Goal: Contribute content: Contribute content

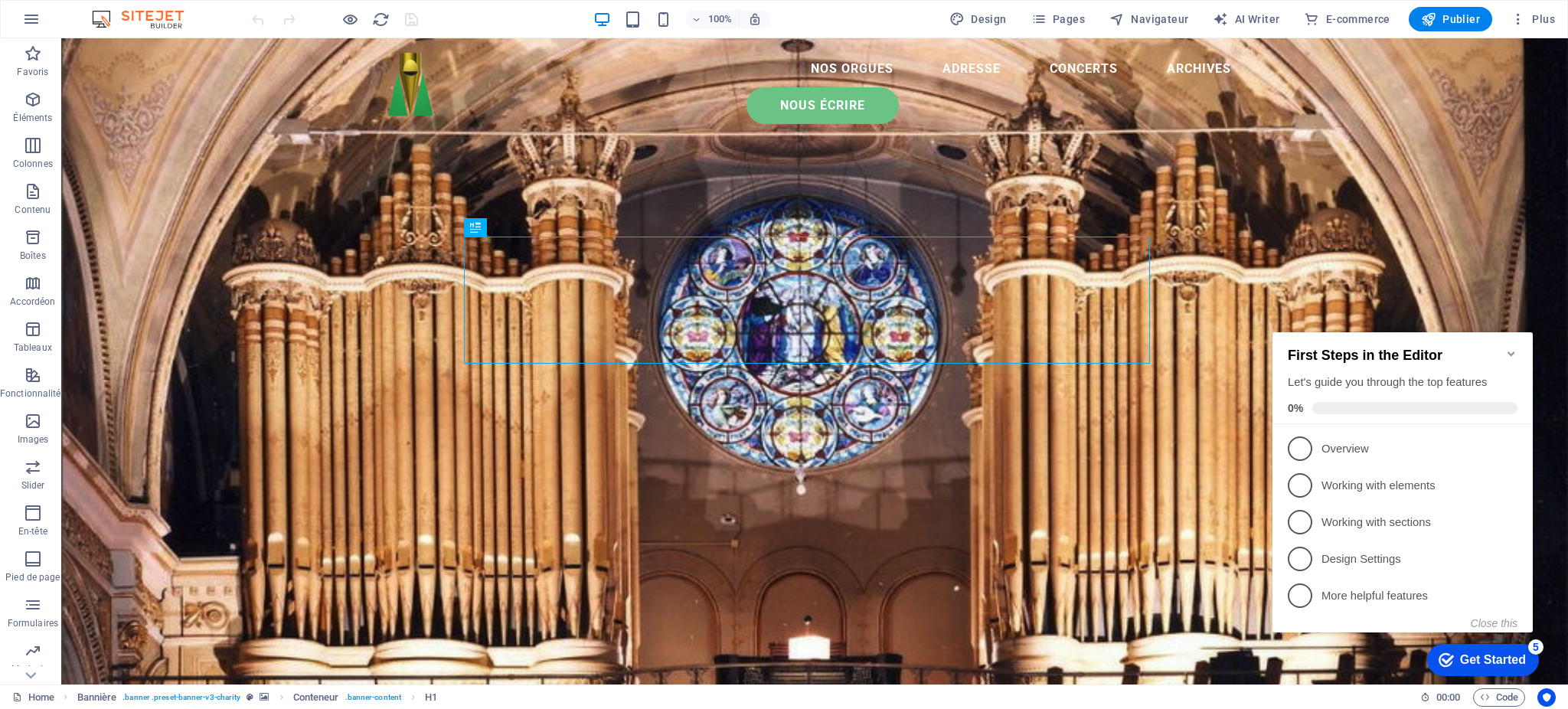
click at [1508, 347] on icon "Minimize checklist" at bounding box center [1512, 353] width 12 height 12
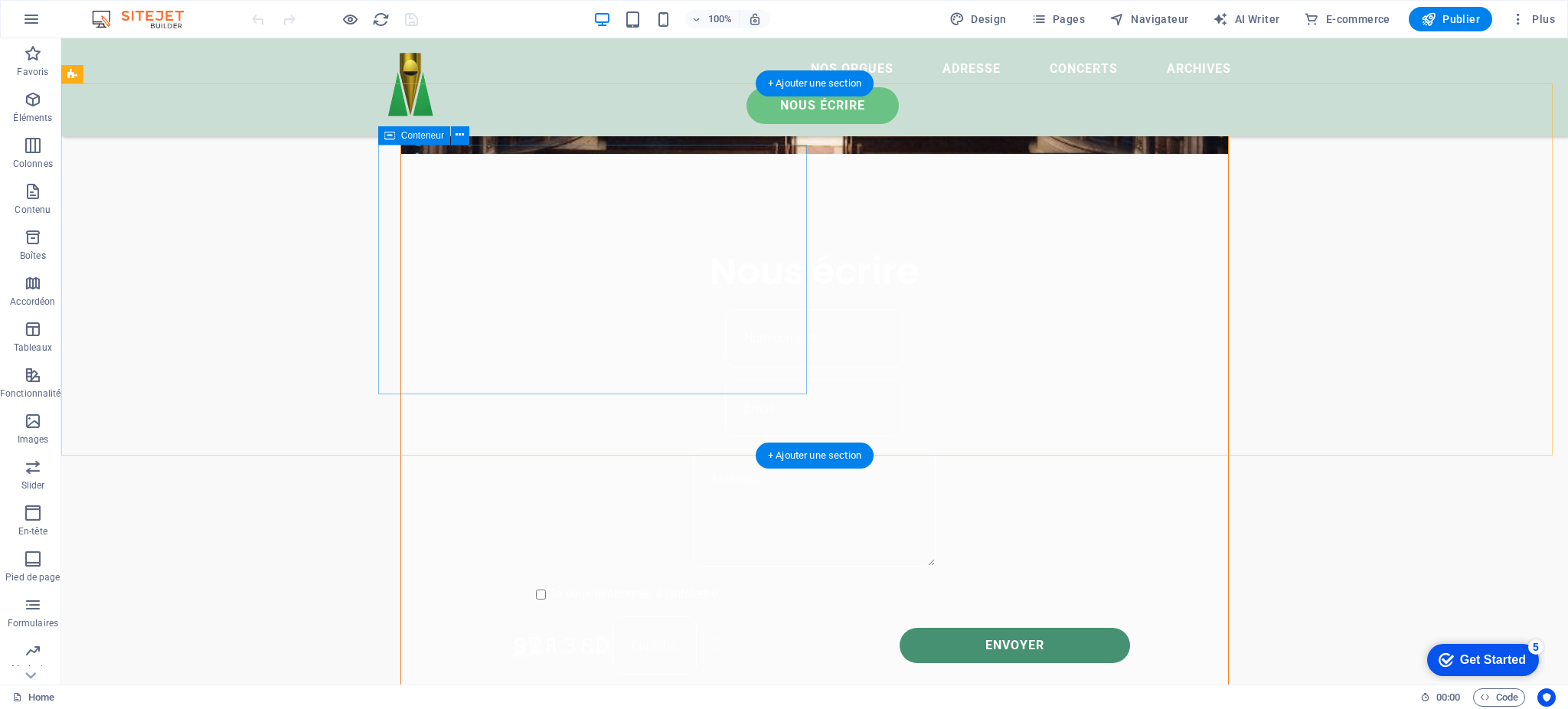
scroll to position [1123, 0]
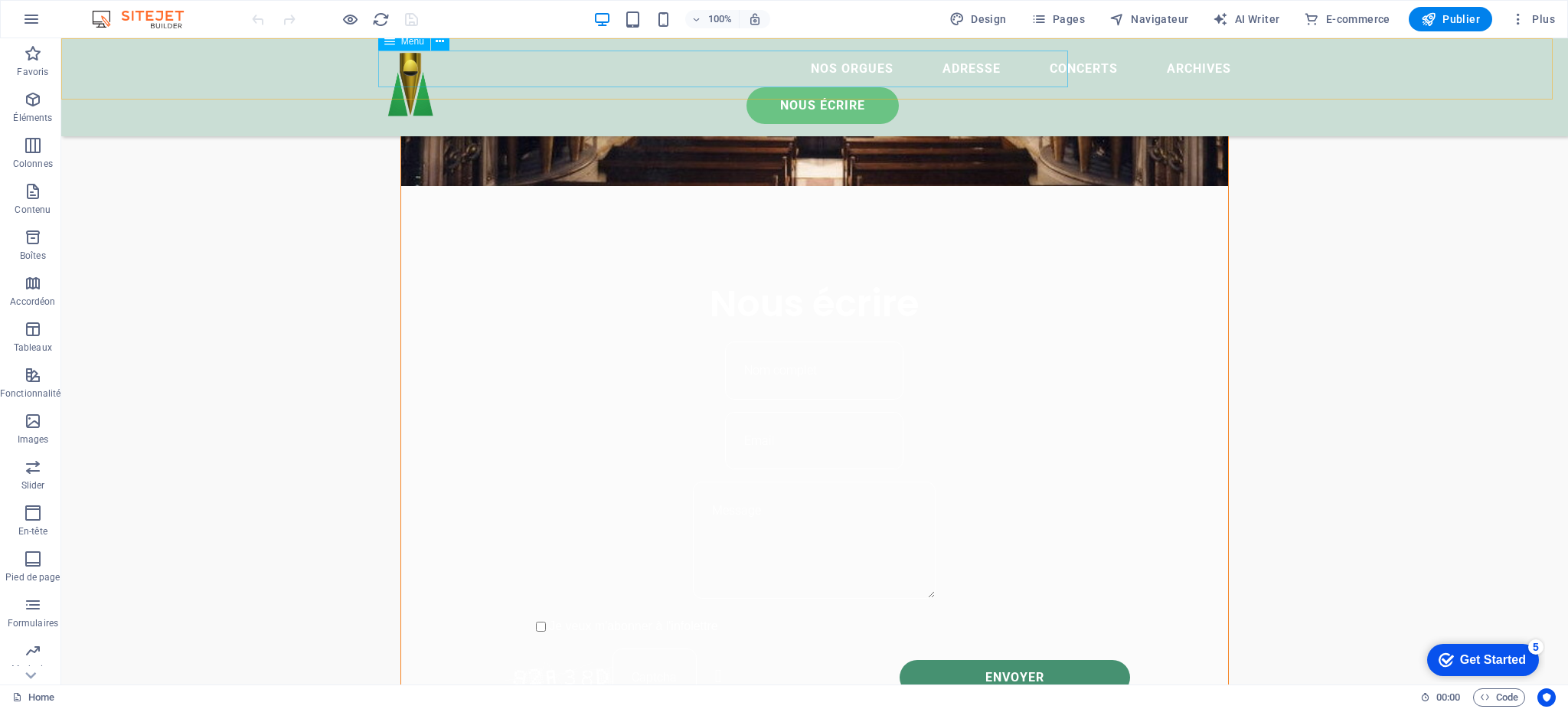
click at [1008, 65] on nav "Nos orgues adresse concerts Archives" at bounding box center [815, 69] width 858 height 36
click at [1059, 12] on span "Pages" at bounding box center [1058, 19] width 54 height 16
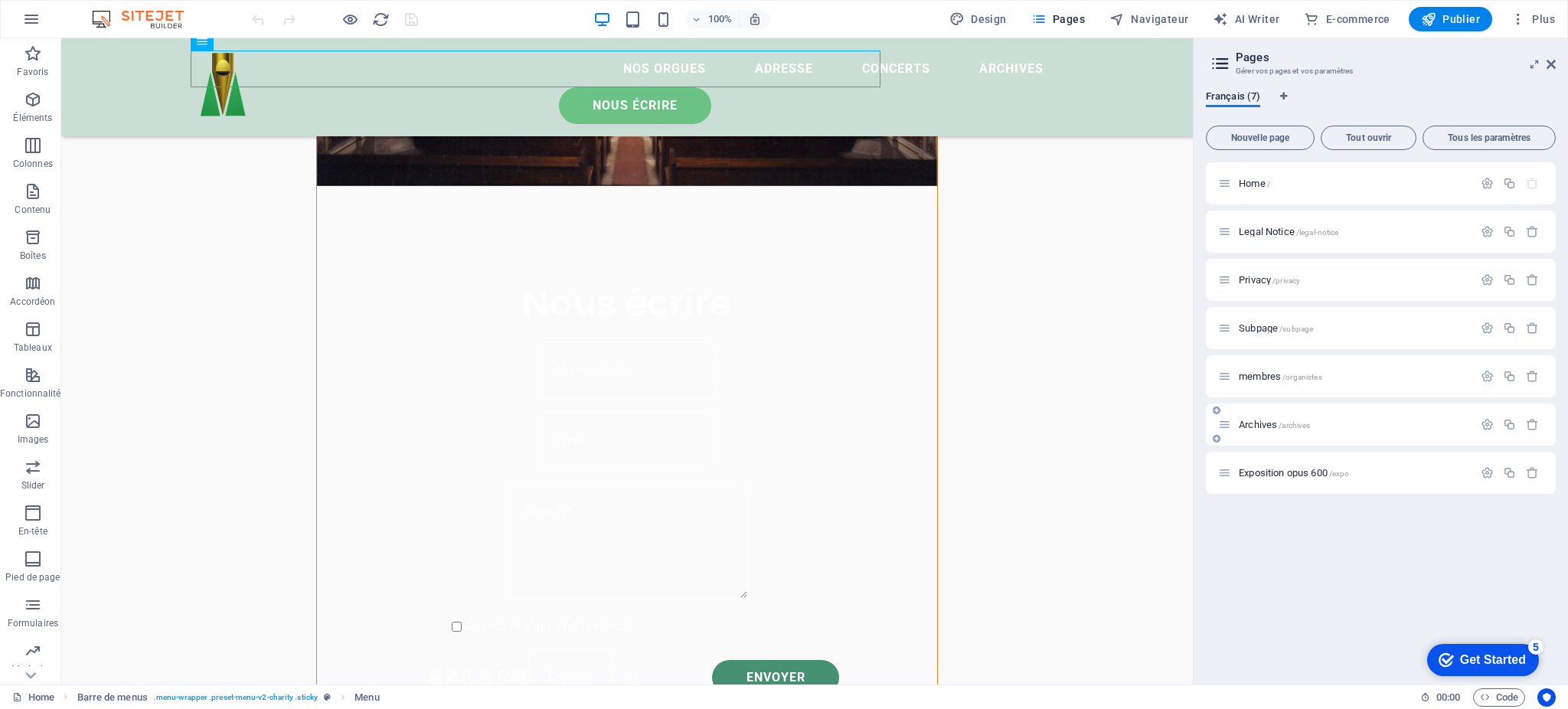
click at [1299, 416] on div "Archives /archives" at bounding box center [1346, 424] width 255 height 17
click at [1273, 429] on span "Archives /archives" at bounding box center [1274, 425] width 71 height 12
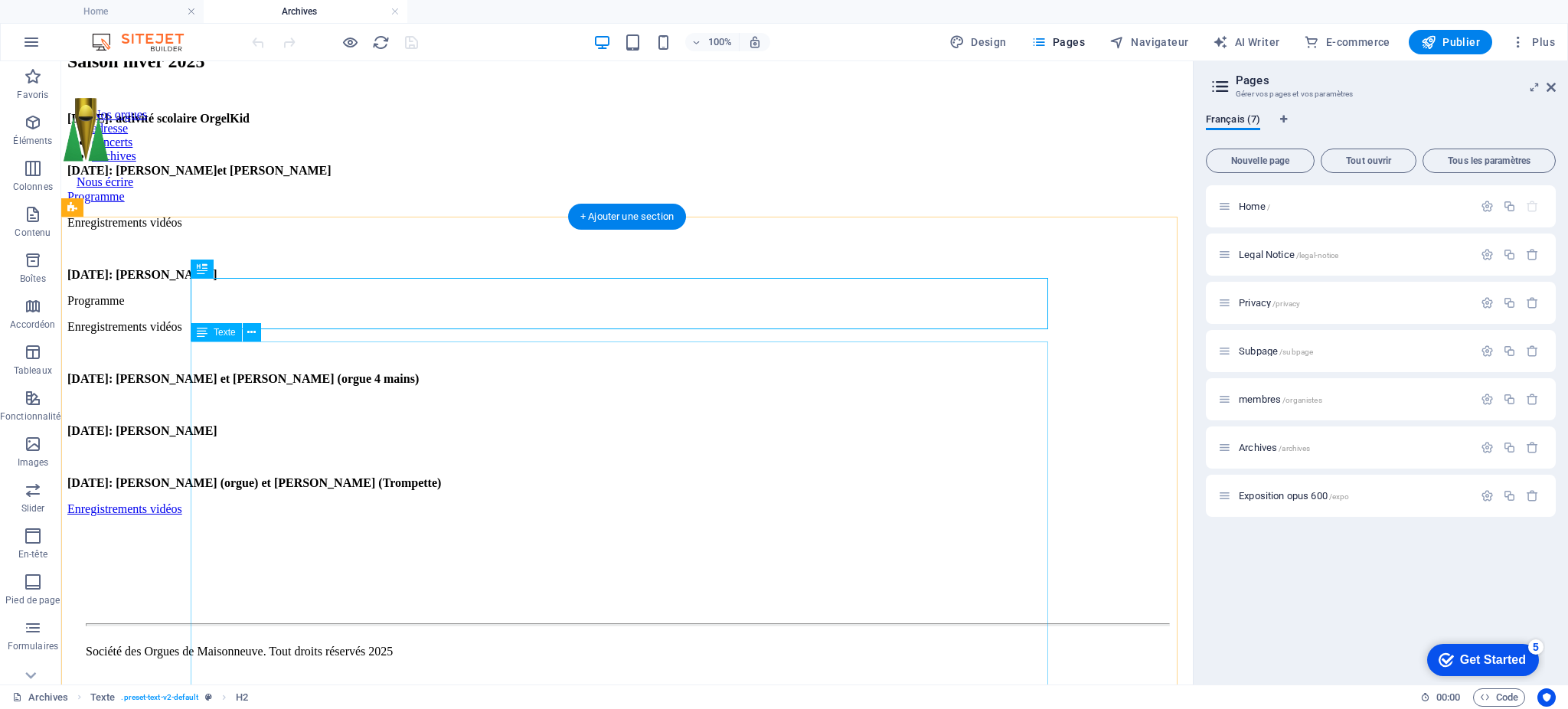
scroll to position [0, 0]
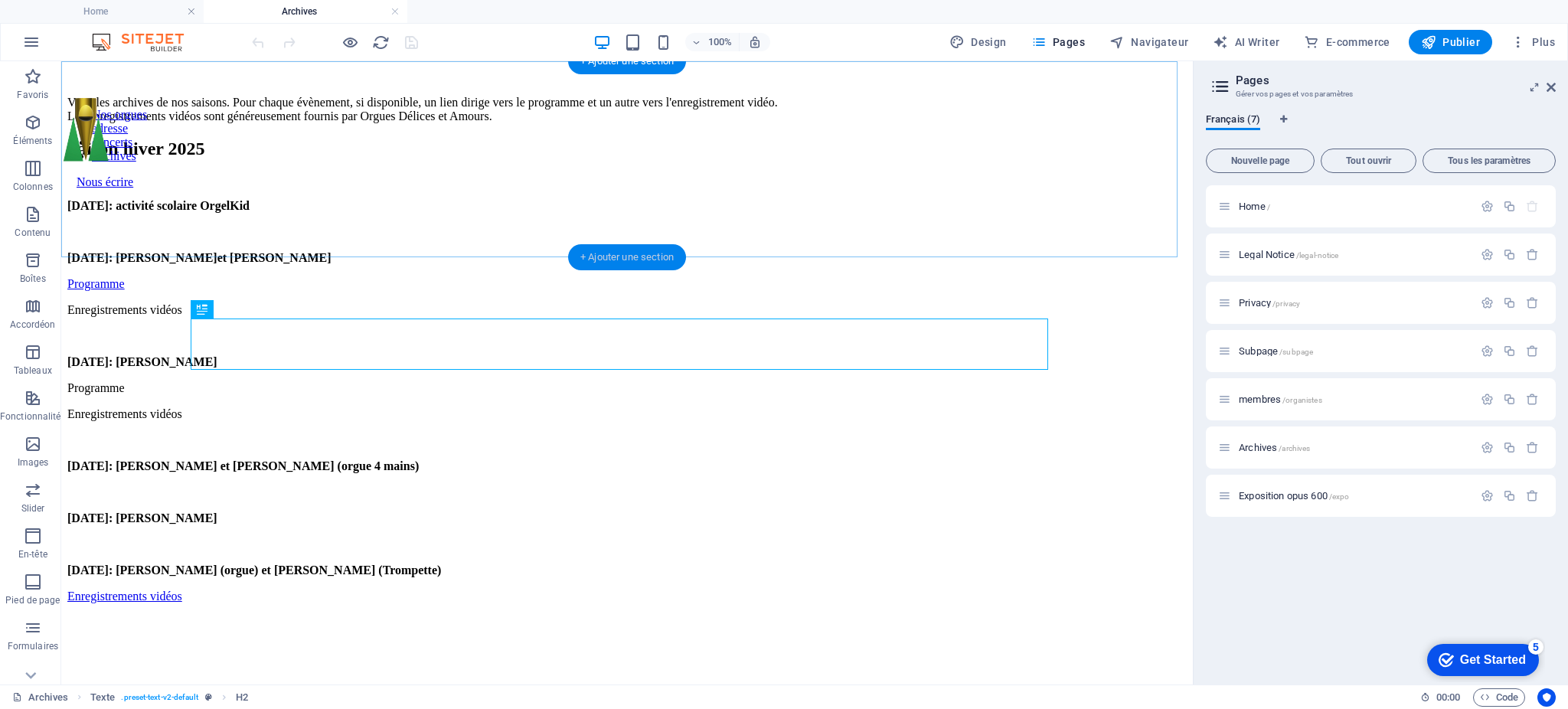
click at [660, 249] on div "+ Ajouter une section" at bounding box center [627, 256] width 118 height 26
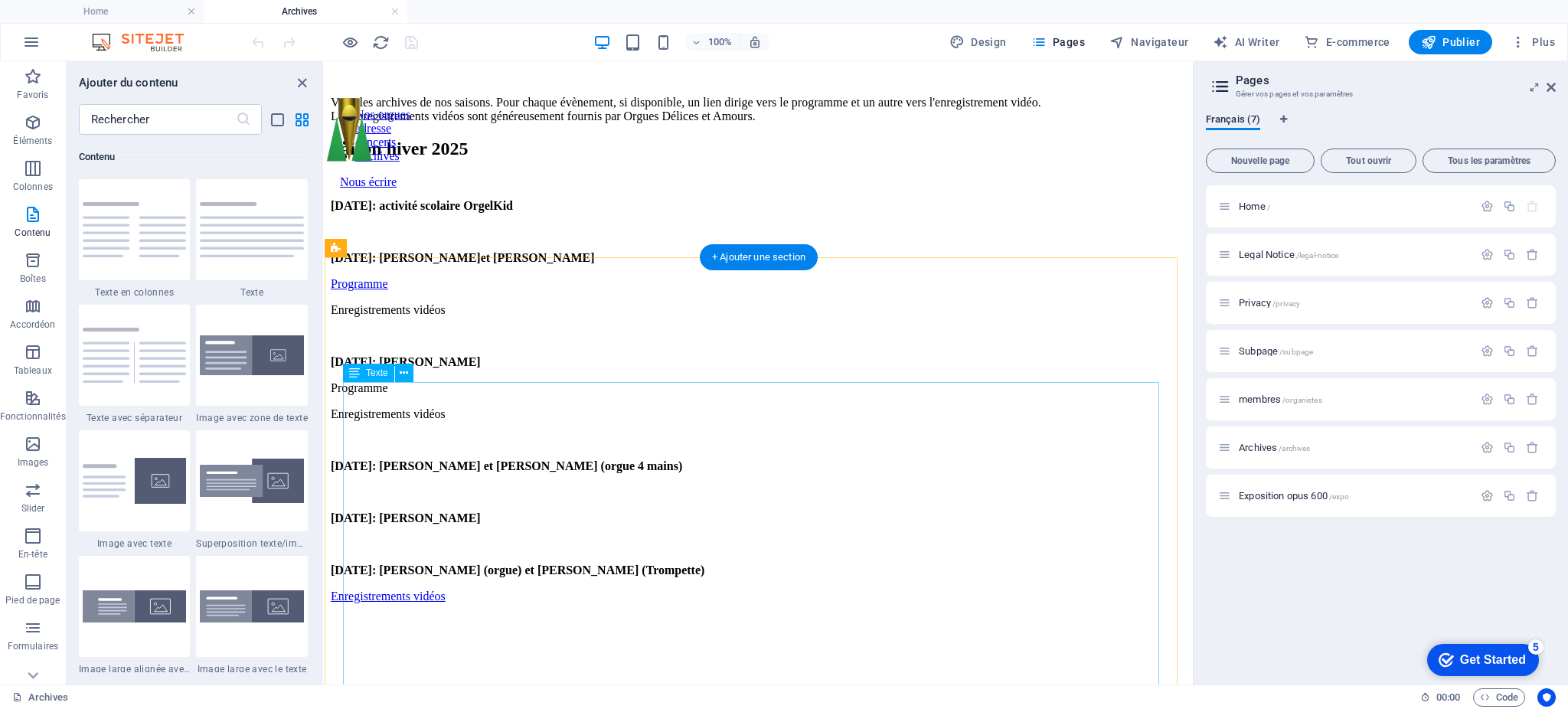
click at [696, 483] on div "[DATE]: activité scolaire OrgelKid [DATE]: [PERSON_NAME] et [PERSON_NAME] Progr…" at bounding box center [758, 428] width 856 height 457
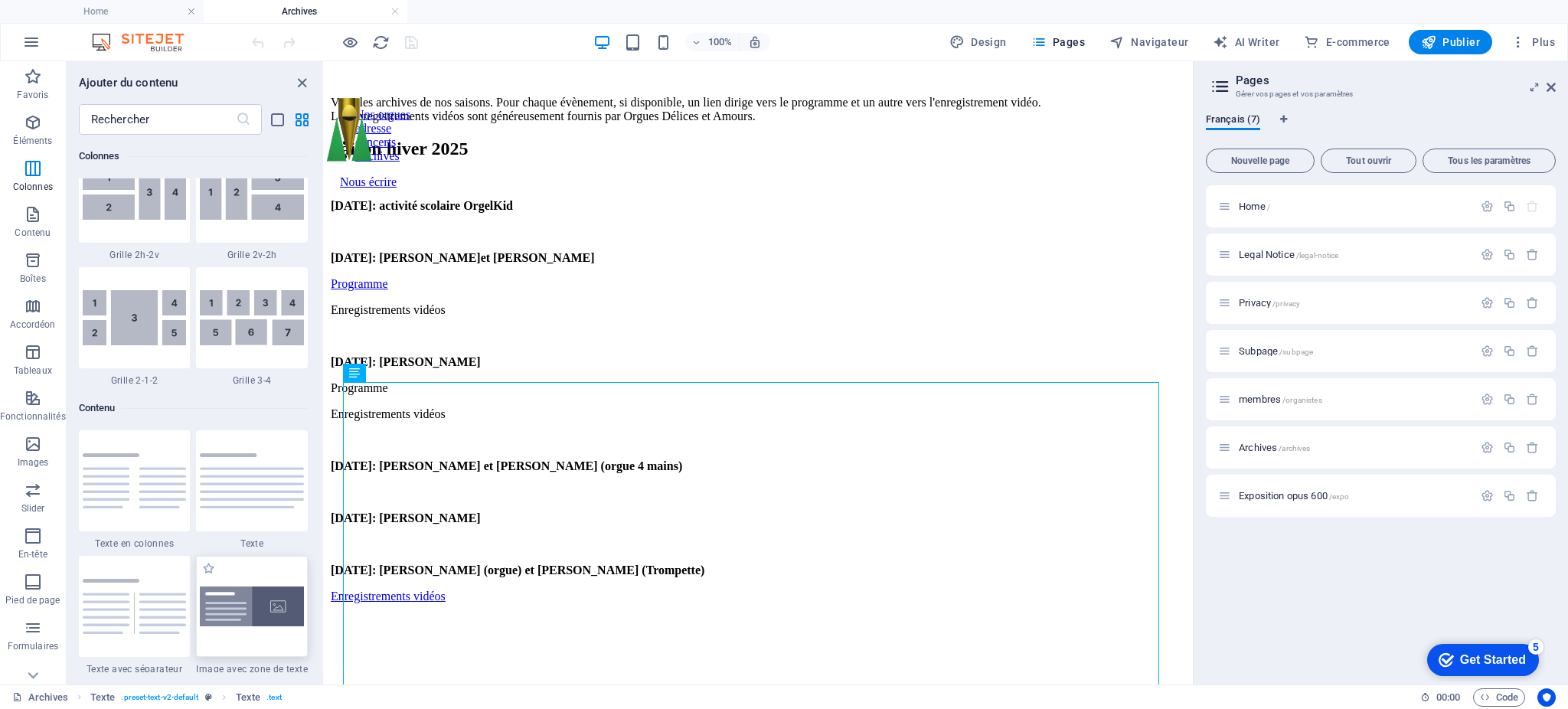
scroll to position [2578, 0]
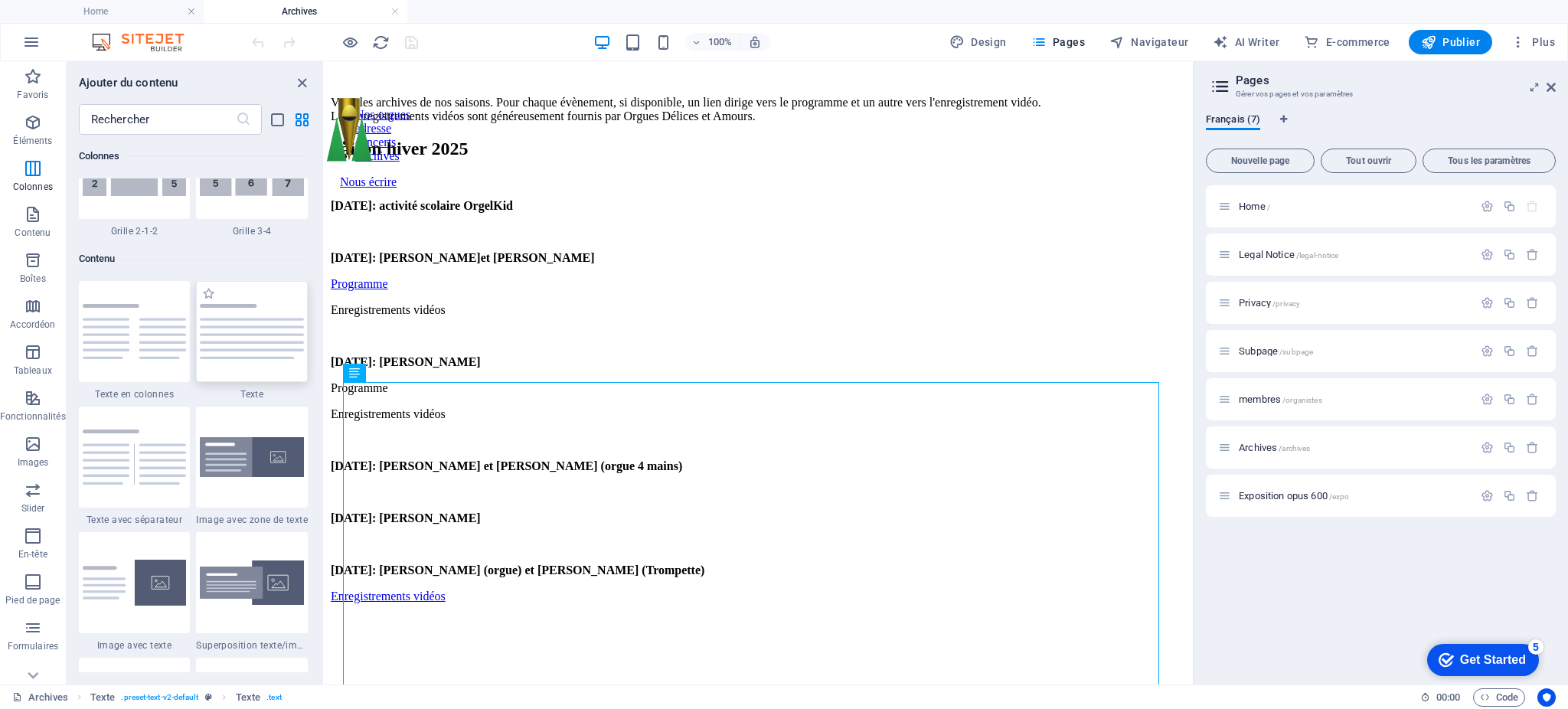
click at [275, 329] on img at bounding box center [252, 332] width 104 height 55
click at [325, 329] on div "Glissez et déposez l'élément de votre choix pour remplacer le contenu existant.…" at bounding box center [759, 373] width 868 height 624
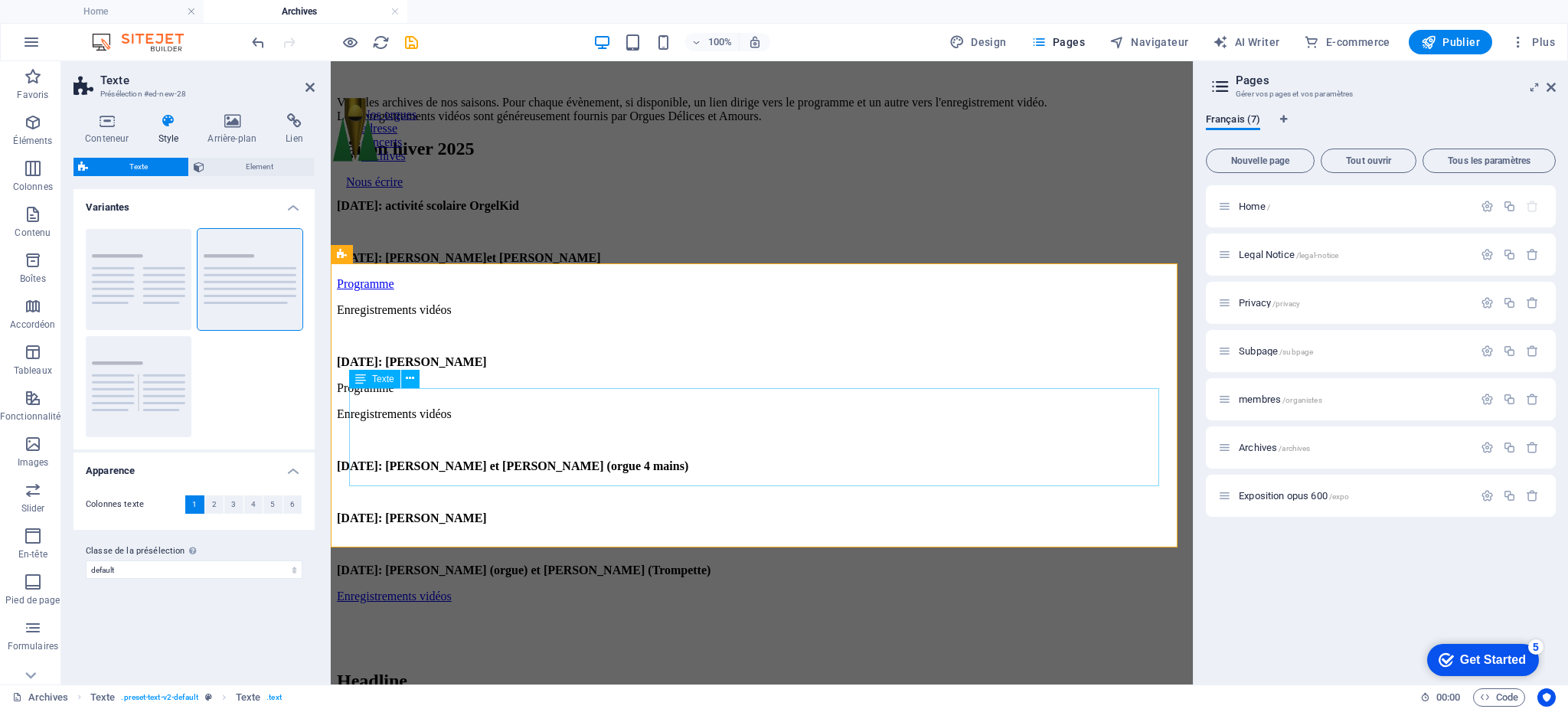
scroll to position [595, 0]
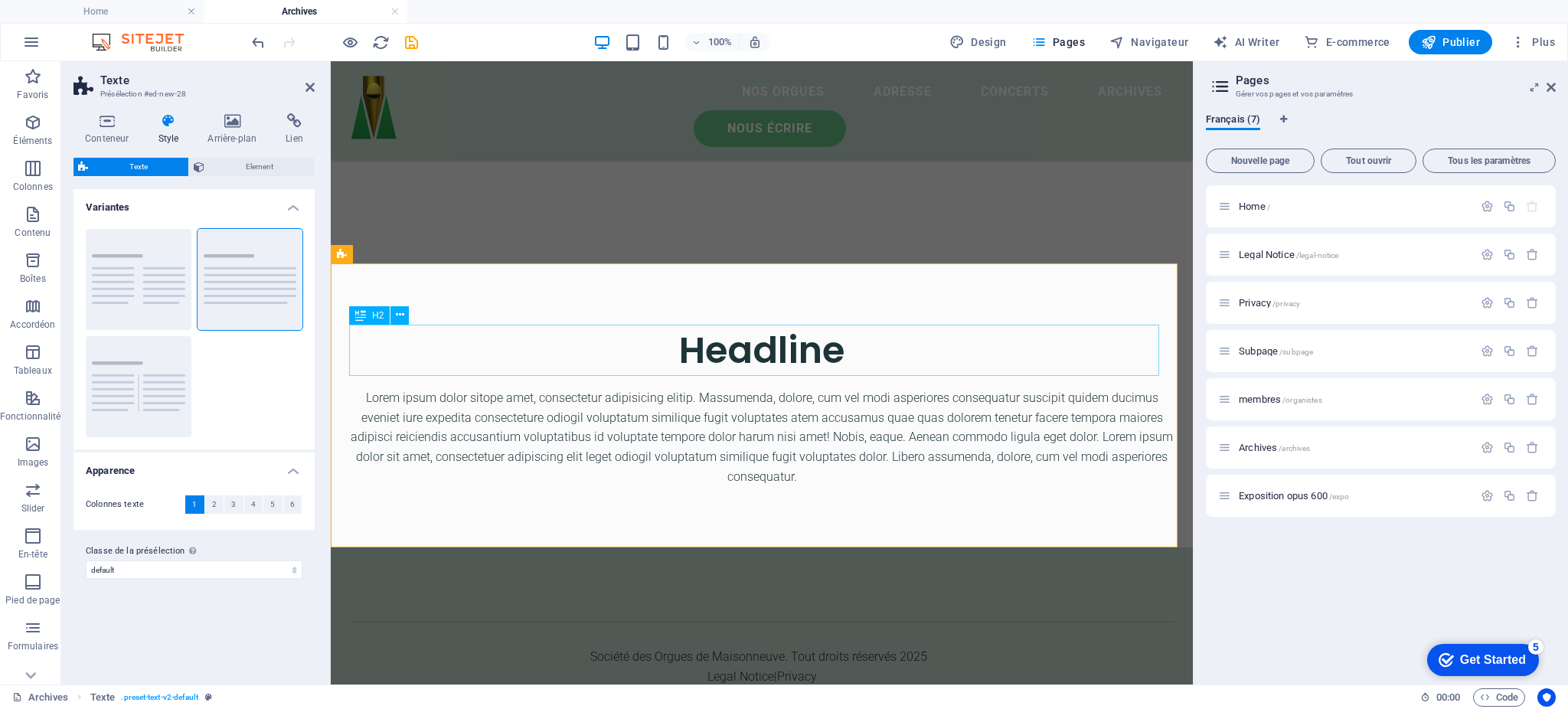
click at [802, 343] on div "Headline" at bounding box center [762, 351] width 825 height 51
click at [757, 353] on div "Headline" at bounding box center [762, 351] width 825 height 51
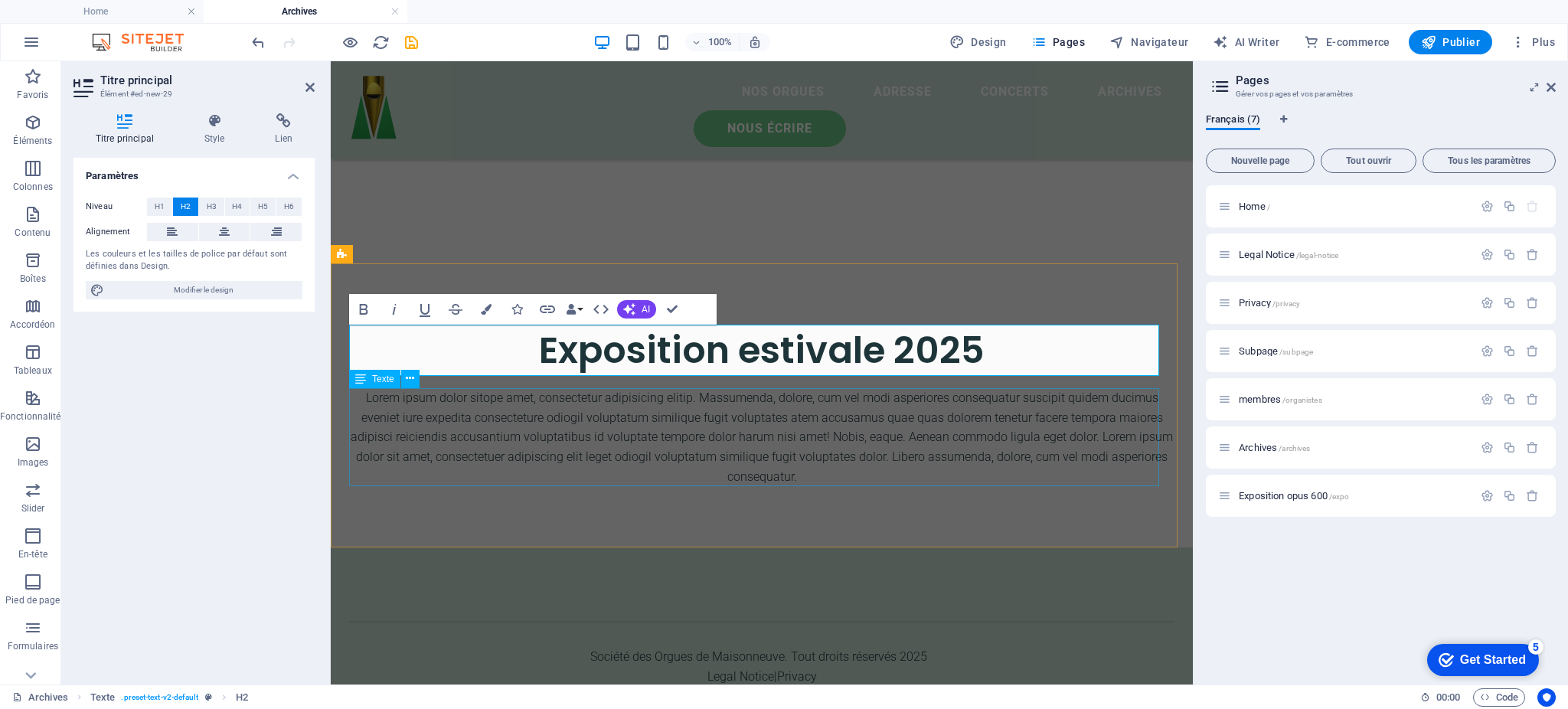
click at [917, 429] on div "Lorem ipsum dolor sitope amet, consectetur adipisicing elitip. Massumenda, dolo…" at bounding box center [762, 437] width 825 height 98
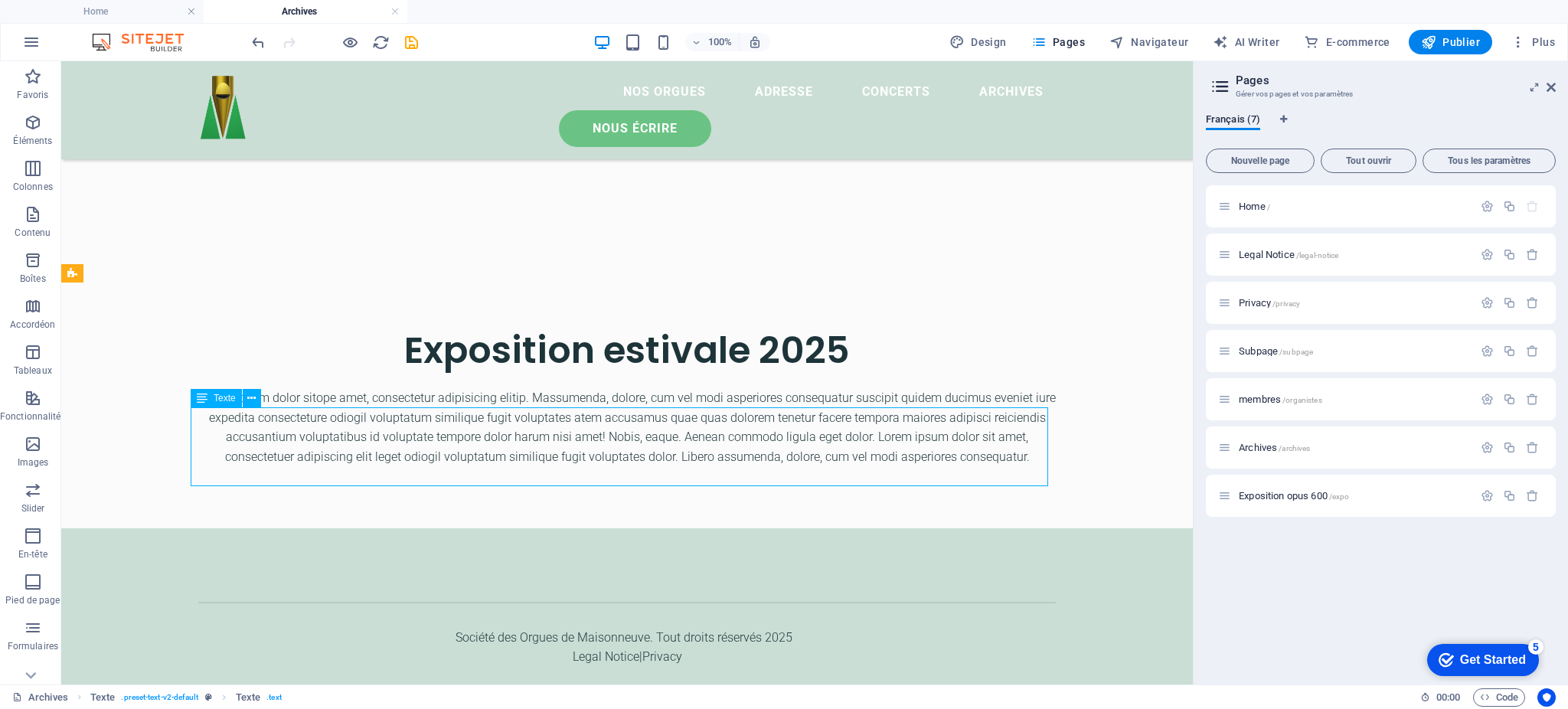
scroll to position [575, 0]
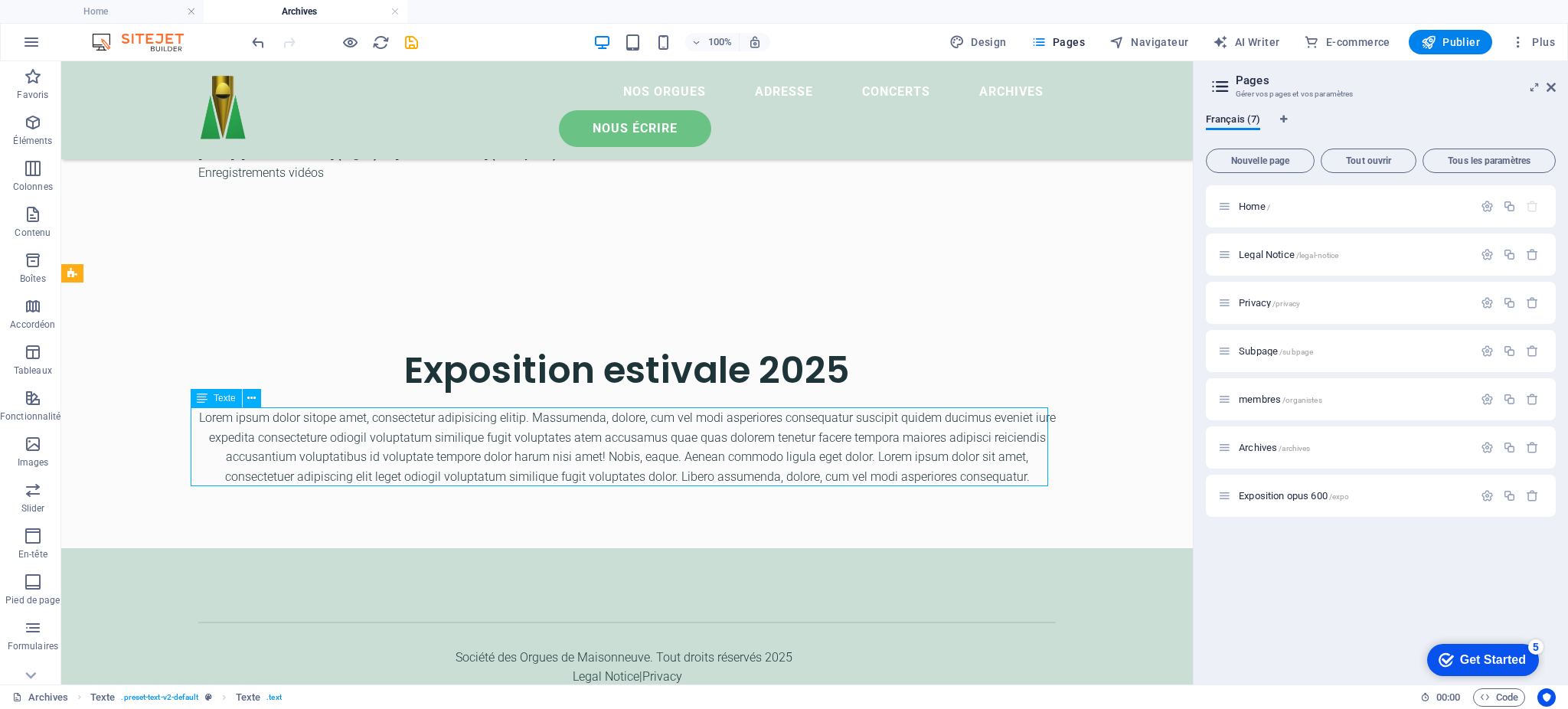
click at [792, 435] on div "Lorem ipsum dolor sitope amet, consectetur adipisicing elitip. Massumenda, dolo…" at bounding box center [627, 448] width 858 height 78
click at [789, 436] on div "Lorem ipsum dolor sitope amet, consectetur adipisicing elitip. Massumenda, dolo…" at bounding box center [627, 448] width 858 height 78
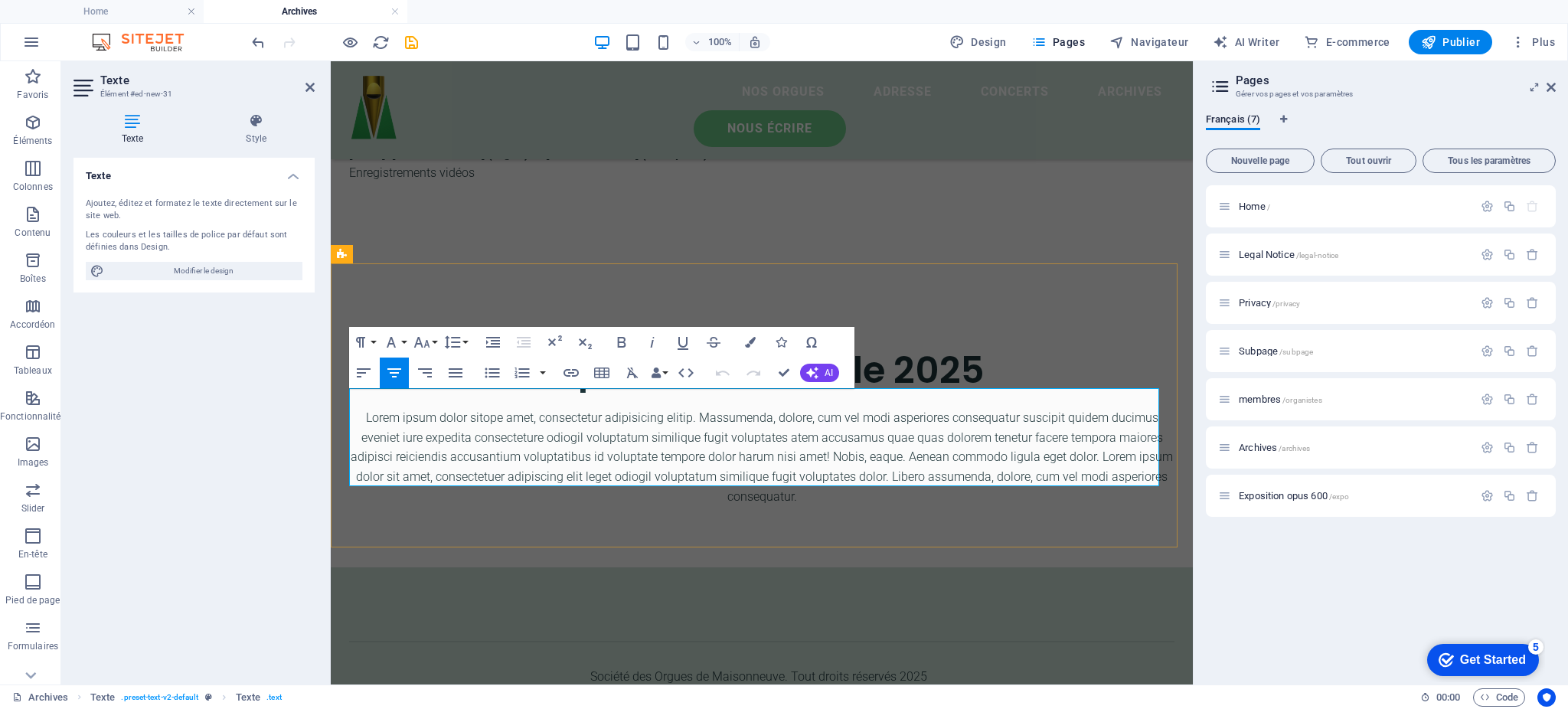
scroll to position [595, 0]
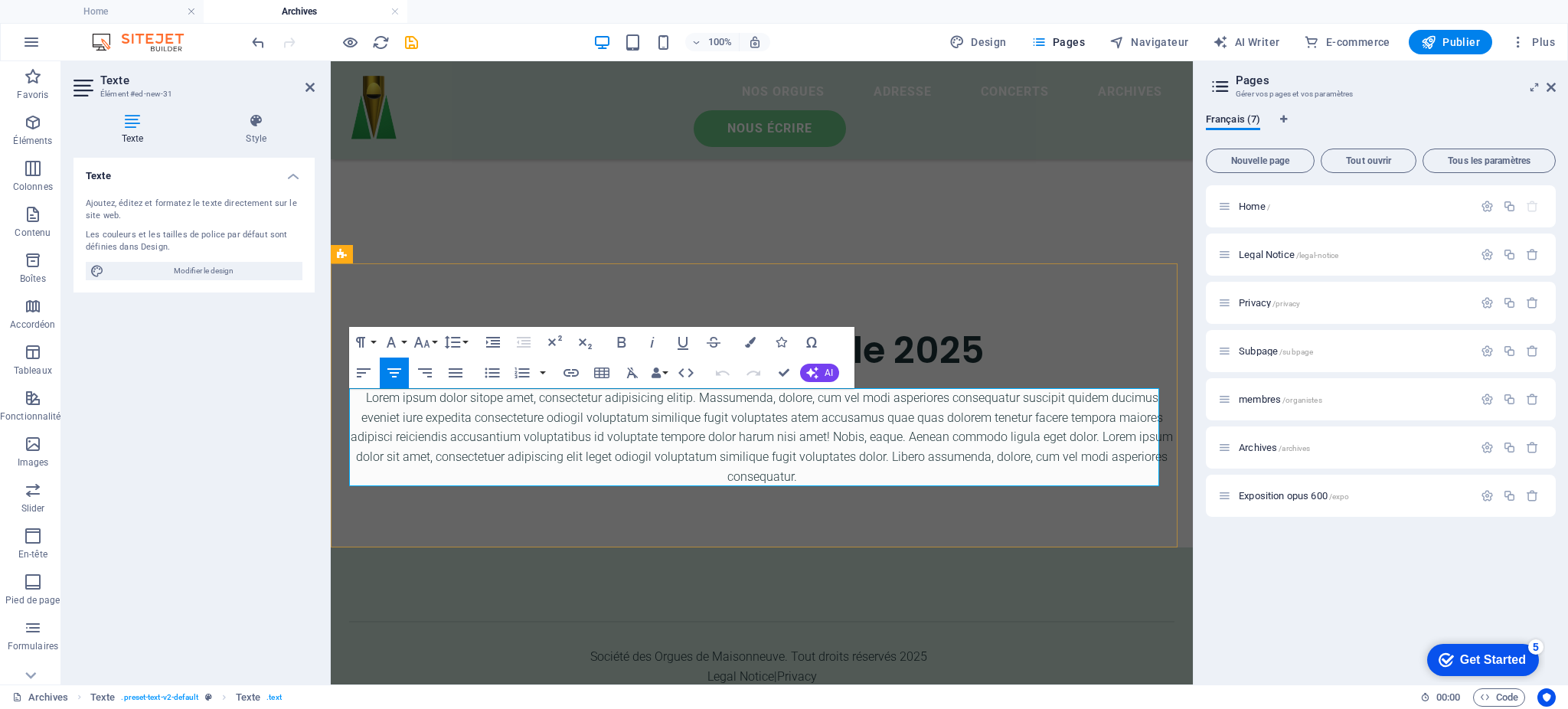
click at [802, 454] on p "Lorem ipsum dolor sitope amet, consectetur adipisicing elitip. Massumenda, dolo…" at bounding box center [762, 437] width 825 height 98
click at [802, 453] on p "Lorem ipsum dolor sitope amet, consectetur adipisicing elitip. Massumenda, dolo…" at bounding box center [762, 437] width 825 height 98
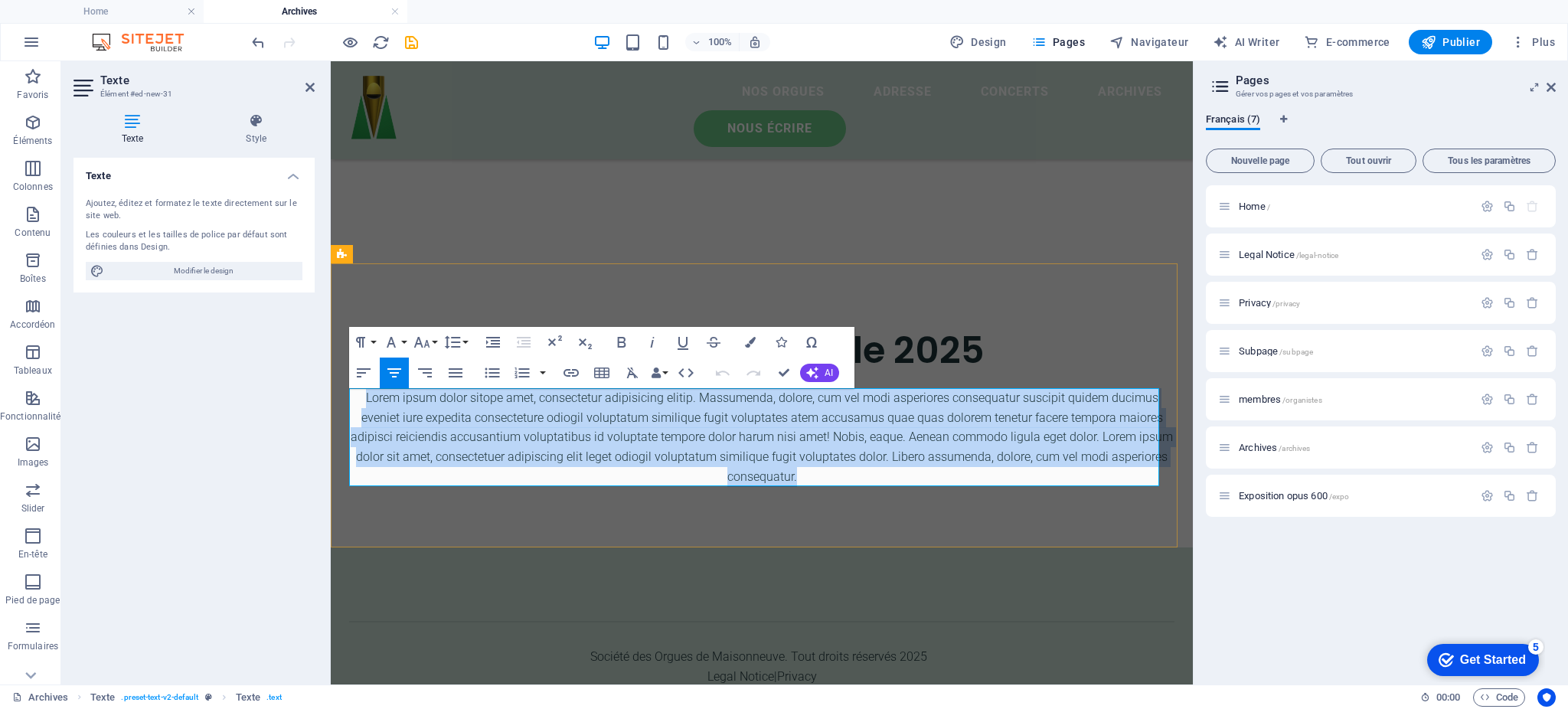
click at [802, 453] on p "Lorem ipsum dolor sitope amet, consectetur adipisicing elitip. Massumenda, dolo…" at bounding box center [762, 437] width 825 height 98
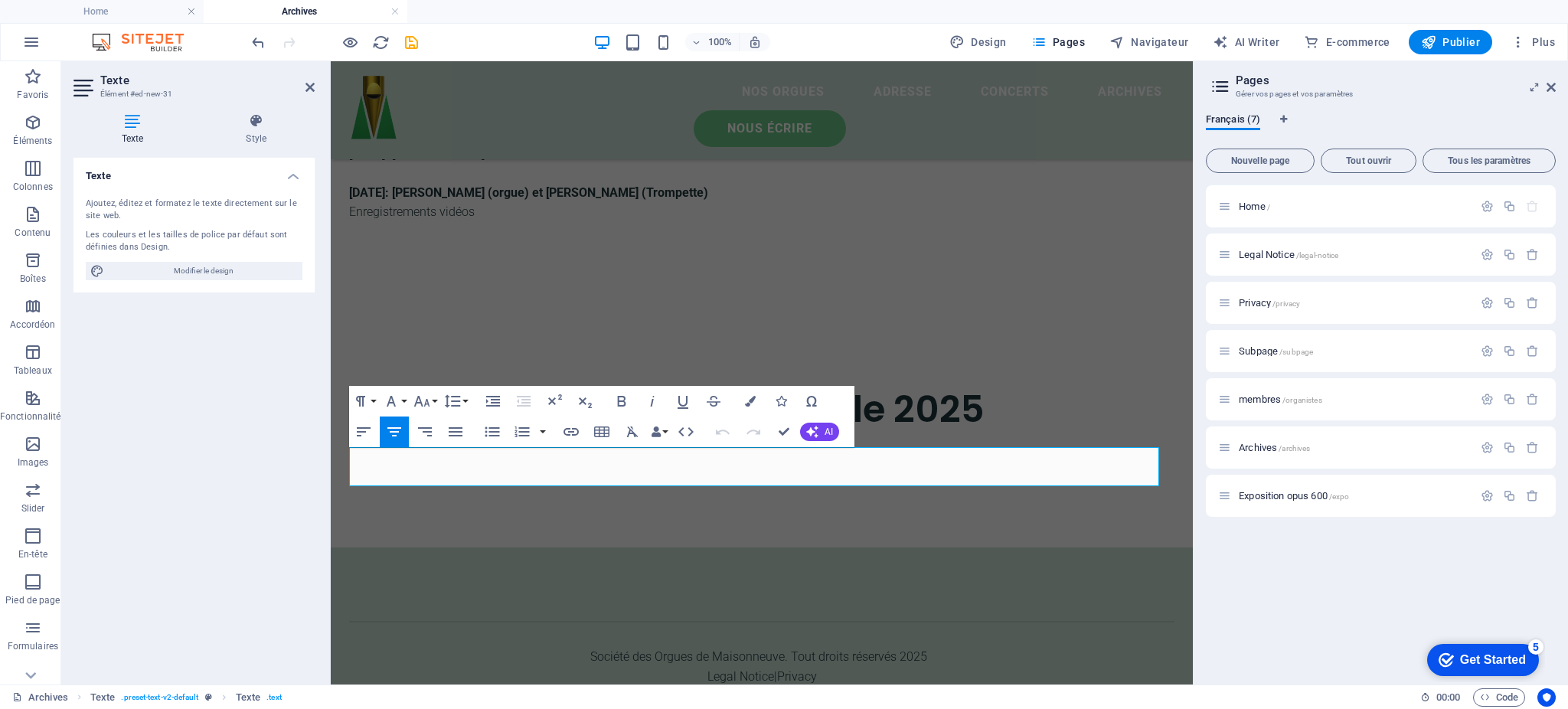
scroll to position [516, 0]
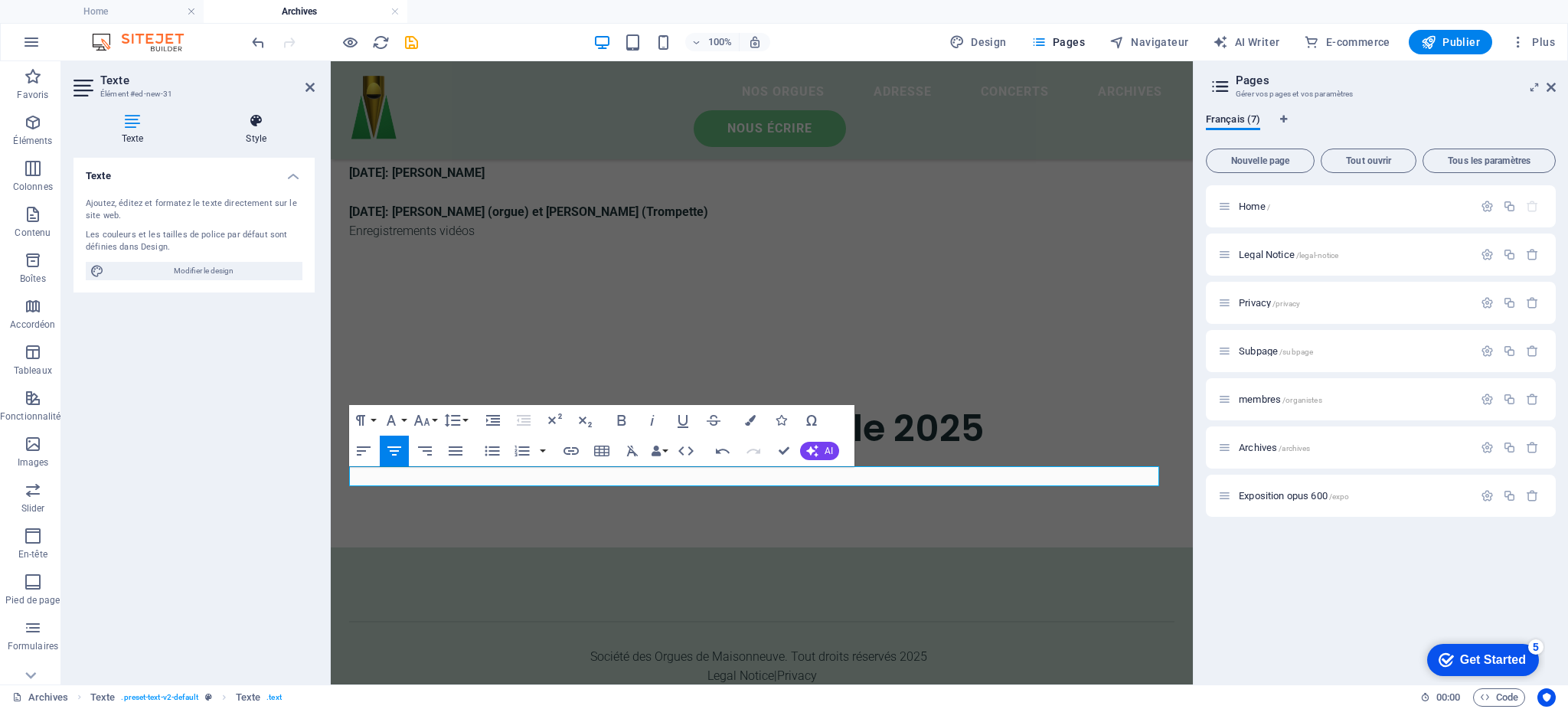
click at [257, 122] on icon at bounding box center [257, 121] width 117 height 16
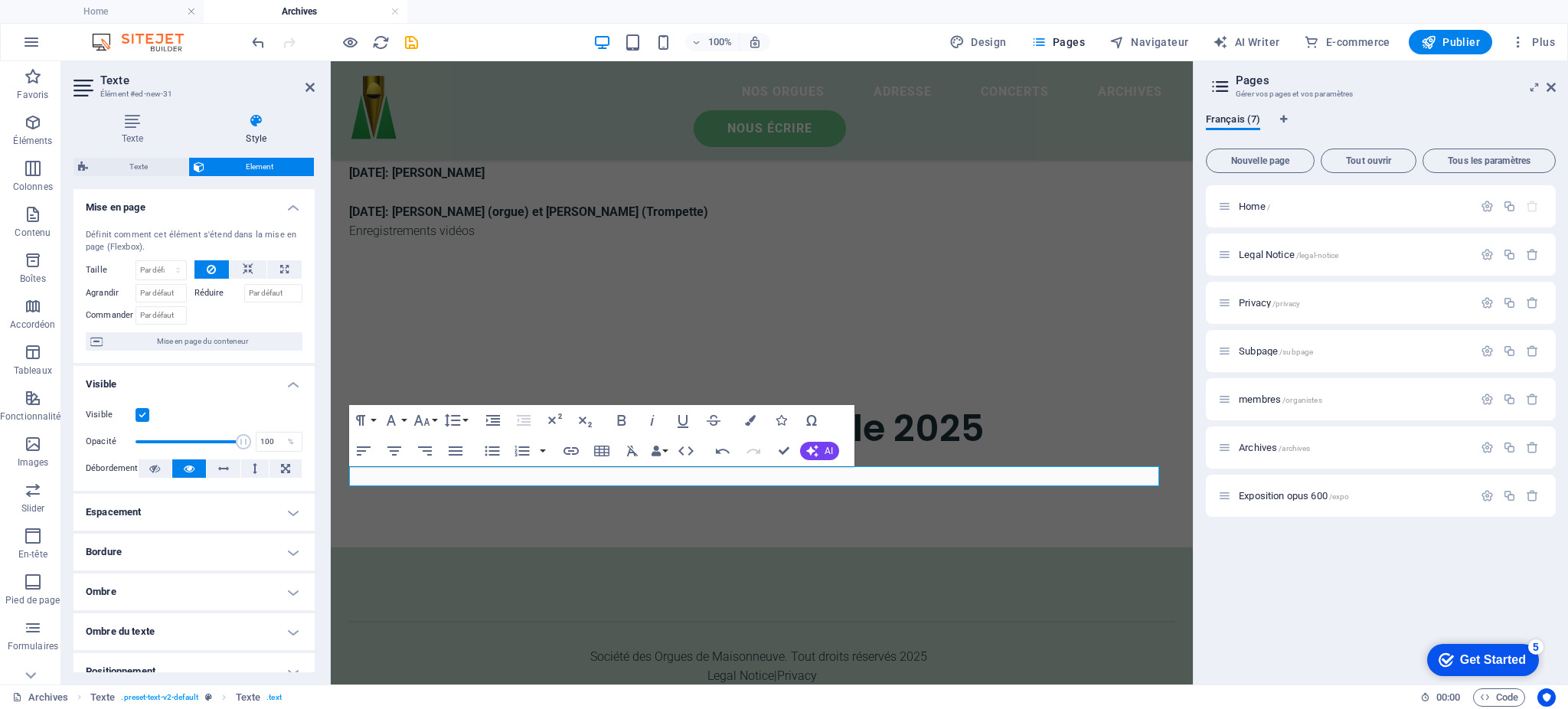
click at [133, 110] on div "Texte Style Texte Ajoutez, éditez et formatez le texte directement sur le site …" at bounding box center [194, 393] width 265 height 584
click at [1392, 543] on div "Home / Legal Notice /legal-notice Privacy /privacy Subpage /subpage membres /or…" at bounding box center [1380, 429] width 350 height 487
click at [1061, 369] on div "Exposition estivale 2025" at bounding box center [762, 444] width 863 height 206
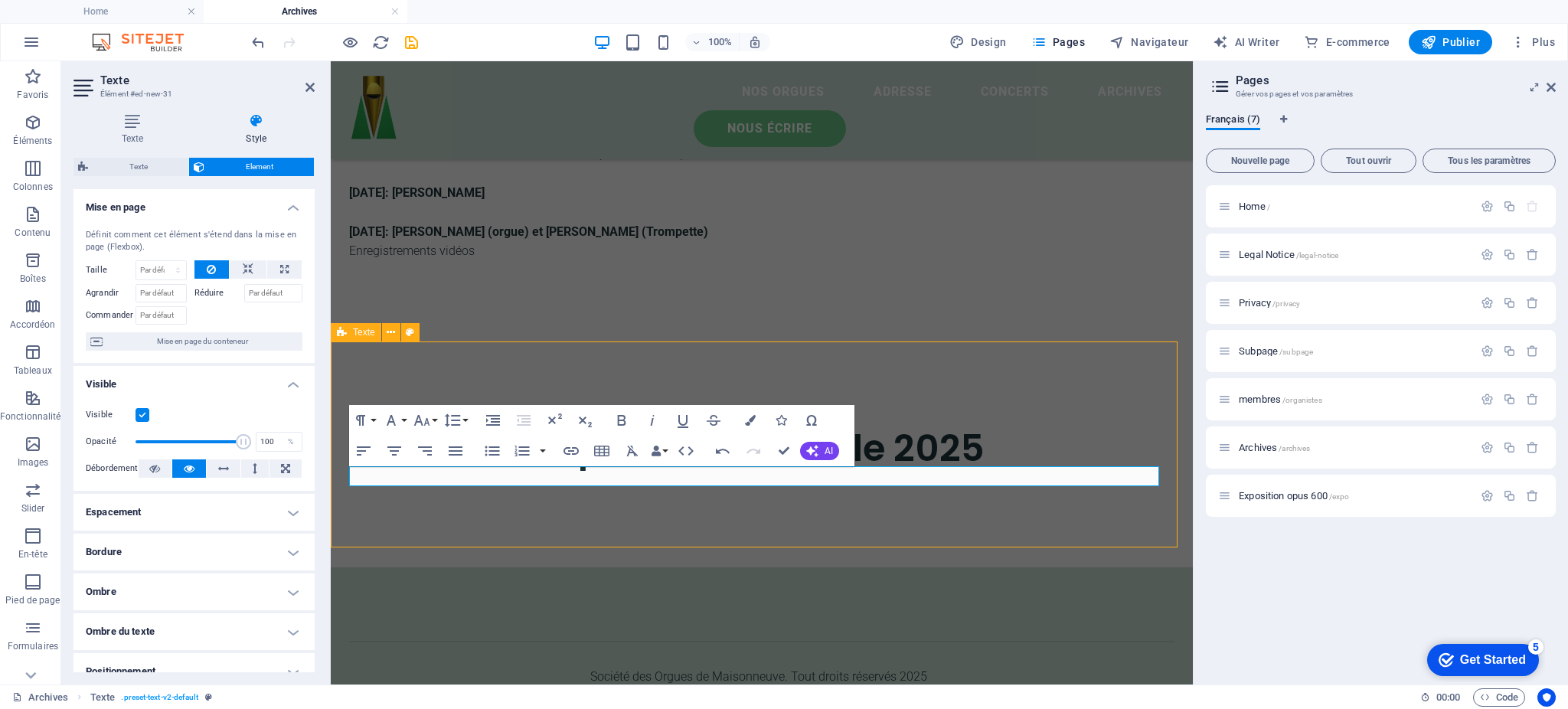
click at [1193, 345] on div "Saison hiver 2025 [DATE]: activité scolaire OrgelKid [DATE]: [PERSON_NAME] et […" at bounding box center [762, 92] width 863 height 539
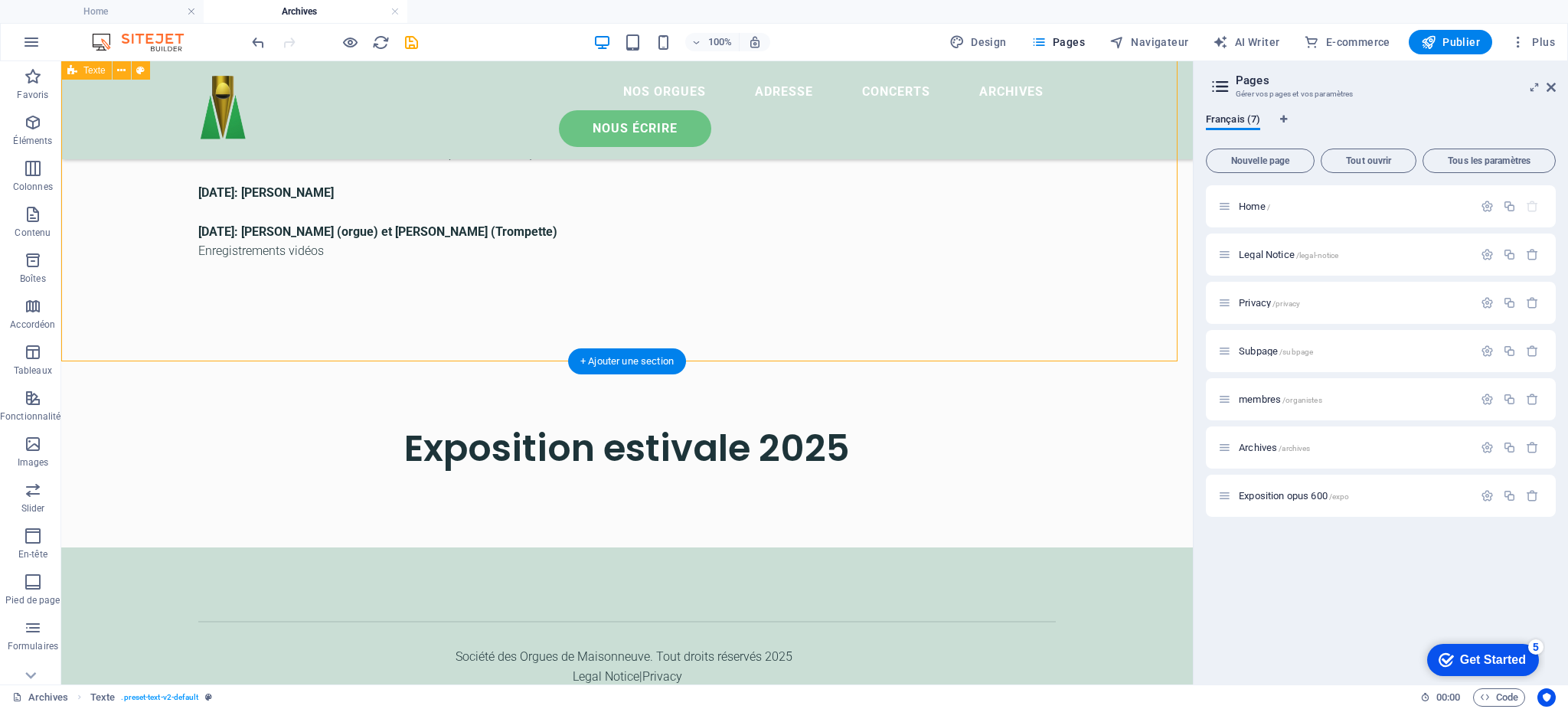
click at [1041, 345] on div "Saison hiver 2025 [DATE]: activité scolaire OrgelKid [DATE]: [PERSON_NAME] et […" at bounding box center [627, 92] width 1132 height 539
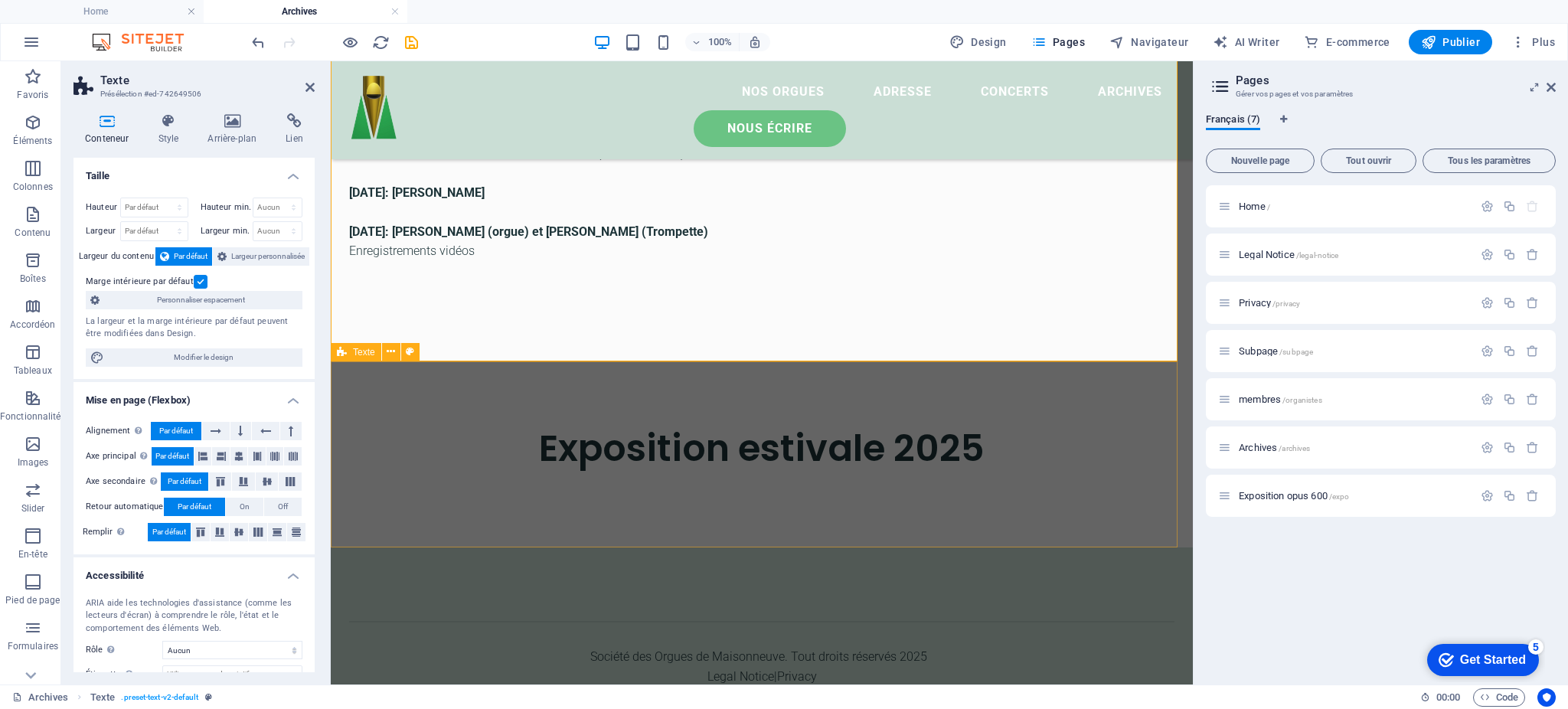
click at [823, 510] on div "Exposition estivale 2025" at bounding box center [762, 454] width 863 height 186
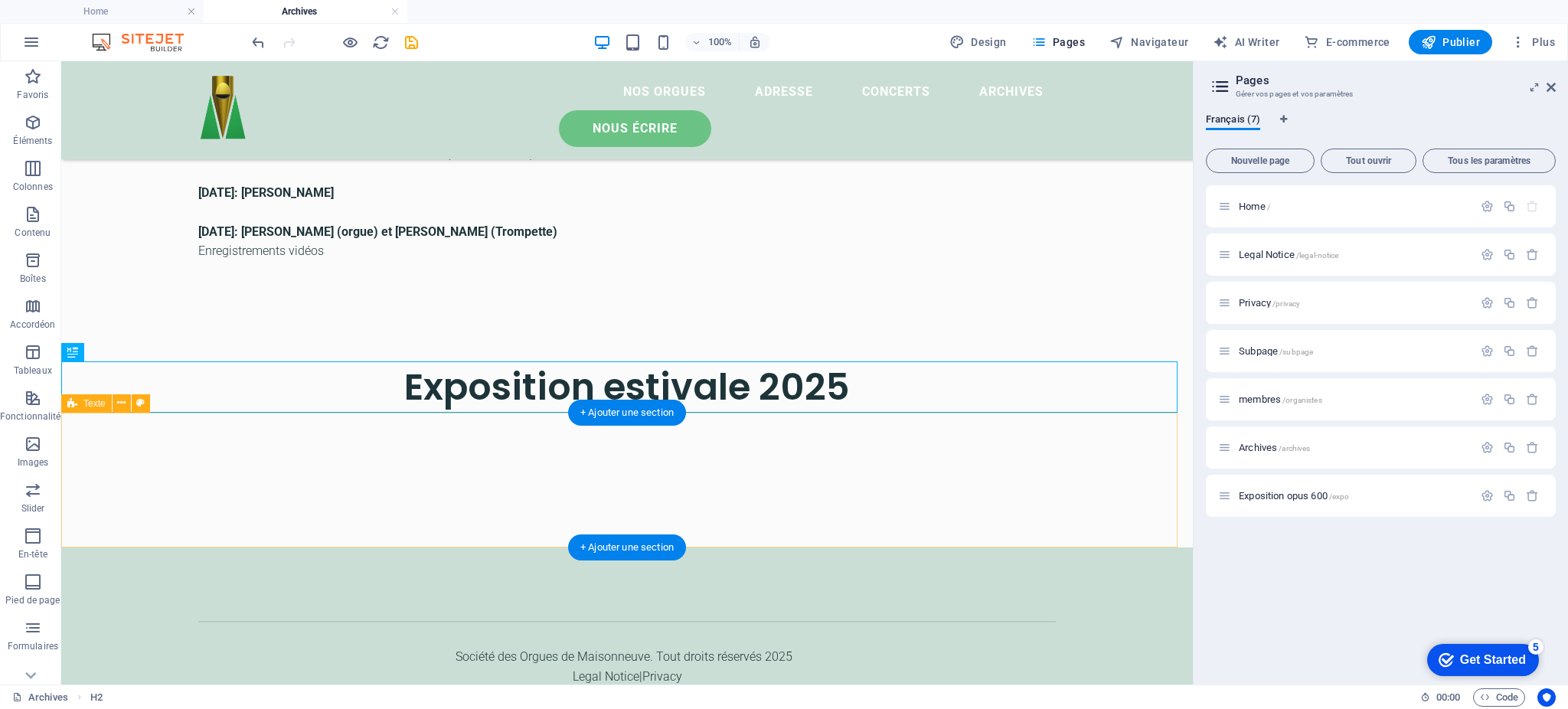
click at [743, 447] on div at bounding box center [627, 480] width 1132 height 135
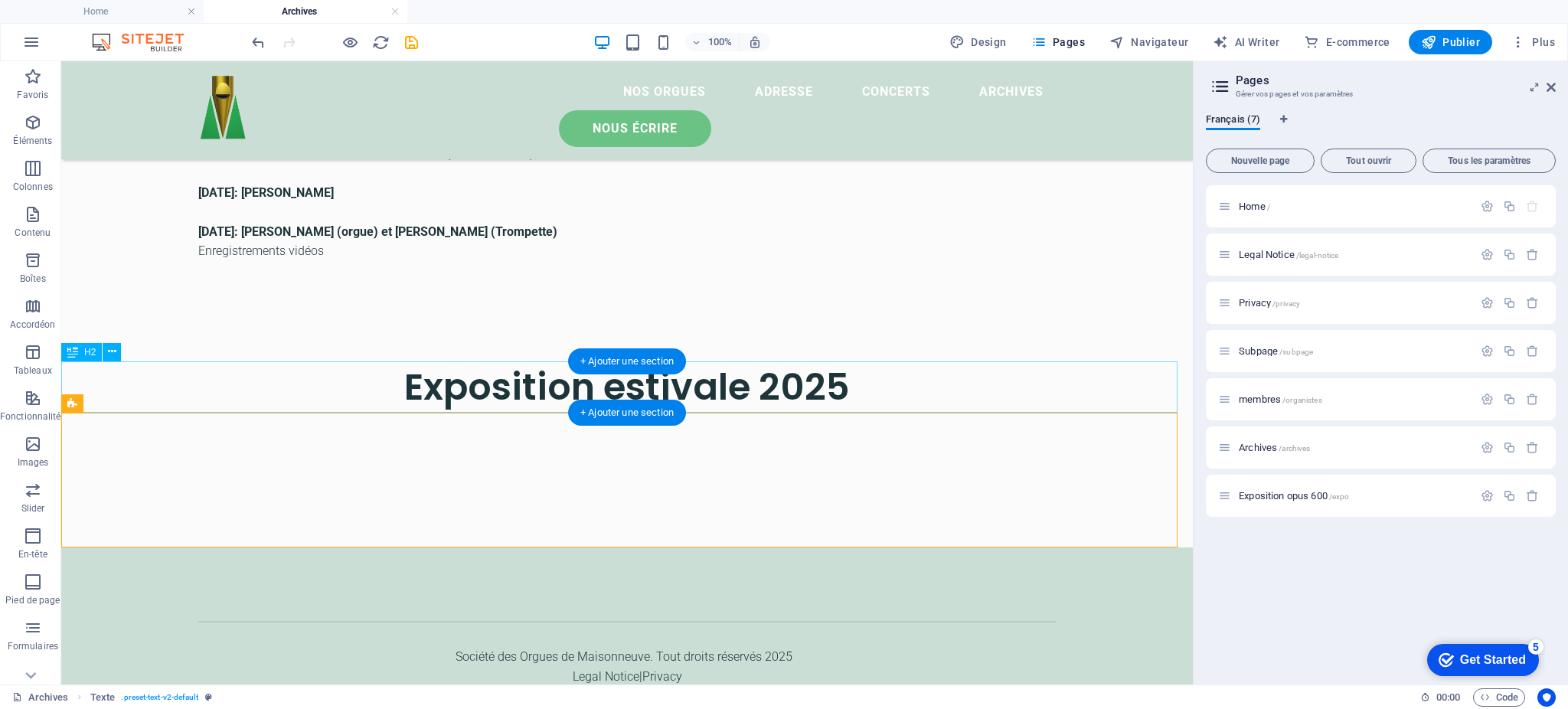
click at [797, 394] on div "Exposition estivale 2025" at bounding box center [627, 387] width 1132 height 51
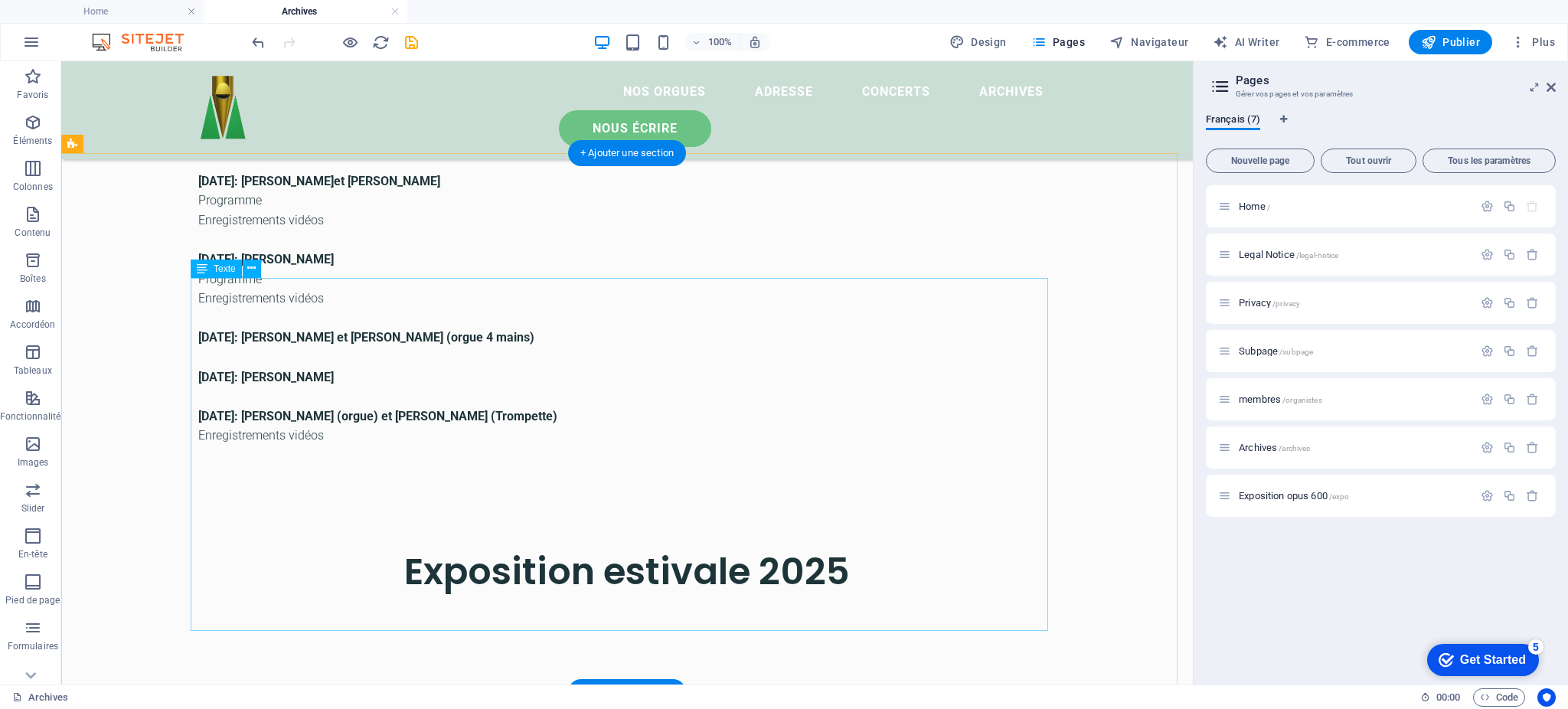
scroll to position [409, 0]
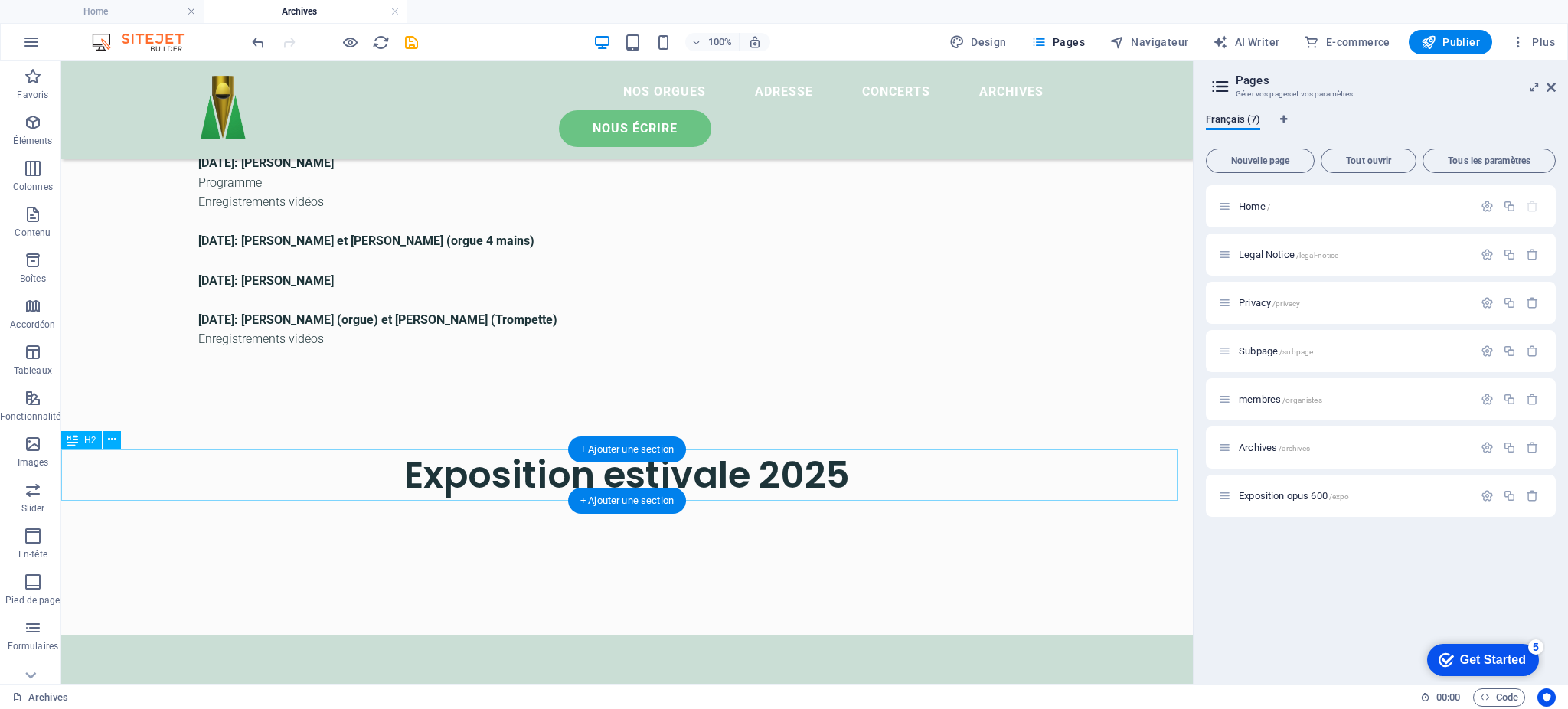
click at [716, 491] on div "Exposition estivale 2025" at bounding box center [627, 476] width 1132 height 51
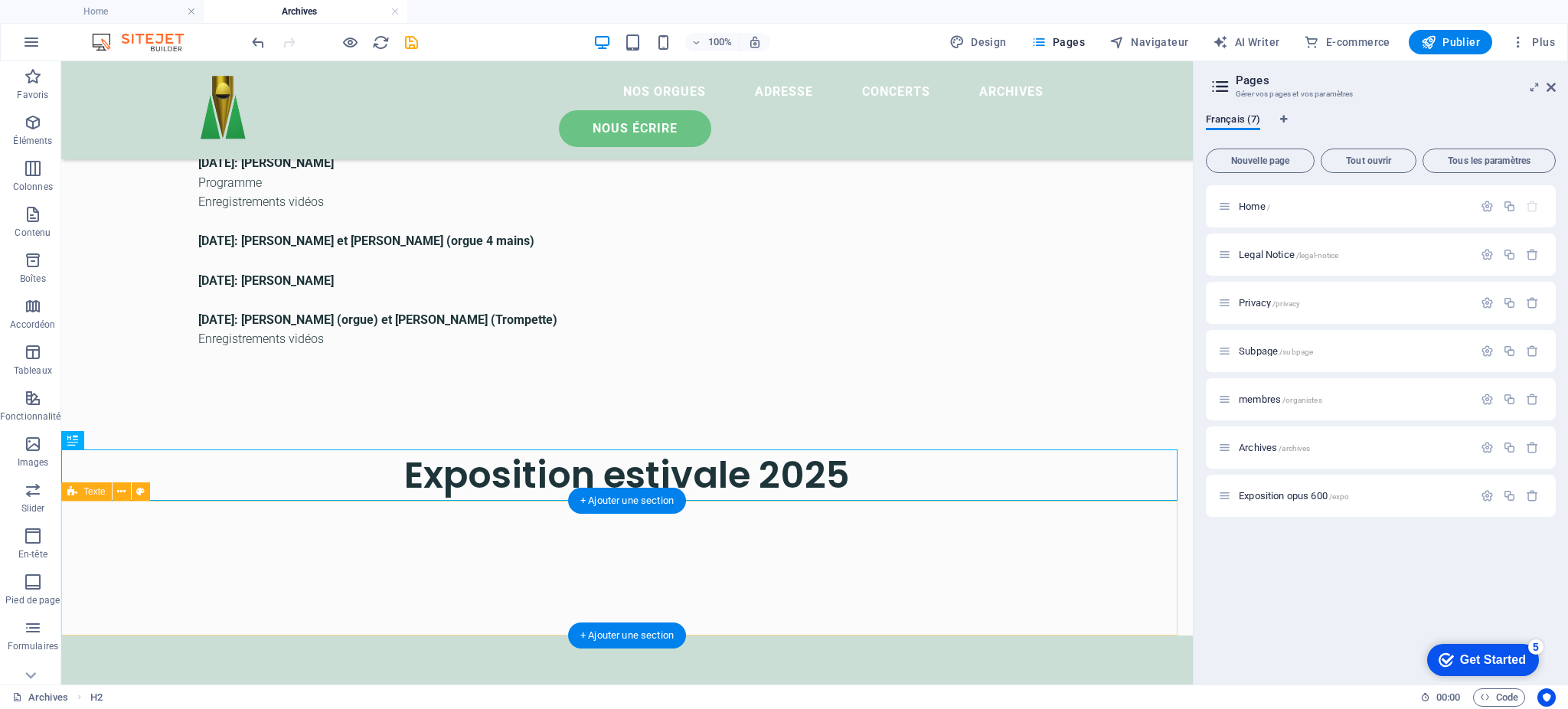
click at [775, 557] on div at bounding box center [627, 568] width 1132 height 135
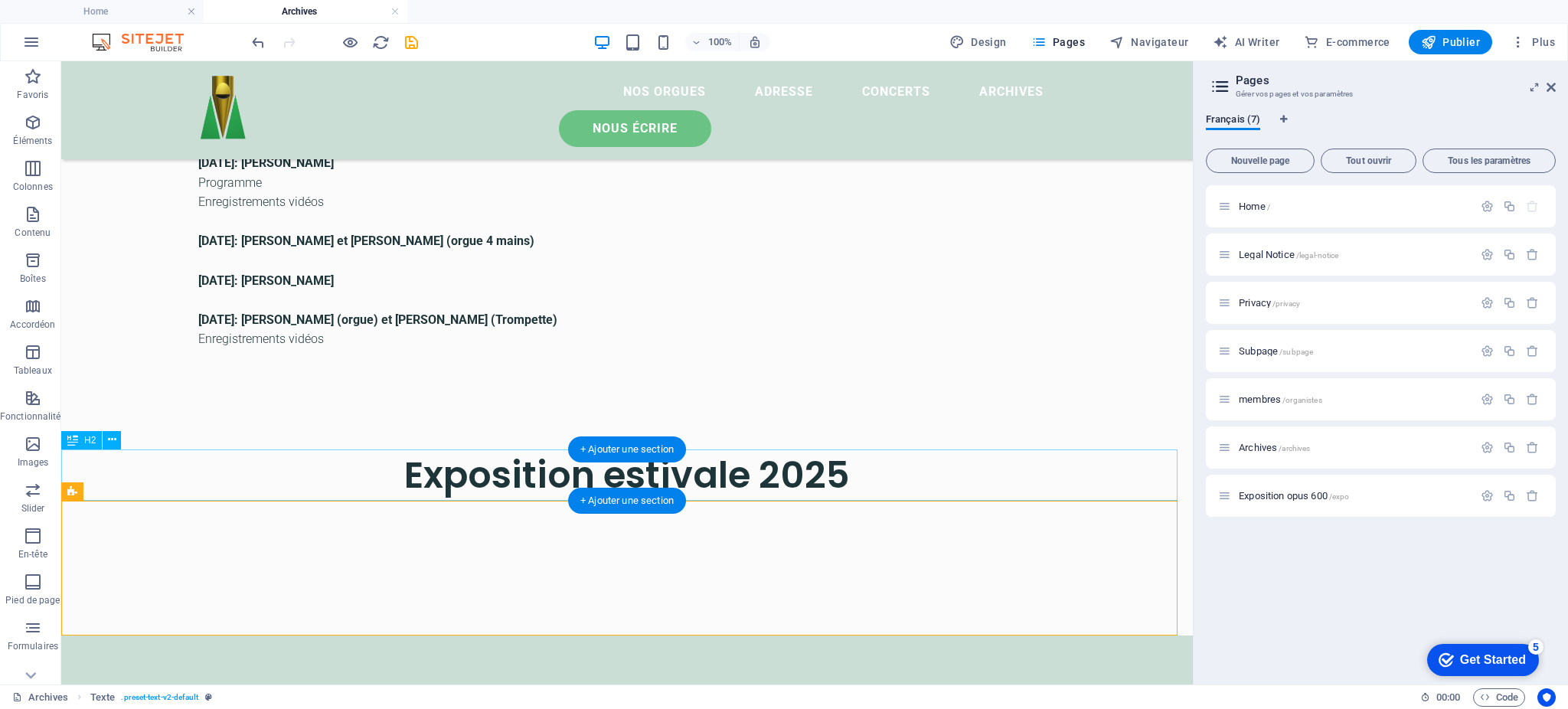
click at [791, 471] on div "Exposition estivale 2025" at bounding box center [627, 476] width 1132 height 51
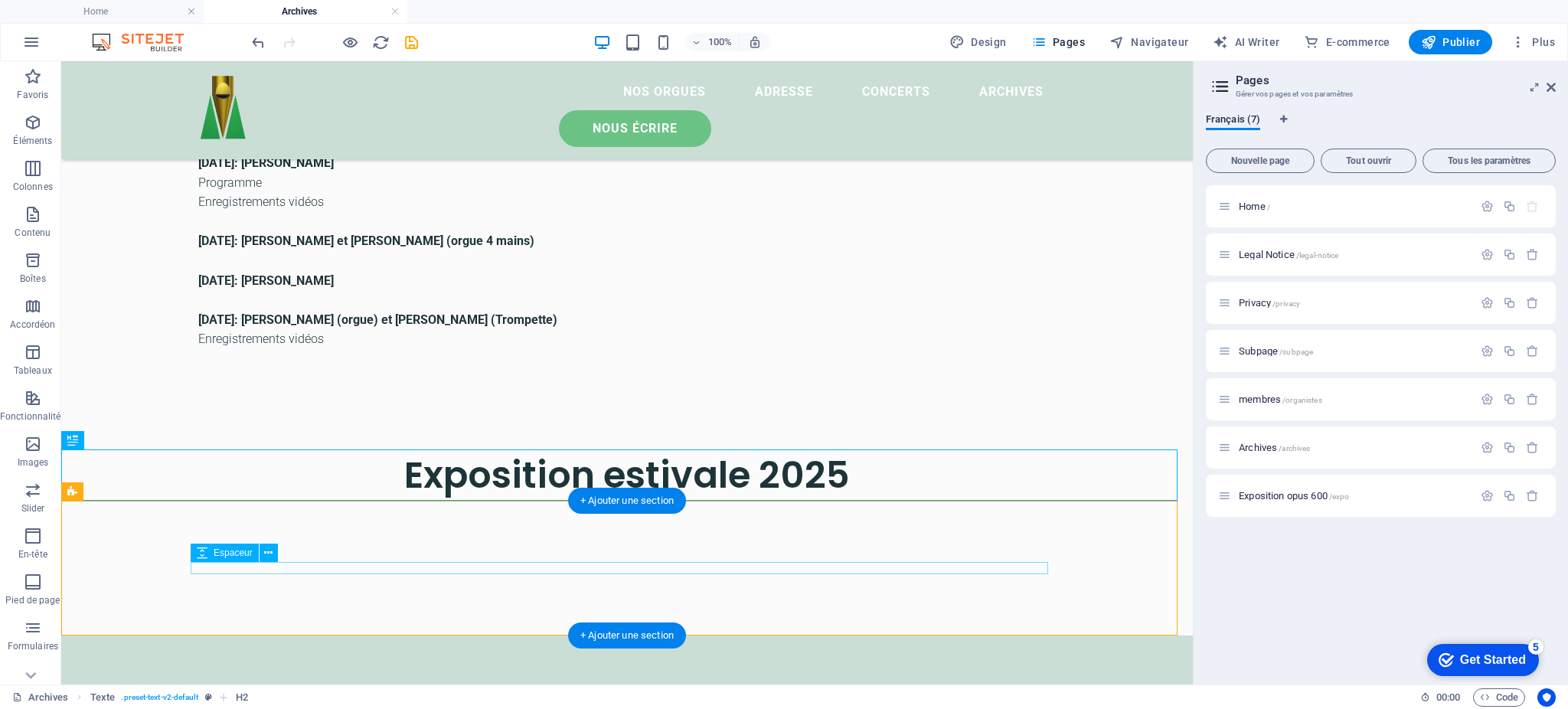
click at [785, 564] on div at bounding box center [627, 568] width 858 height 12
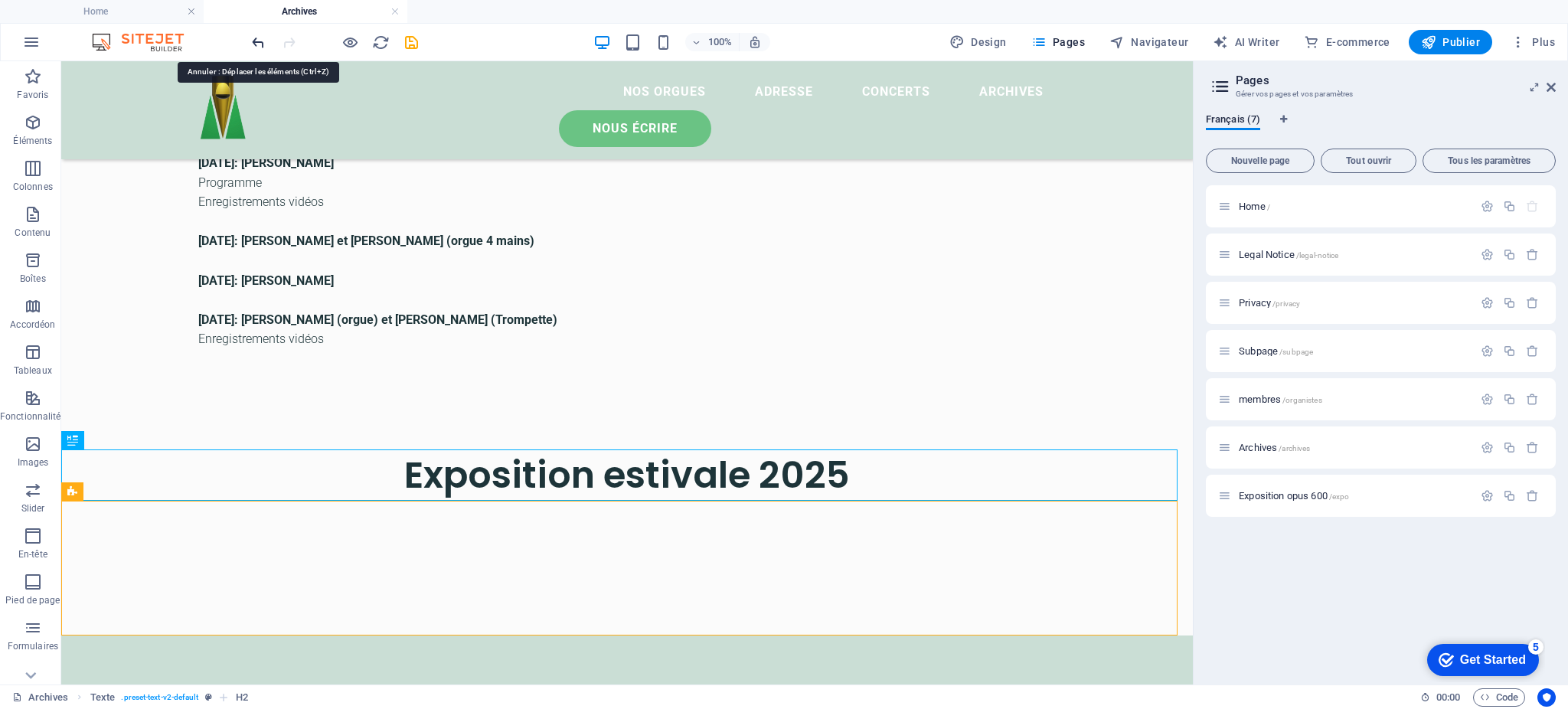
click at [251, 42] on icon "undo" at bounding box center [258, 42] width 17 height 17
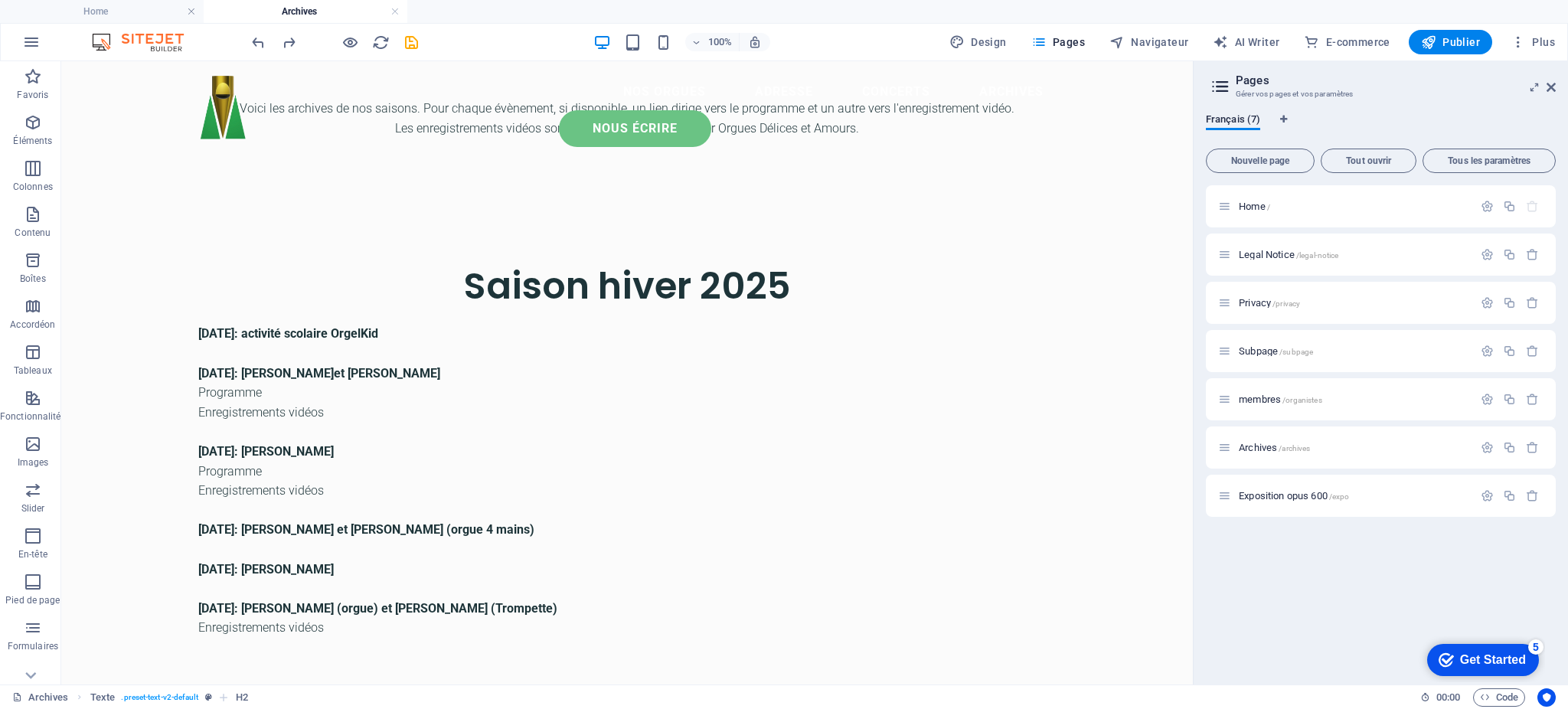
scroll to position [27, 0]
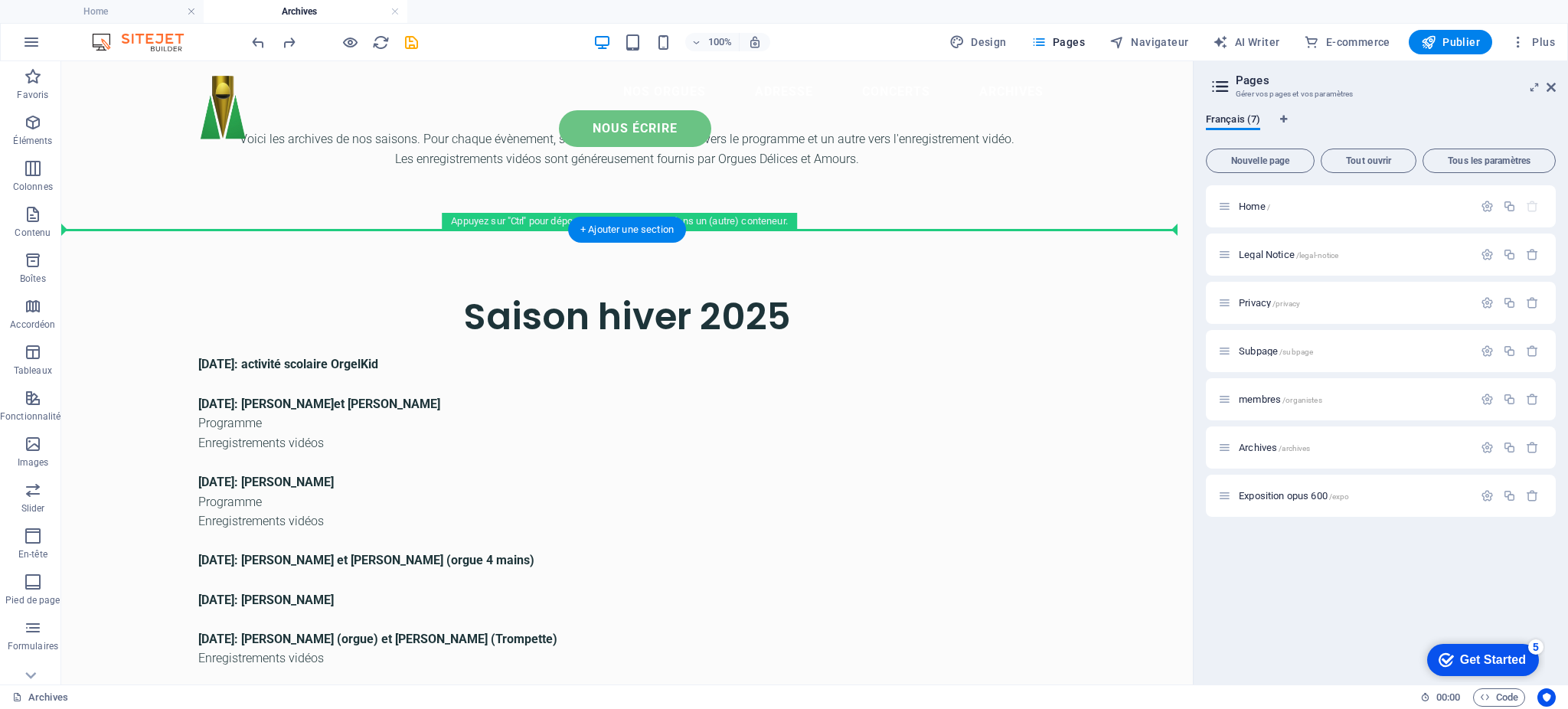
drag, startPoint x: 135, startPoint y: 497, endPoint x: 156, endPoint y: 242, distance: 255.9
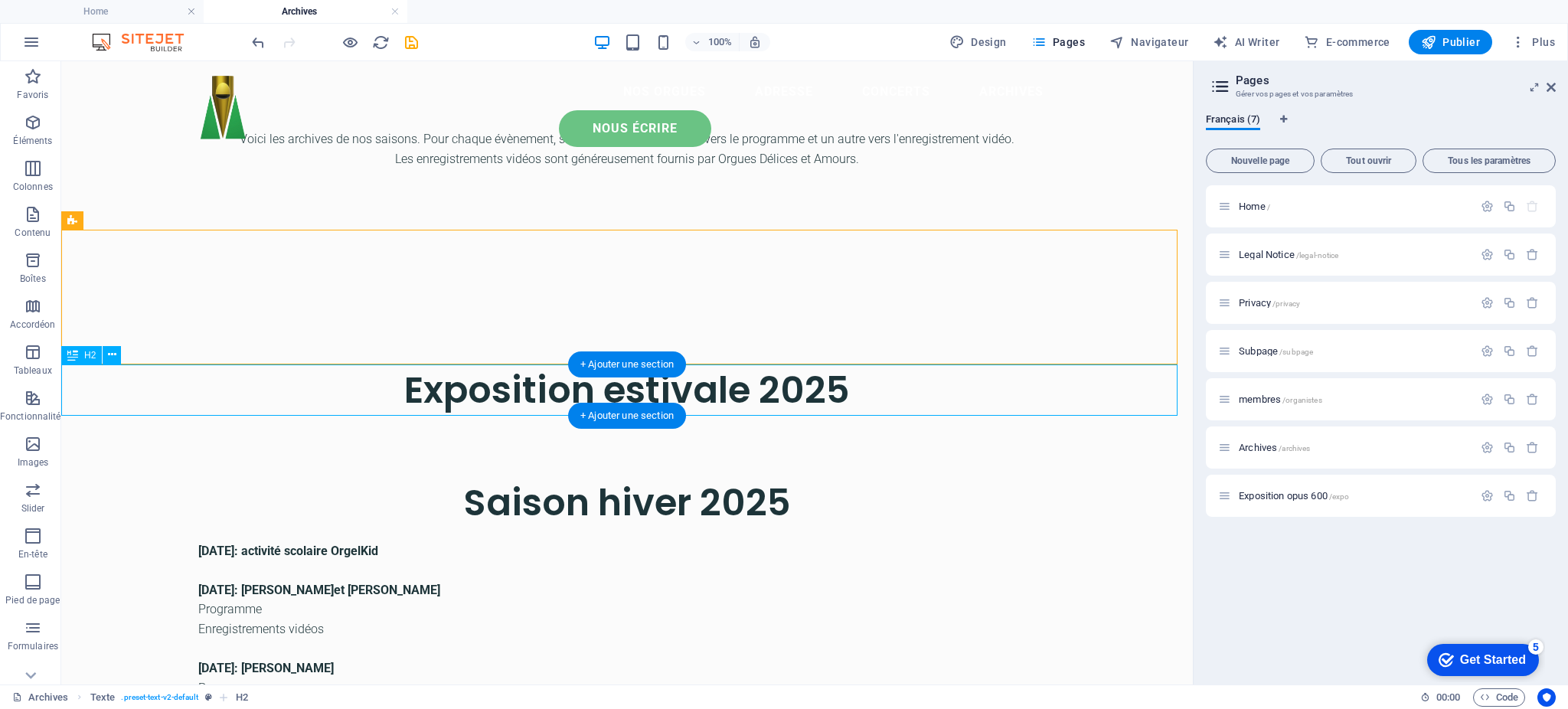
drag, startPoint x: 173, startPoint y: 383, endPoint x: 146, endPoint y: 368, distance: 30.9
click at [170, 381] on div "Exposition estivale 2025" at bounding box center [627, 390] width 1132 height 51
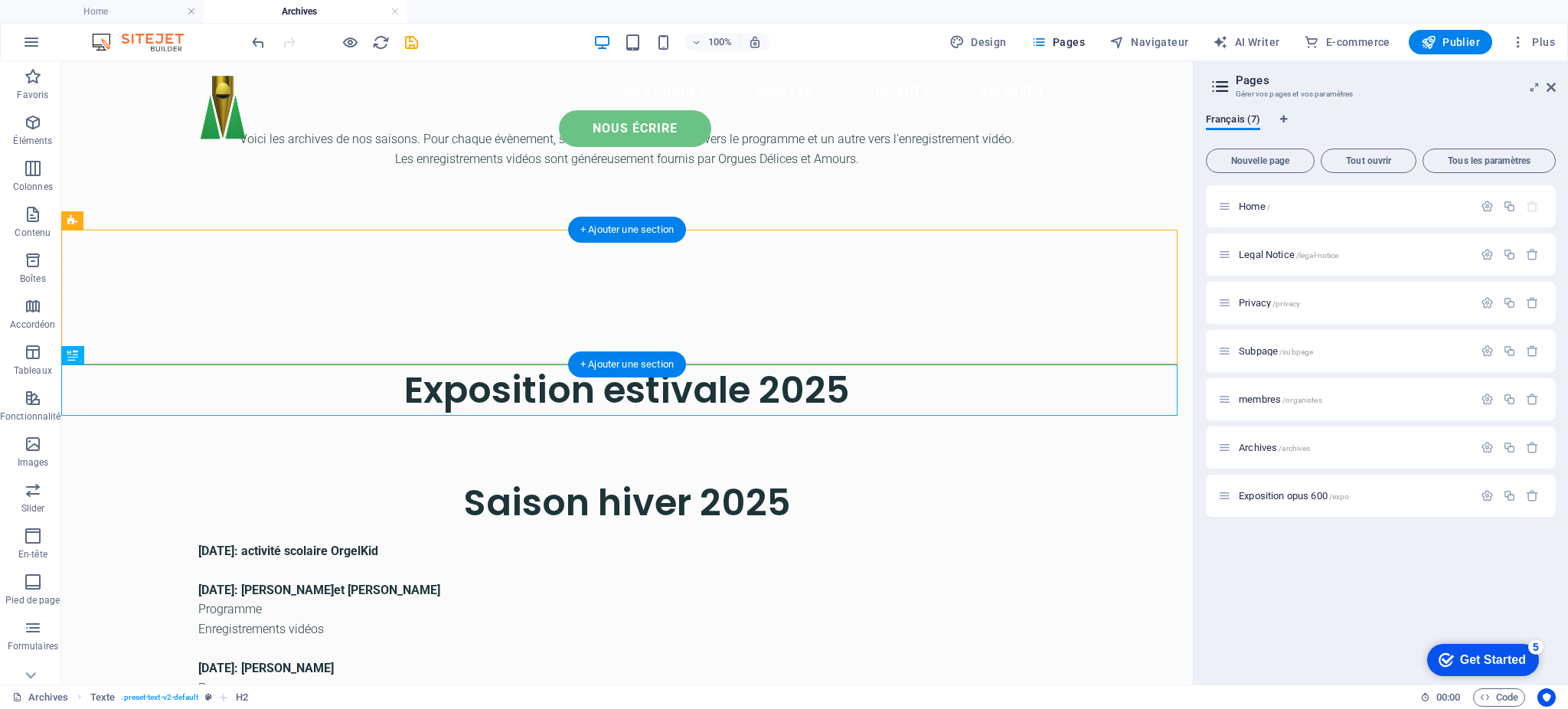
drag, startPoint x: 130, startPoint y: 419, endPoint x: 155, endPoint y: 269, distance: 152.1
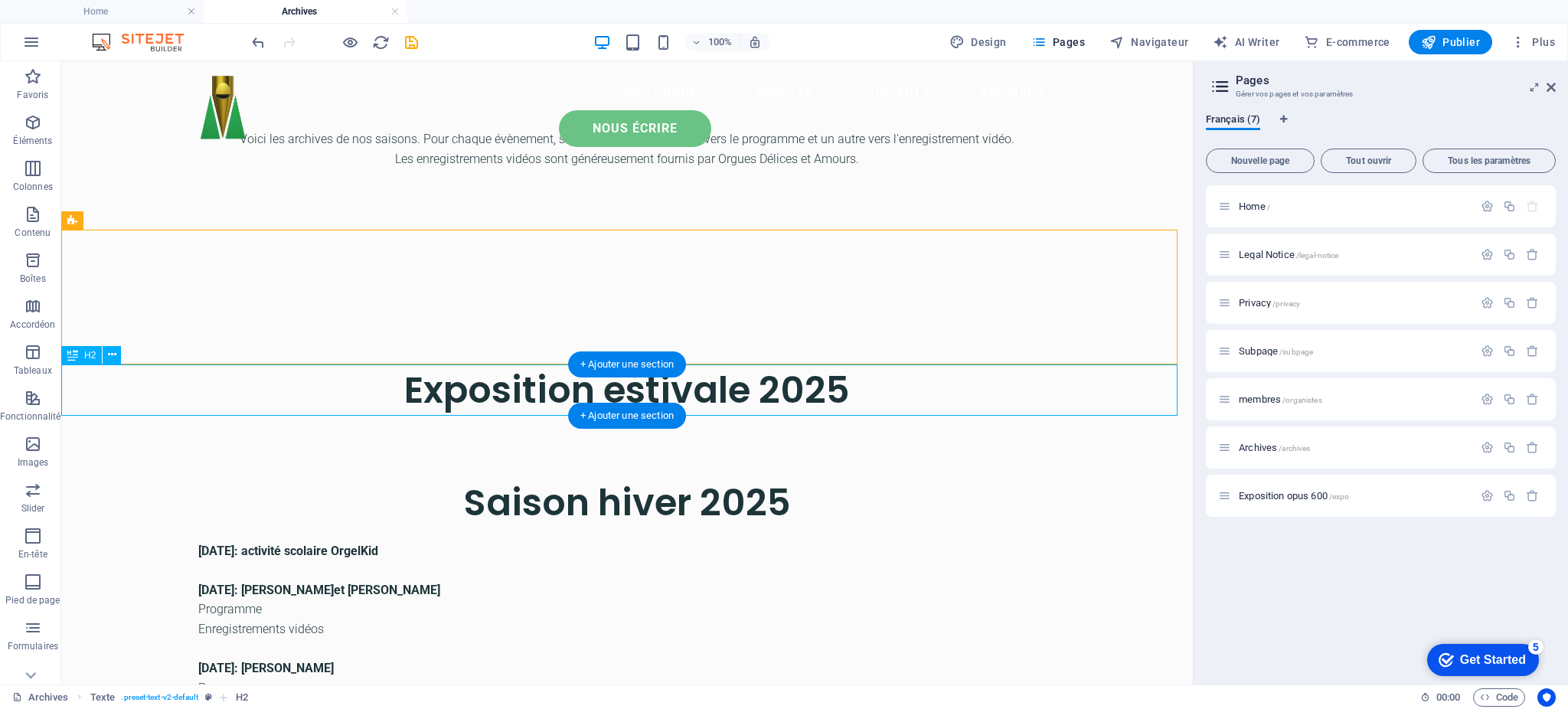
click at [504, 402] on div "Exposition estivale 2025" at bounding box center [627, 390] width 1132 height 51
click at [505, 381] on div "Exposition estivale 2025" at bounding box center [627, 390] width 1132 height 51
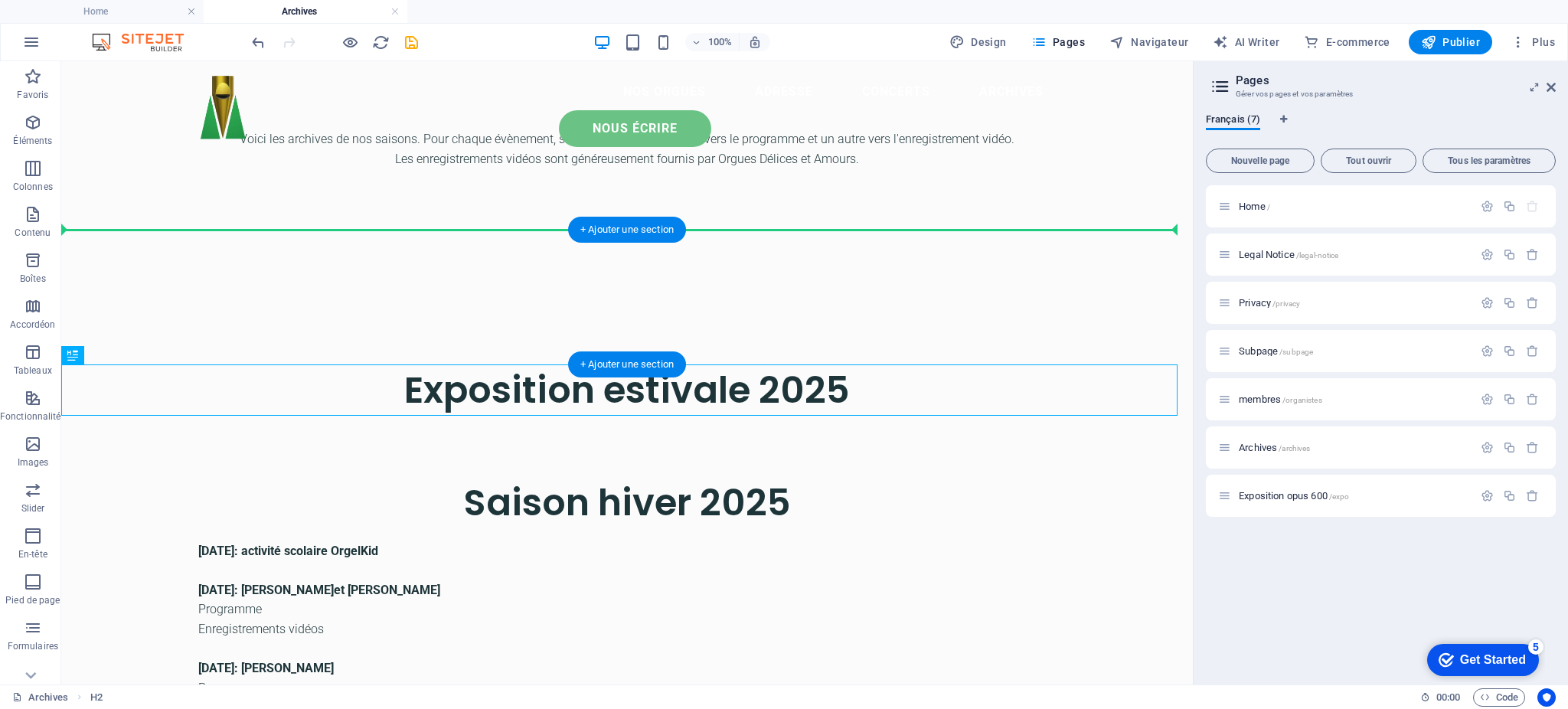
drag, startPoint x: 129, startPoint y: 416, endPoint x: 505, endPoint y: 249, distance: 411.4
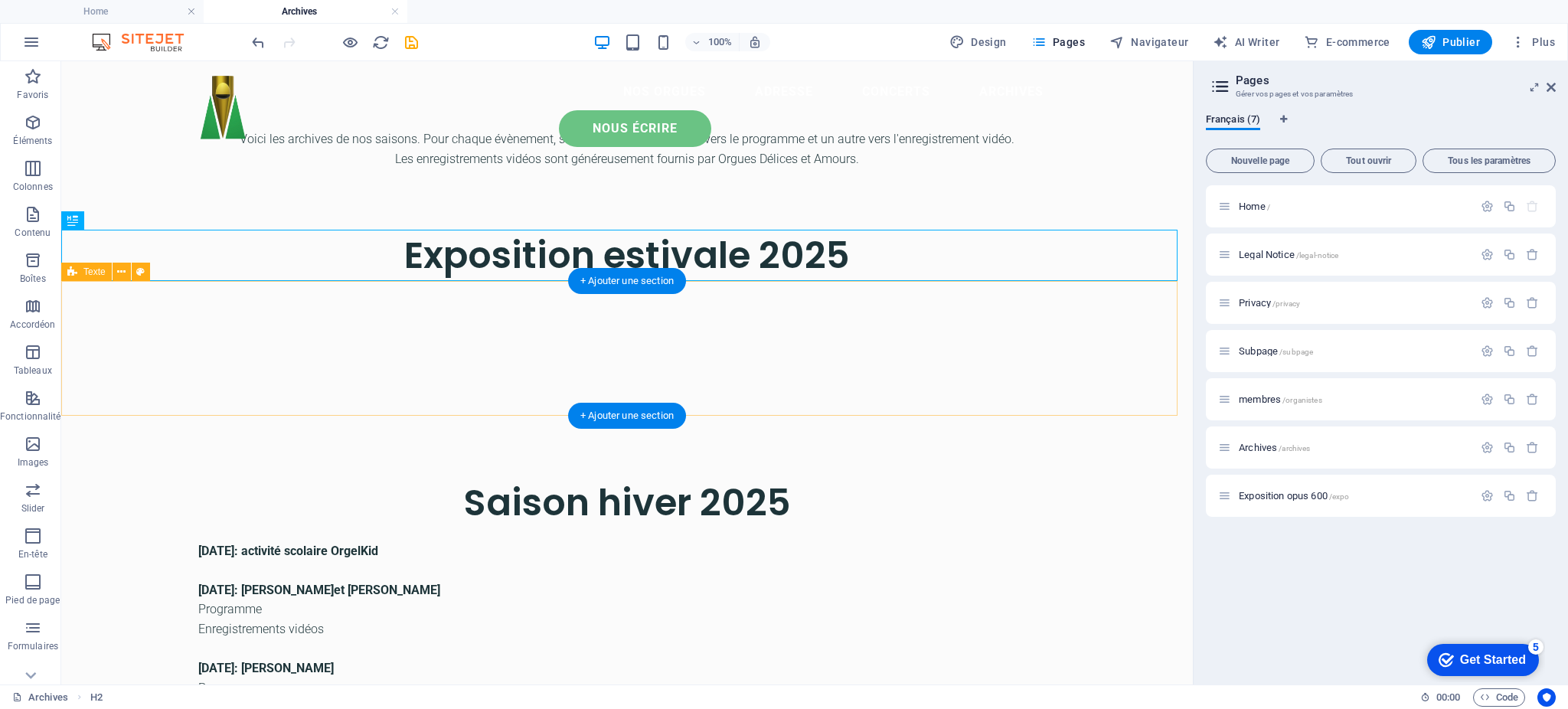
click at [421, 326] on div at bounding box center [627, 348] width 1132 height 135
click at [495, 306] on div at bounding box center [627, 348] width 1132 height 135
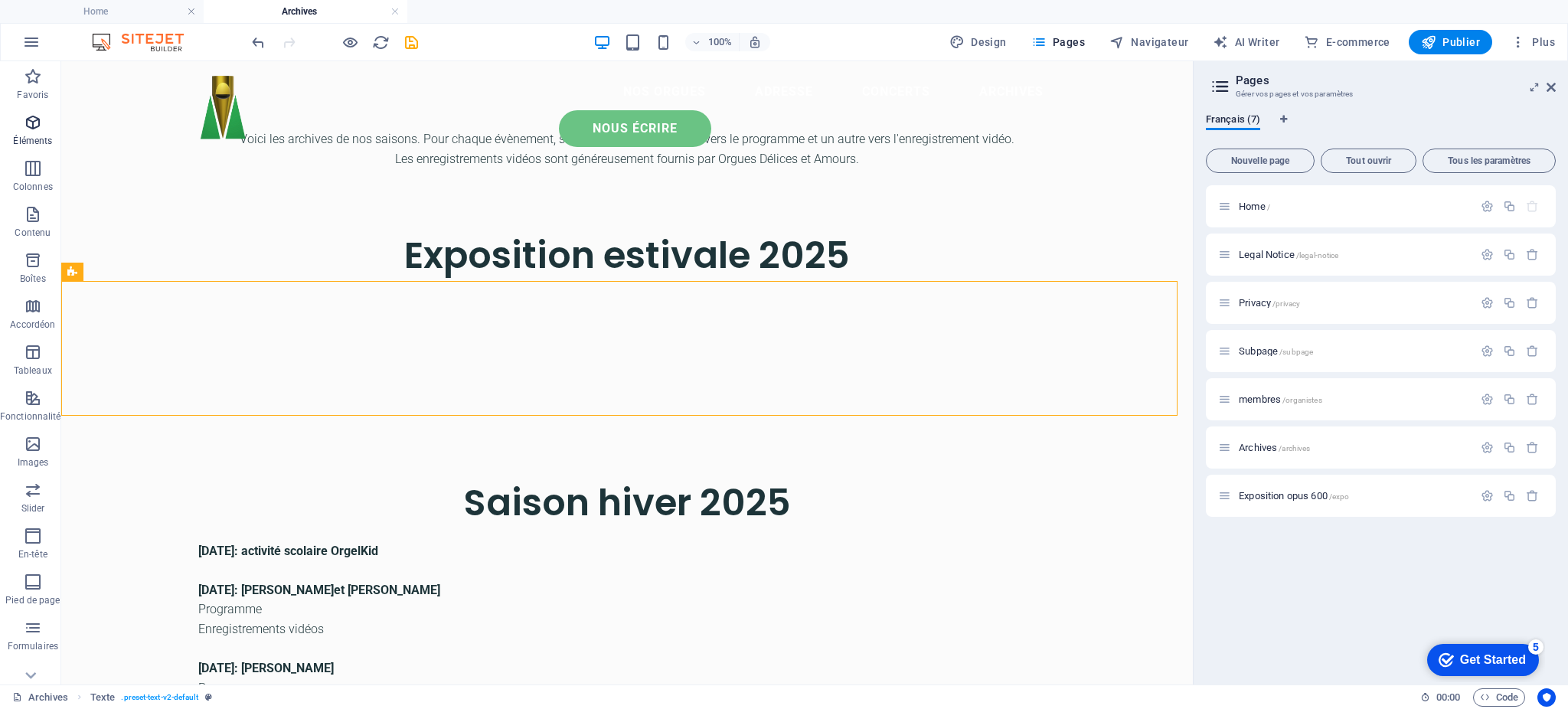
click at [43, 118] on span "Éléments" at bounding box center [33, 132] width 66 height 36
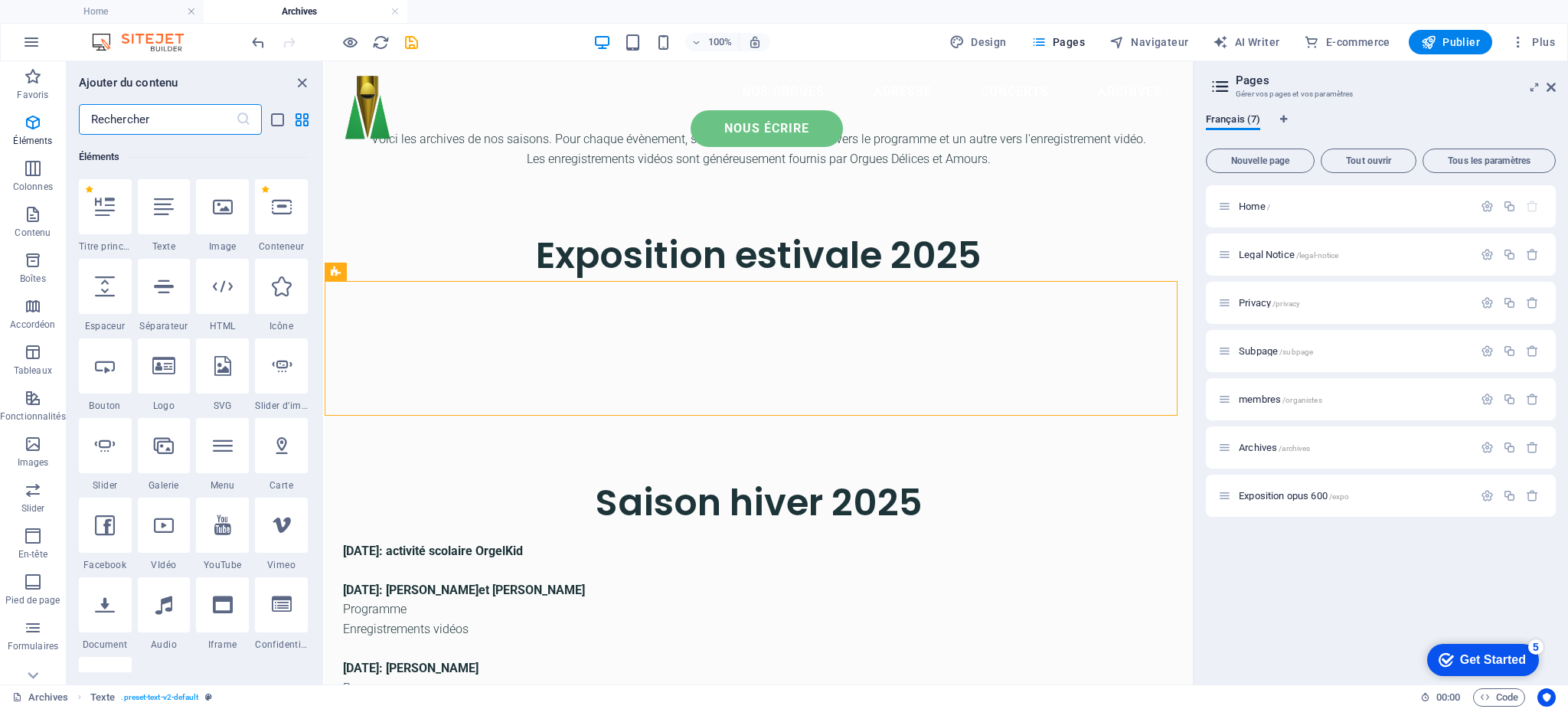
scroll to position [163, 0]
click at [45, 461] on p "Images" at bounding box center [33, 462] width 31 height 12
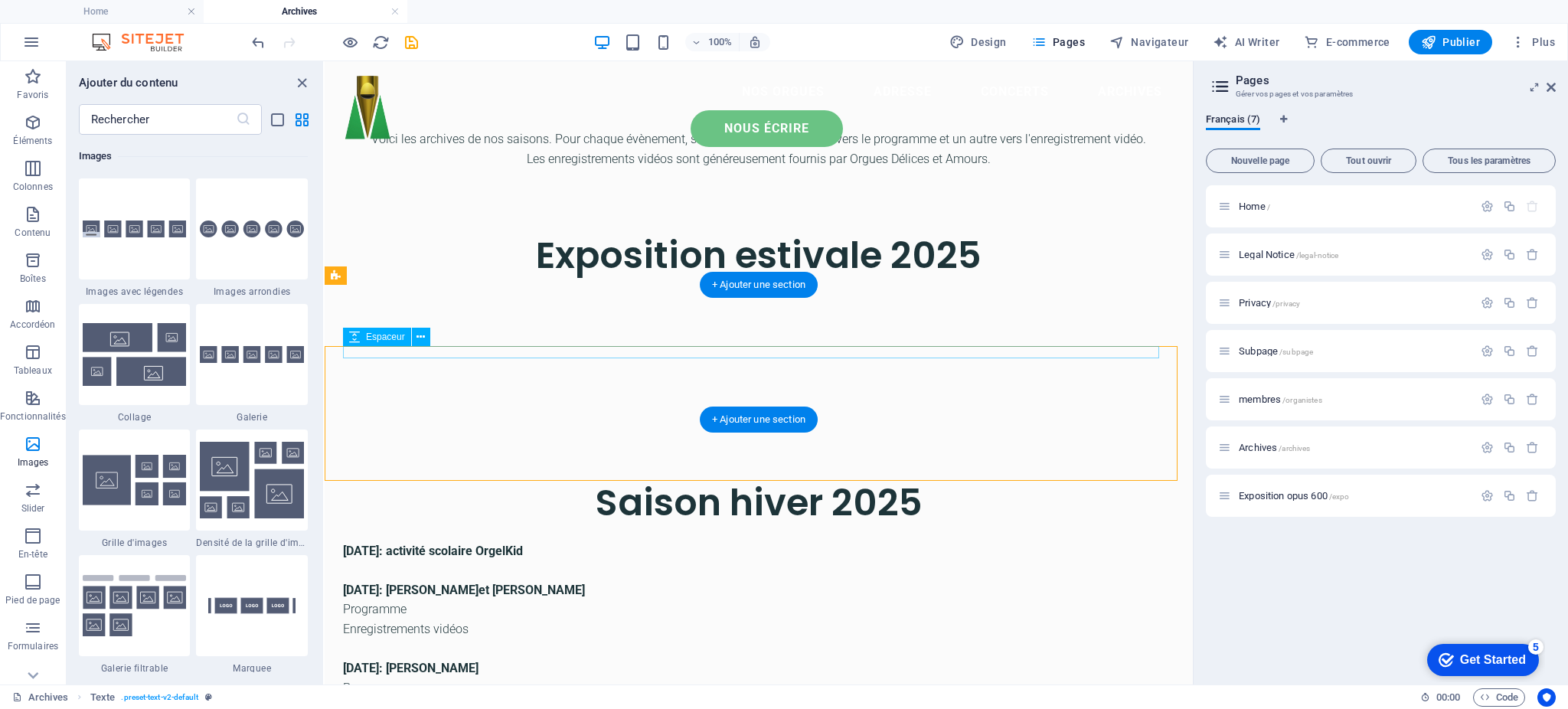
scroll to position [0, 0]
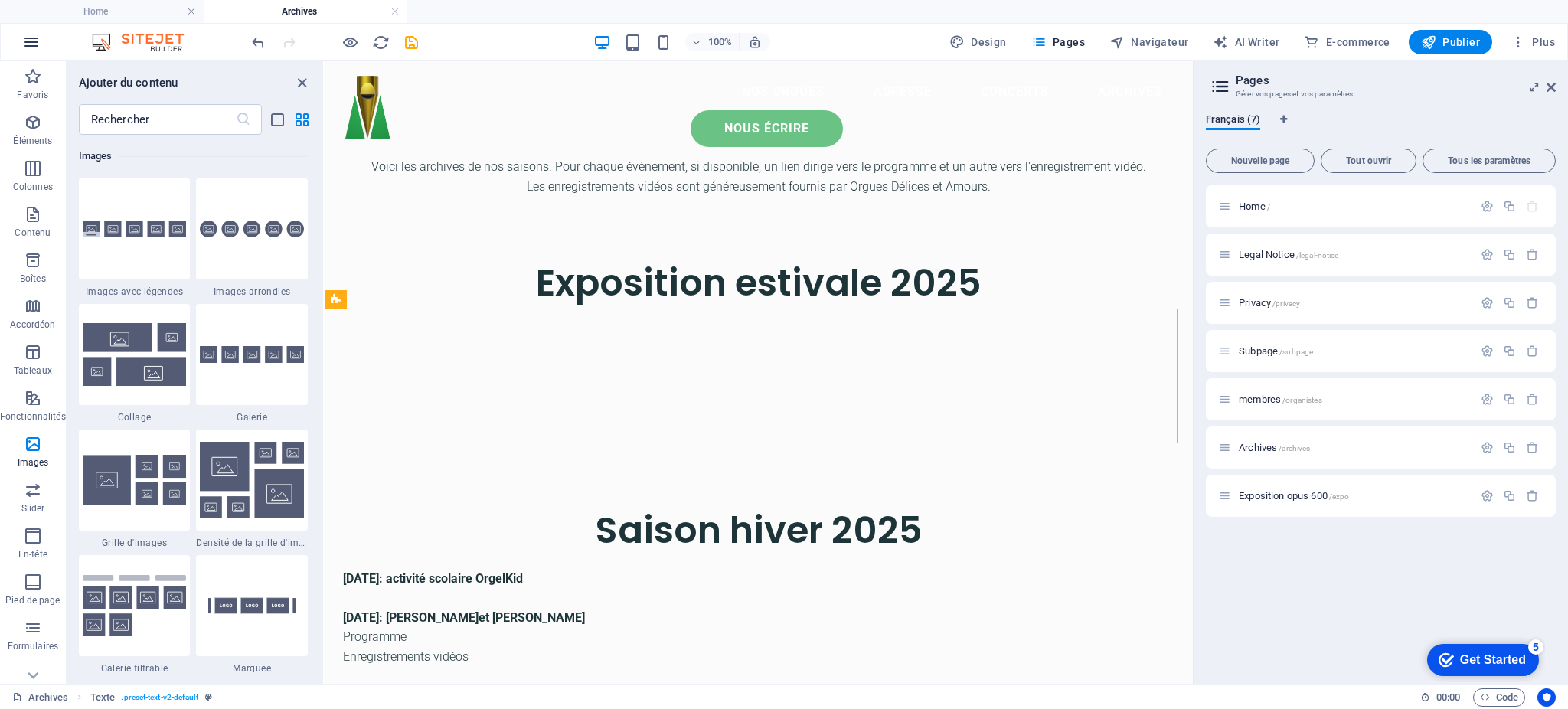
click at [40, 41] on icon "button" at bounding box center [31, 42] width 18 height 18
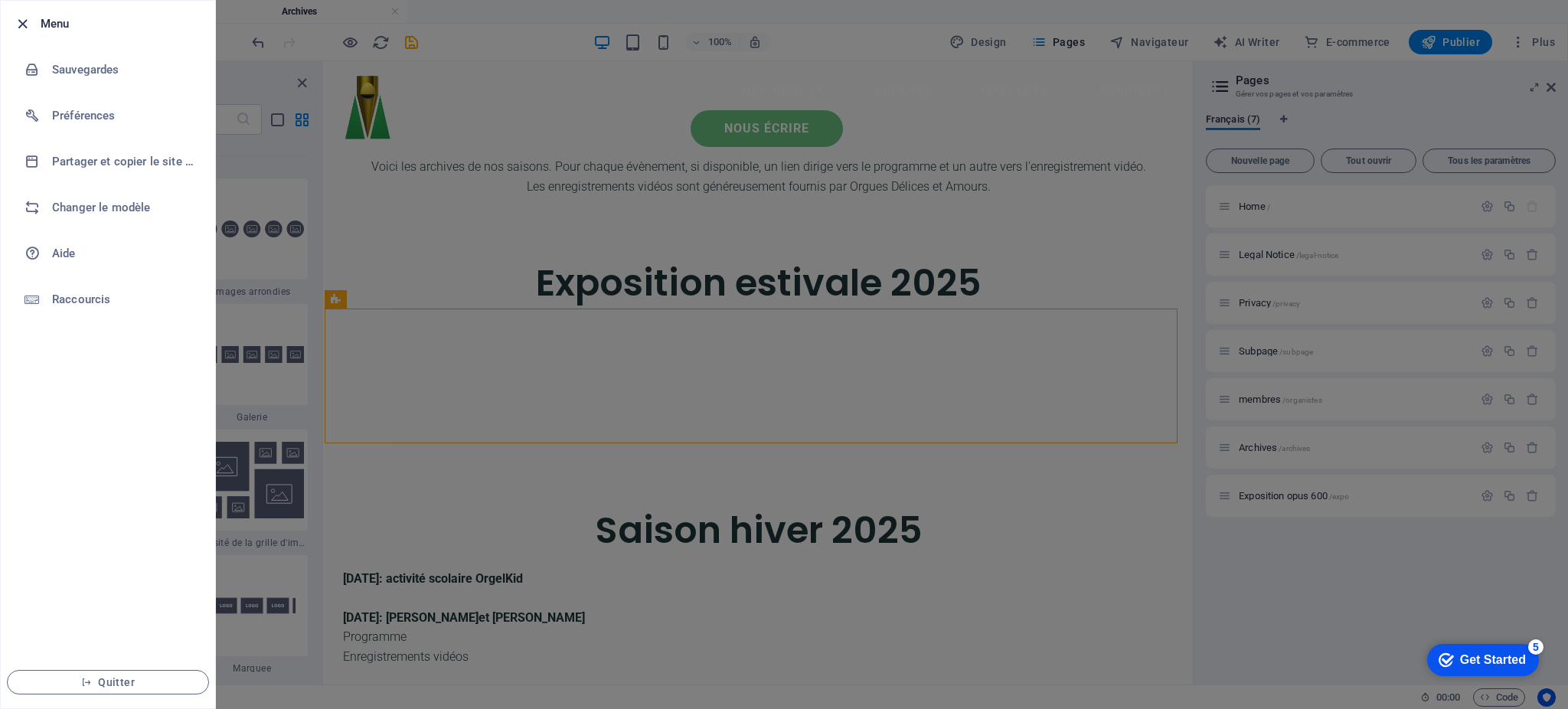
click at [26, 27] on icon "button" at bounding box center [22, 24] width 17 height 17
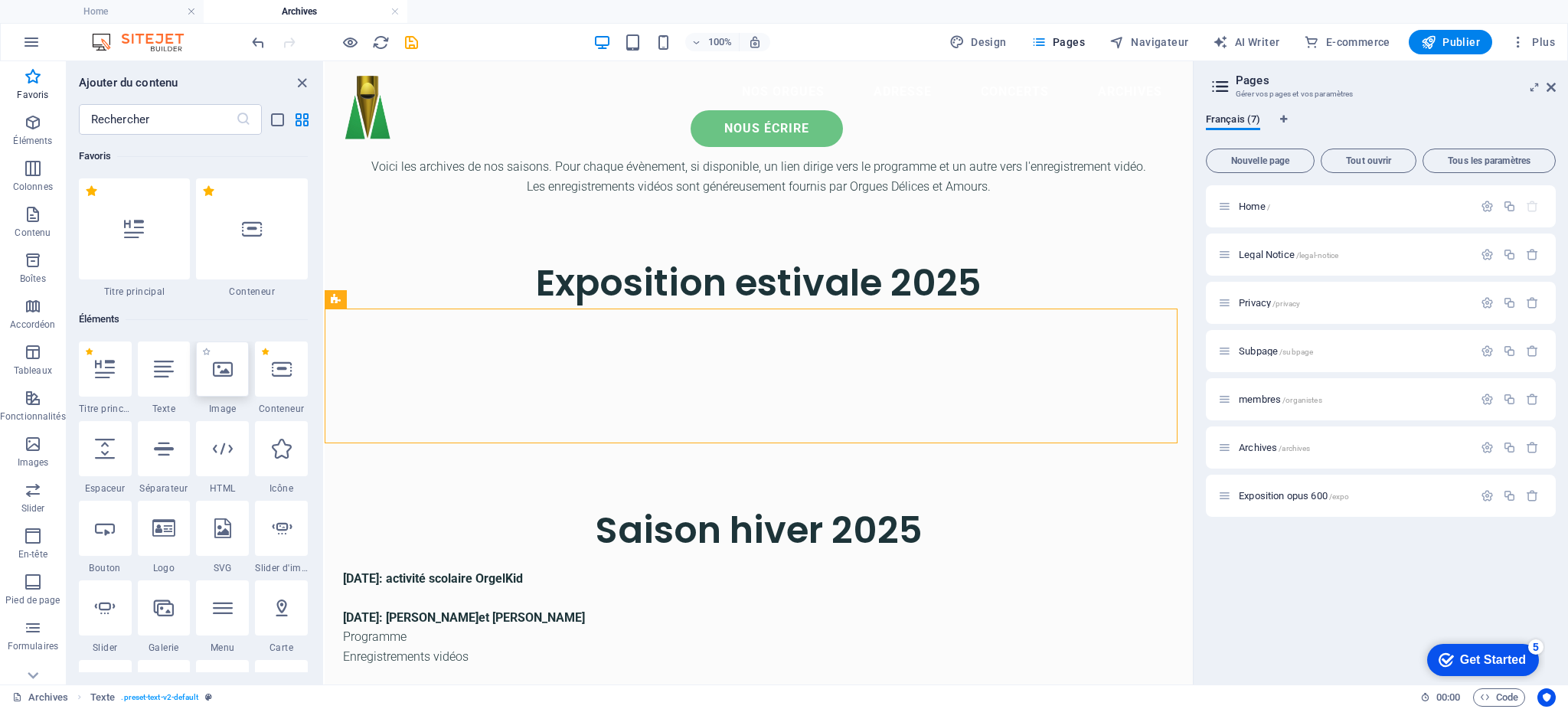
click at [228, 381] on div at bounding box center [222, 369] width 53 height 55
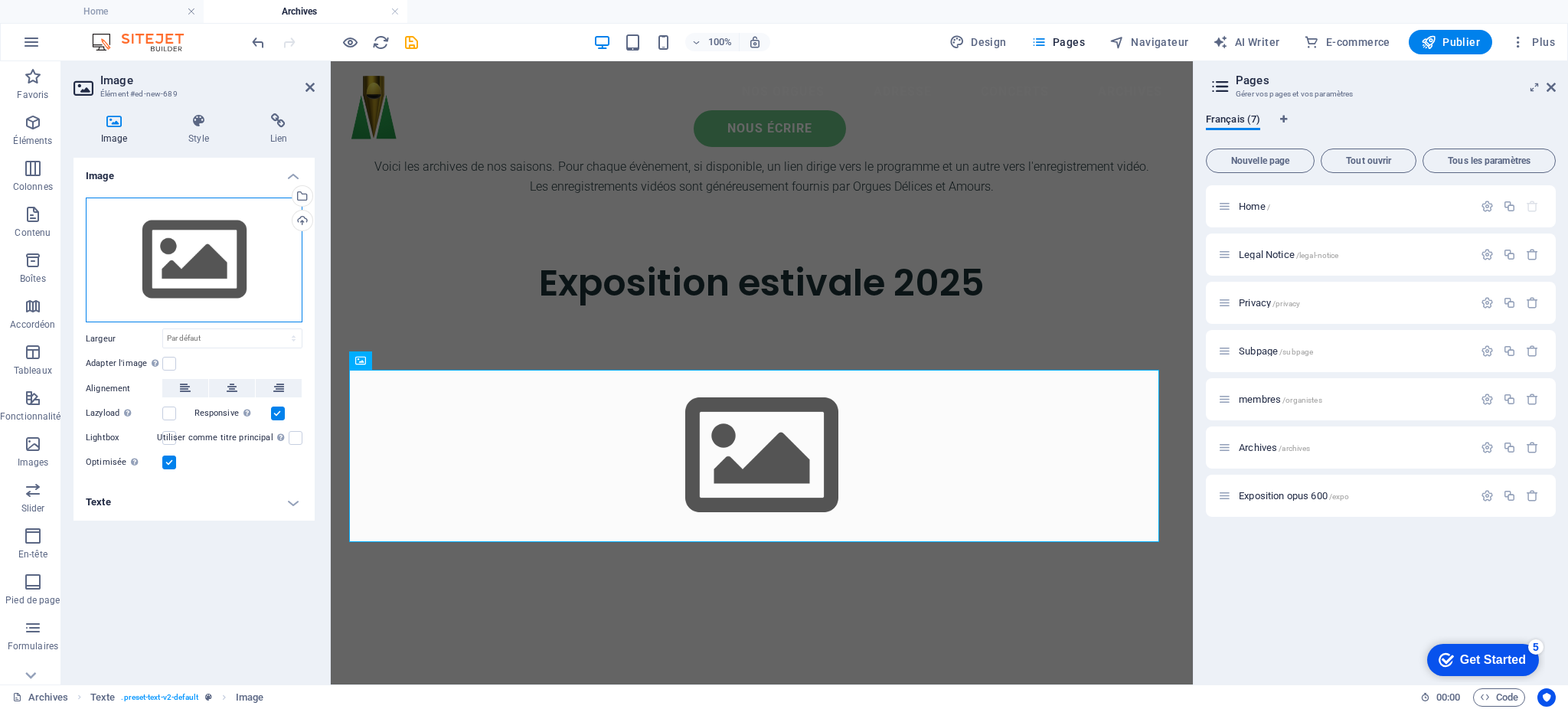
click at [248, 214] on div "Glissez les fichiers ici, cliquez pour choisir les fichiers ou sélectionnez les…" at bounding box center [194, 261] width 217 height 126
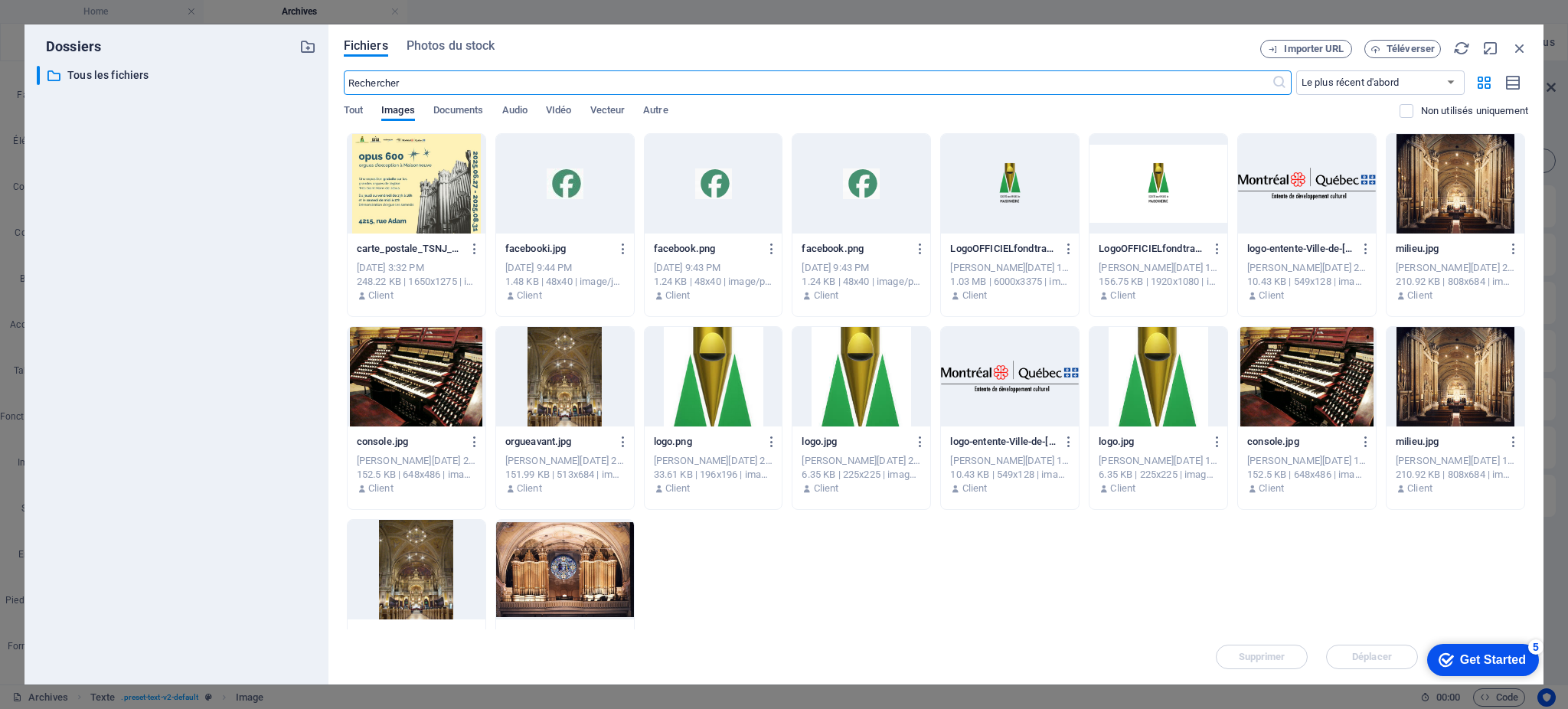
click at [421, 192] on div at bounding box center [416, 184] width 138 height 99
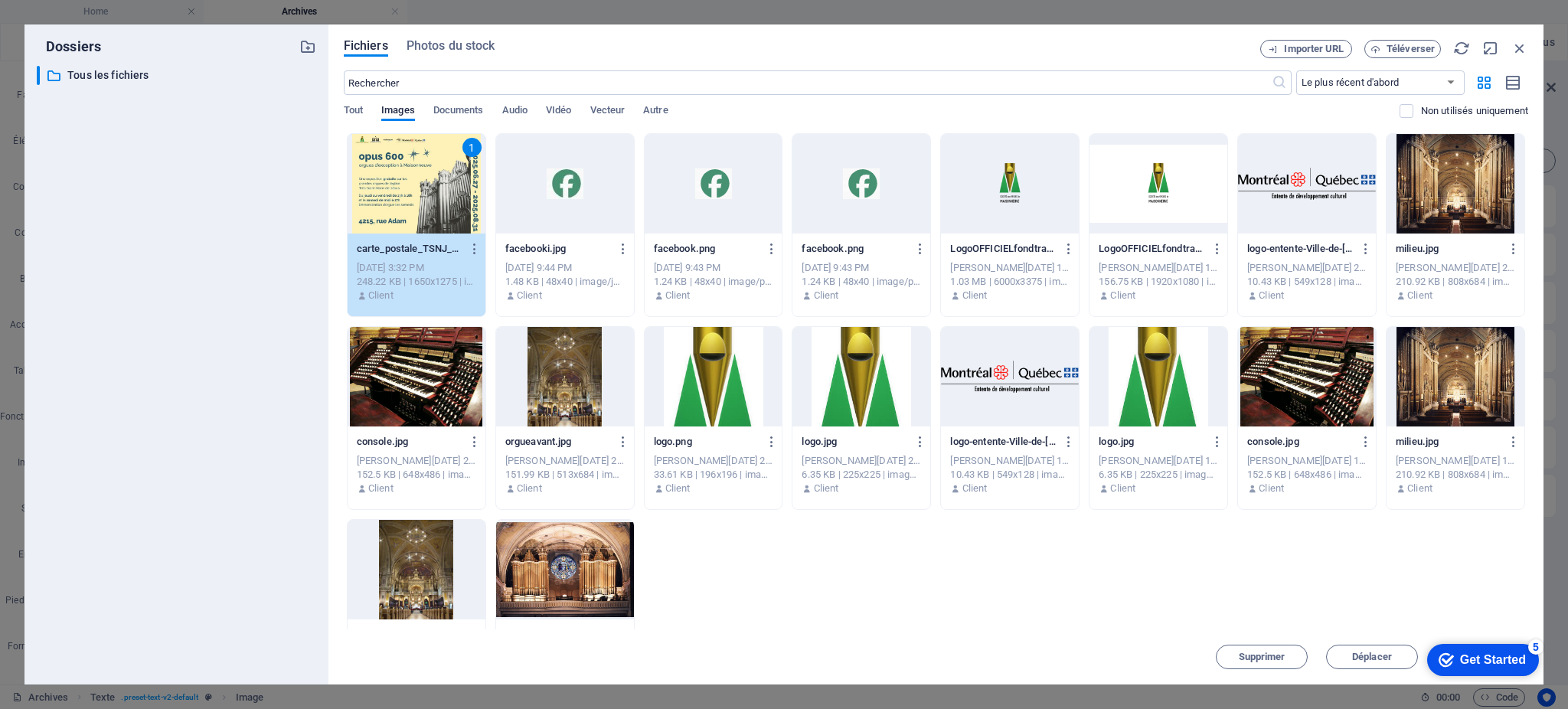
click at [421, 192] on div "1" at bounding box center [416, 184] width 138 height 99
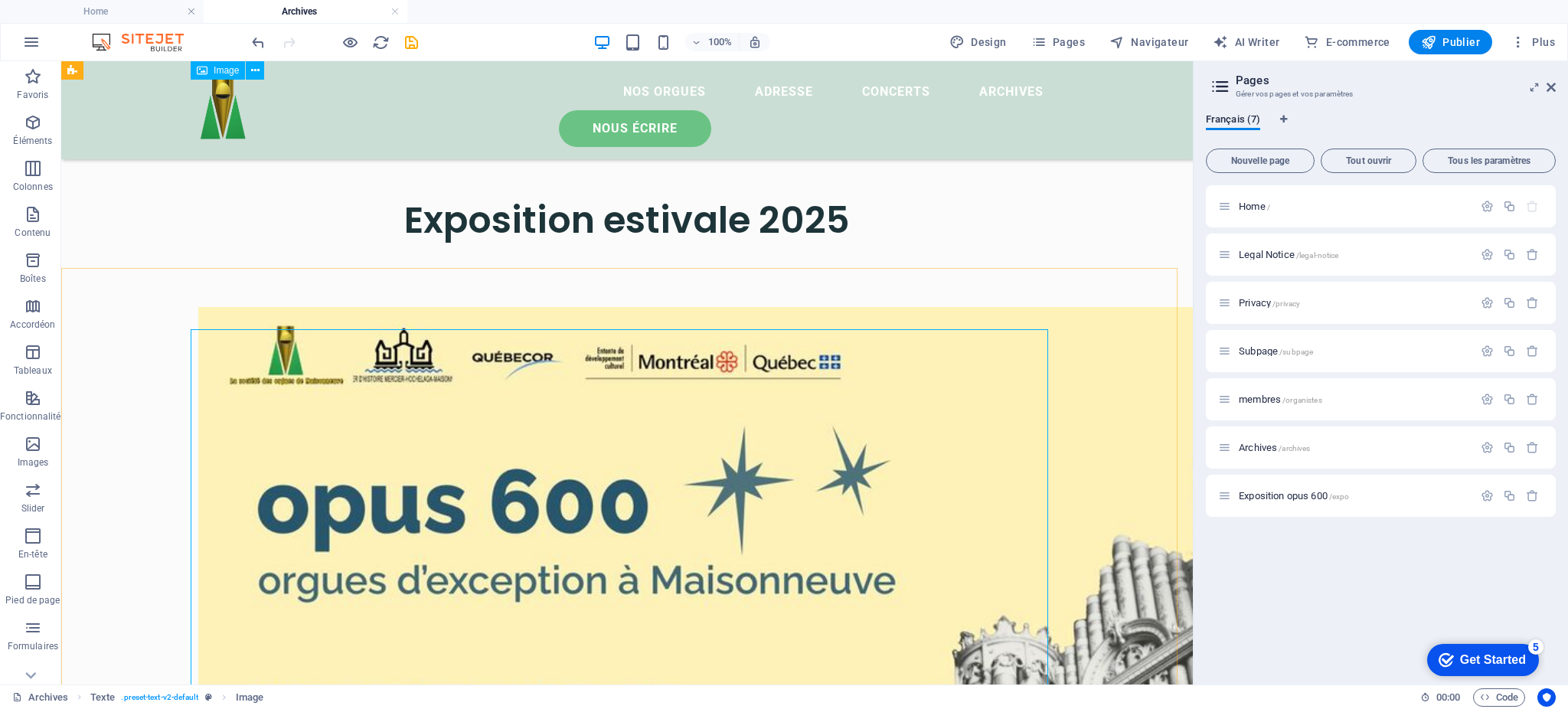
scroll to position [102, 0]
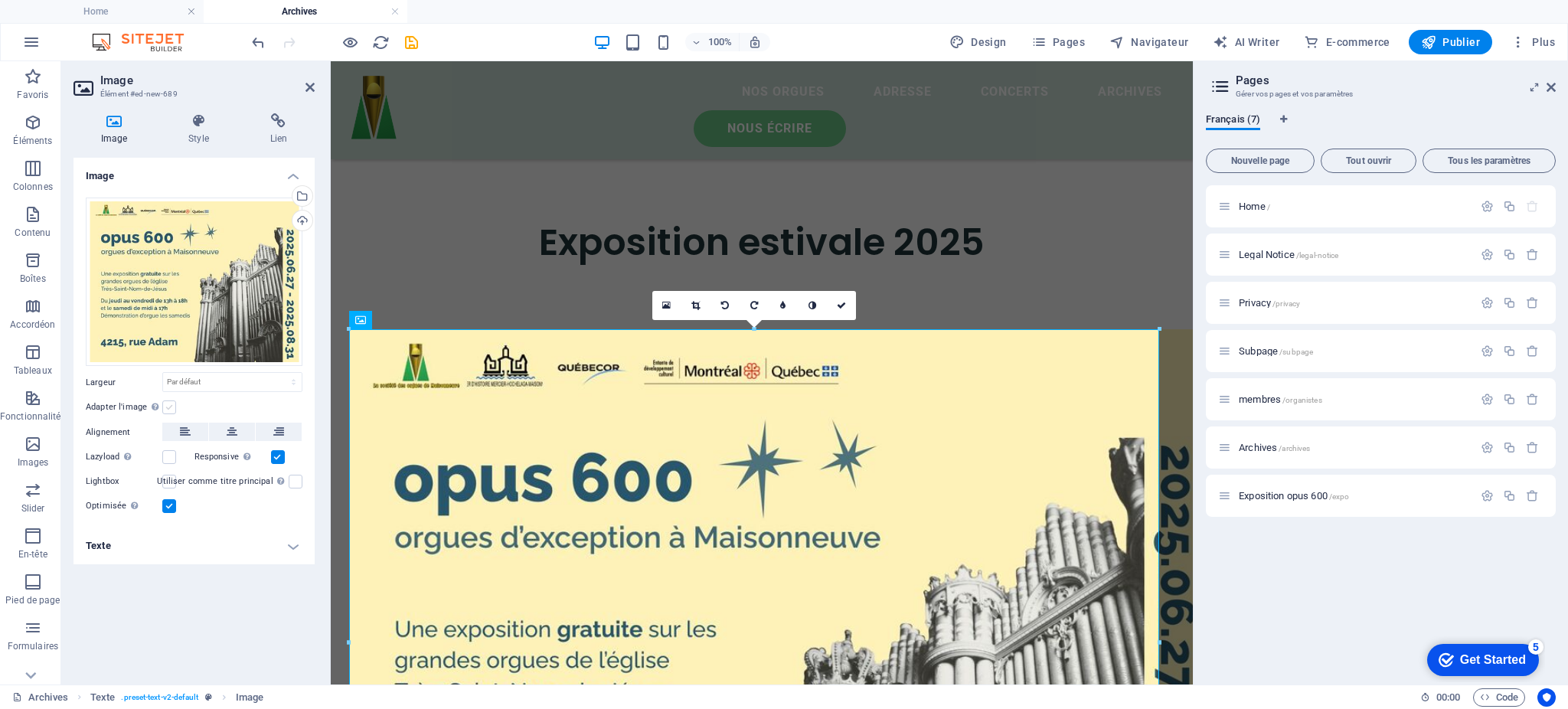
click at [167, 409] on label at bounding box center [169, 407] width 14 height 14
click at [0, 0] on input "Adapter l'image Adapter automatiquement l'image à une largeur et une hauteur fi…" at bounding box center [0, 0] width 0 height 0
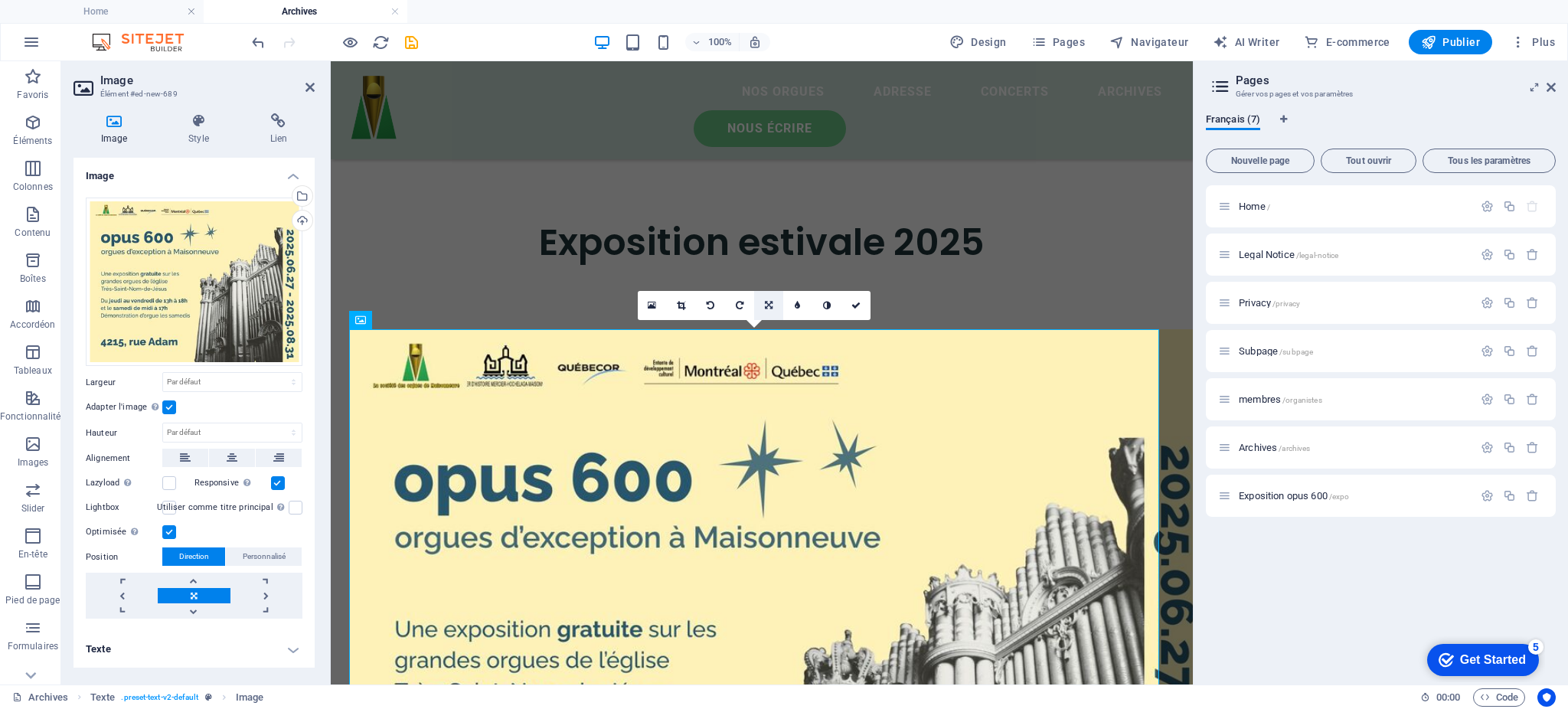
click at [769, 310] on link at bounding box center [768, 305] width 29 height 29
click at [791, 328] on link at bounding box center [797, 334] width 29 height 29
click at [764, 307] on icon at bounding box center [769, 306] width 13 height 13
click at [762, 305] on link at bounding box center [768, 305] width 29 height 29
click at [765, 303] on icon at bounding box center [768, 305] width 7 height 9
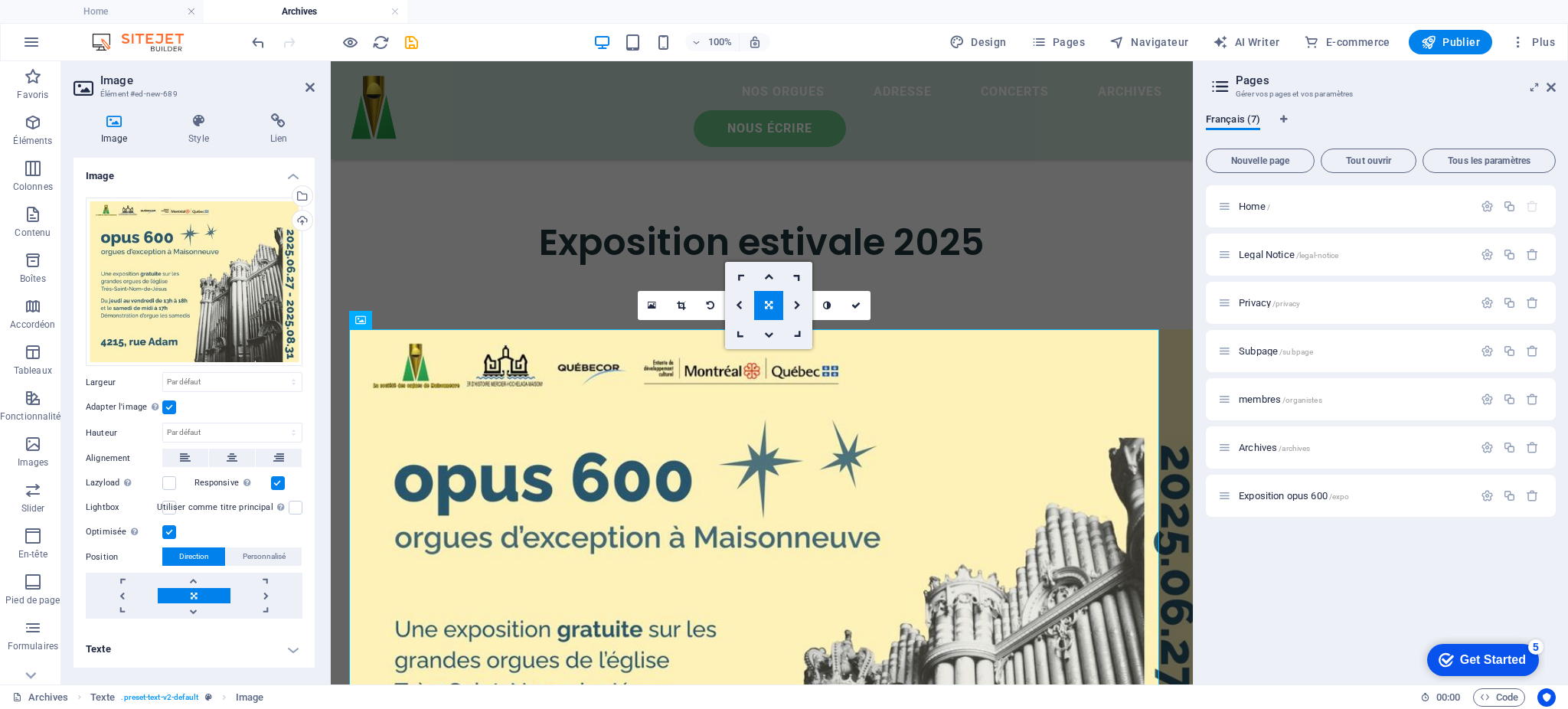
click at [777, 310] on link at bounding box center [768, 305] width 29 height 29
click at [677, 301] on icon at bounding box center [681, 305] width 8 height 9
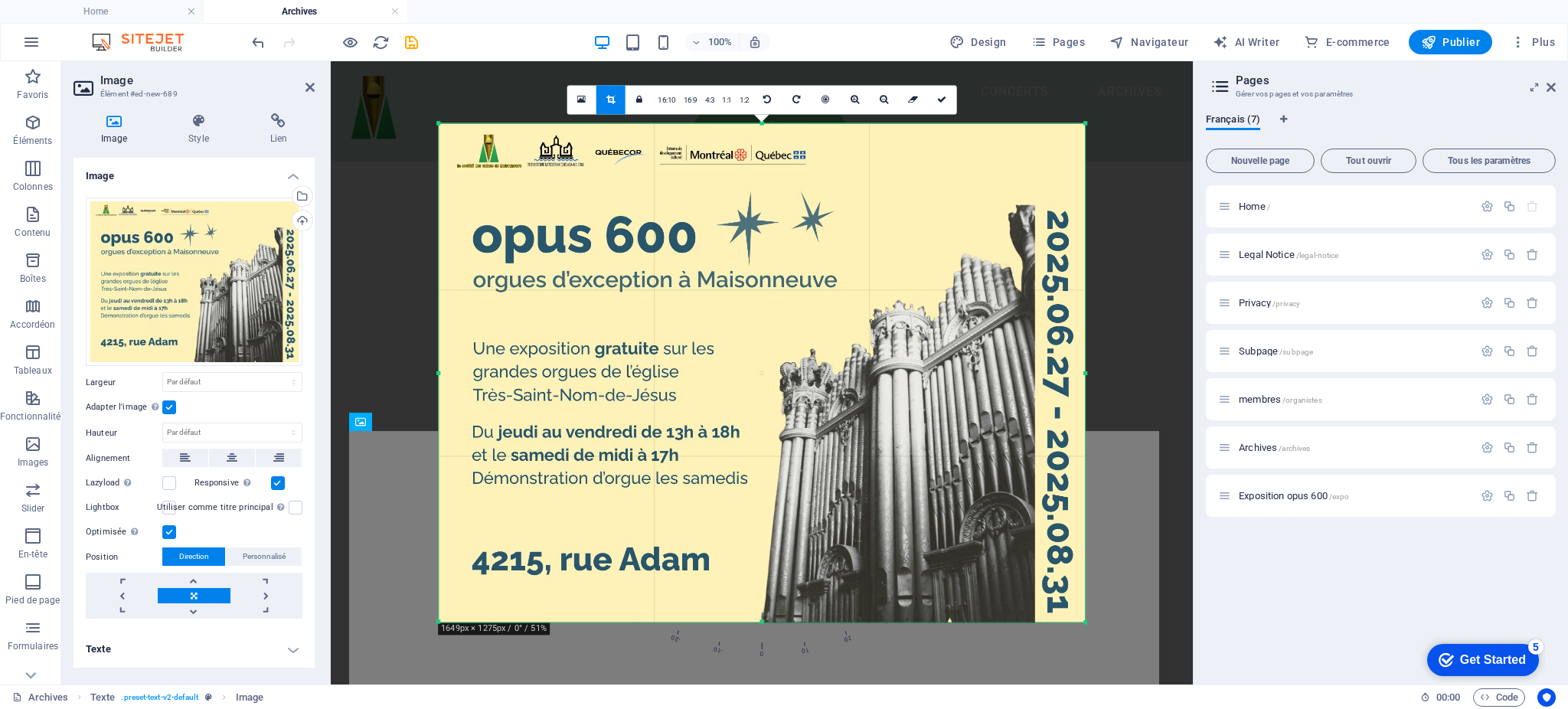
click at [888, 116] on div at bounding box center [762, 373] width 677 height 530
click at [887, 106] on link at bounding box center [883, 99] width 29 height 29
drag, startPoint x: 885, startPoint y: 98, endPoint x: 937, endPoint y: 129, distance: 60.5
click at [885, 96] on icon at bounding box center [884, 99] width 8 height 9
click at [884, 99] on icon at bounding box center [884, 99] width 8 height 9
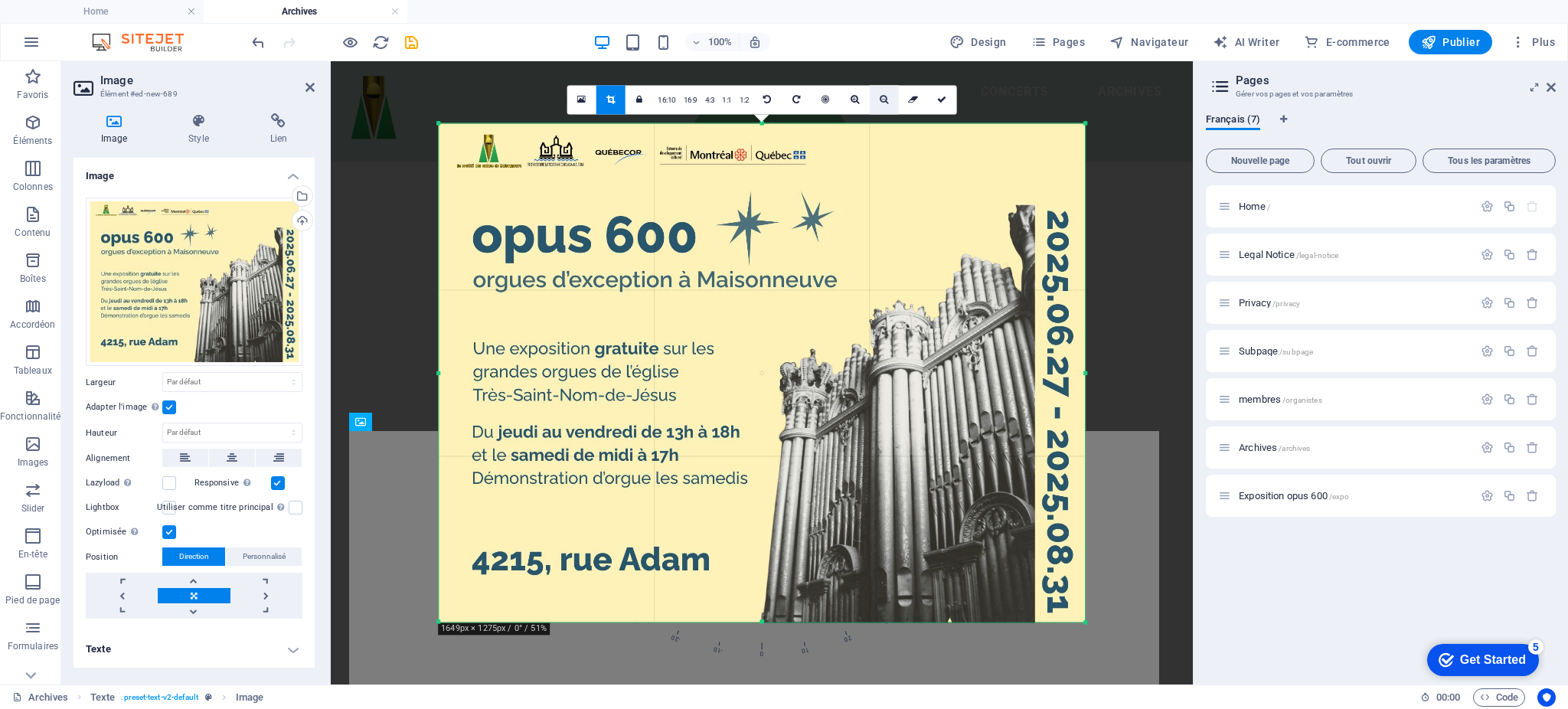
click at [884, 99] on icon at bounding box center [884, 99] width 8 height 9
click at [851, 98] on icon at bounding box center [855, 99] width 8 height 9
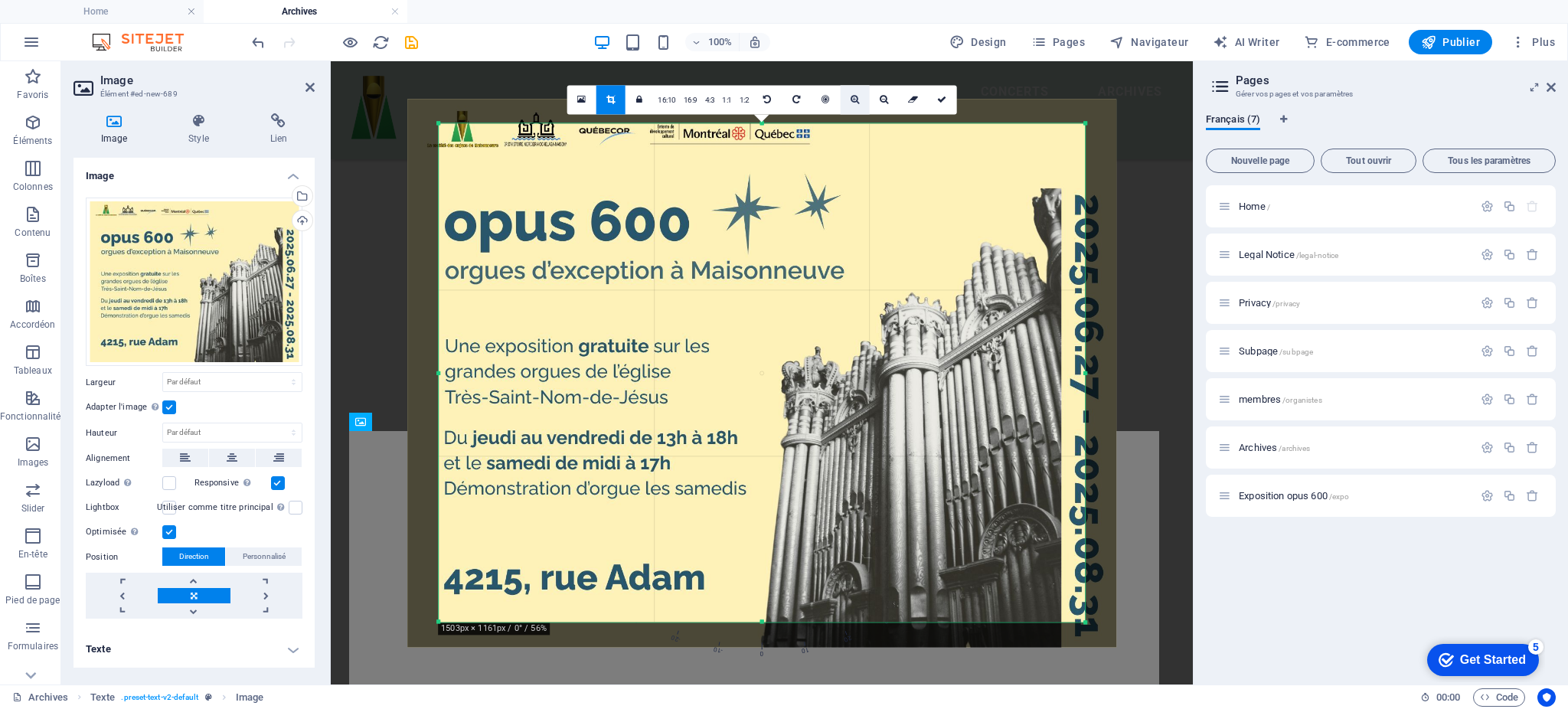
click at [851, 98] on icon at bounding box center [855, 99] width 8 height 9
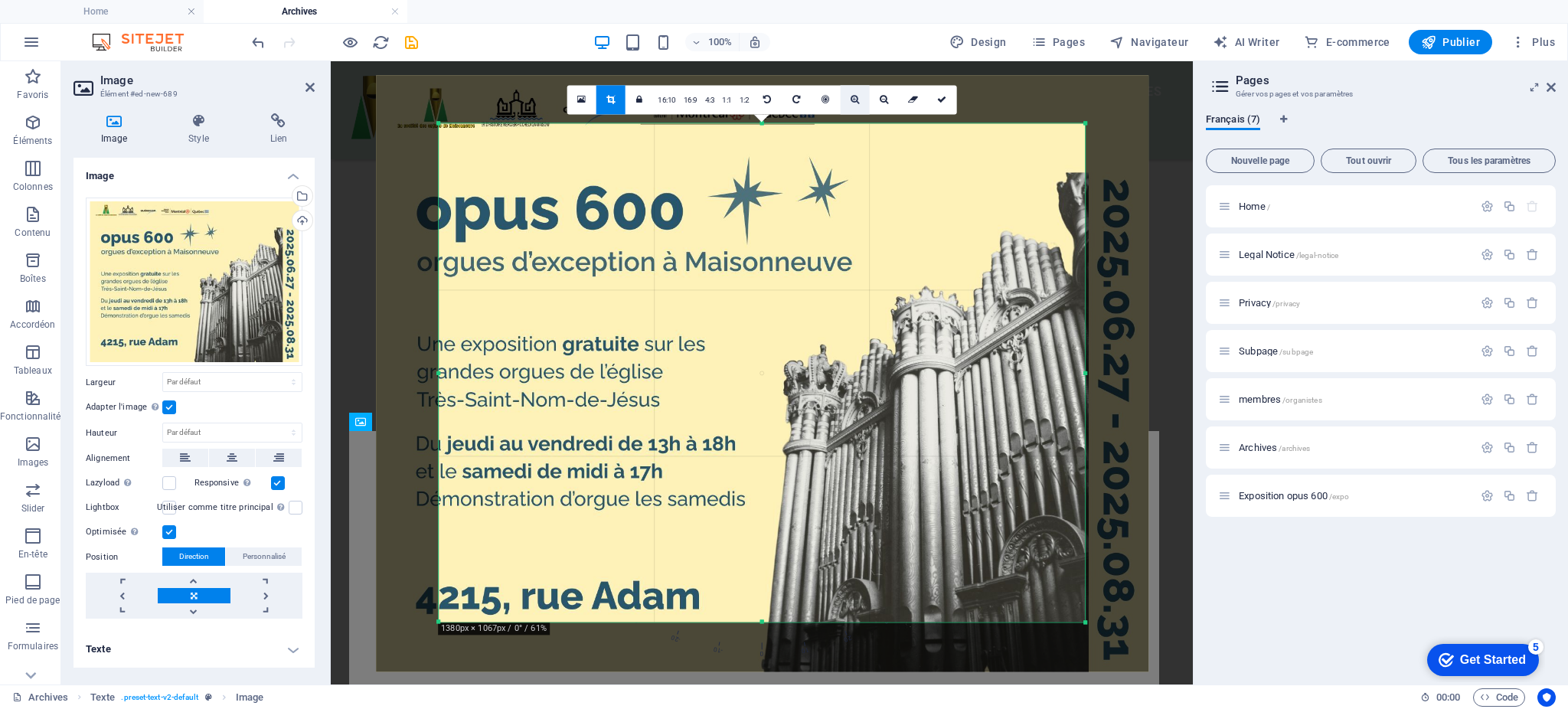
click at [851, 98] on icon at bounding box center [855, 99] width 8 height 9
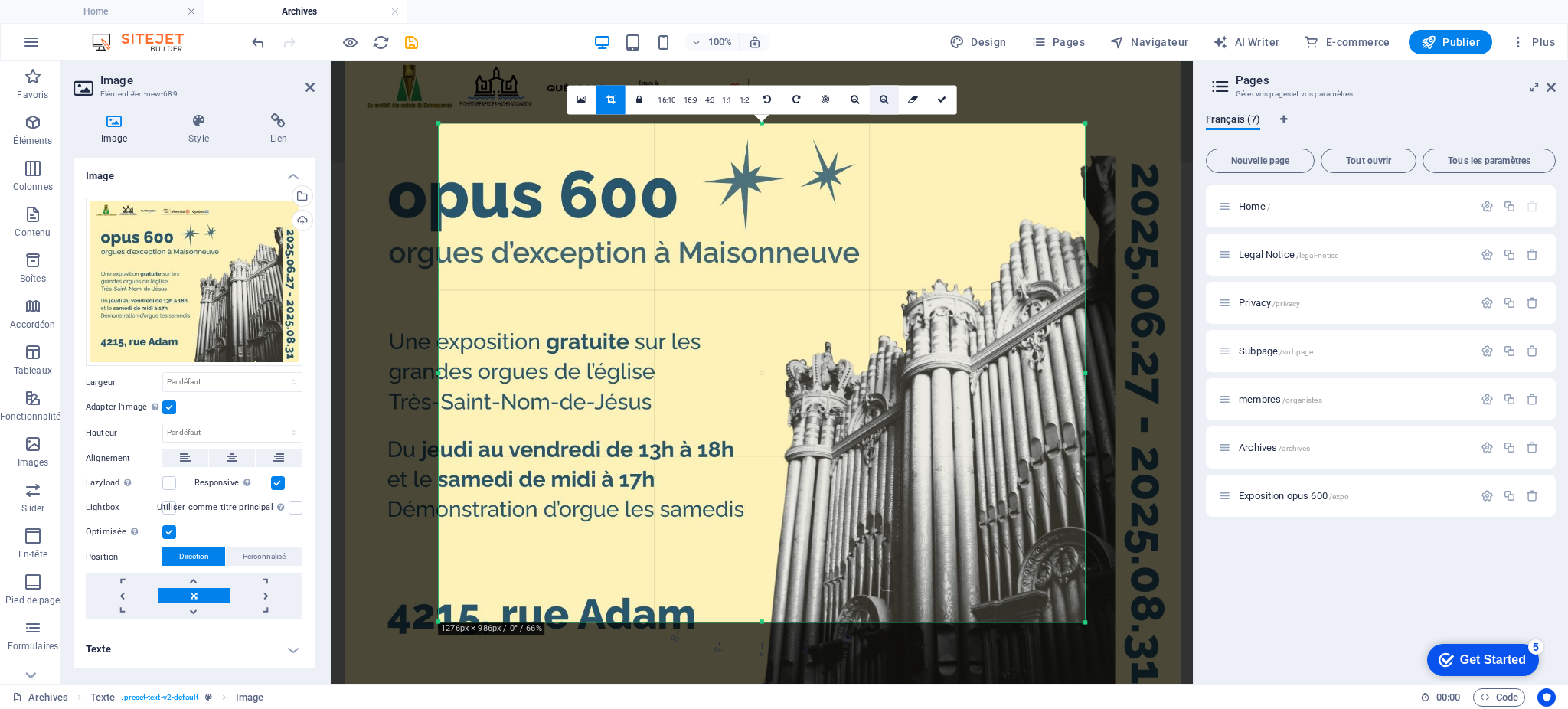
click at [881, 101] on icon at bounding box center [884, 99] width 8 height 9
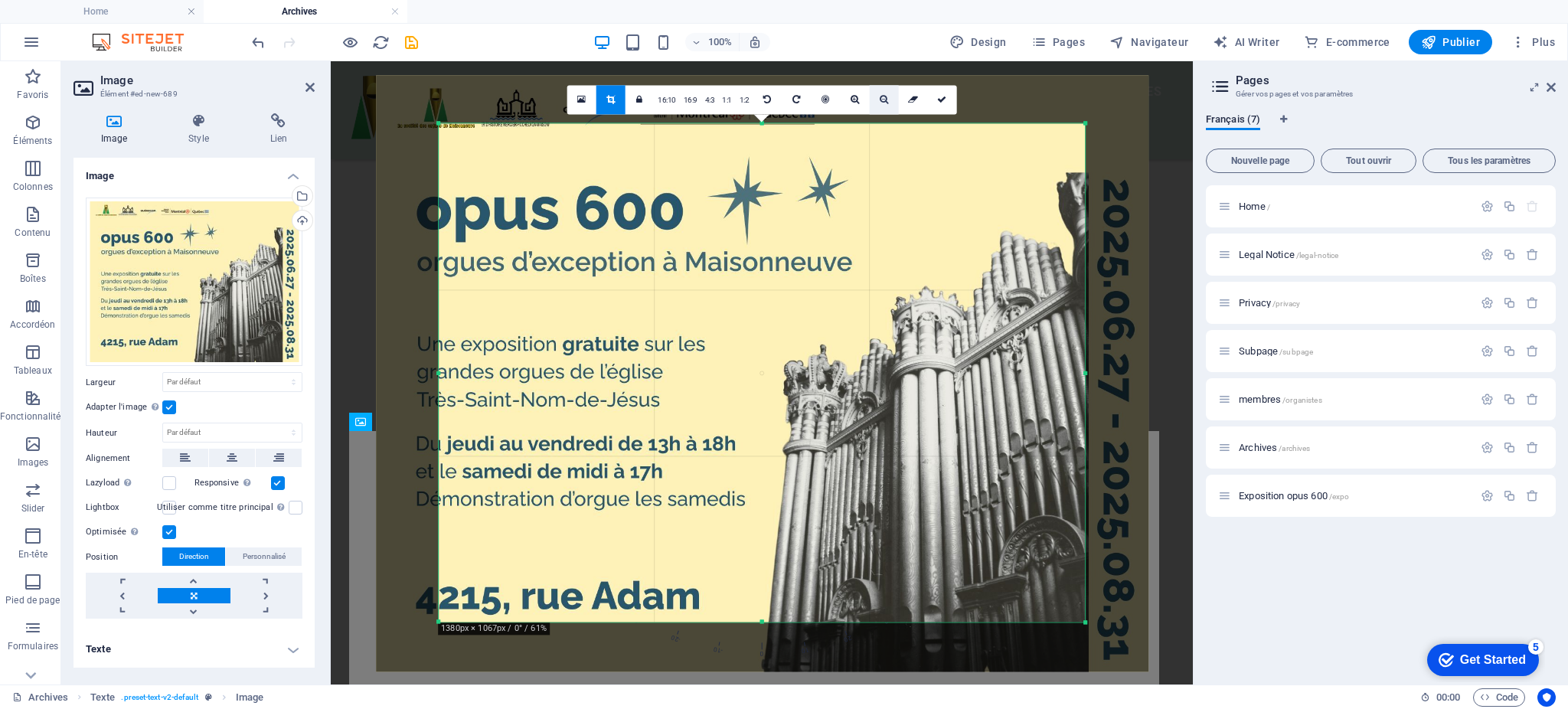
click at [881, 101] on icon at bounding box center [884, 99] width 8 height 9
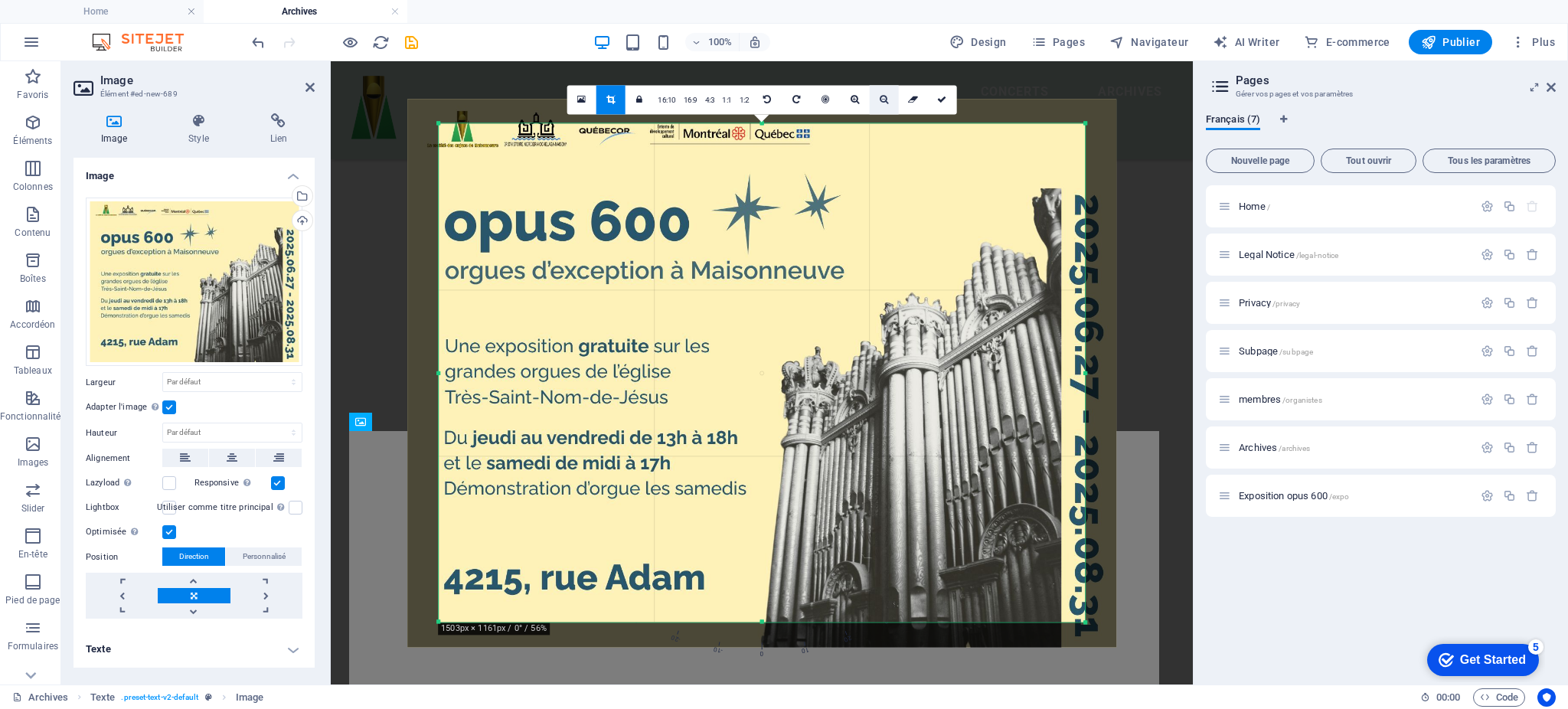
click at [881, 101] on icon at bounding box center [884, 99] width 8 height 9
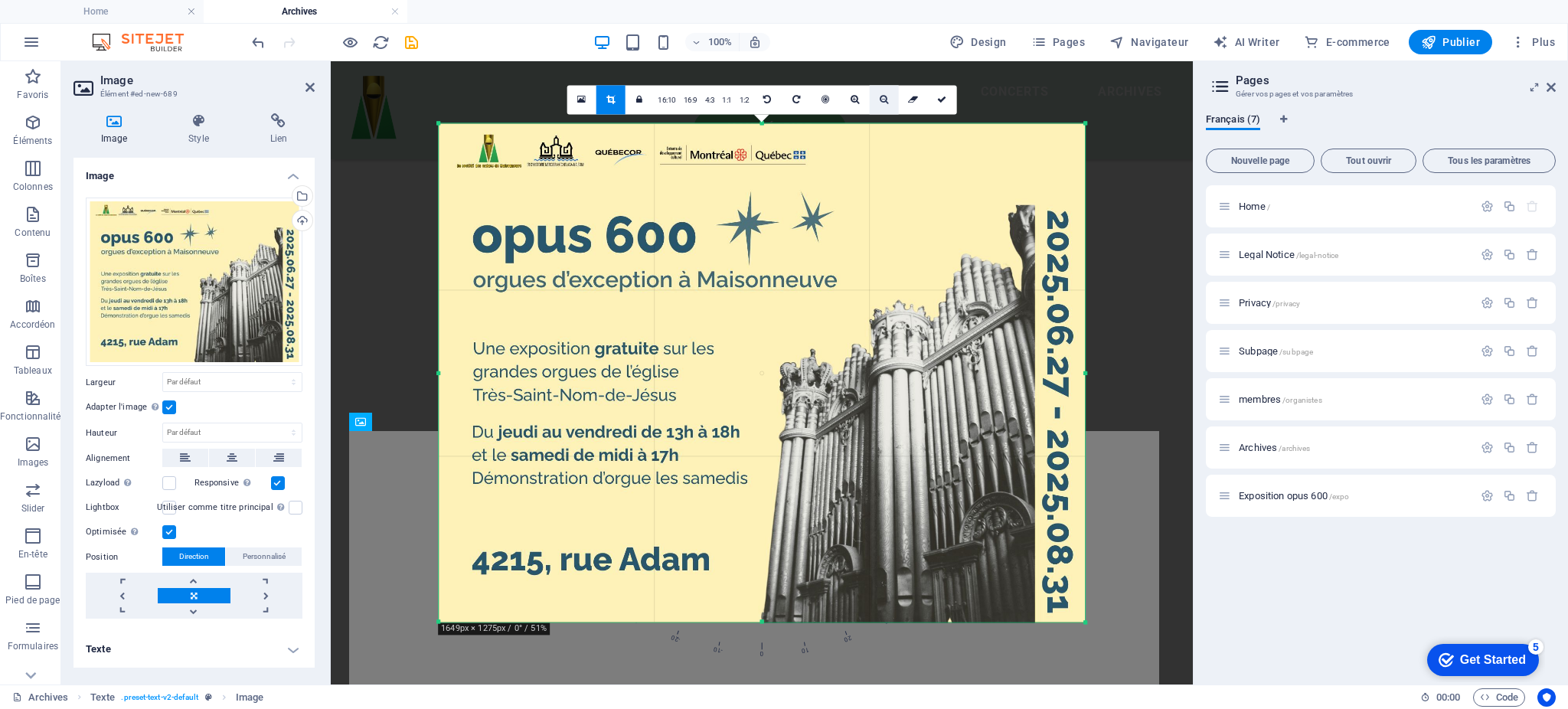
click at [881, 99] on icon at bounding box center [884, 99] width 8 height 9
click at [586, 99] on icon at bounding box center [581, 99] width 8 height 11
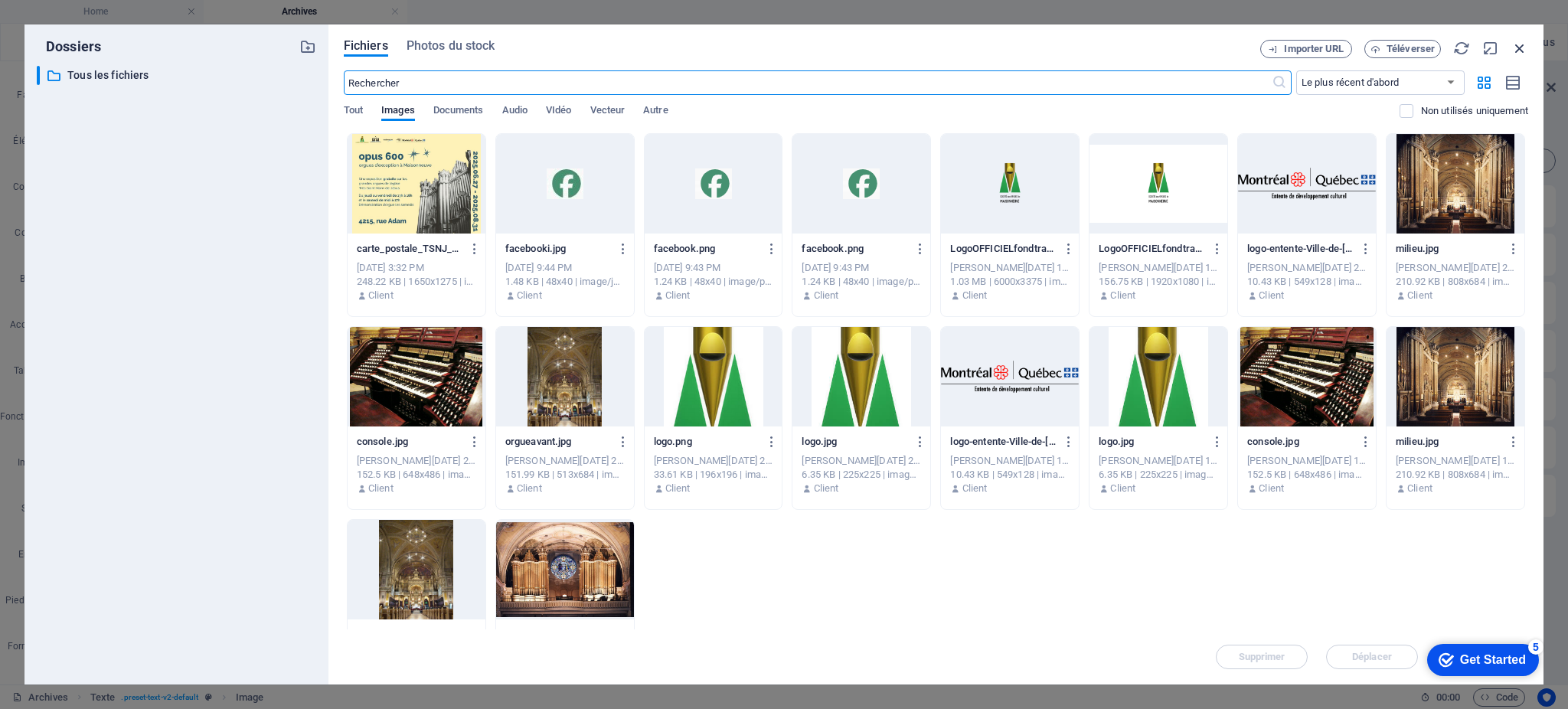
click at [1522, 40] on icon "button" at bounding box center [1520, 48] width 17 height 17
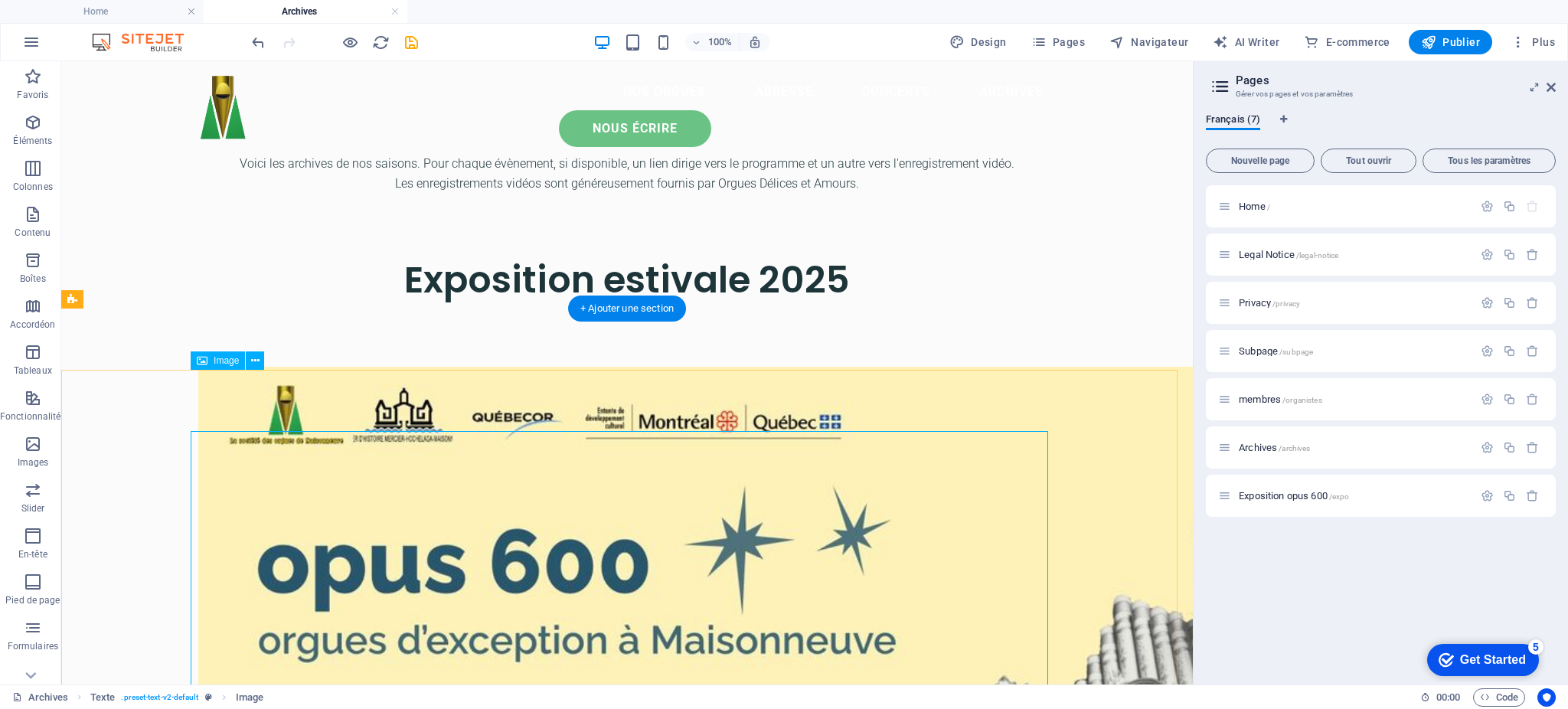
scroll to position [0, 0]
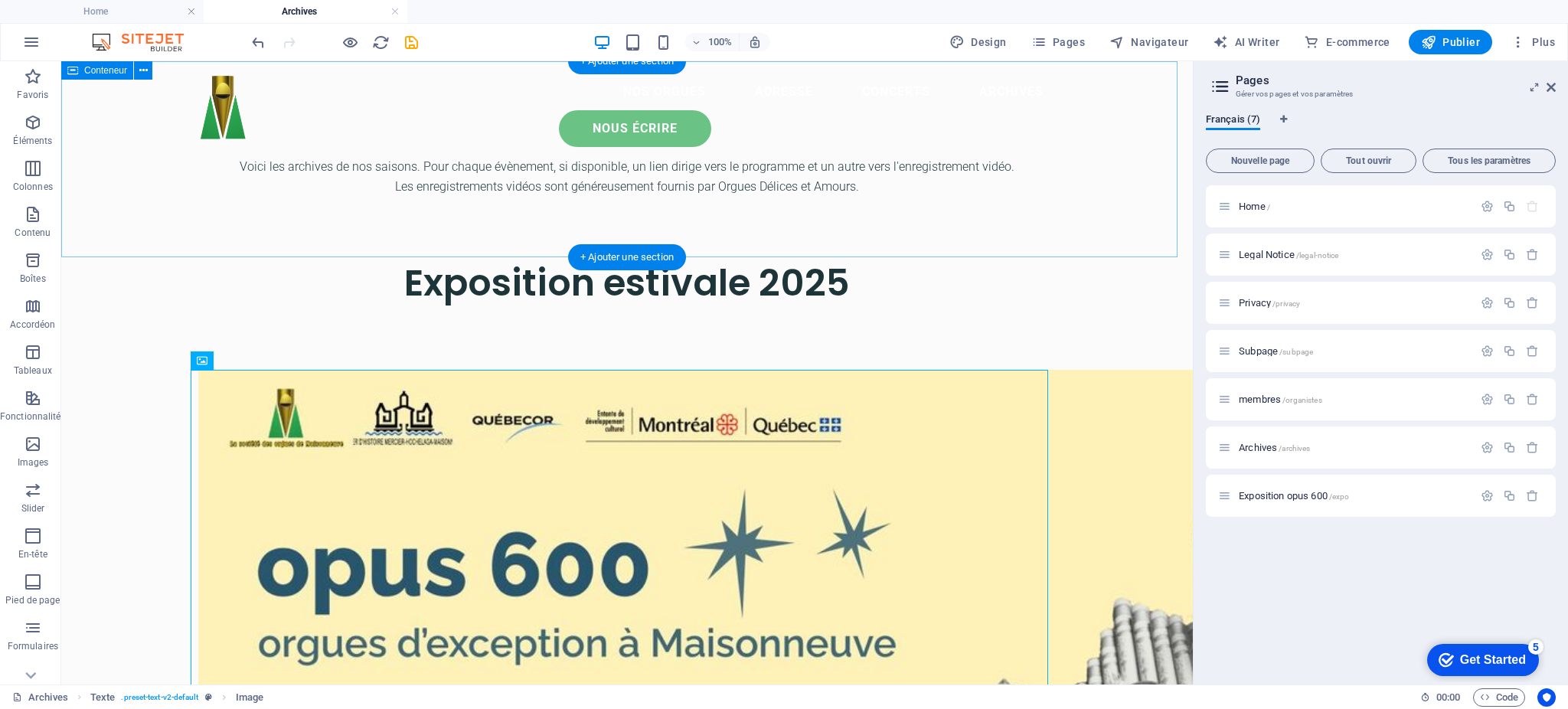
click at [356, 203] on div "Voici les archives de nos saisons. Pour chaque évènement, si disponible, un lie…" at bounding box center [627, 159] width 1132 height 196
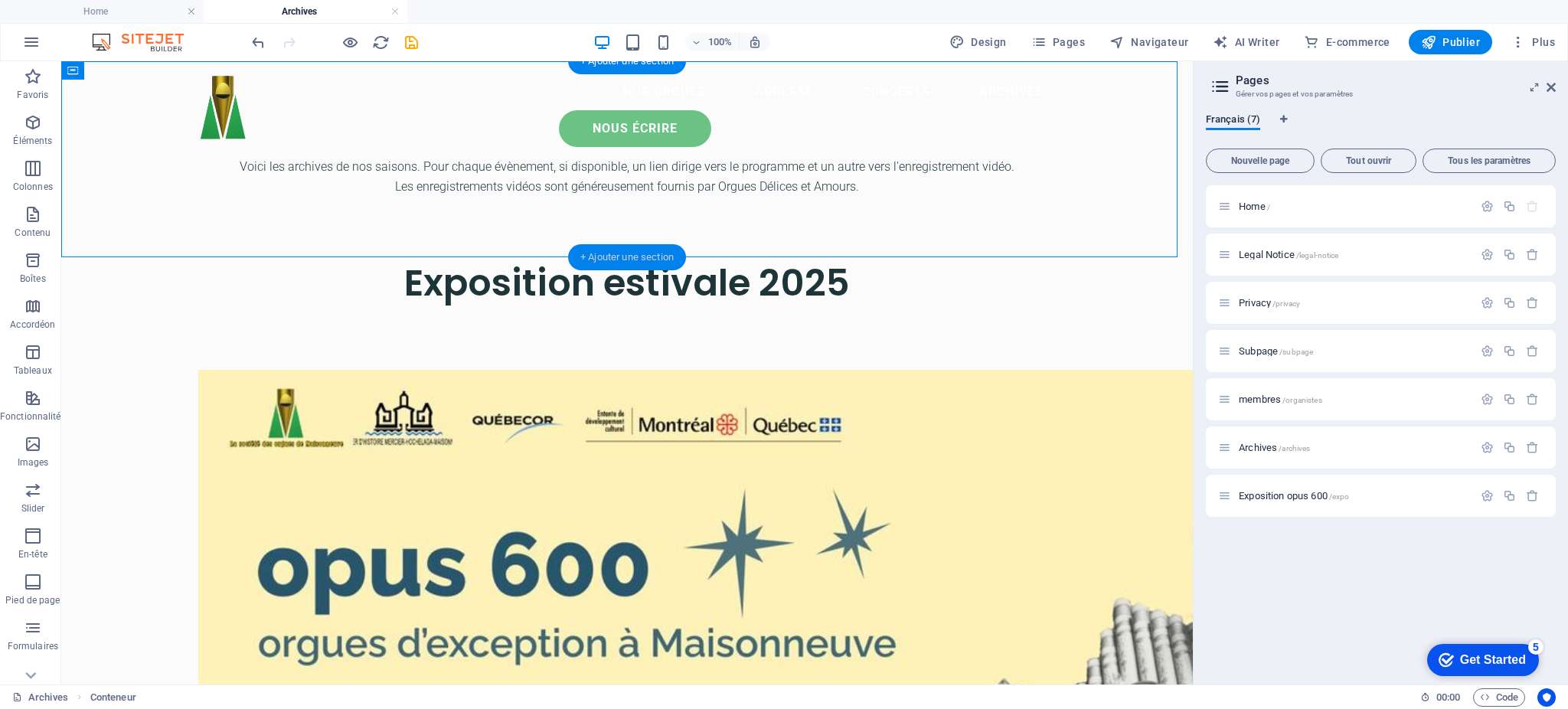
click at [633, 252] on div "+ Ajouter une section" at bounding box center [627, 256] width 118 height 26
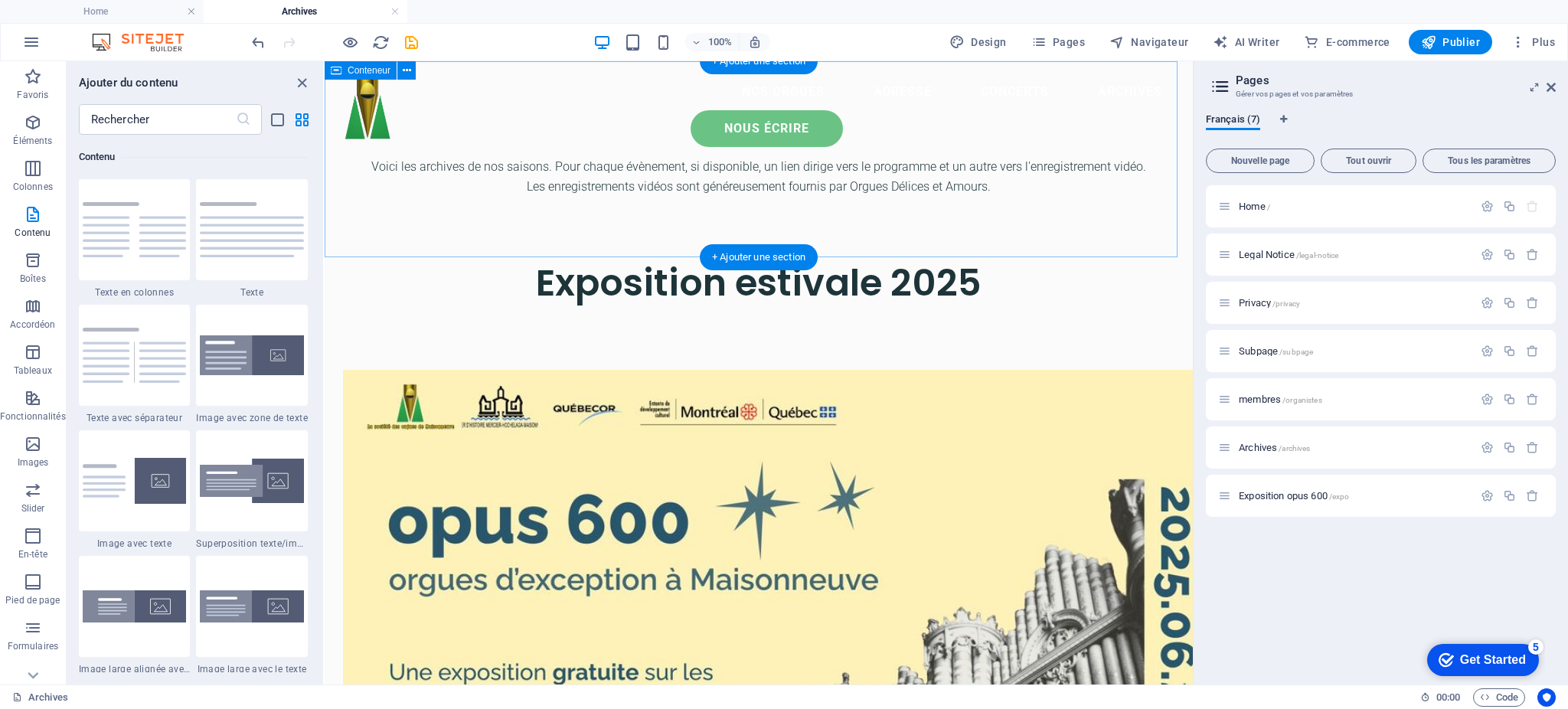
click at [633, 228] on div "Voici les archives de nos saisons. Pour chaque évènement, si disponible, un lie…" at bounding box center [759, 159] width 868 height 196
click at [294, 79] on icon "close panel" at bounding box center [302, 83] width 17 height 17
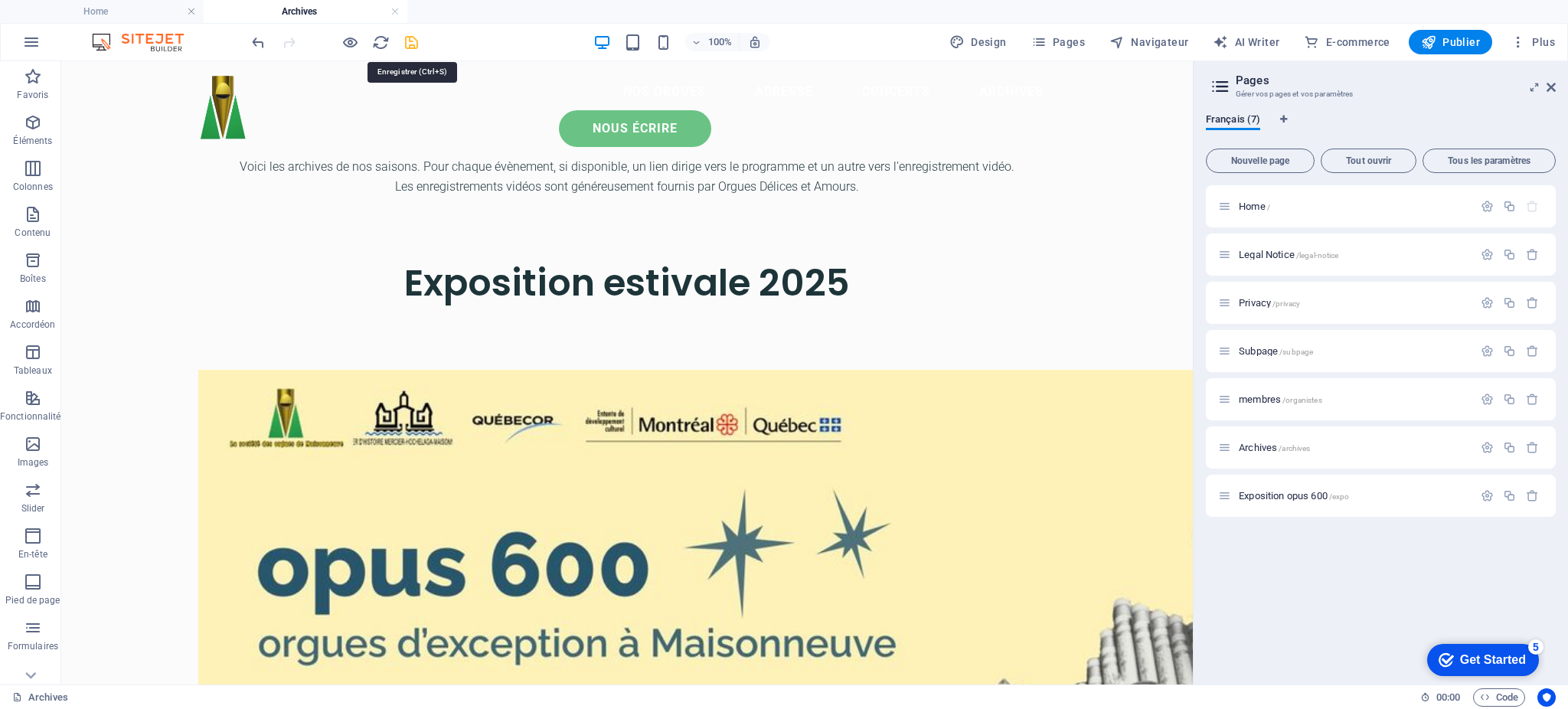
click at [415, 36] on icon "save" at bounding box center [411, 42] width 17 height 17
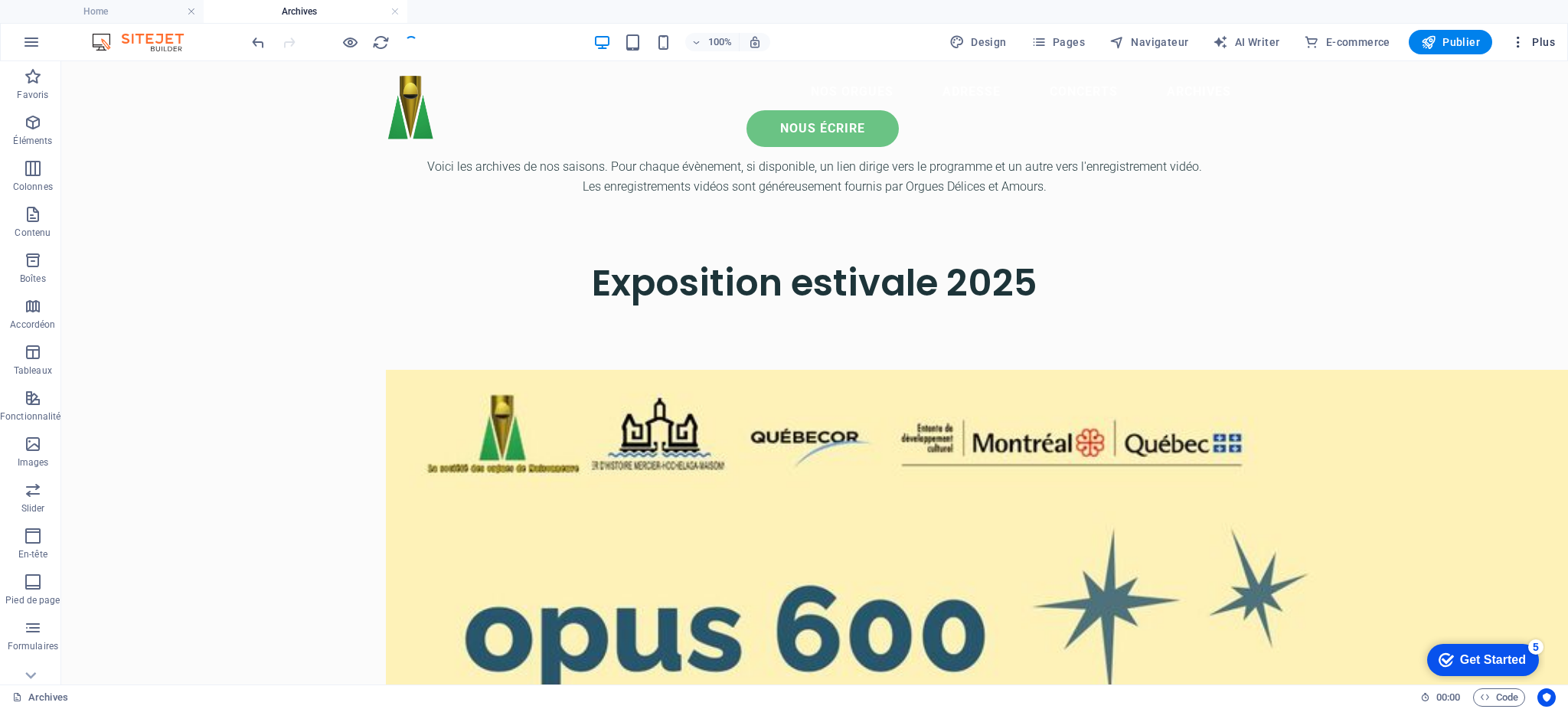
click at [1516, 38] on icon "button" at bounding box center [1518, 42] width 16 height 16
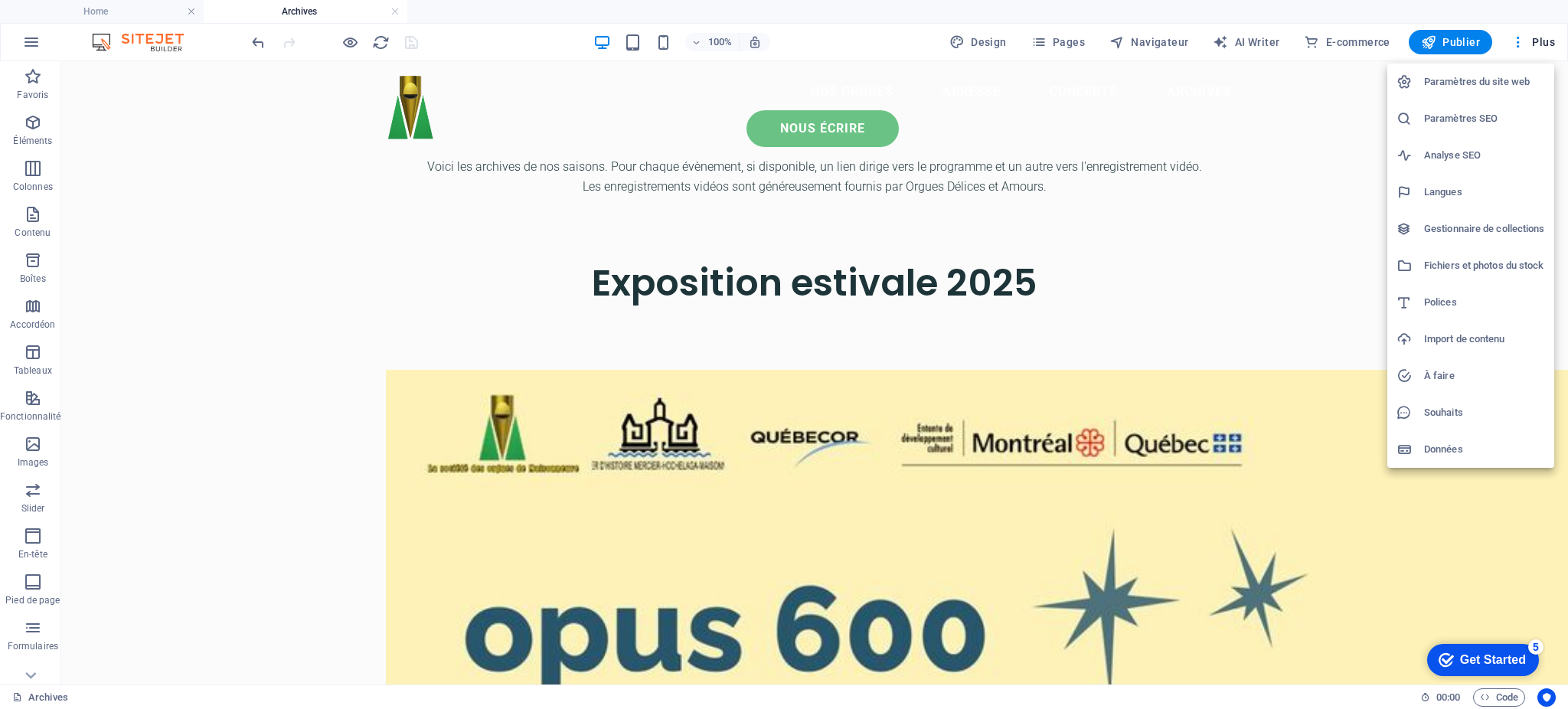
click at [1046, 35] on div at bounding box center [784, 354] width 1568 height 709
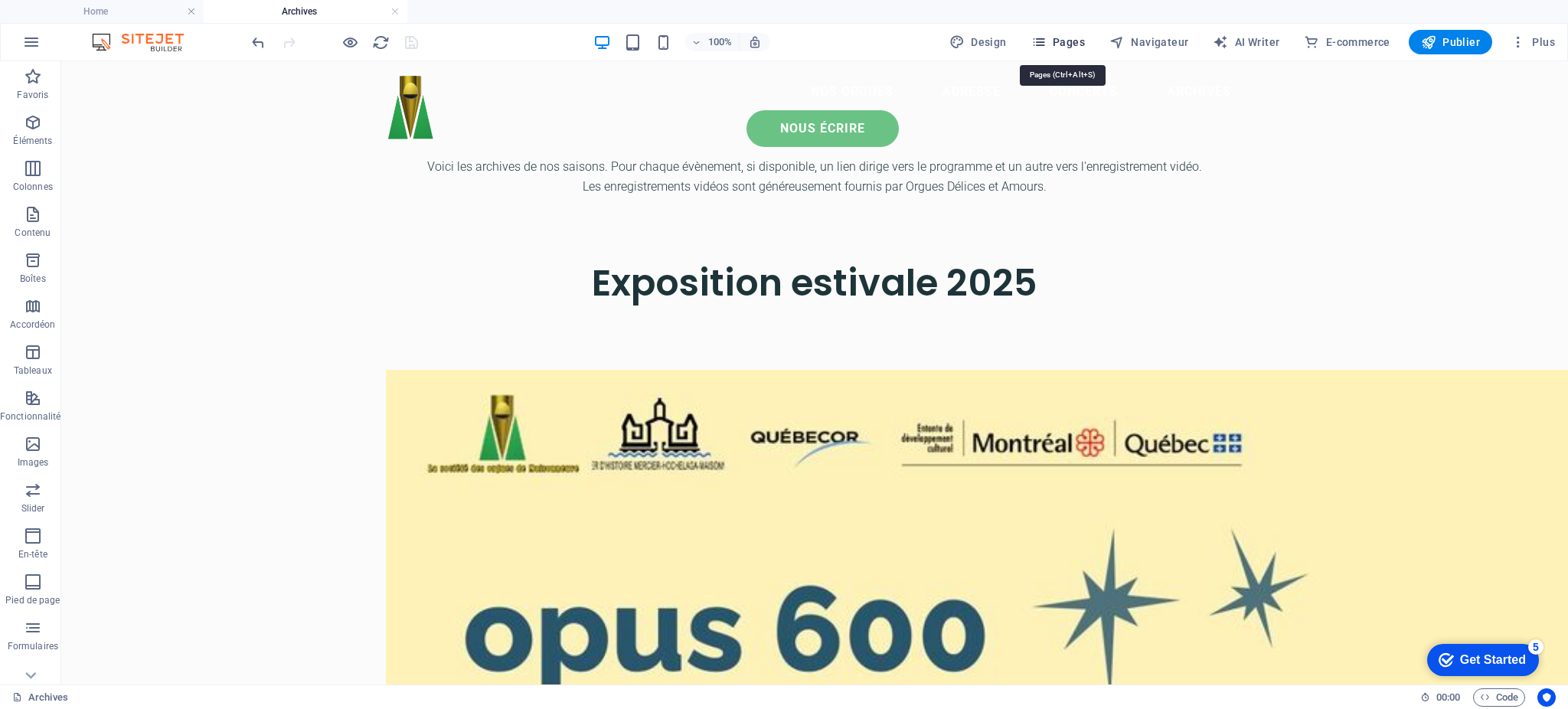
click at [1056, 43] on span "Pages" at bounding box center [1058, 42] width 54 height 16
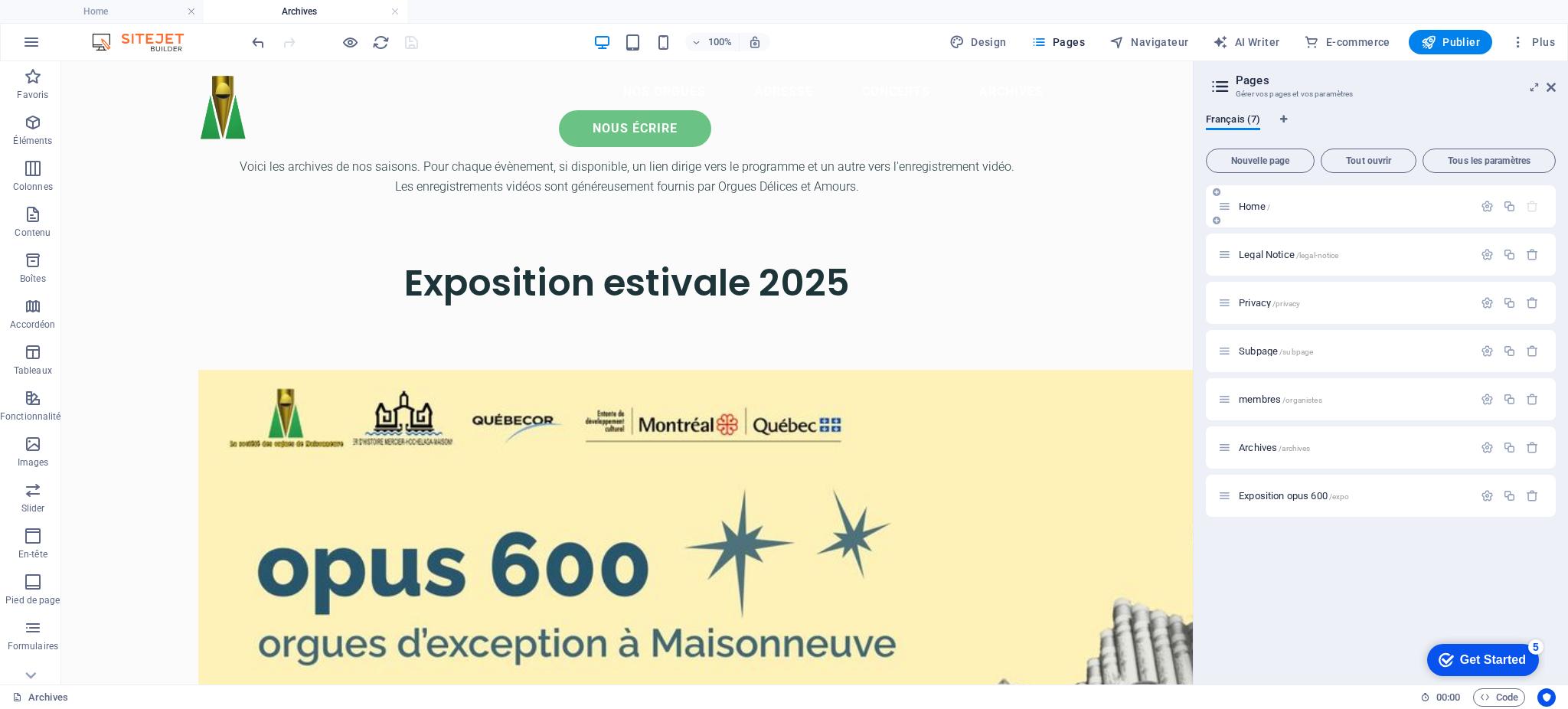
click at [1266, 213] on div "Home /" at bounding box center [1346, 206] width 255 height 17
click at [1265, 203] on span "Home /" at bounding box center [1255, 207] width 31 height 12
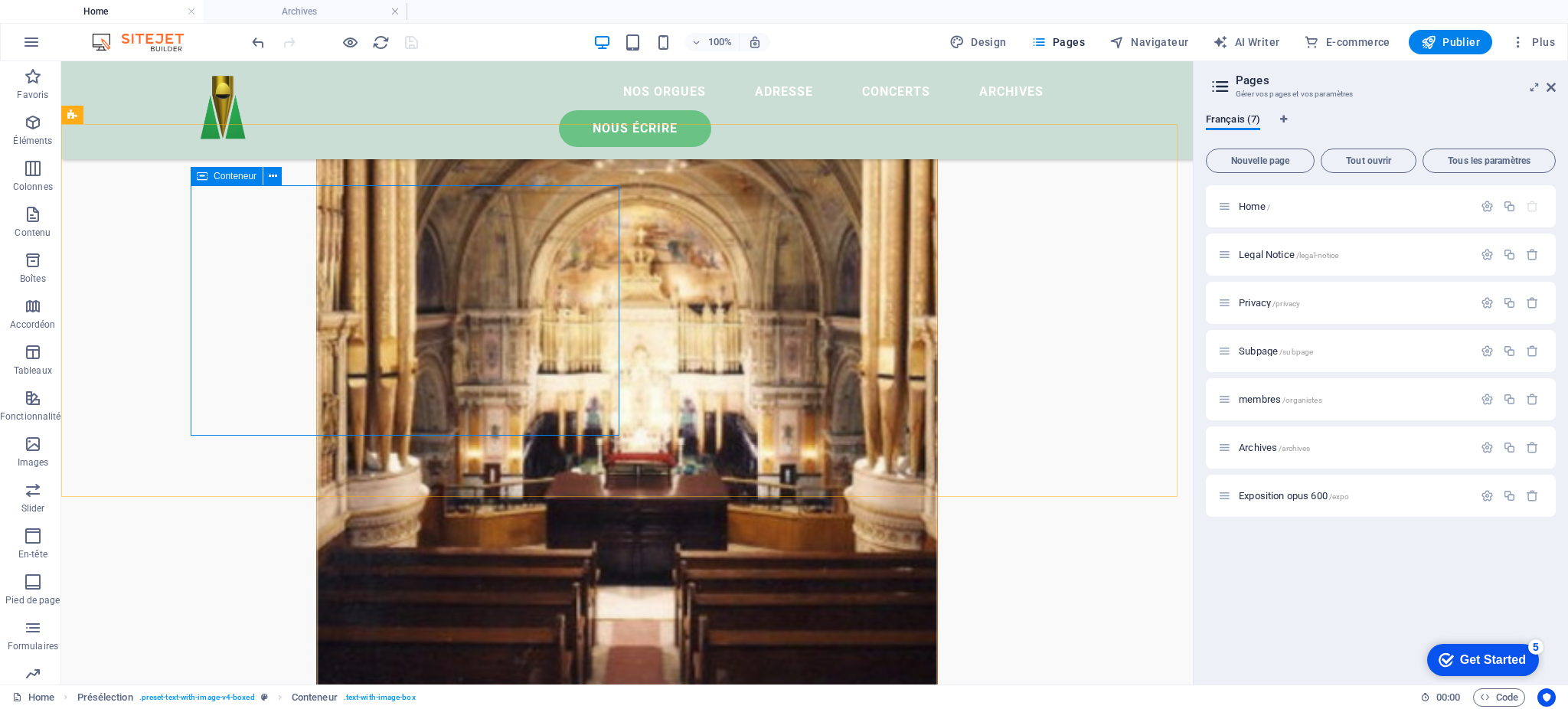
click at [232, 173] on span "Conteneur" at bounding box center [235, 175] width 43 height 9
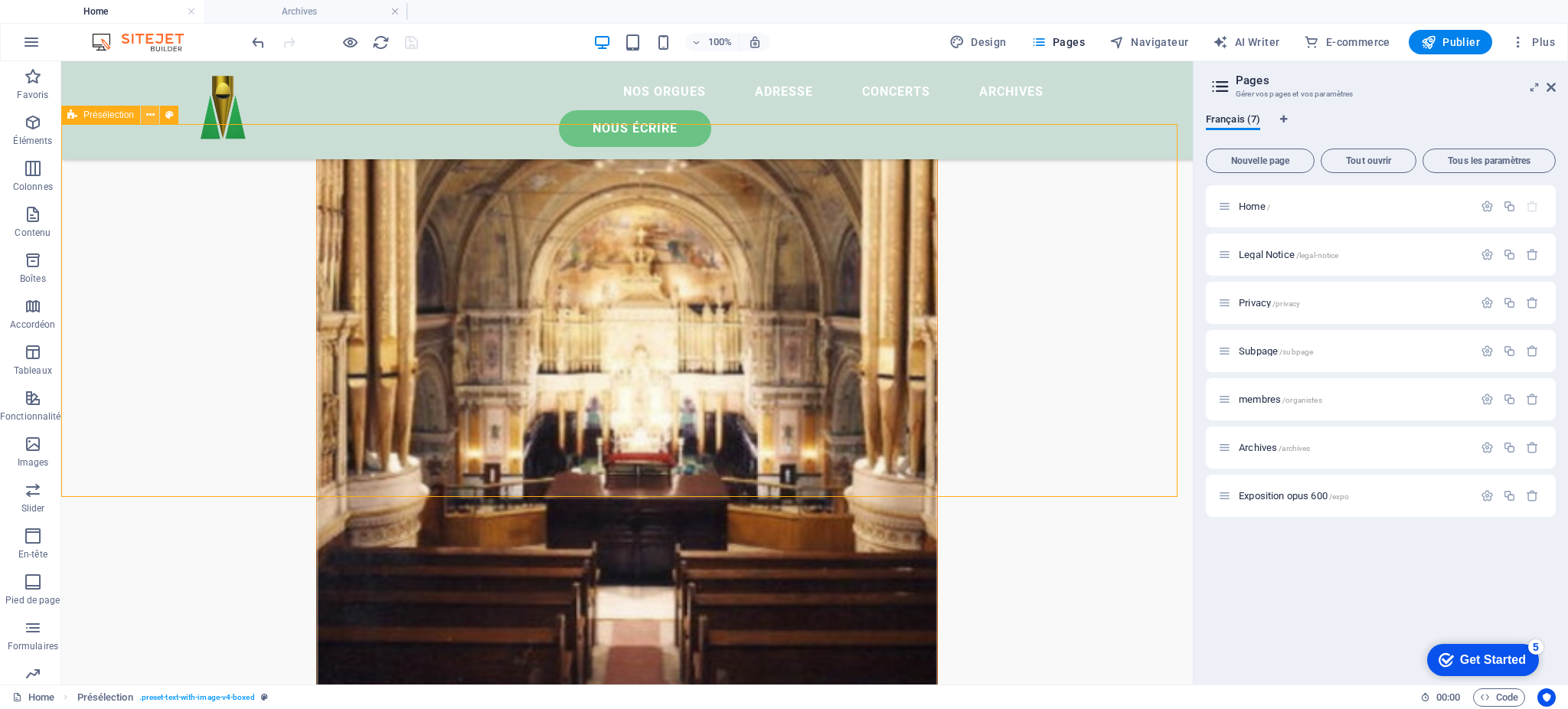
click at [152, 115] on icon at bounding box center [151, 115] width 8 height 16
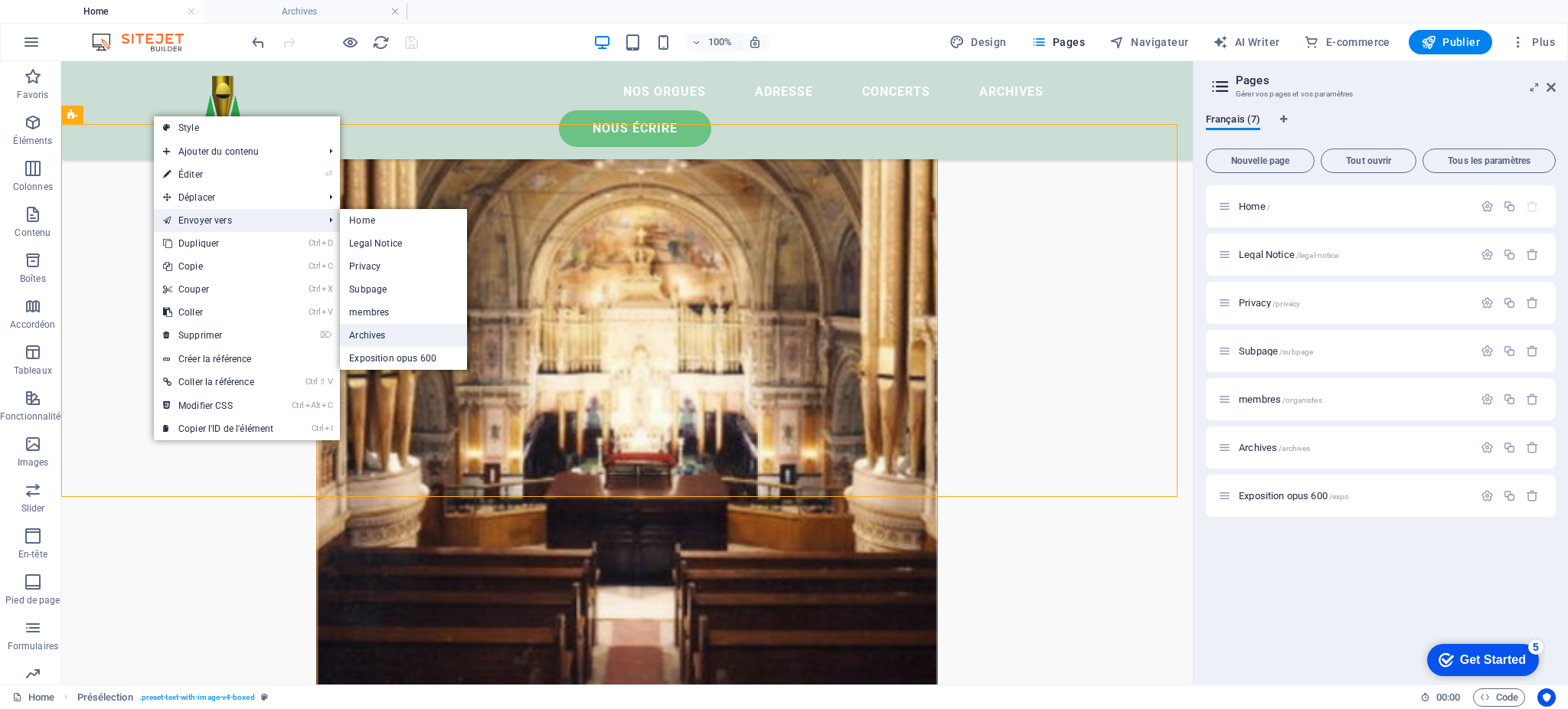
click at [403, 325] on link "Archives" at bounding box center [404, 336] width 127 height 23
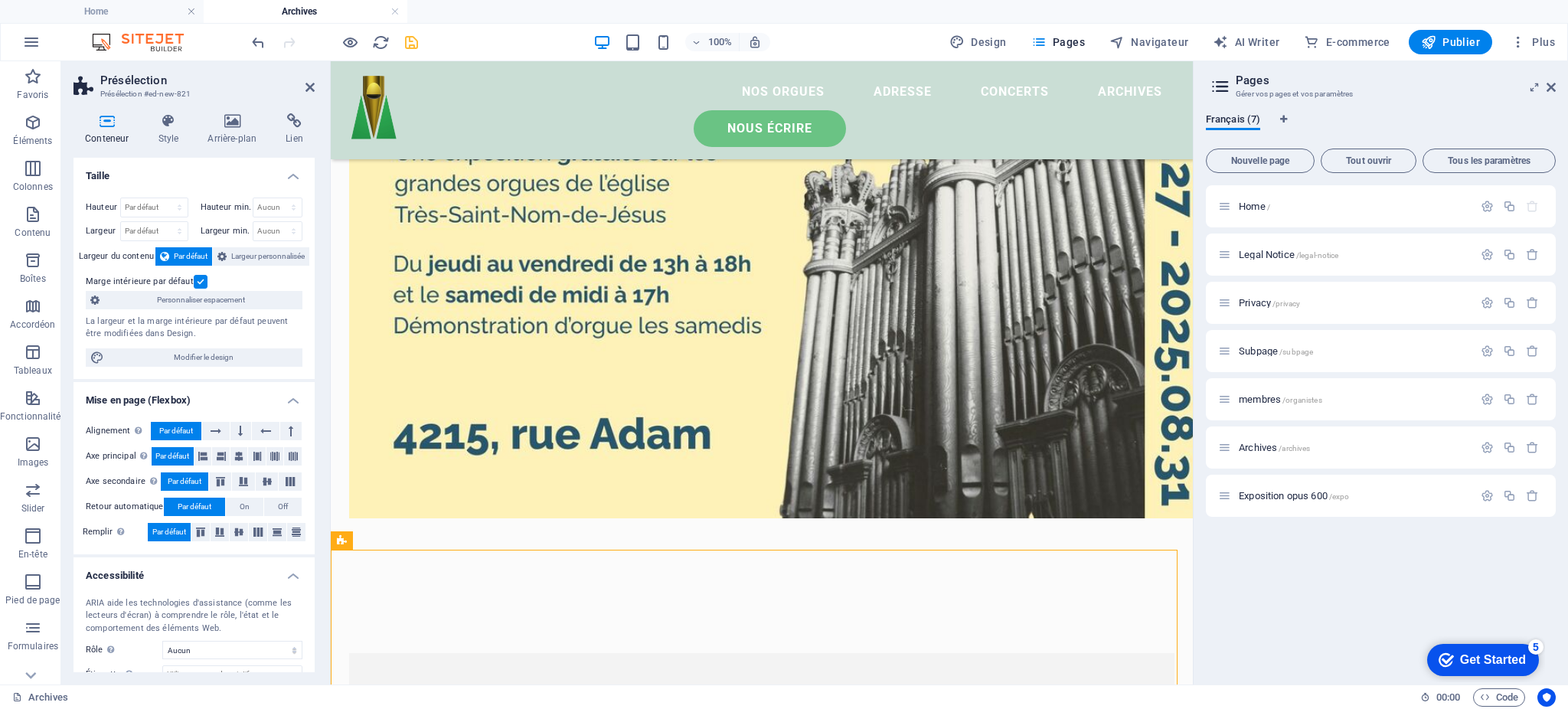
scroll to position [601, 0]
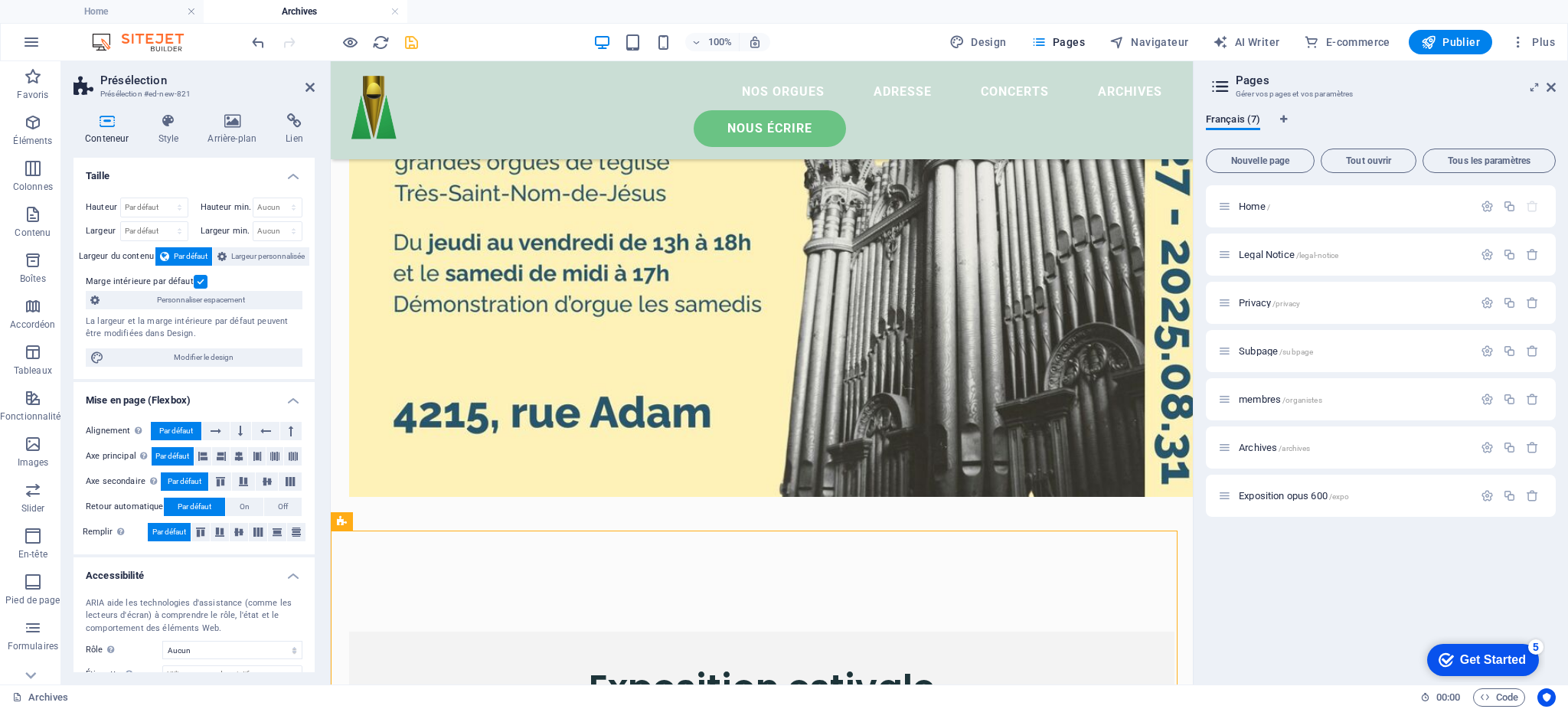
drag, startPoint x: 344, startPoint y: 256, endPoint x: 347, endPoint y: 520, distance: 264.0
click at [347, 520] on div "Présélection" at bounding box center [342, 521] width 22 height 18
click at [313, 84] on icon at bounding box center [309, 87] width 9 height 12
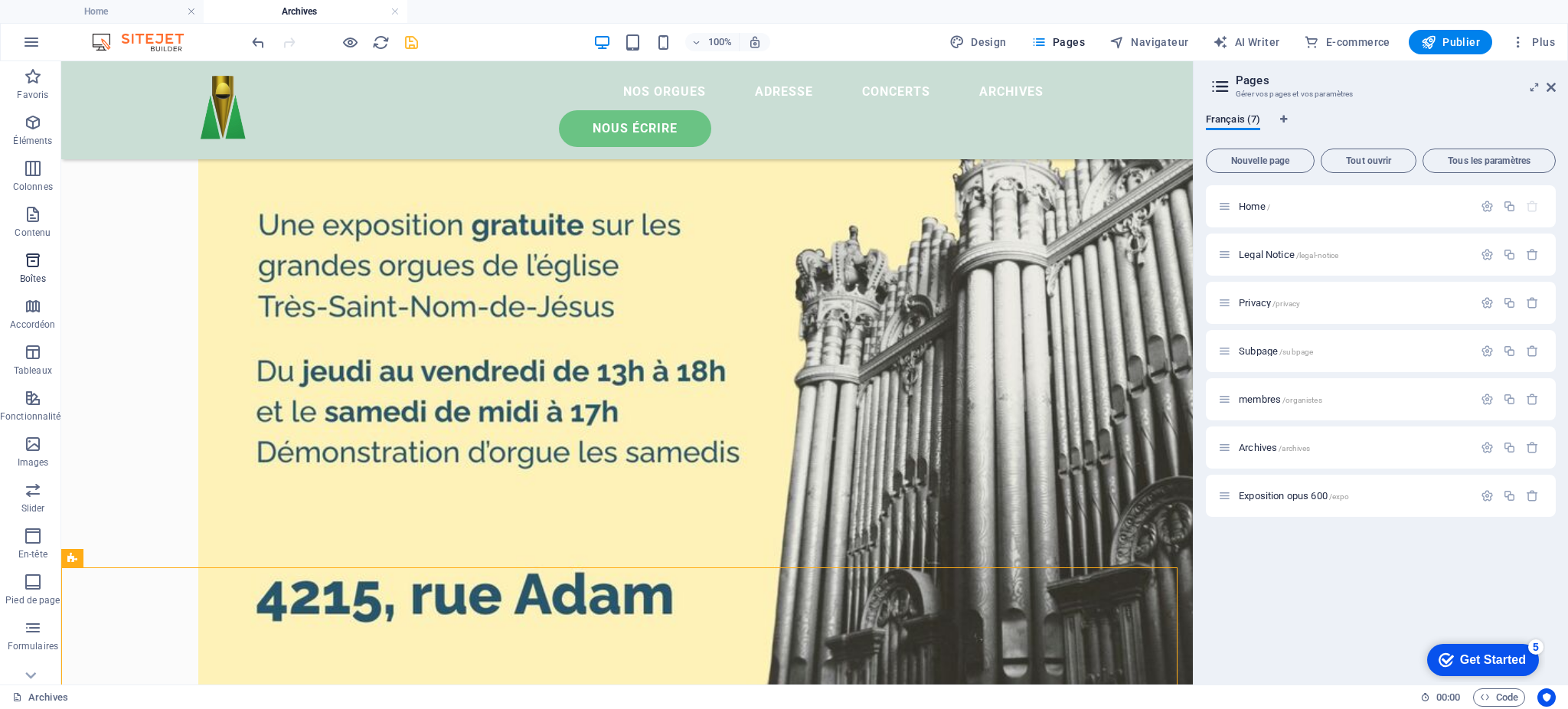
click at [0, 285] on span "Boîtes" at bounding box center [33, 270] width 66 height 36
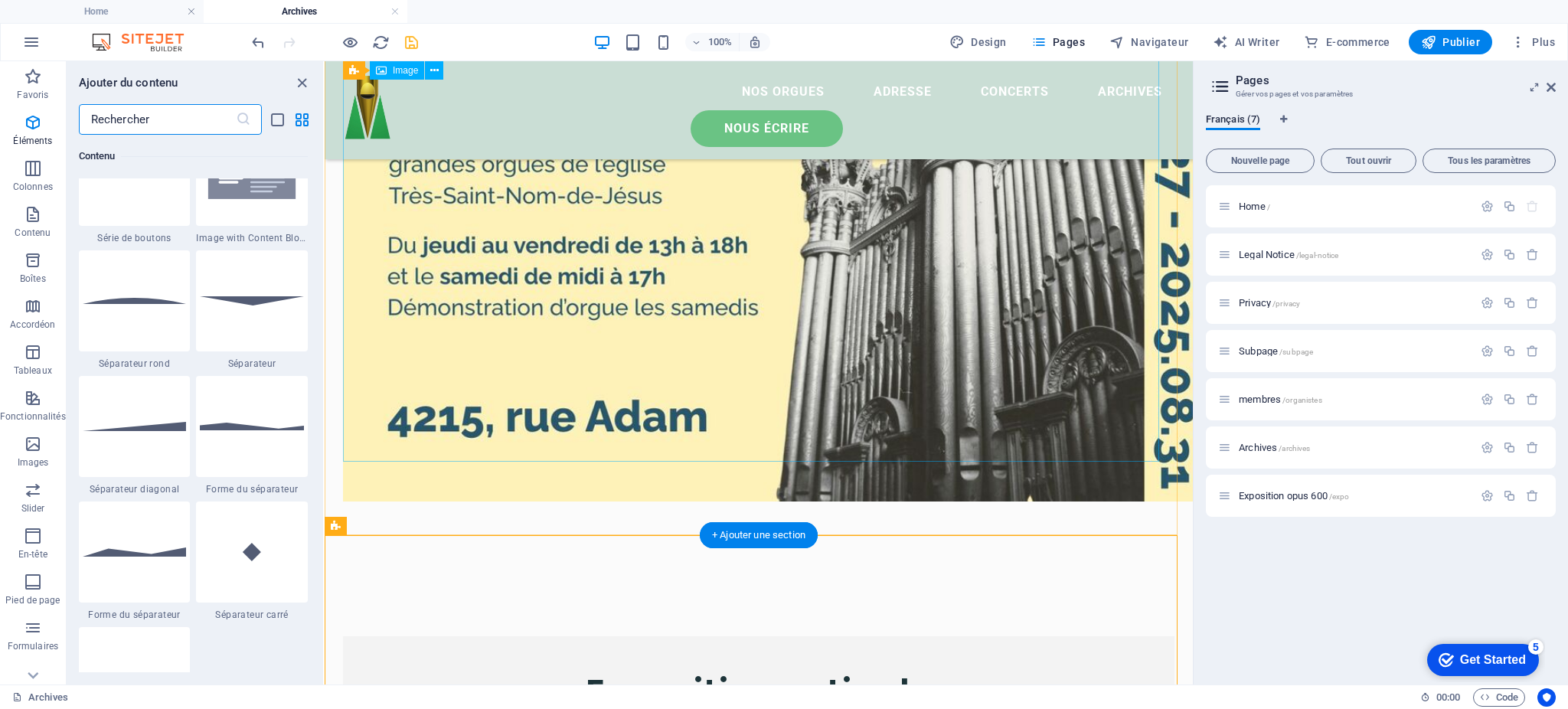
scroll to position [4225, 0]
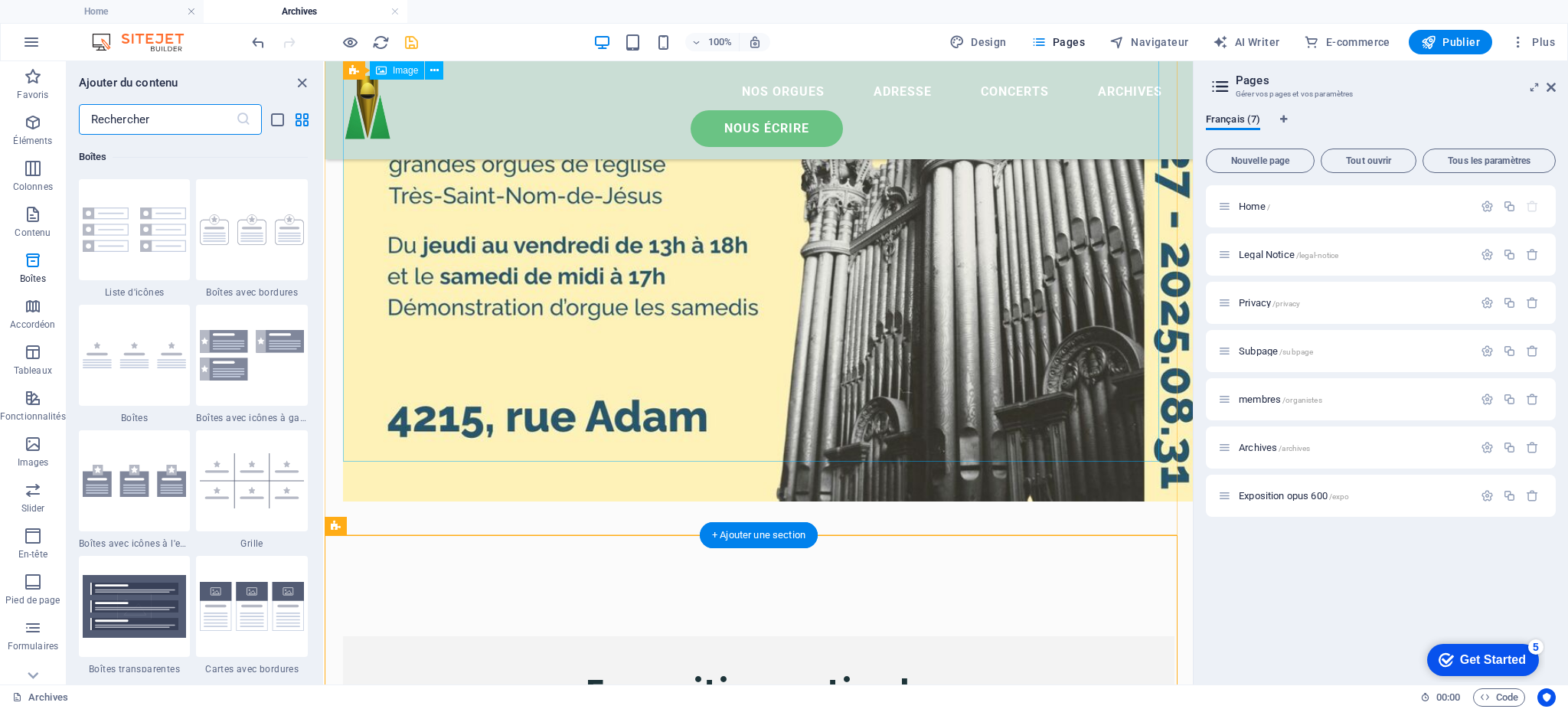
click at [651, 195] on figure at bounding box center [759, 165] width 832 height 671
click at [629, 285] on figure at bounding box center [759, 165] width 832 height 671
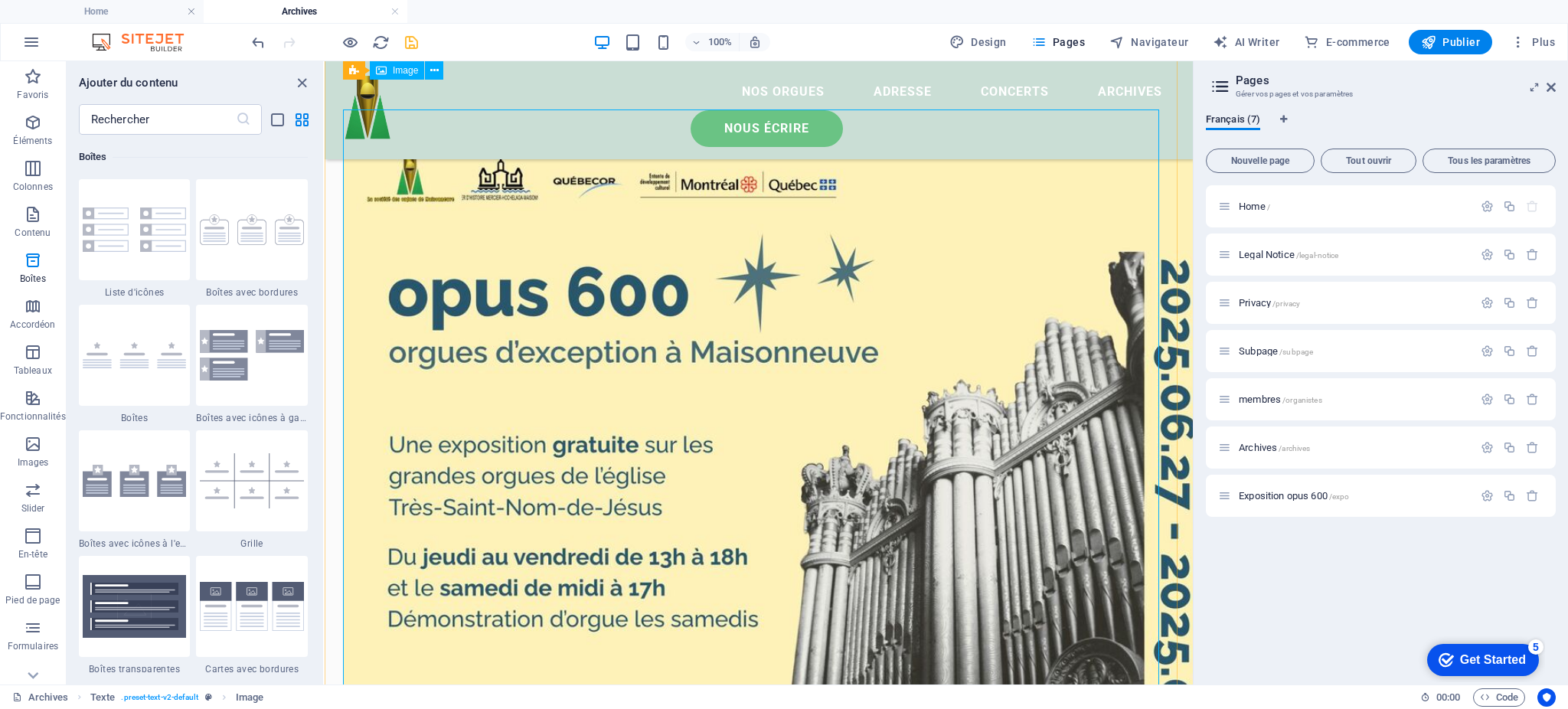
scroll to position [192, 0]
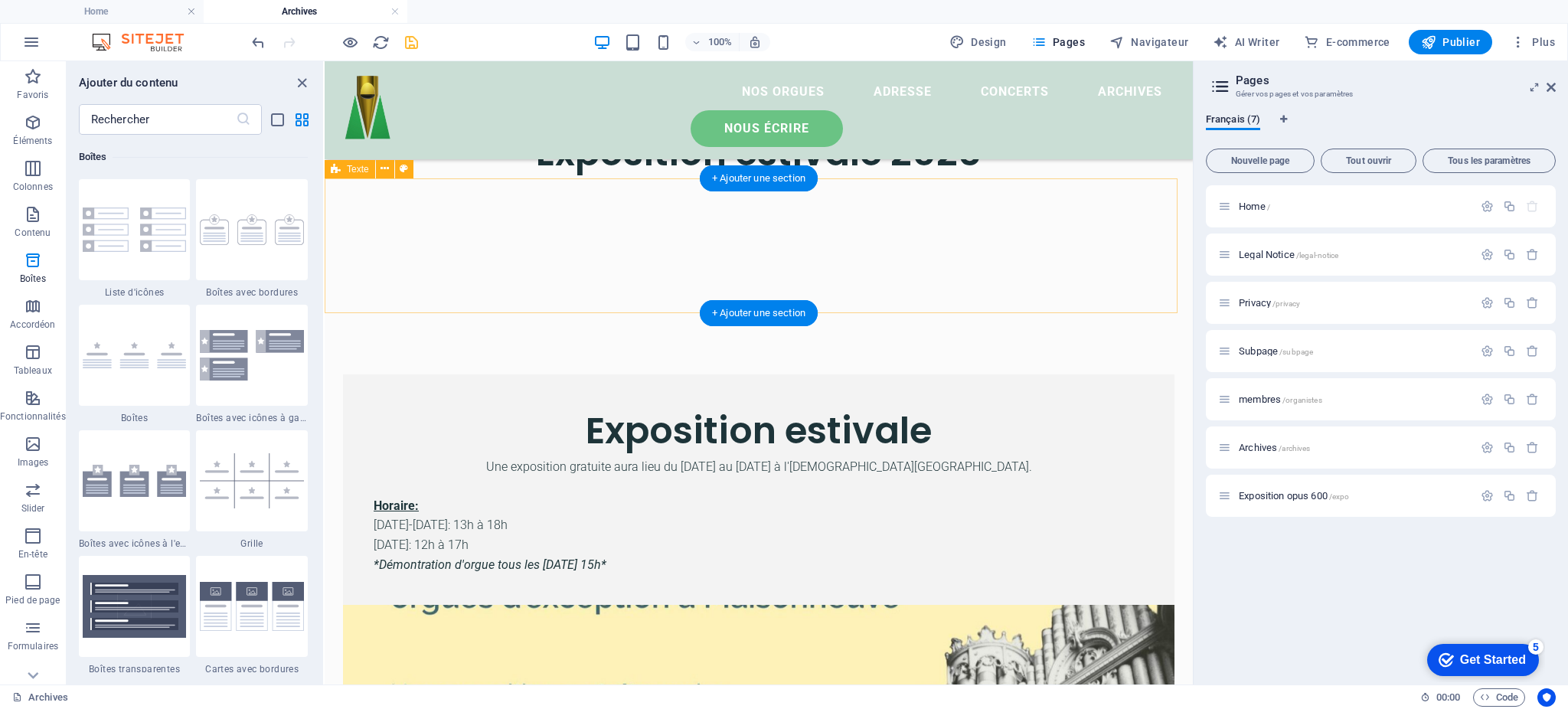
click at [553, 212] on div at bounding box center [759, 246] width 868 height 135
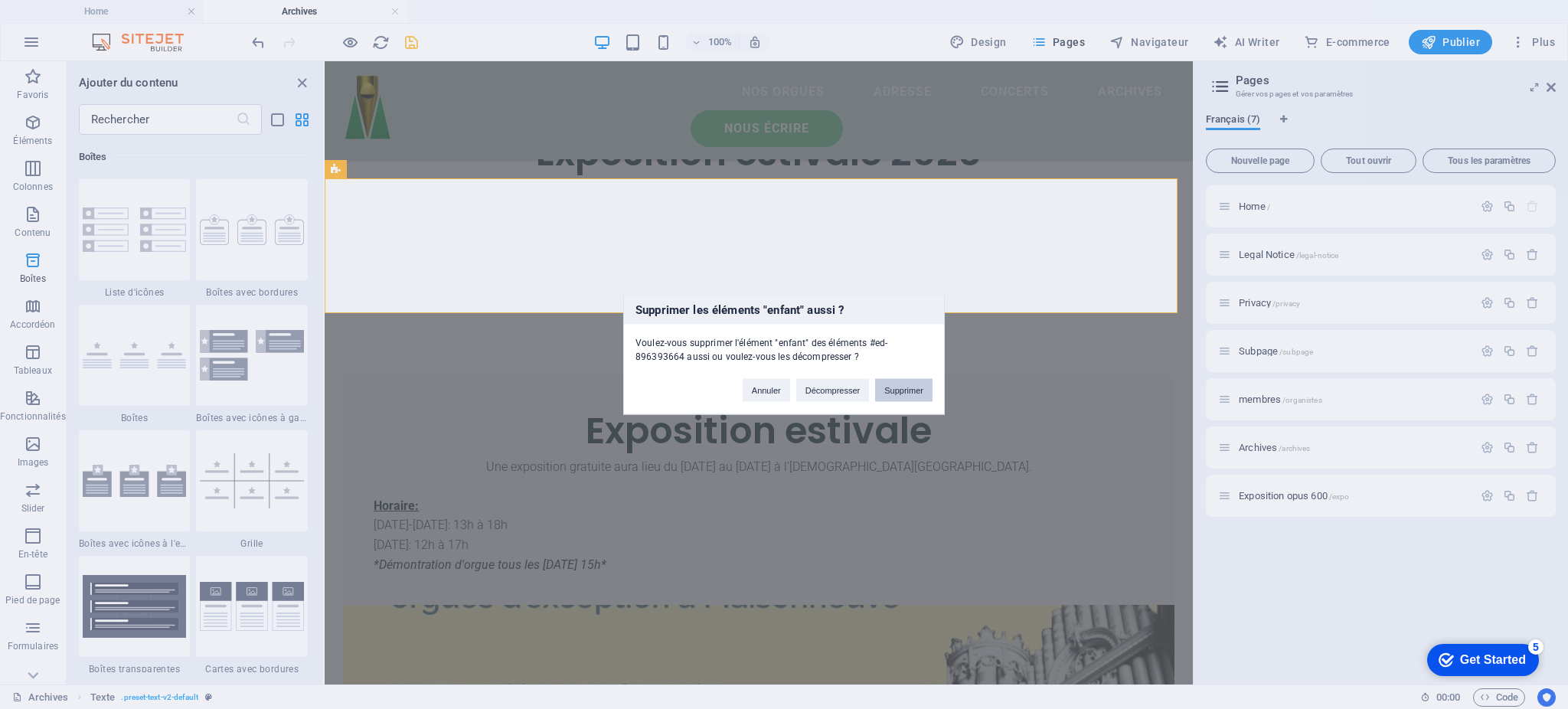
drag, startPoint x: 903, startPoint y: 386, endPoint x: 578, endPoint y: 323, distance: 331.0
click at [903, 386] on button "Supprimer" at bounding box center [903, 390] width 57 height 23
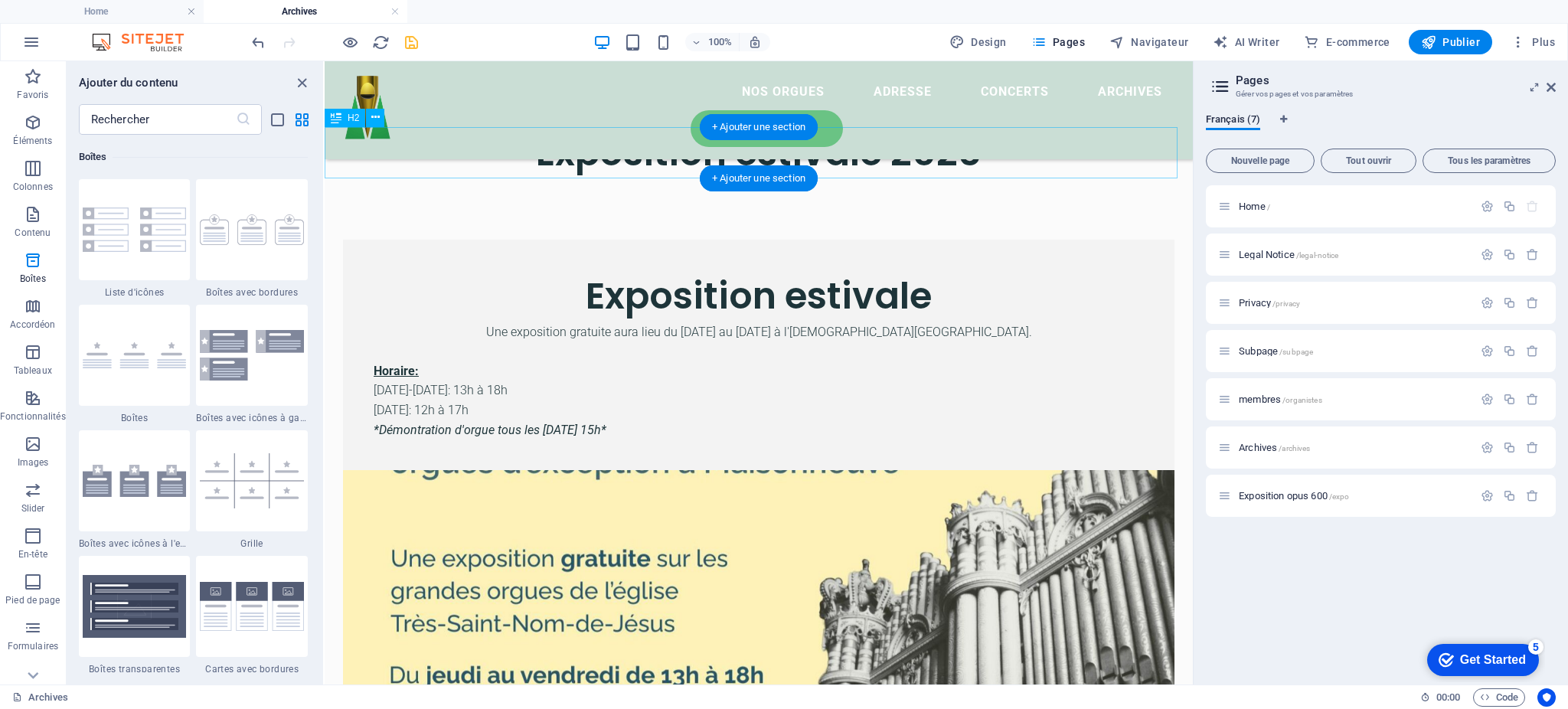
click at [691, 147] on div "Exposition estivale 2025" at bounding box center [759, 153] width 868 height 51
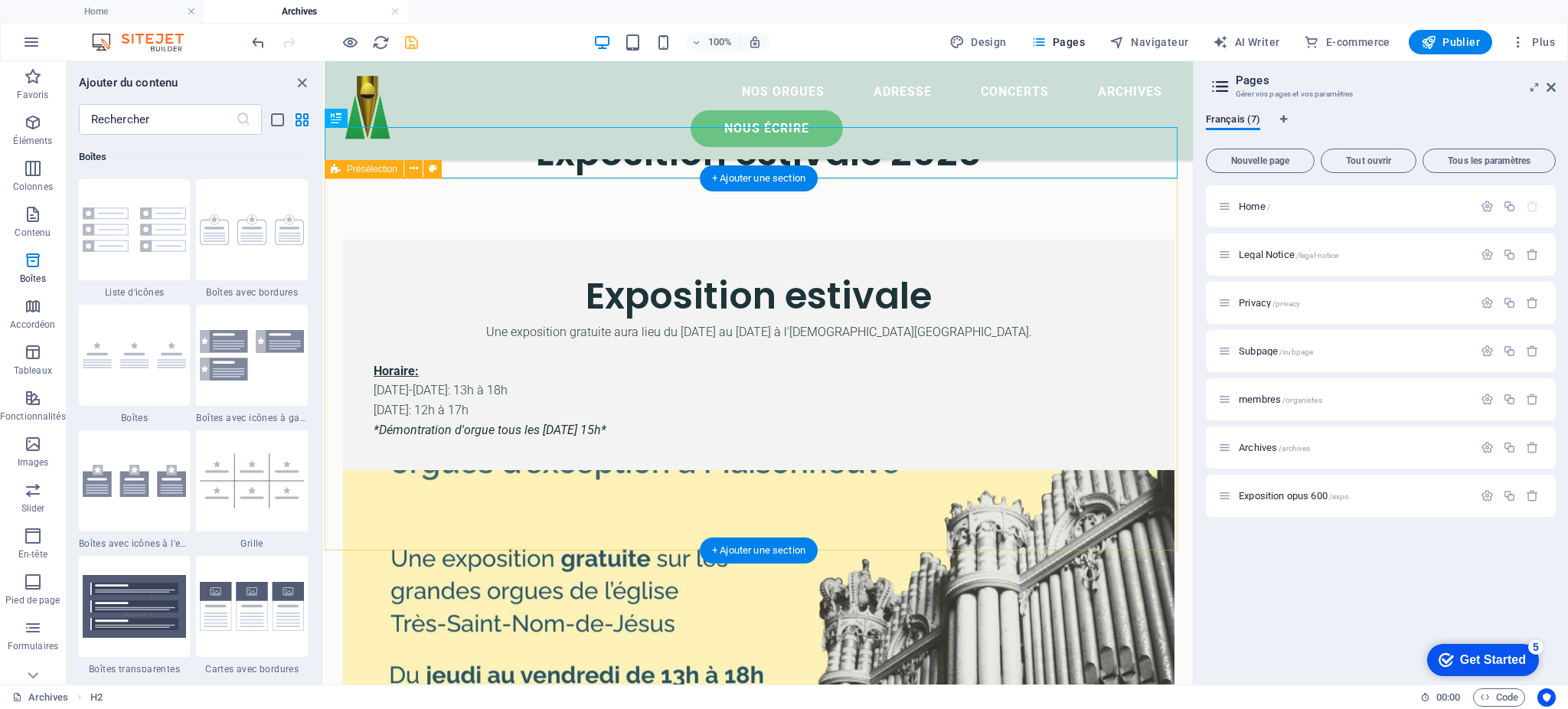
click at [1112, 215] on div "Exposition estivale Une exposition gratuite aura lieu du [DATE] au [DATE] à l'[…" at bounding box center [759, 534] width 868 height 712
click at [981, 471] on figure at bounding box center [759, 596] width 832 height 251
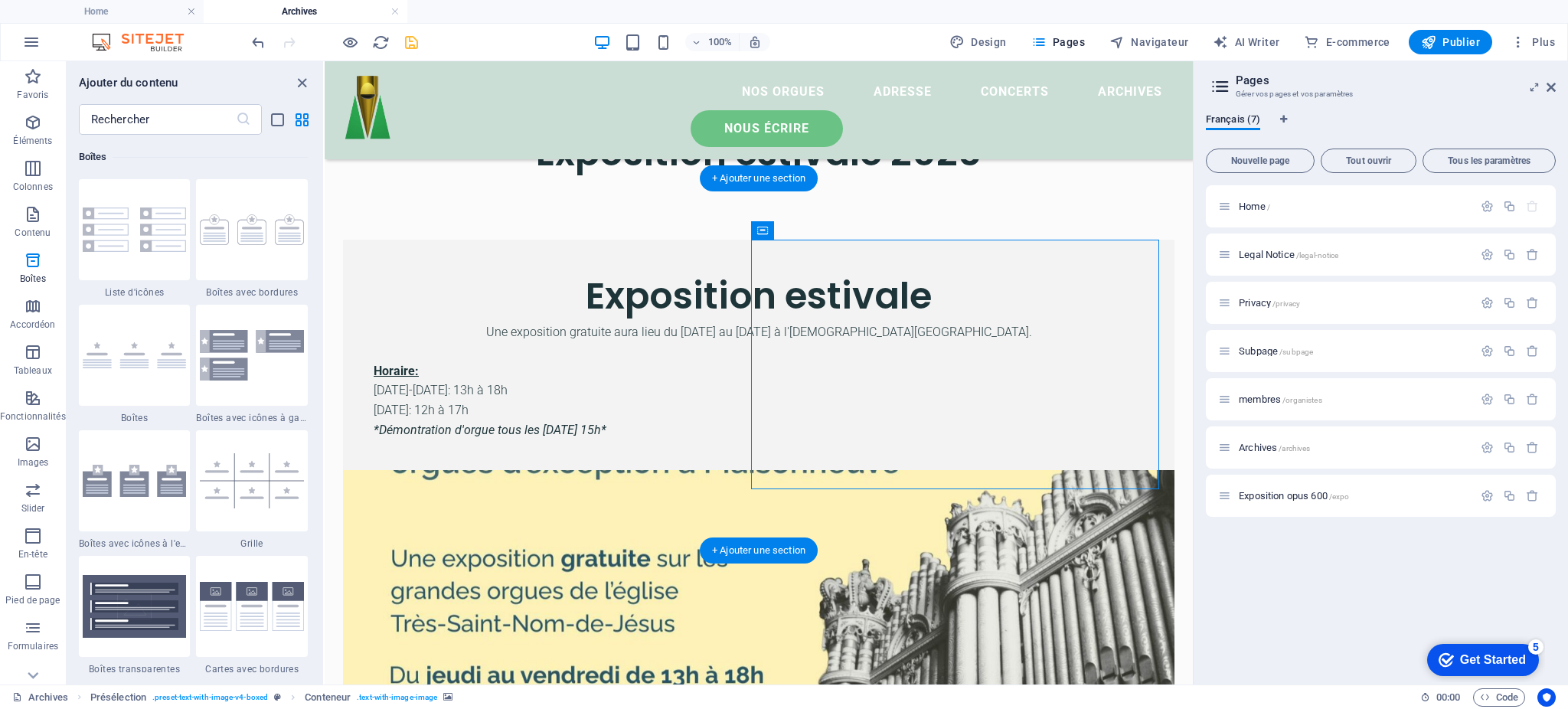
click at [889, 471] on figure at bounding box center [759, 596] width 832 height 251
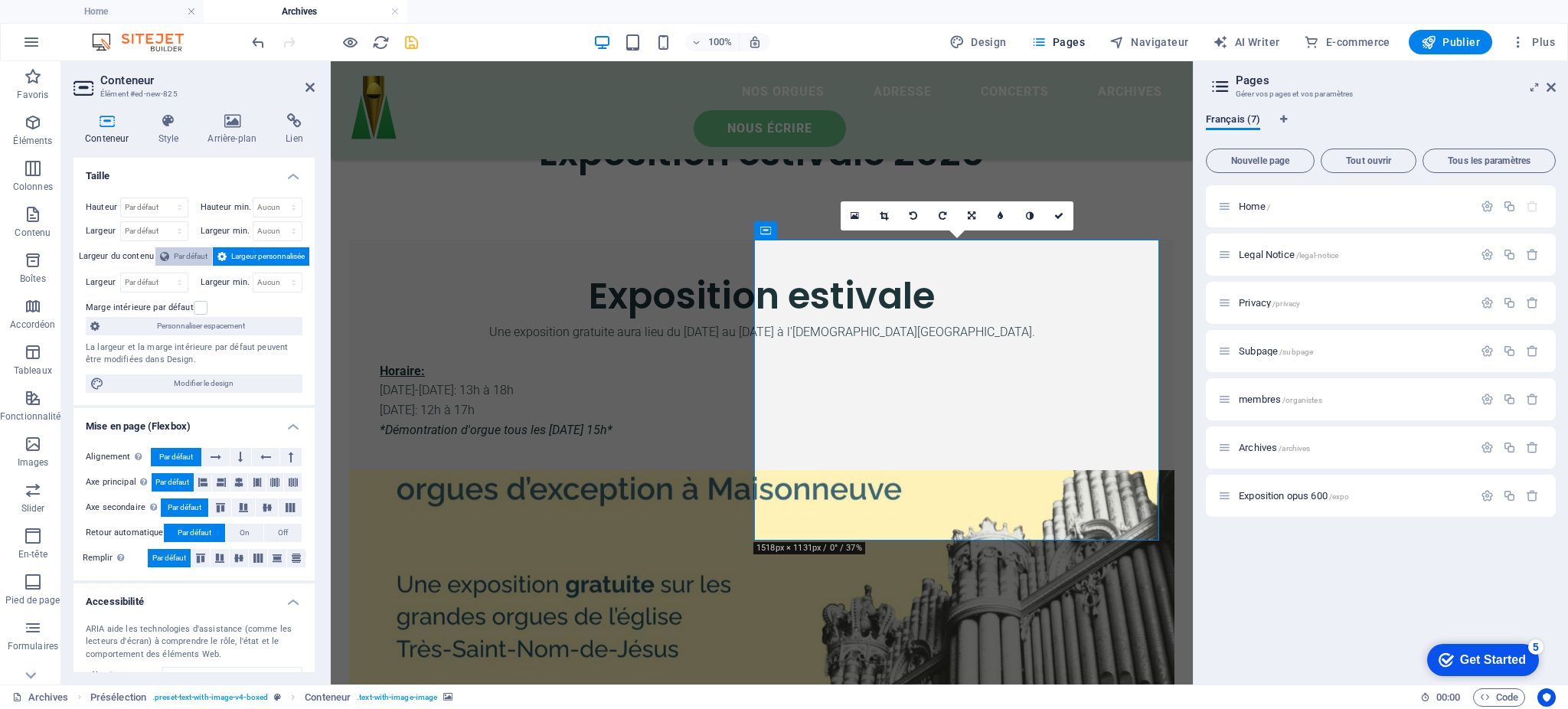
click at [189, 263] on span "Par défaut" at bounding box center [190, 256] width 34 height 18
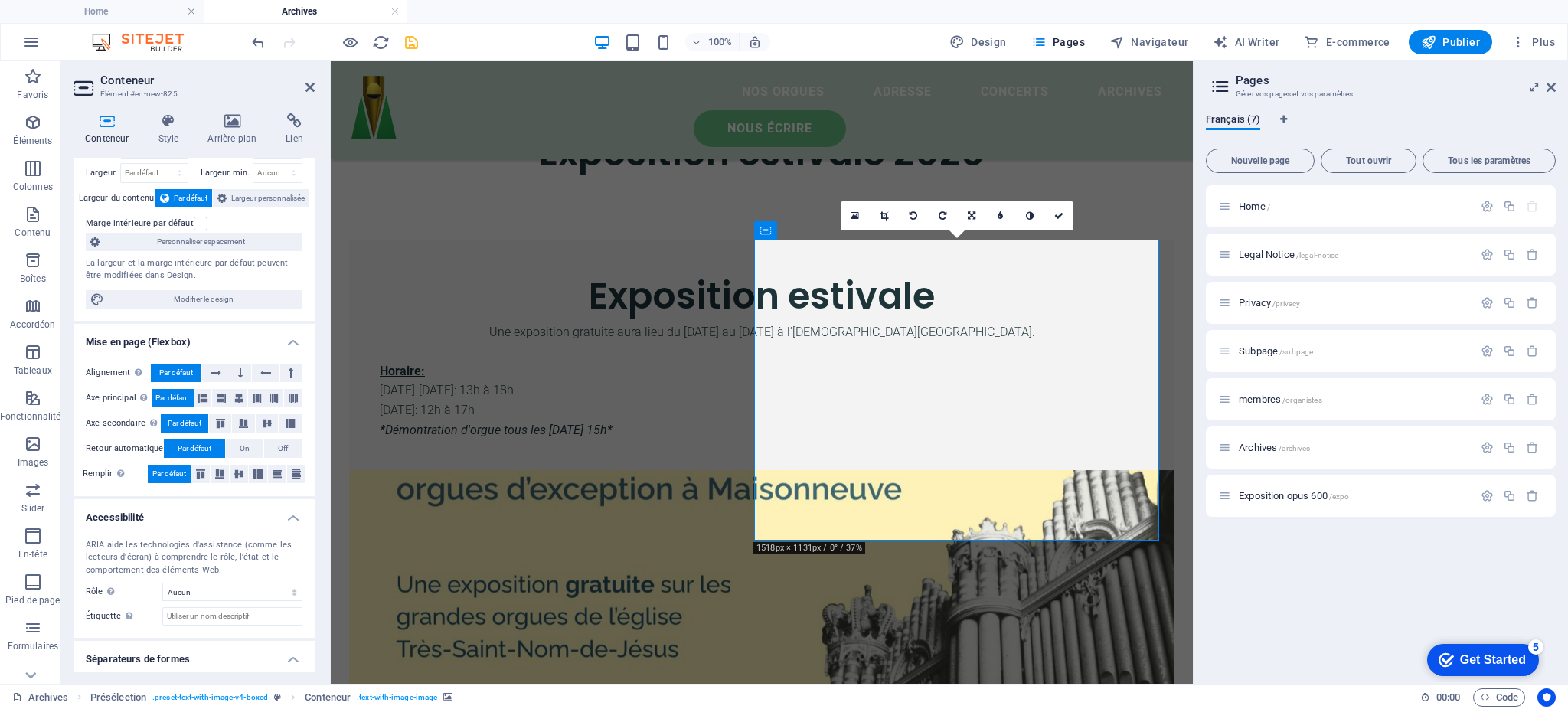
scroll to position [97, 0]
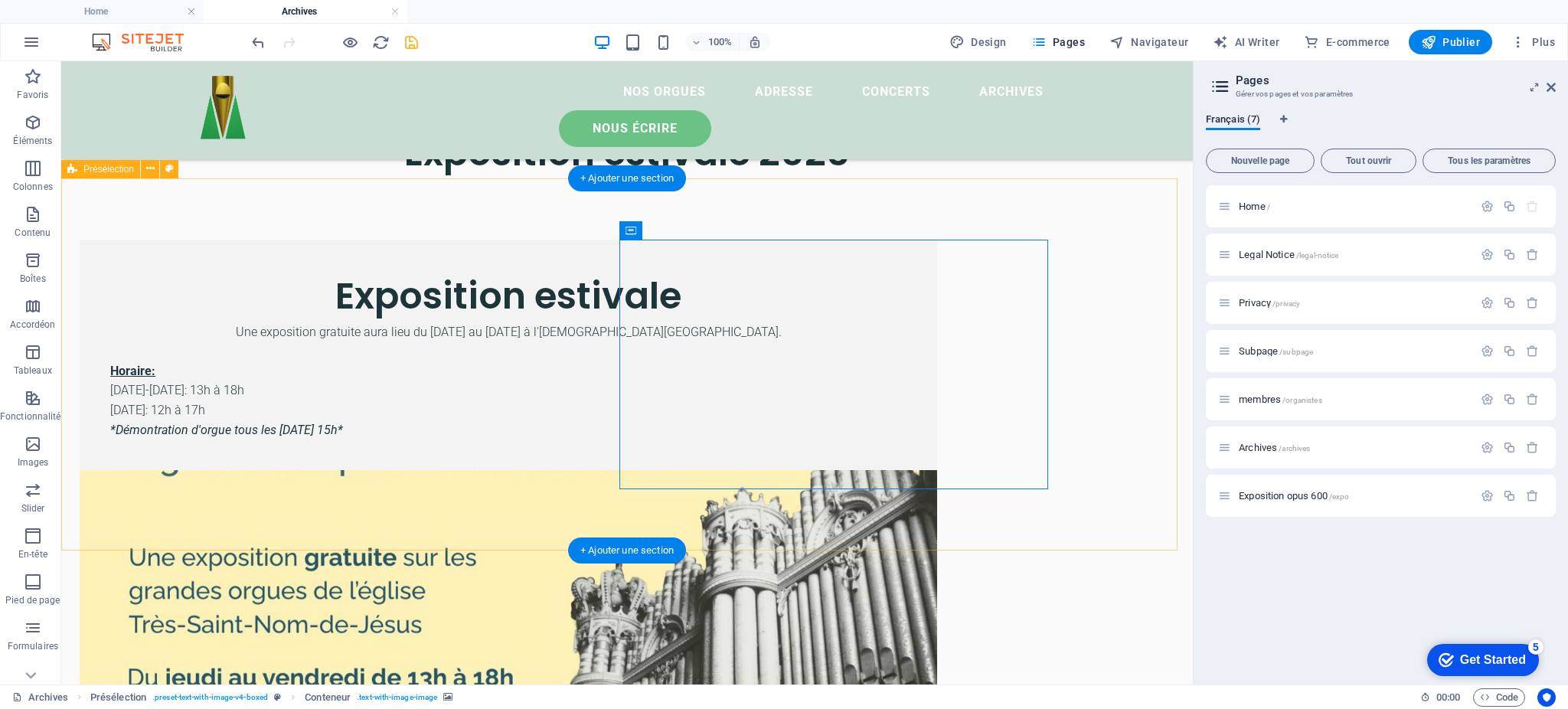
click at [867, 471] on figure at bounding box center [508, 596] width 858 height 251
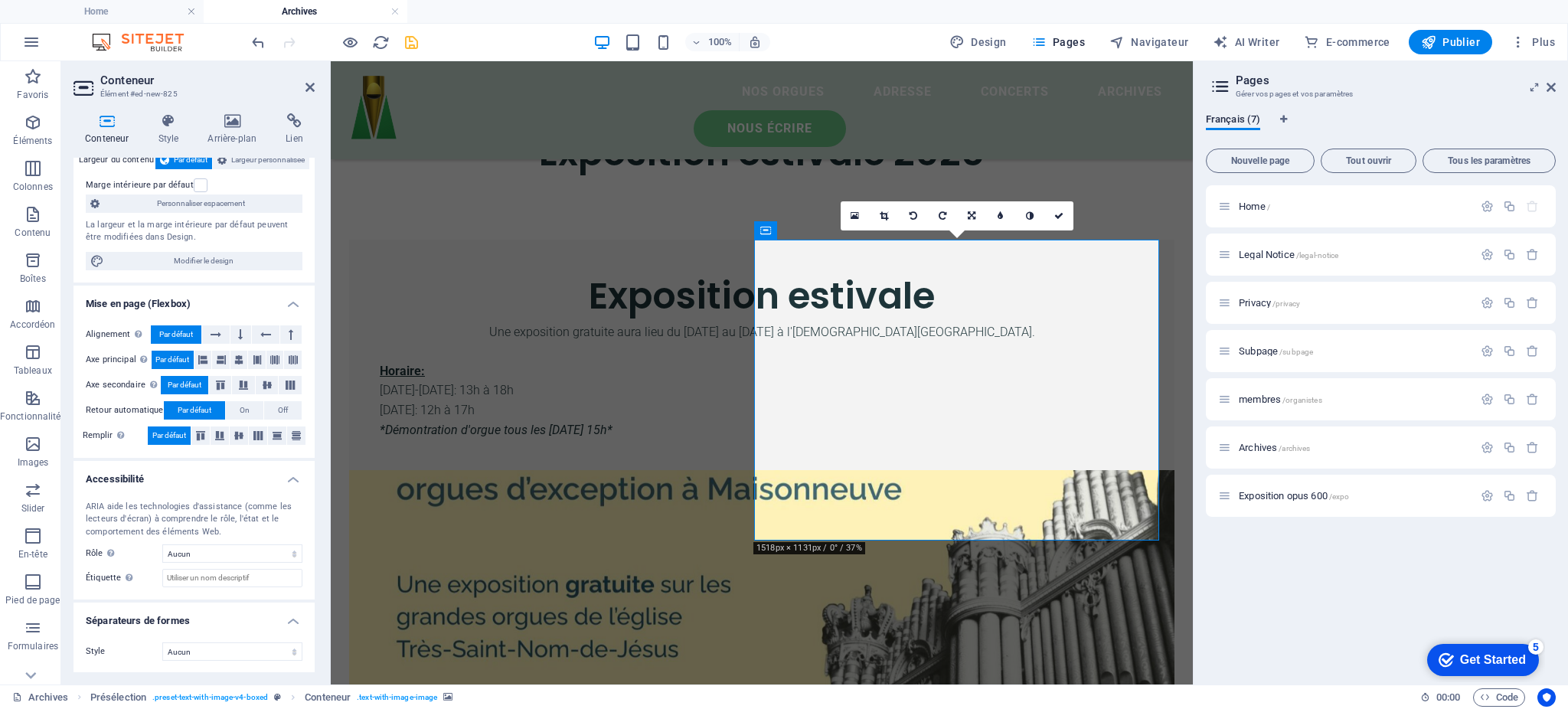
scroll to position [0, 0]
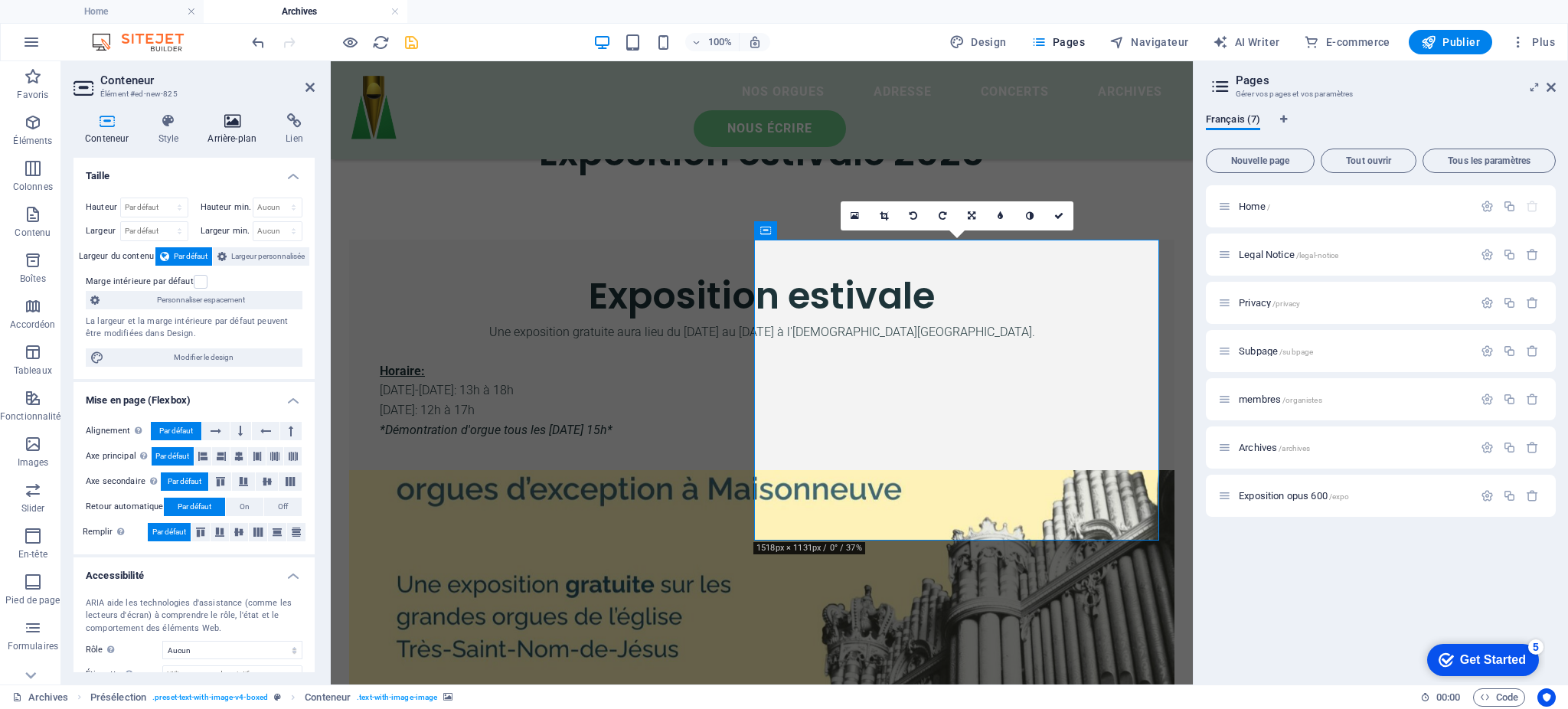
click at [225, 131] on h4 "Arrière-plan" at bounding box center [235, 129] width 78 height 32
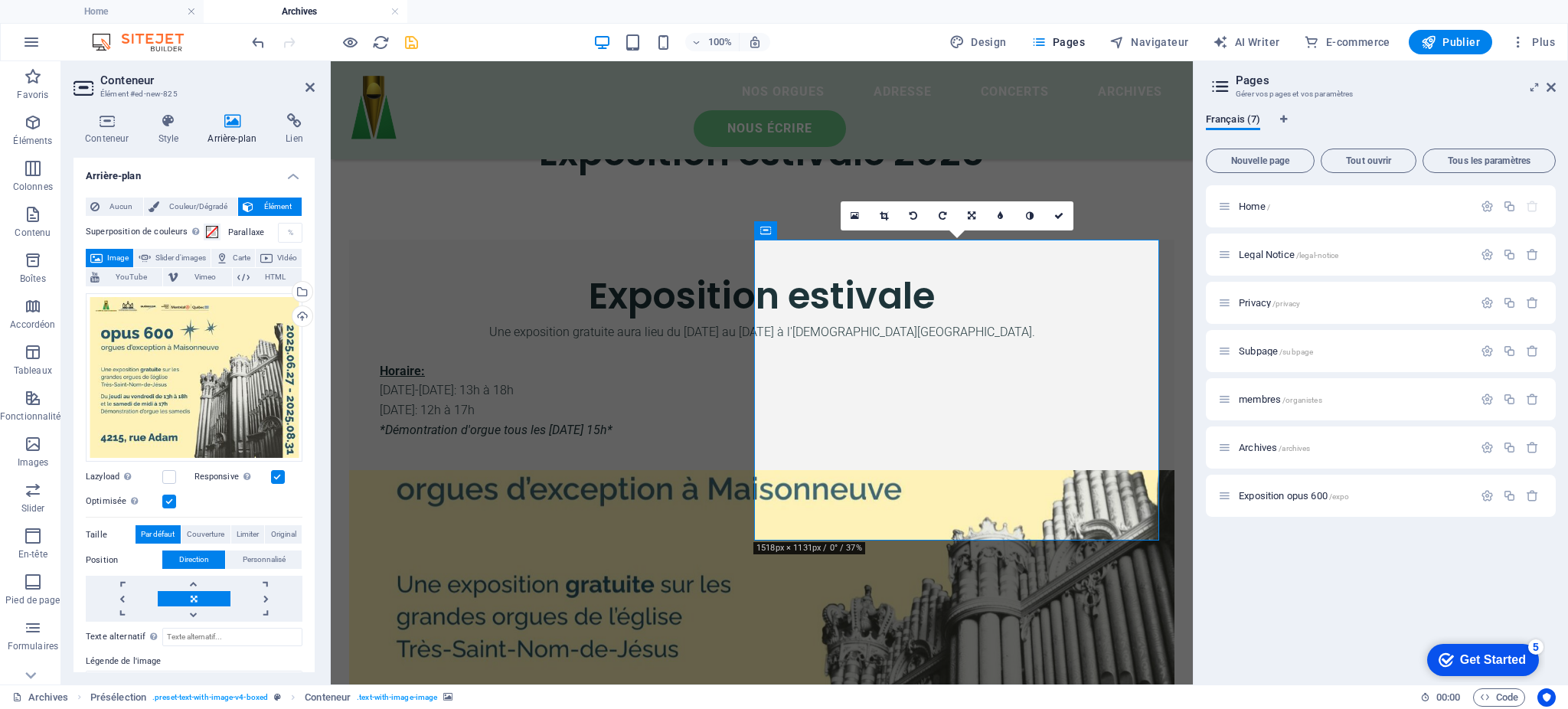
scroll to position [94, 0]
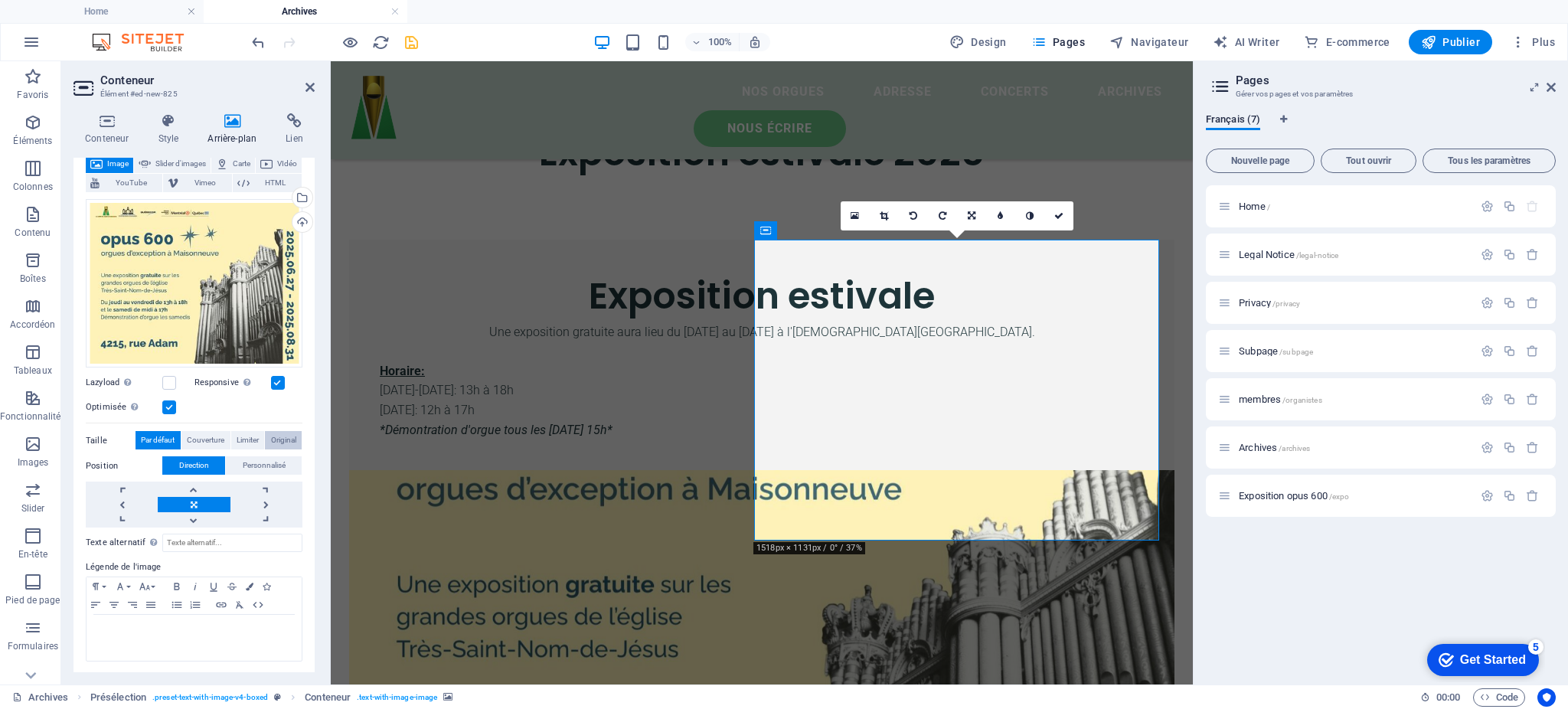
click at [284, 444] on span "Original" at bounding box center [284, 440] width 26 height 18
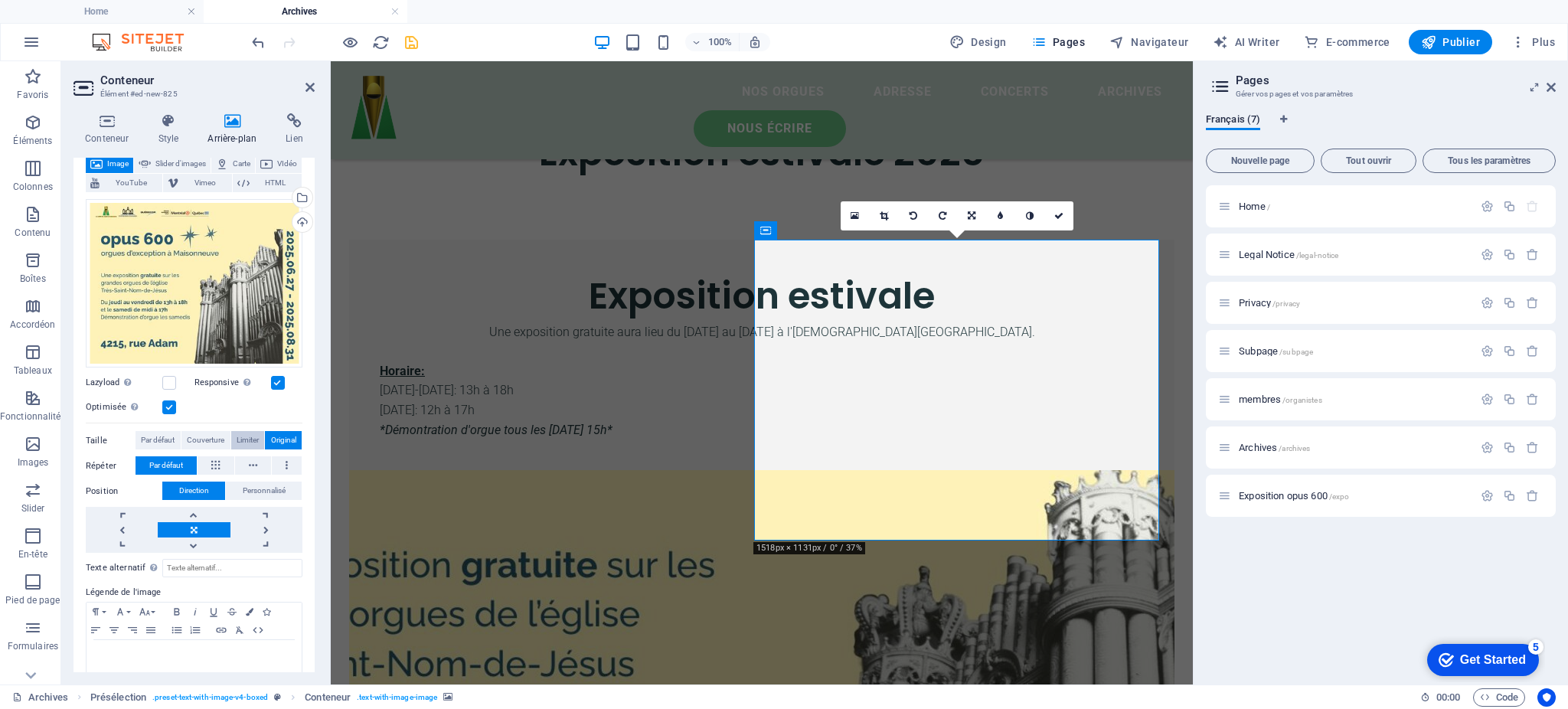
click at [242, 440] on span "Limiter" at bounding box center [247, 440] width 22 height 18
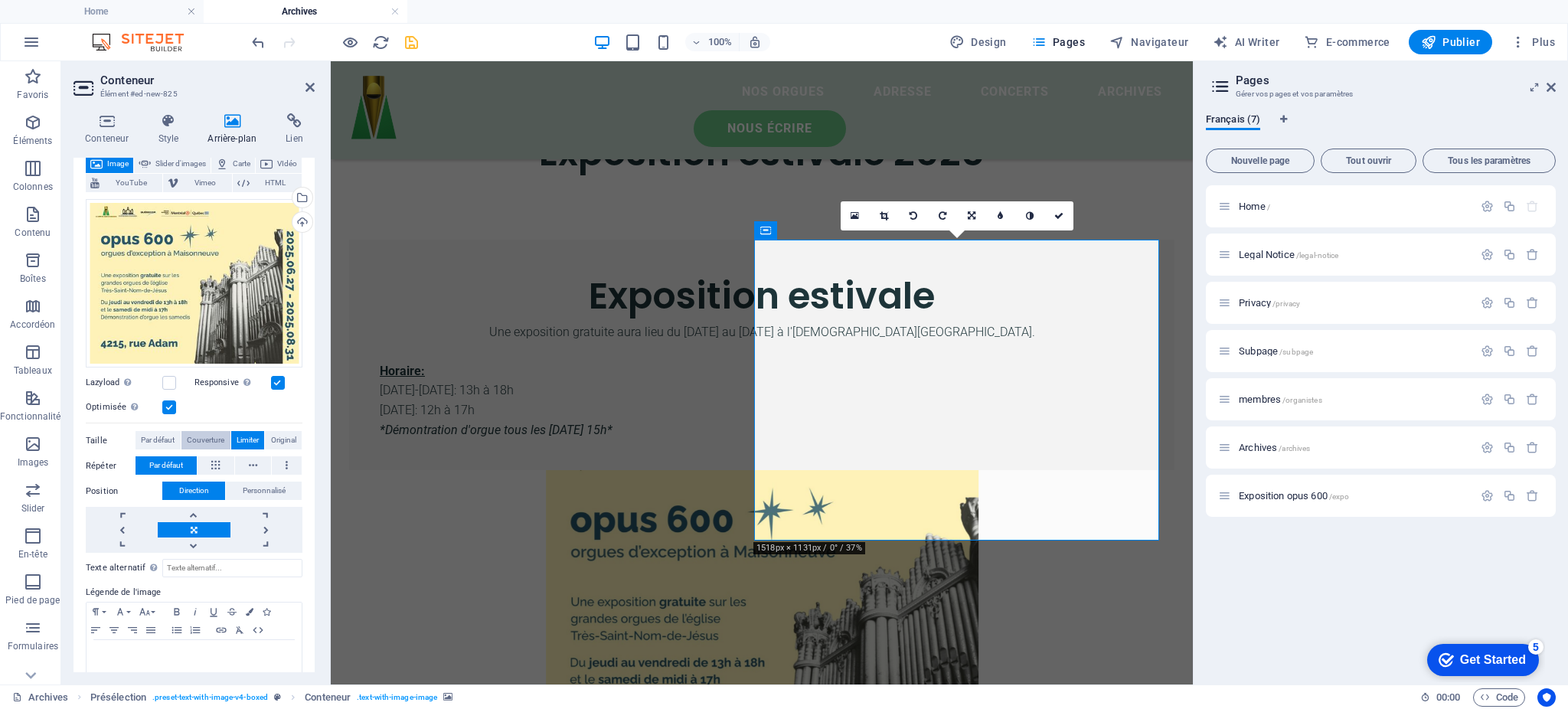
click at [199, 444] on span "Couverture" at bounding box center [205, 440] width 37 height 18
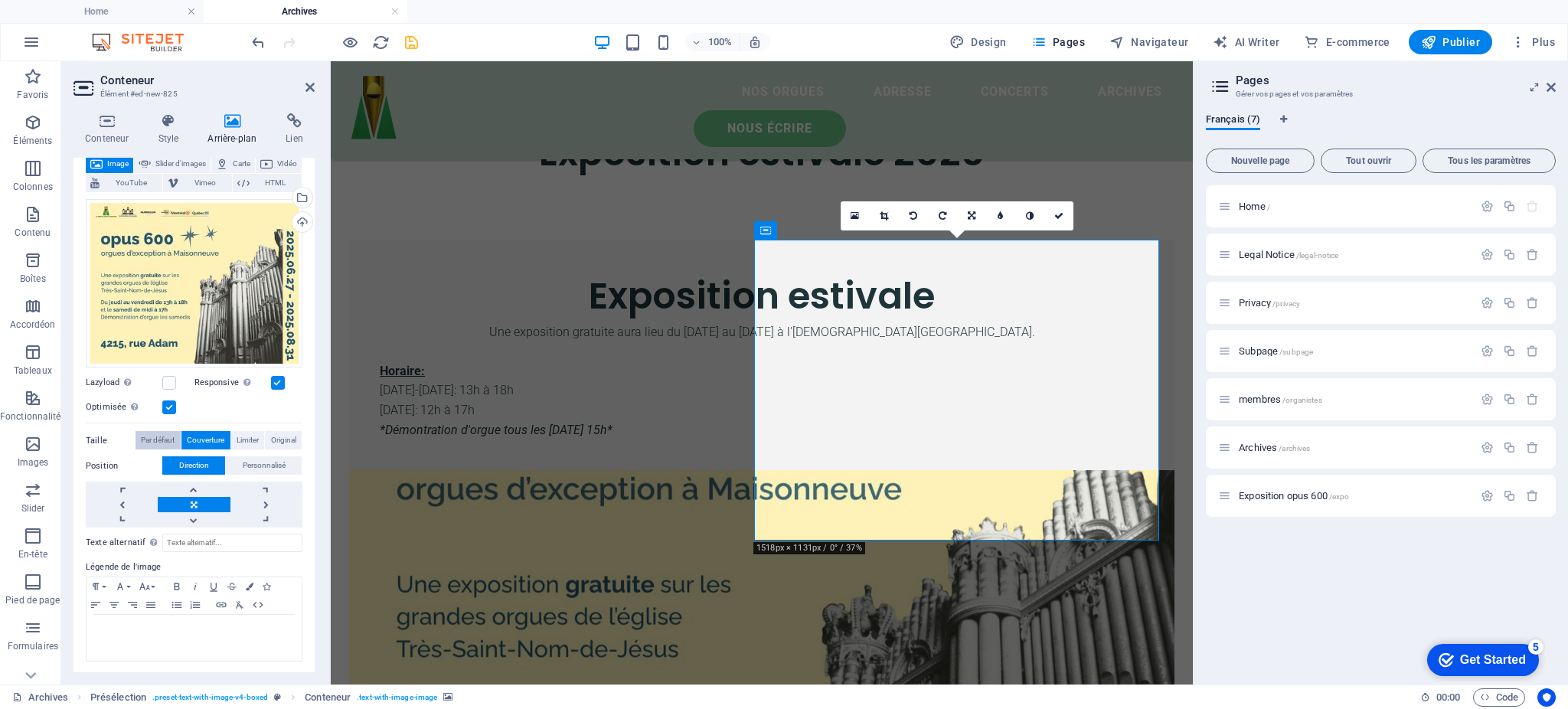
click at [155, 433] on span "Par défaut" at bounding box center [157, 440] width 34 height 18
click at [198, 431] on span "Couverture" at bounding box center [205, 440] width 37 height 18
click at [241, 435] on span "Limiter" at bounding box center [247, 440] width 22 height 18
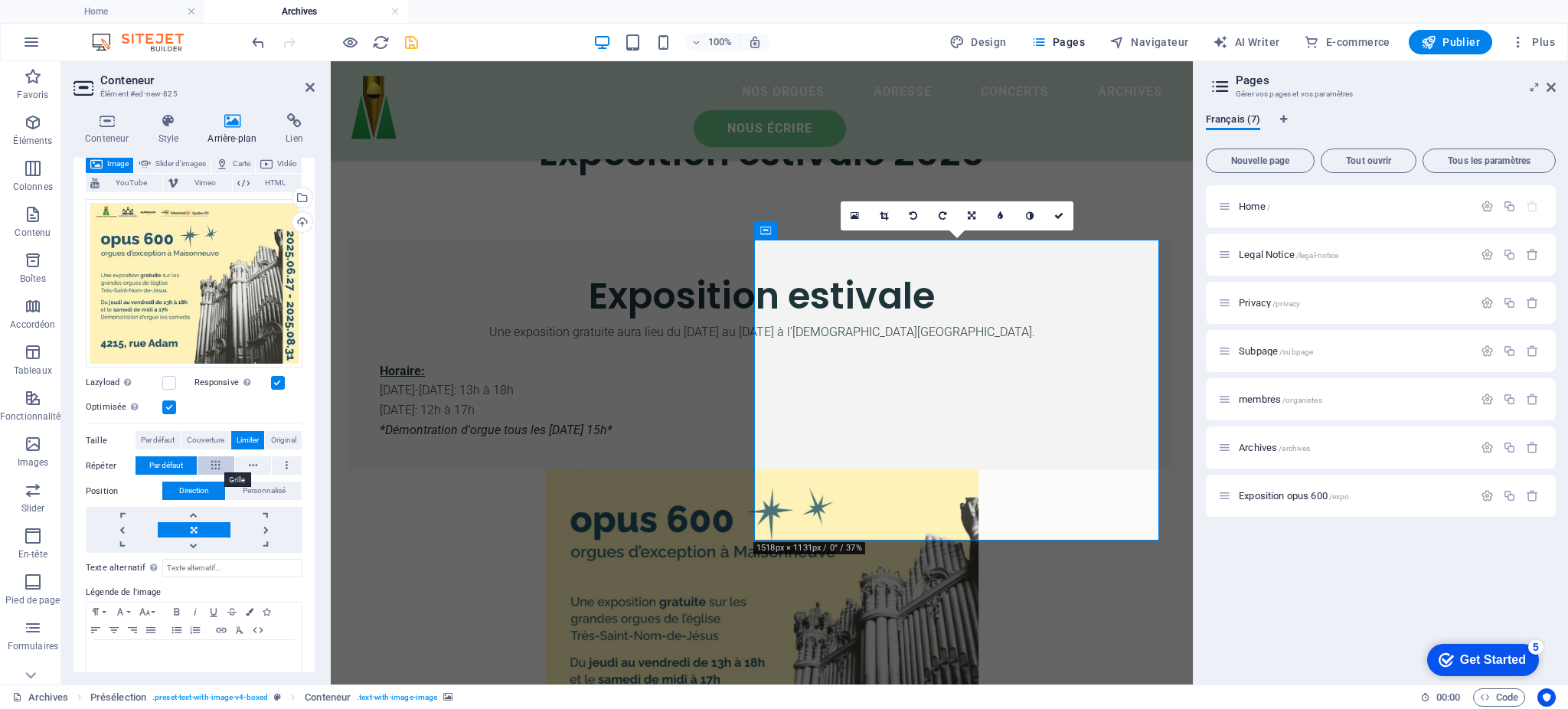
click at [210, 467] on button at bounding box center [216, 466] width 36 height 18
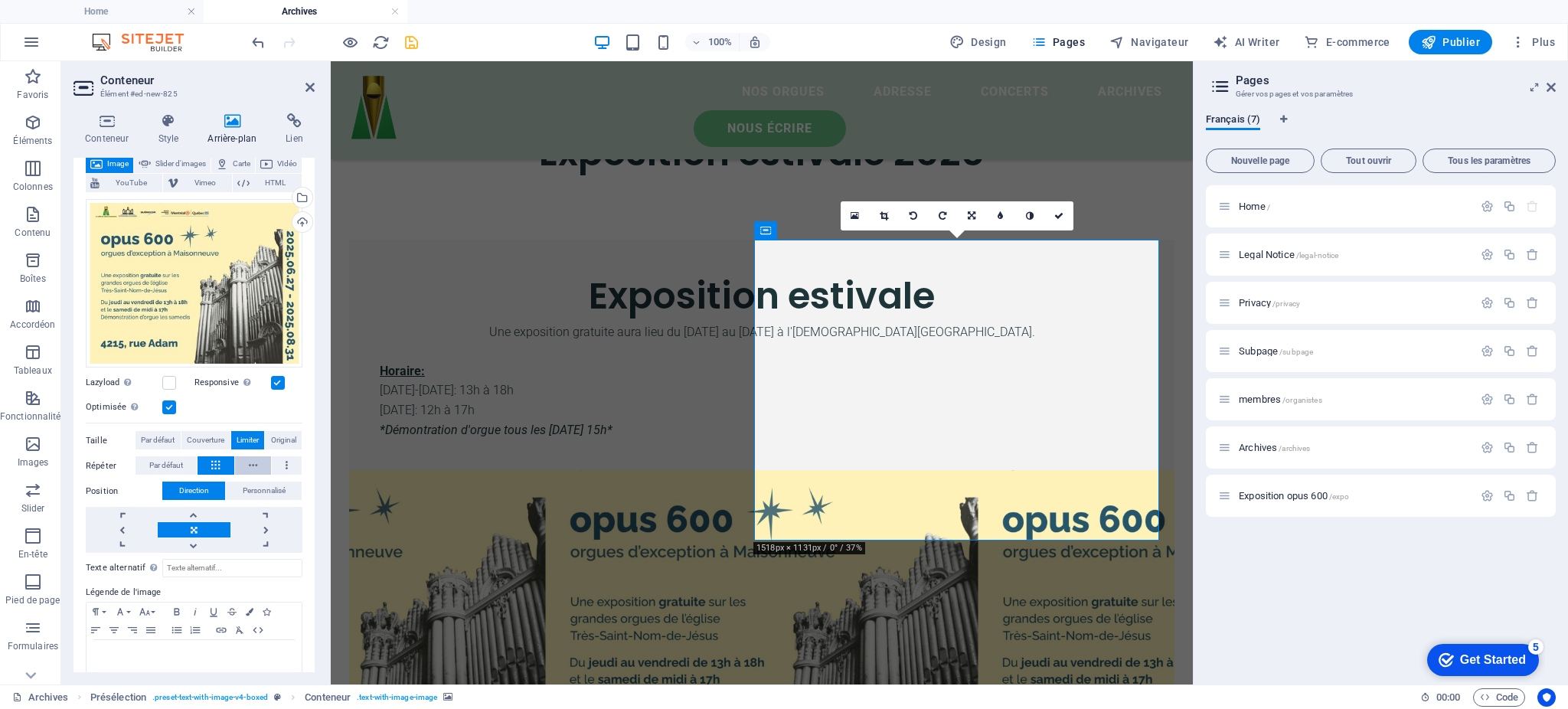
click at [243, 467] on button at bounding box center [253, 466] width 36 height 18
click at [202, 458] on button at bounding box center [216, 466] width 36 height 18
click at [174, 464] on span "Par défaut" at bounding box center [166, 466] width 34 height 18
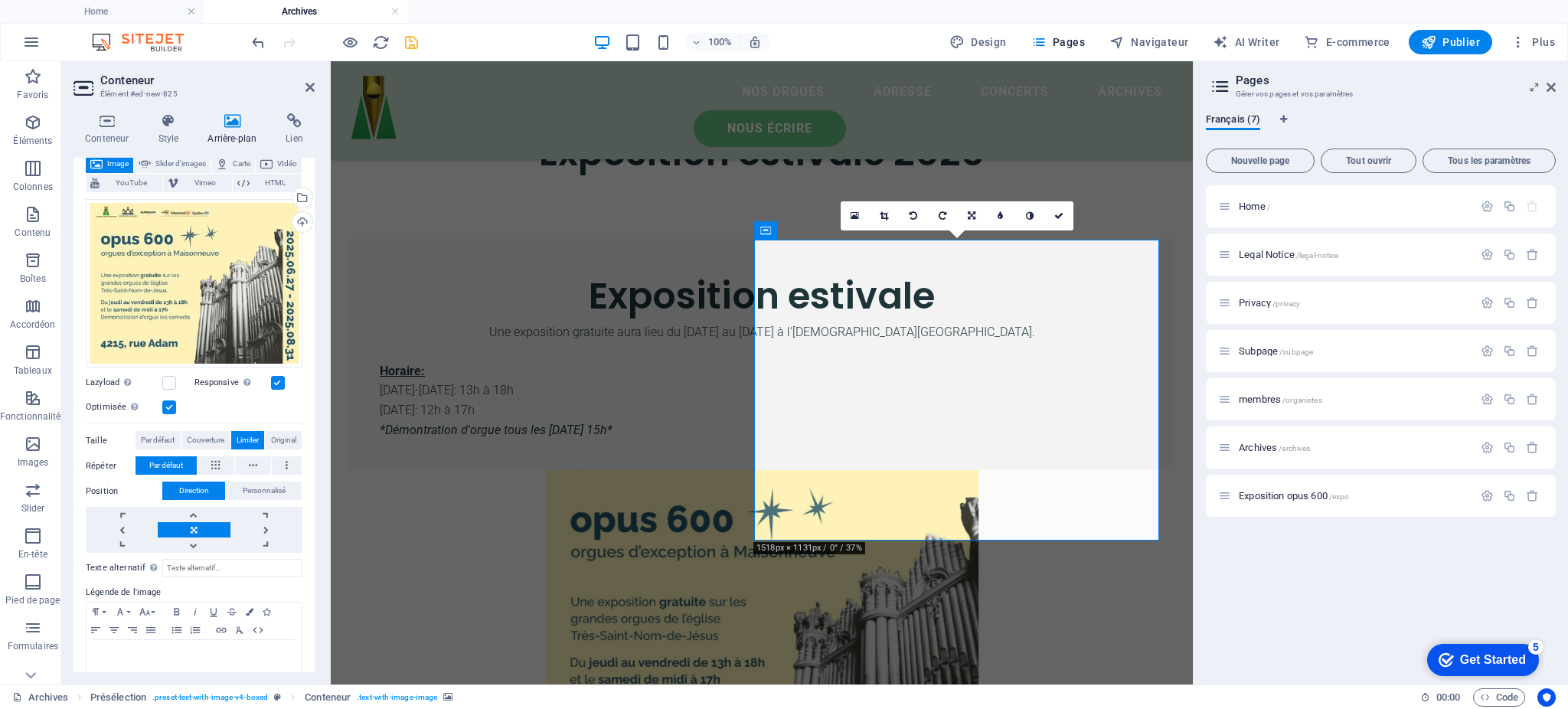
click at [172, 406] on label at bounding box center [169, 407] width 14 height 14
click at [0, 0] on input "Optimisée Les images sont compressées pour améliorer la vitesse de la page." at bounding box center [0, 0] width 0 height 0
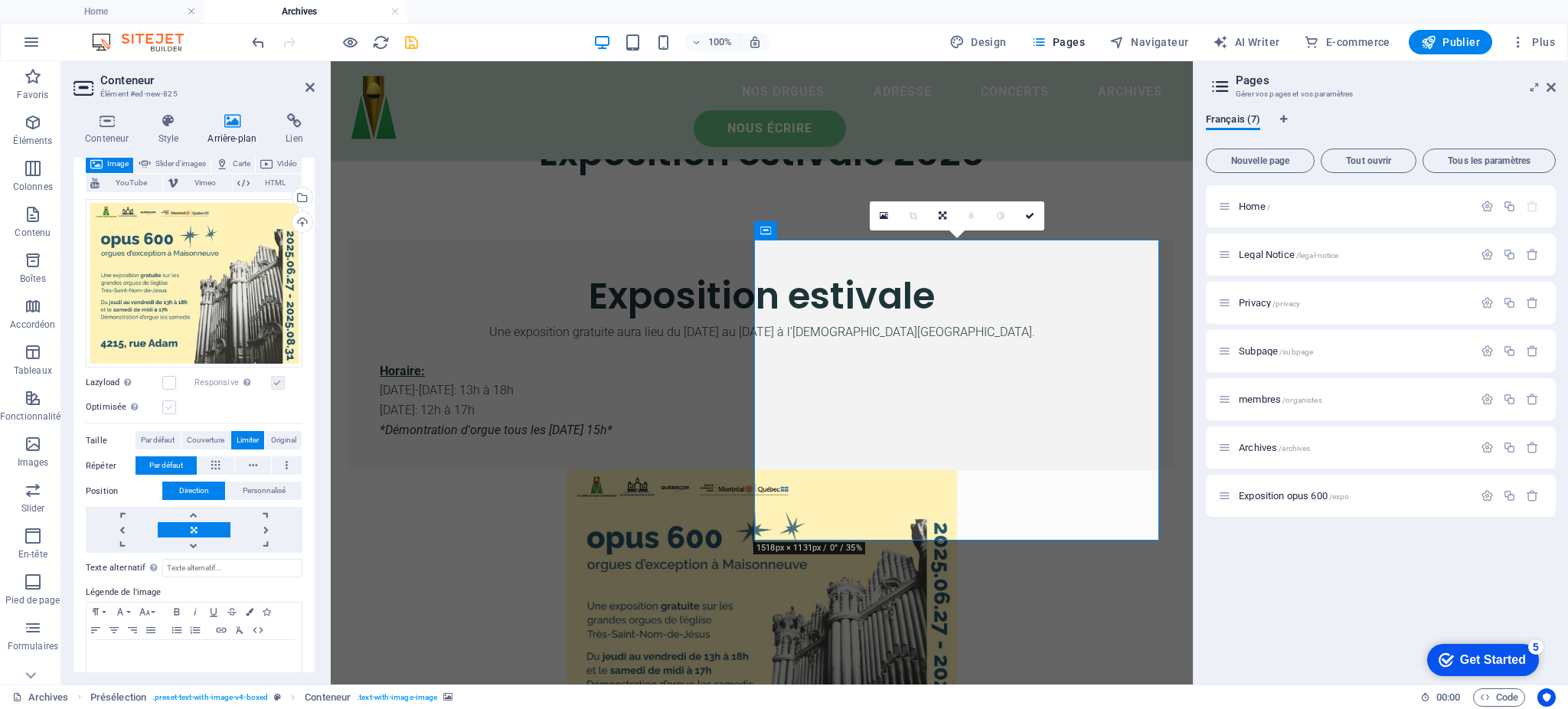
click at [171, 406] on label at bounding box center [169, 407] width 14 height 14
click at [0, 0] on input "Optimisée Les images sont compressées pour améliorer la vitesse de la page." at bounding box center [0, 0] width 0 height 0
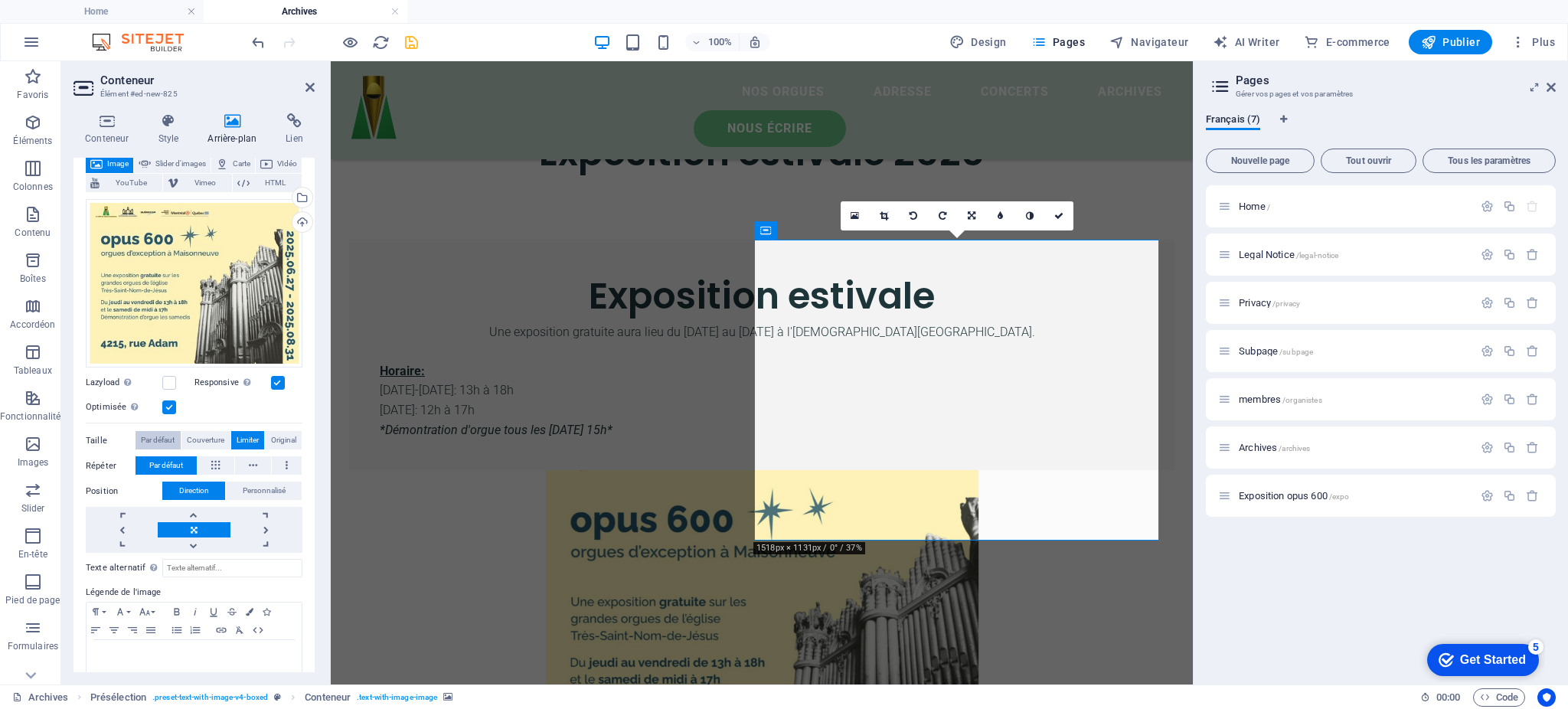
click at [174, 444] on span "Par défaut" at bounding box center [157, 440] width 34 height 18
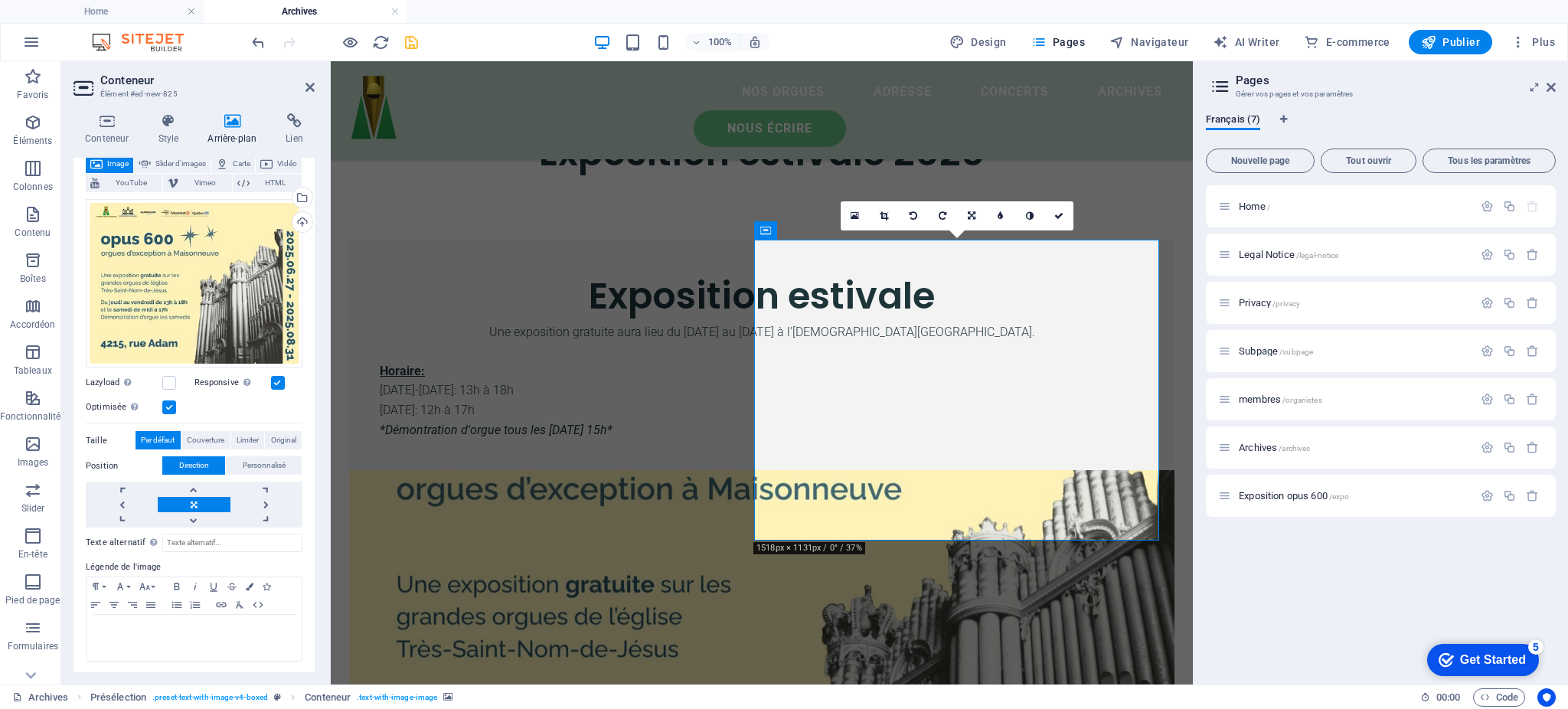
click at [170, 403] on label at bounding box center [169, 407] width 14 height 14
click at [0, 0] on input "Optimisée Les images sont compressées pour améliorer la vitesse de la page." at bounding box center [0, 0] width 0 height 0
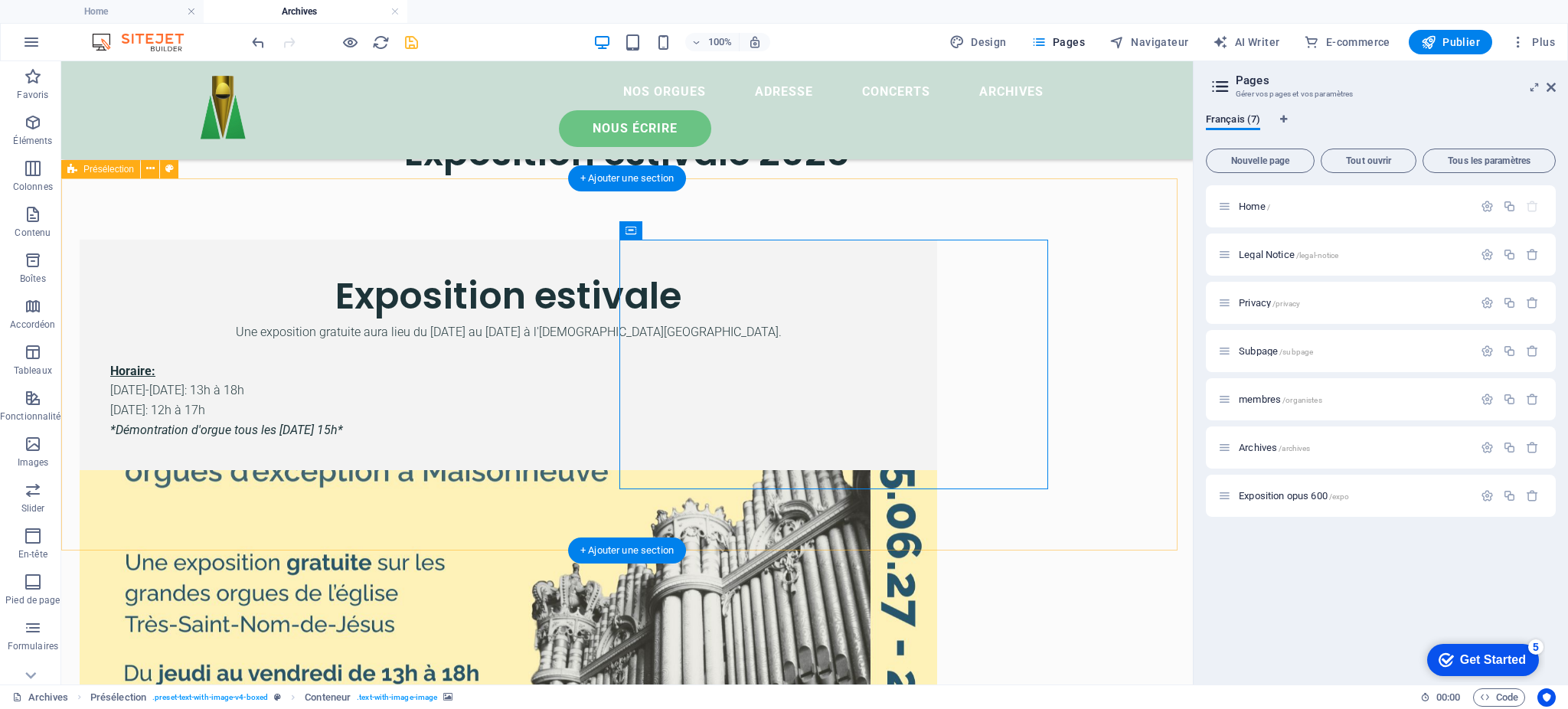
click at [1144, 285] on div "Exposition estivale Une exposition gratuite aura lieu du [DATE] au [DATE] à l'[…" at bounding box center [627, 534] width 1132 height 712
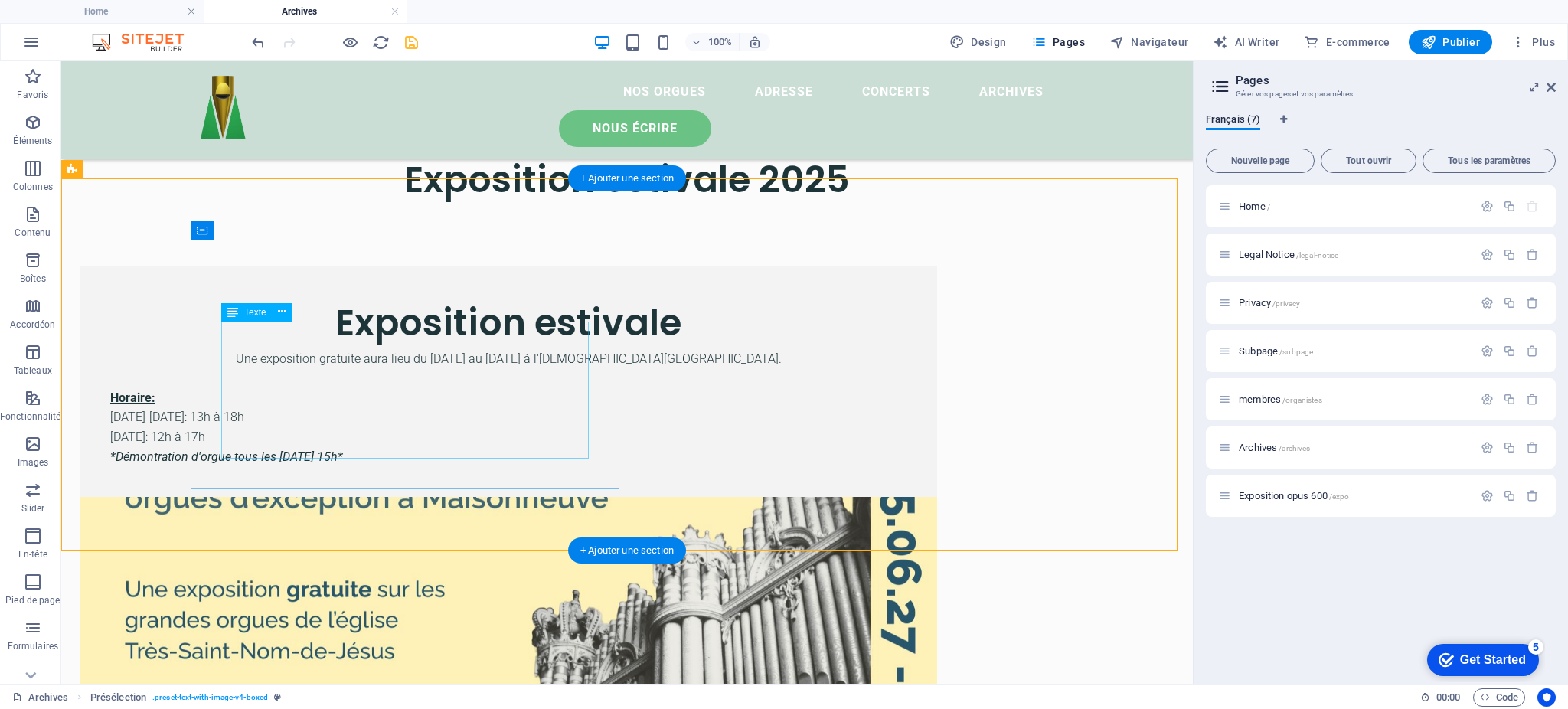
scroll to position [89, 0]
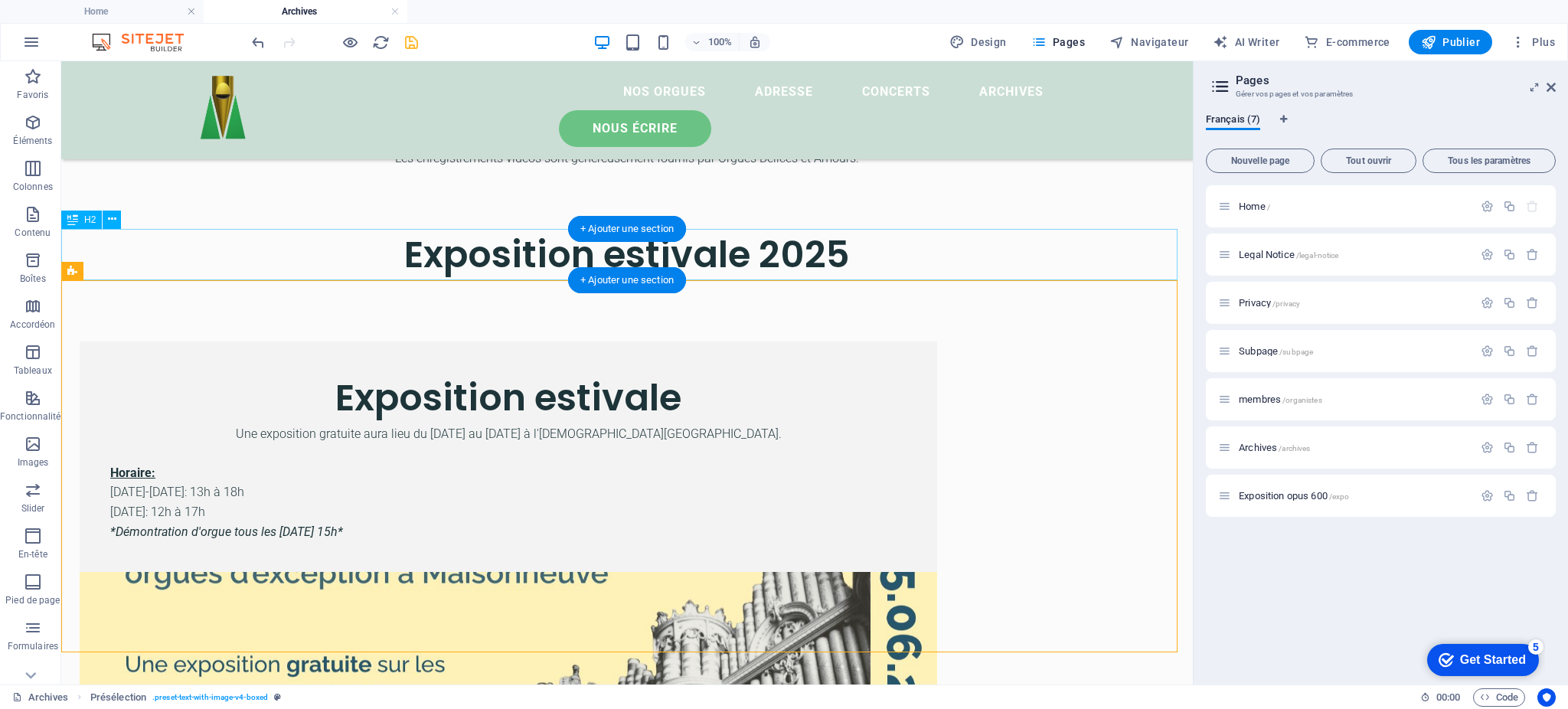
click at [471, 245] on div "Exposition estivale 2025" at bounding box center [627, 255] width 1132 height 51
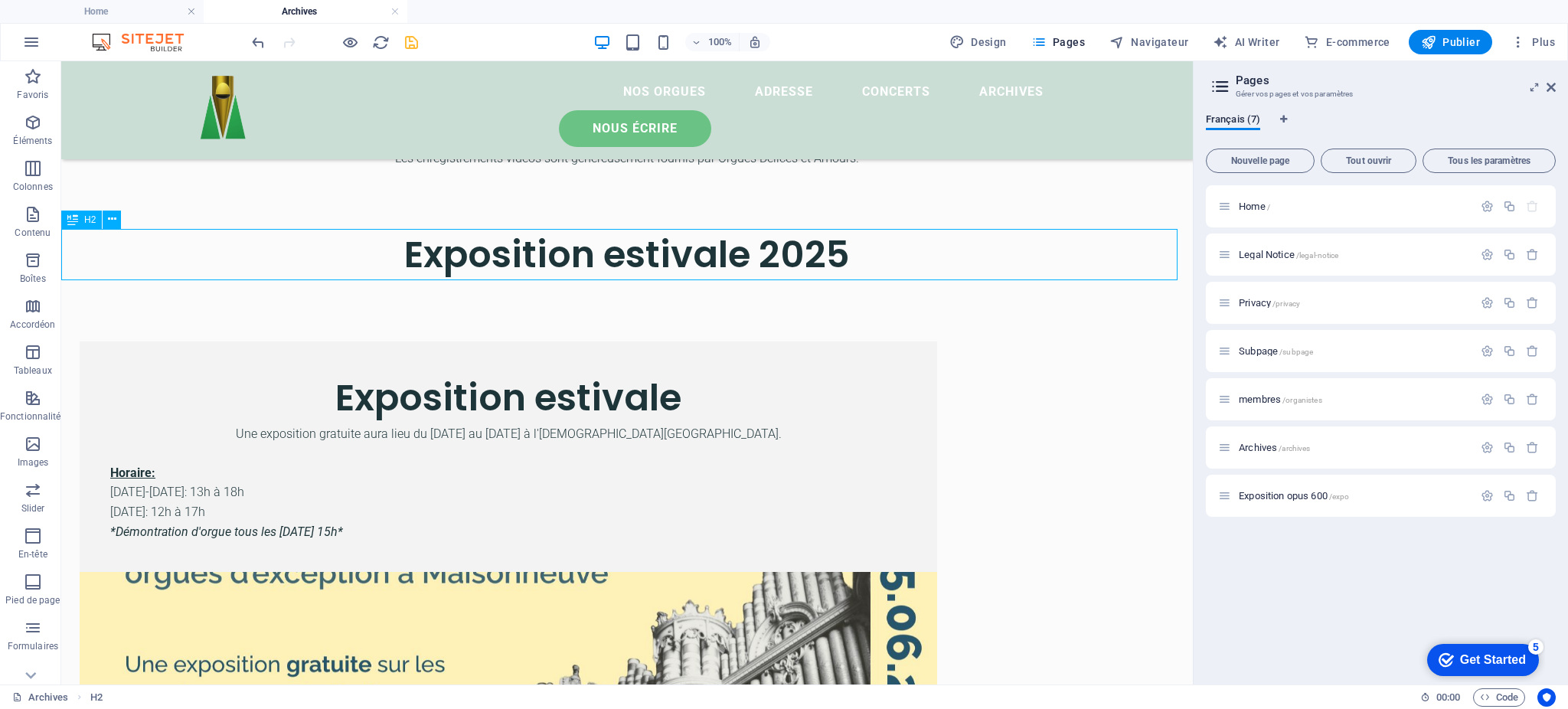
click at [69, 225] on icon at bounding box center [72, 220] width 11 height 18
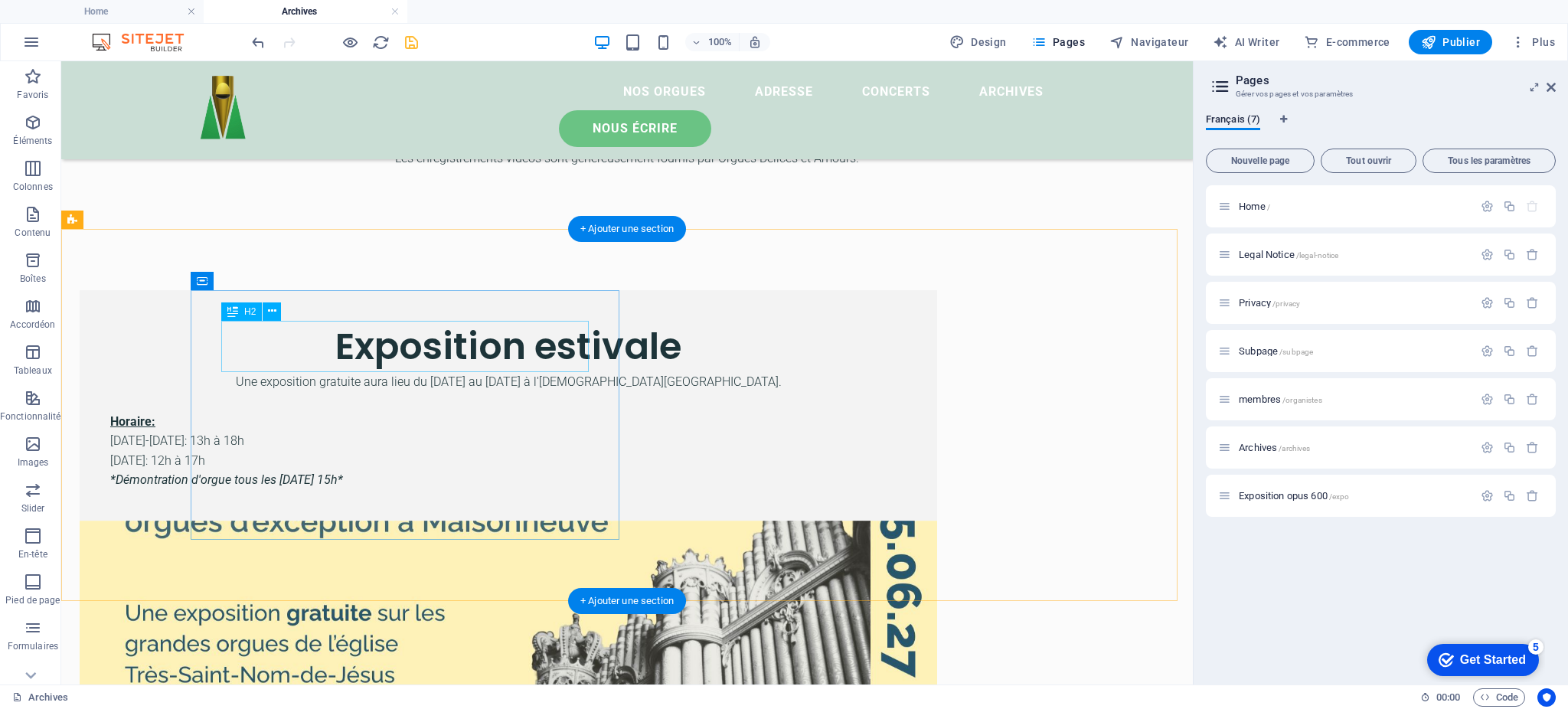
click at [576, 356] on div "Exposition estivale" at bounding box center [508, 347] width 796 height 51
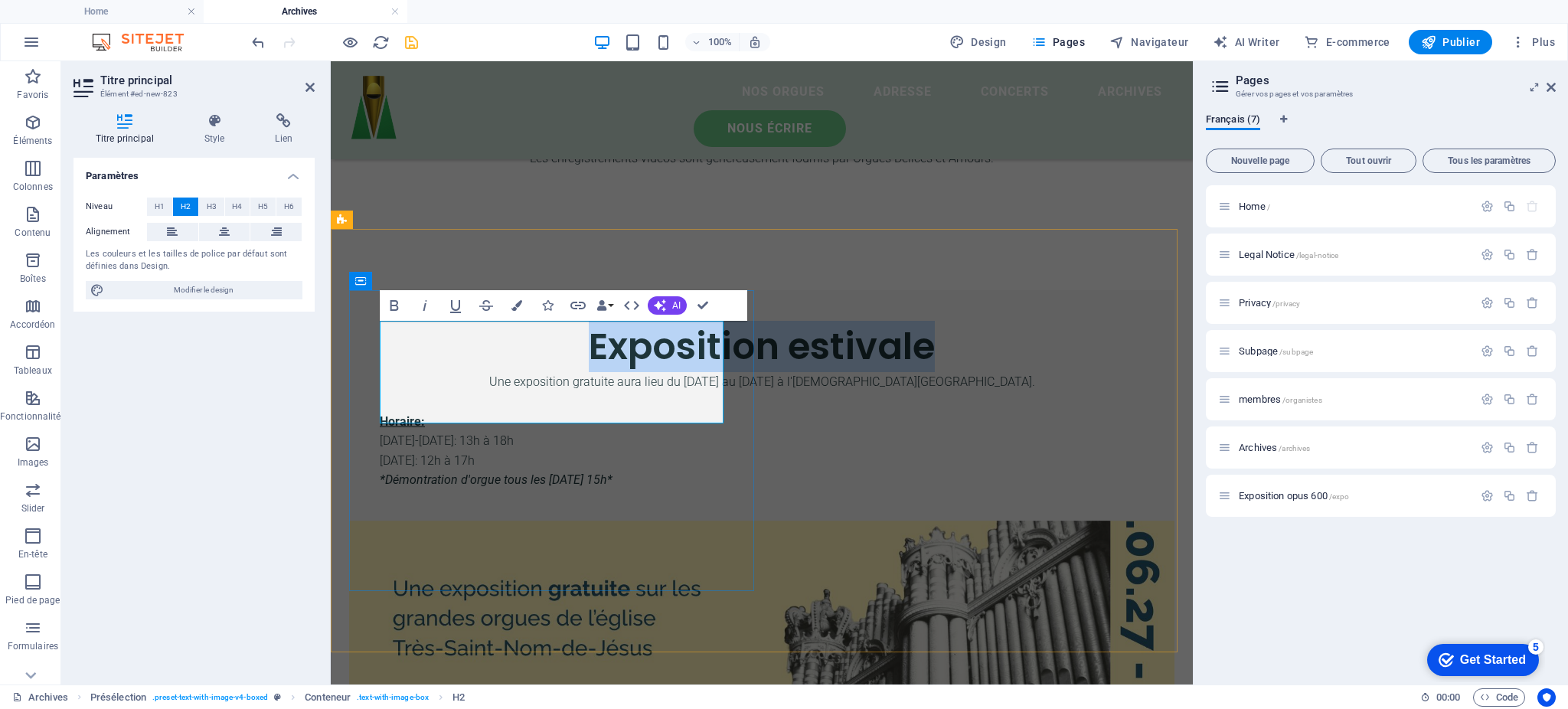
click at [667, 372] on h2 "Exposition estivale" at bounding box center [762, 347] width 764 height 51
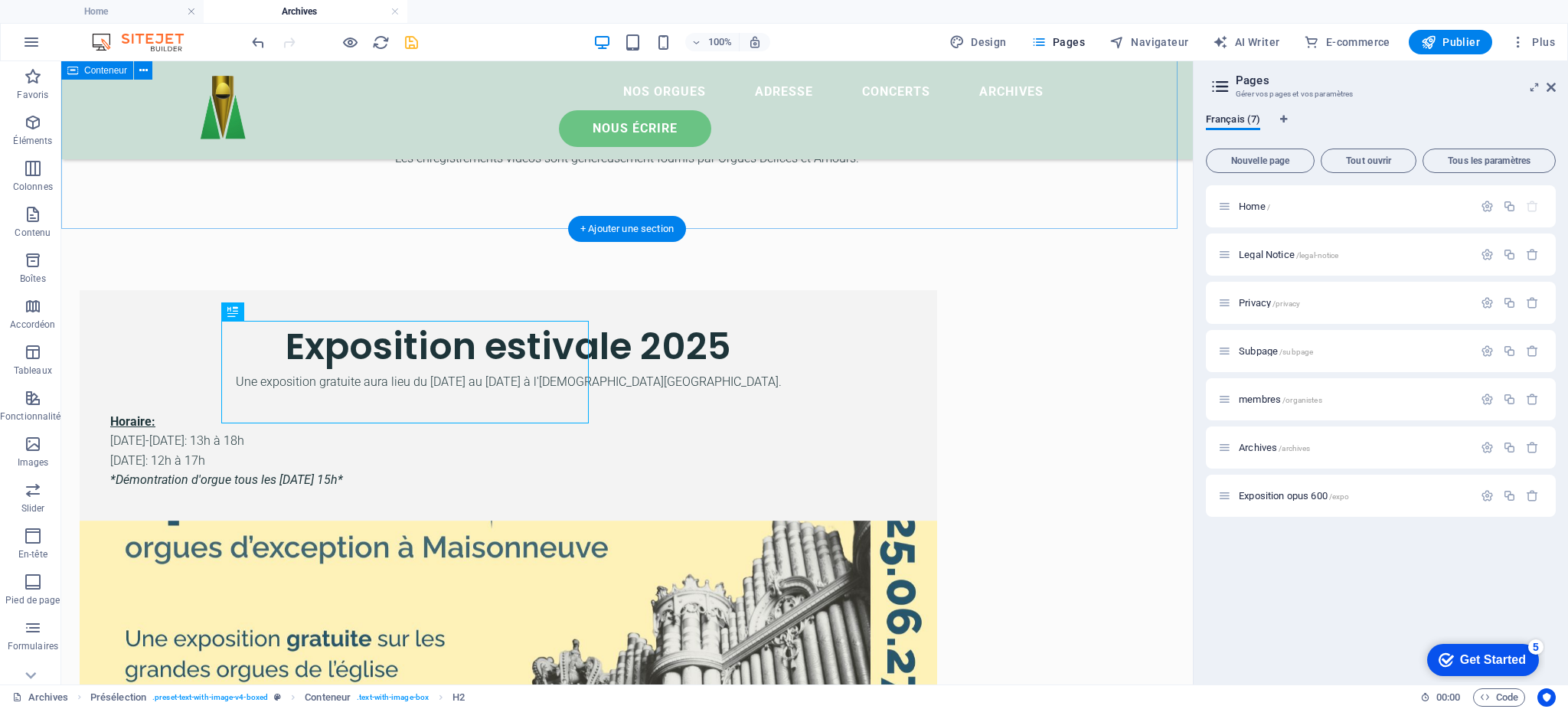
drag, startPoint x: 494, startPoint y: 190, endPoint x: 497, endPoint y: 180, distance: 10.4
click at [494, 189] on div "Voici les archives de nos saisons. Pour chaque évènement, si disponible, un lie…" at bounding box center [627, 131] width 1132 height 196
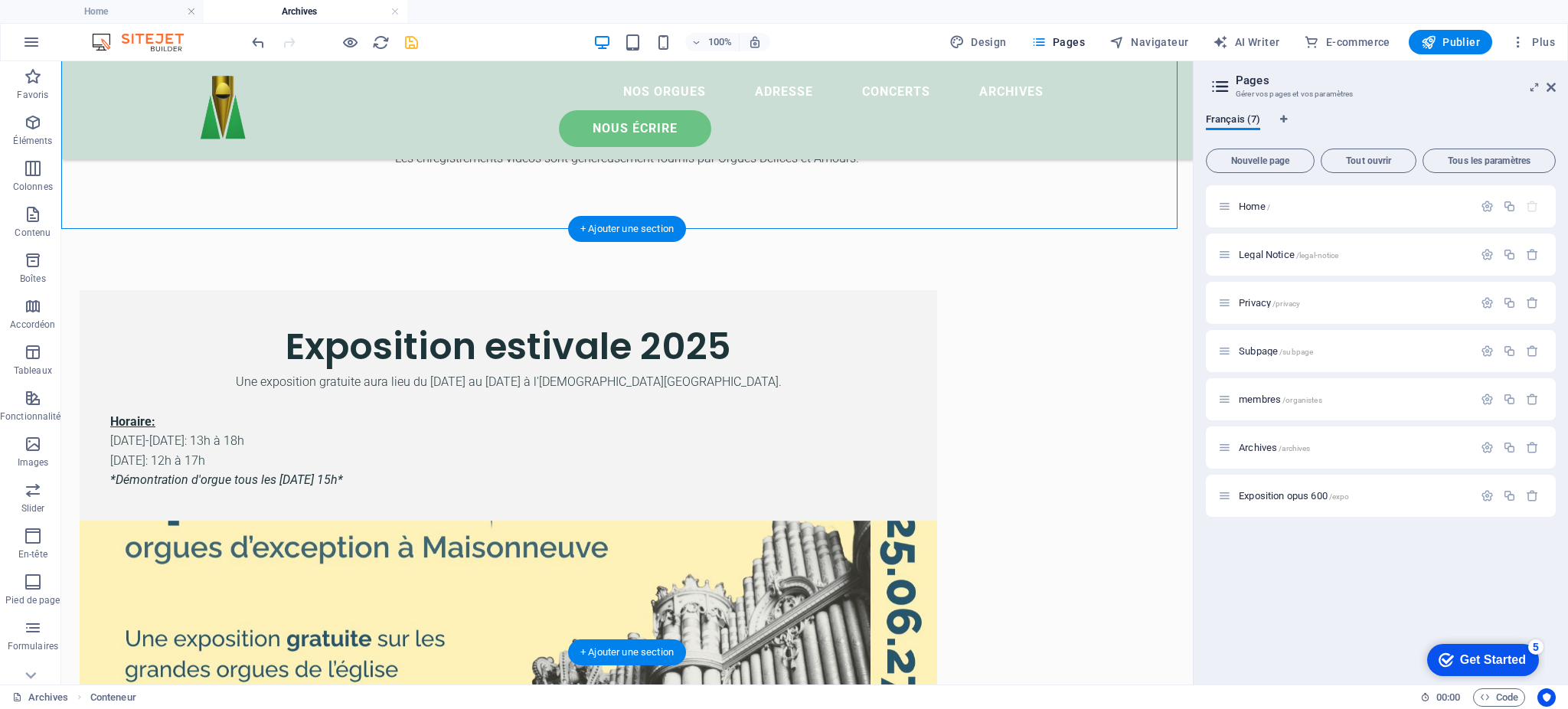
click at [877, 521] on figure at bounding box center [508, 672] width 858 height 302
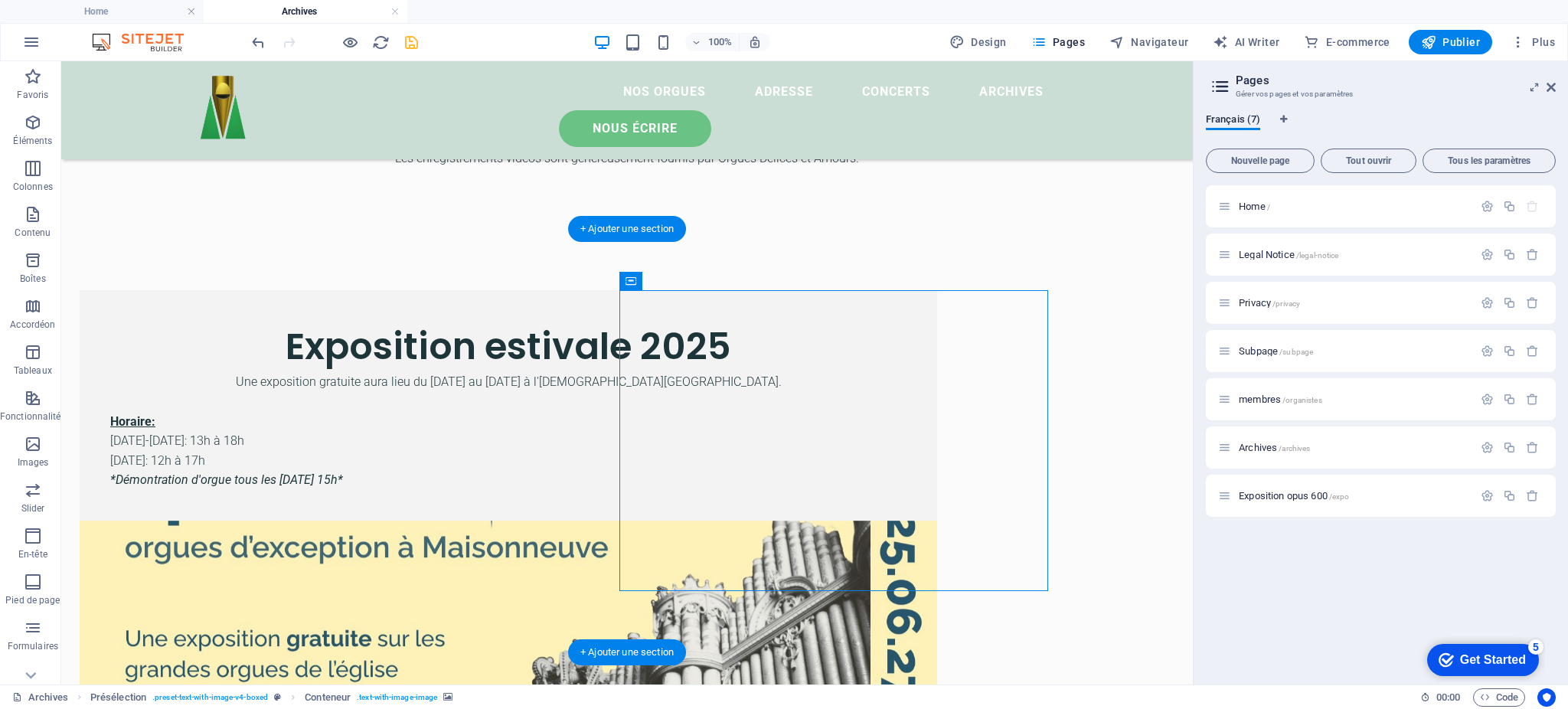
click at [926, 521] on figure at bounding box center [508, 672] width 858 height 302
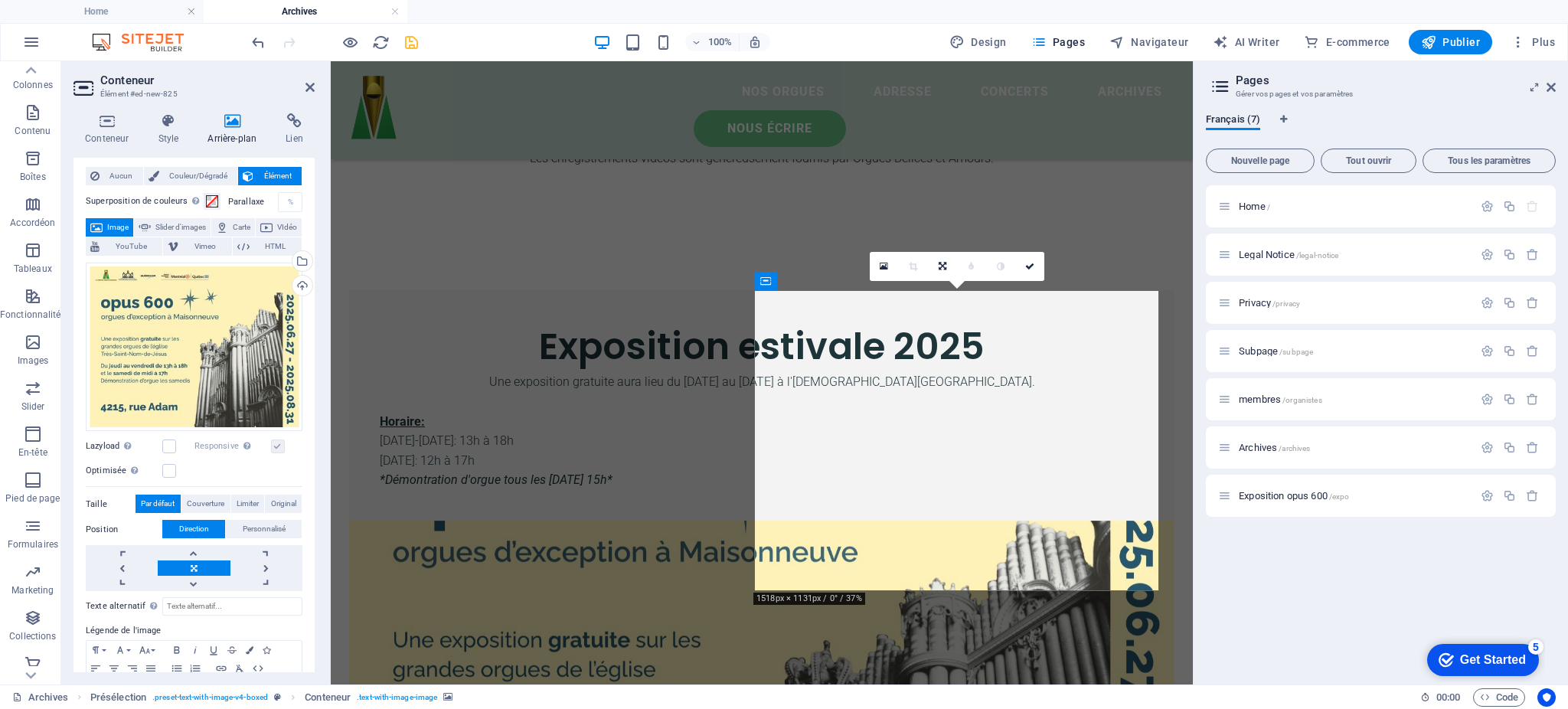
scroll to position [94, 0]
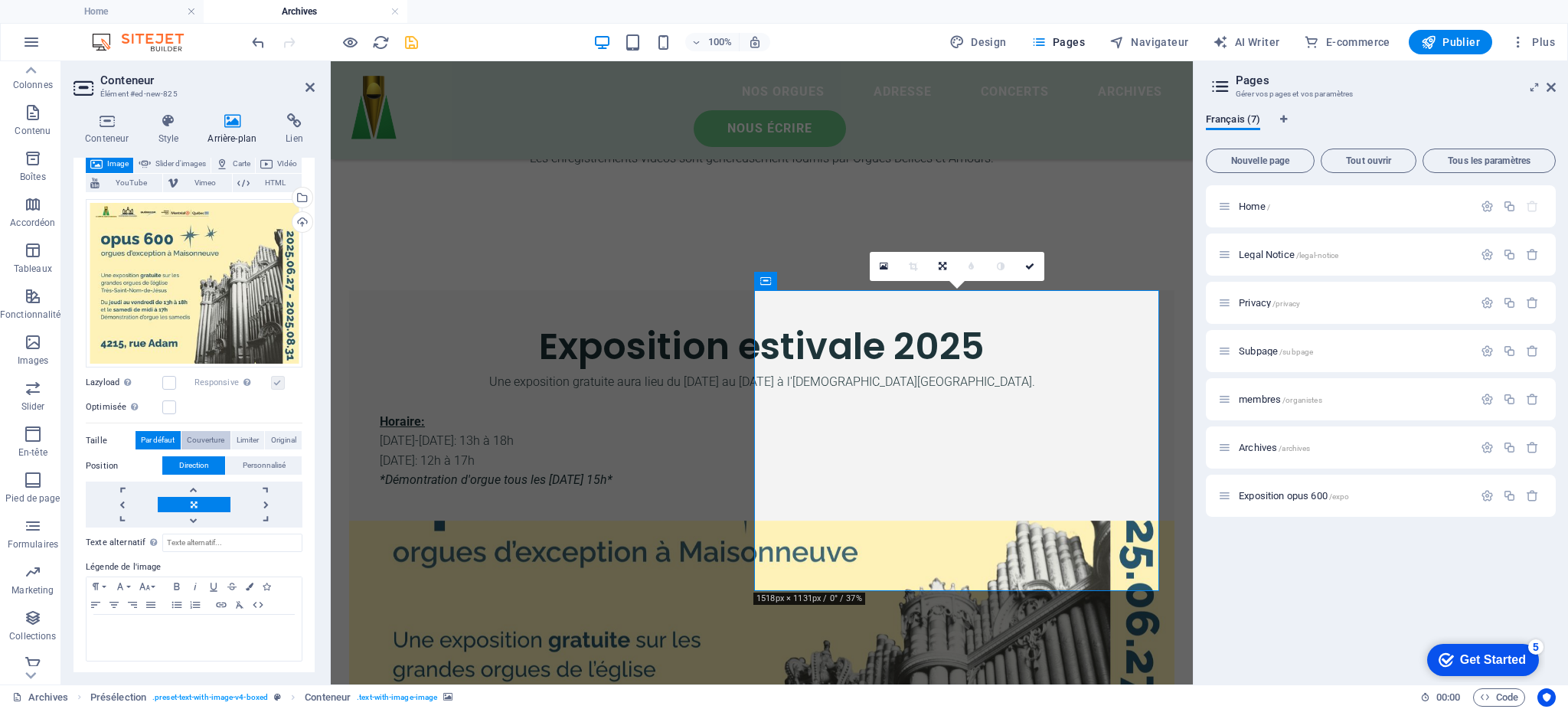
click at [212, 441] on span "Couverture" at bounding box center [205, 440] width 37 height 18
click at [253, 437] on span "Limiter" at bounding box center [247, 440] width 22 height 18
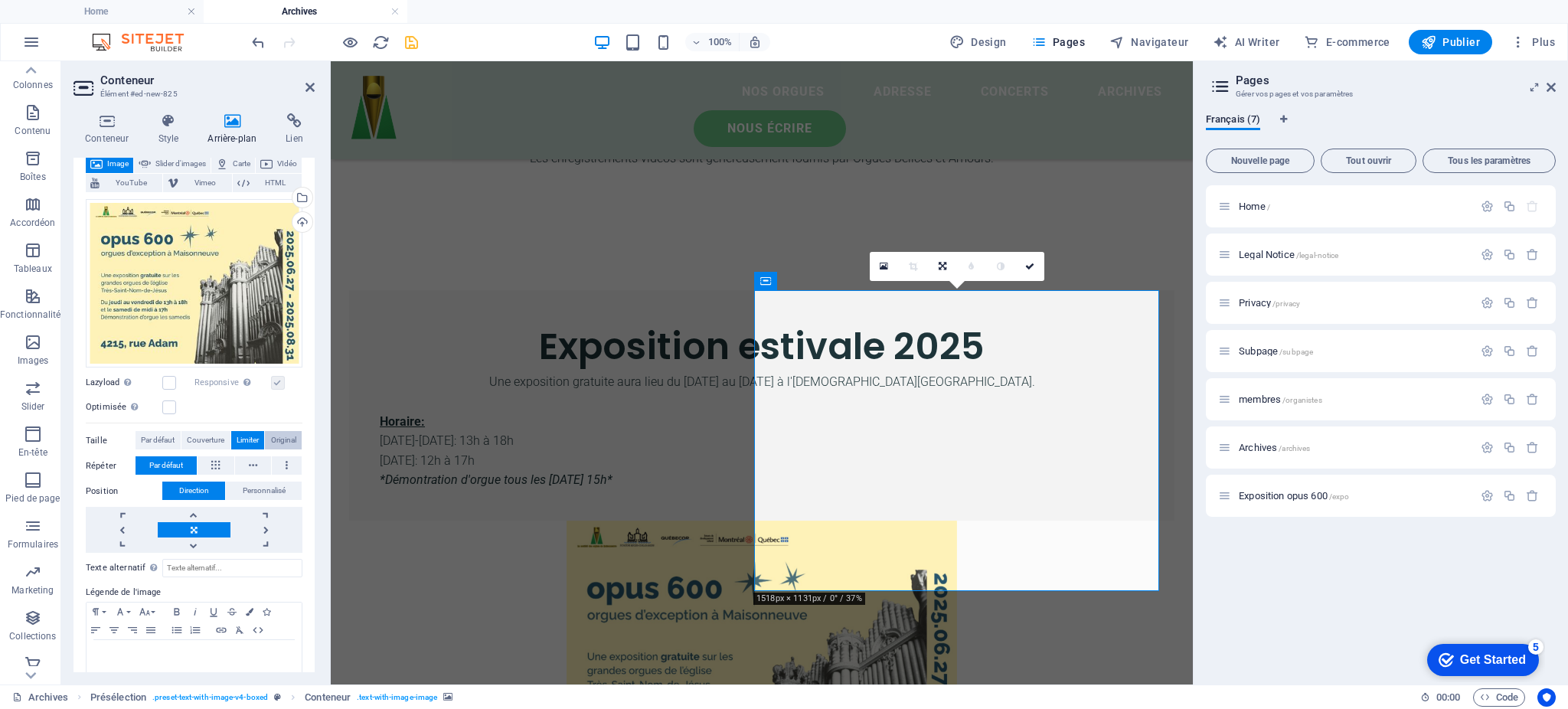
click at [280, 437] on span "Original" at bounding box center [284, 440] width 26 height 18
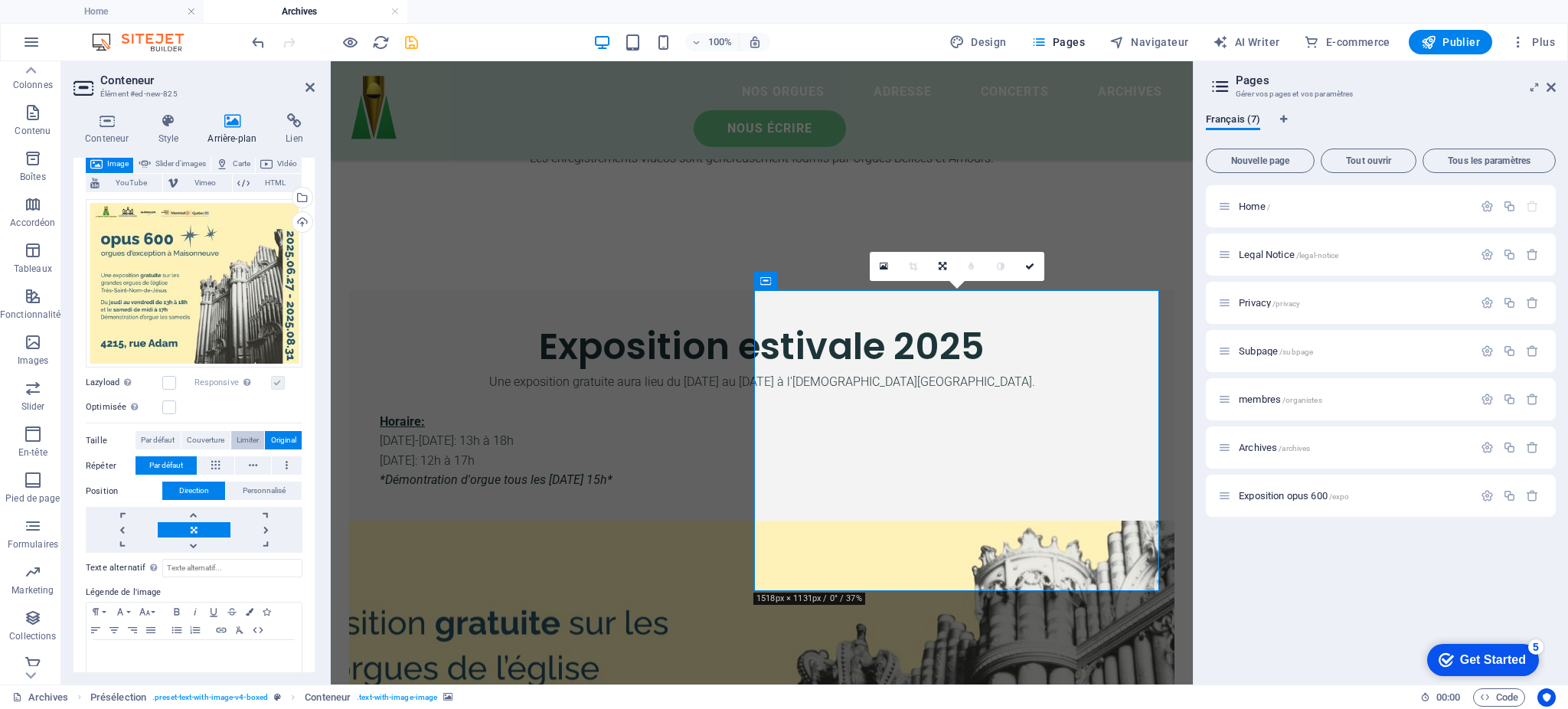
click at [237, 437] on span "Limiter" at bounding box center [247, 440] width 22 height 18
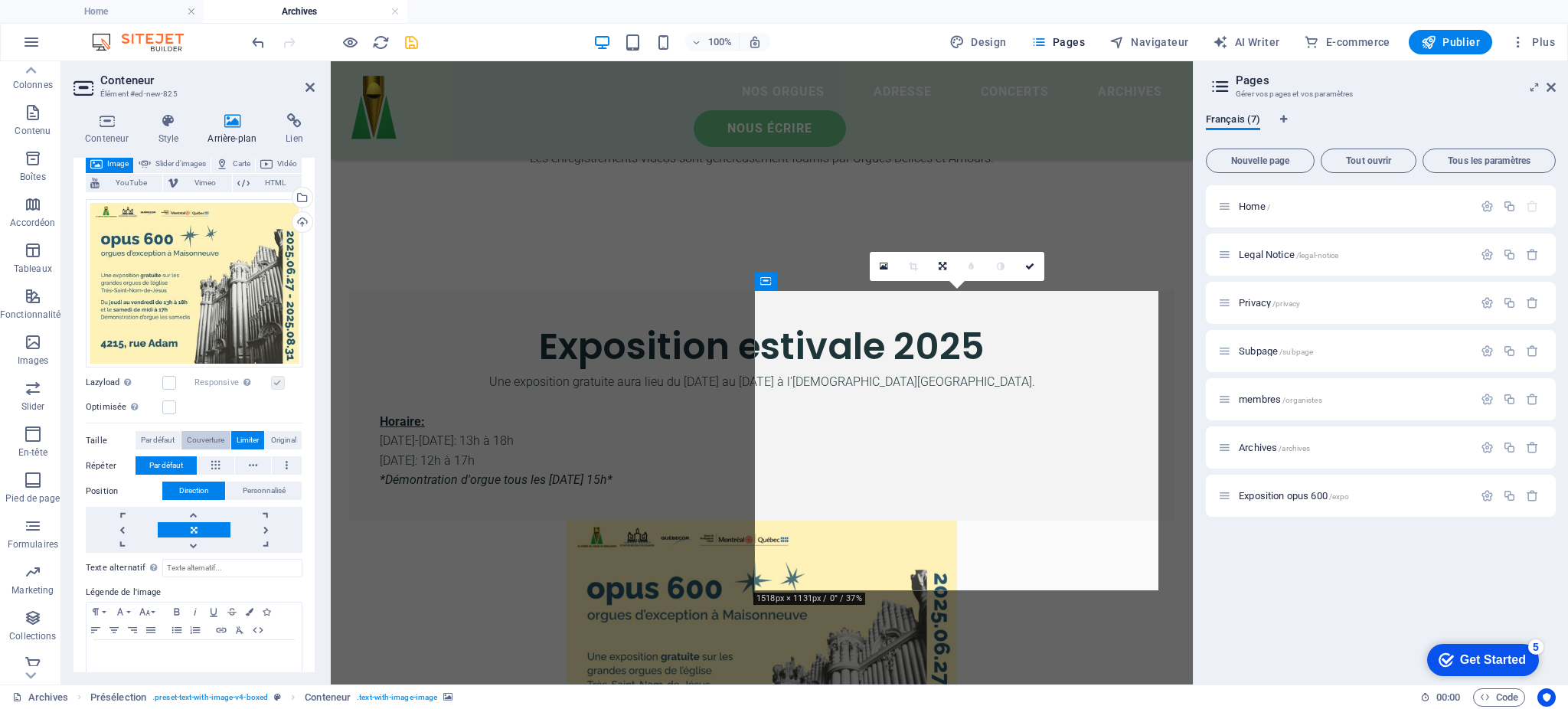
click at [213, 440] on span "Couverture" at bounding box center [205, 440] width 37 height 18
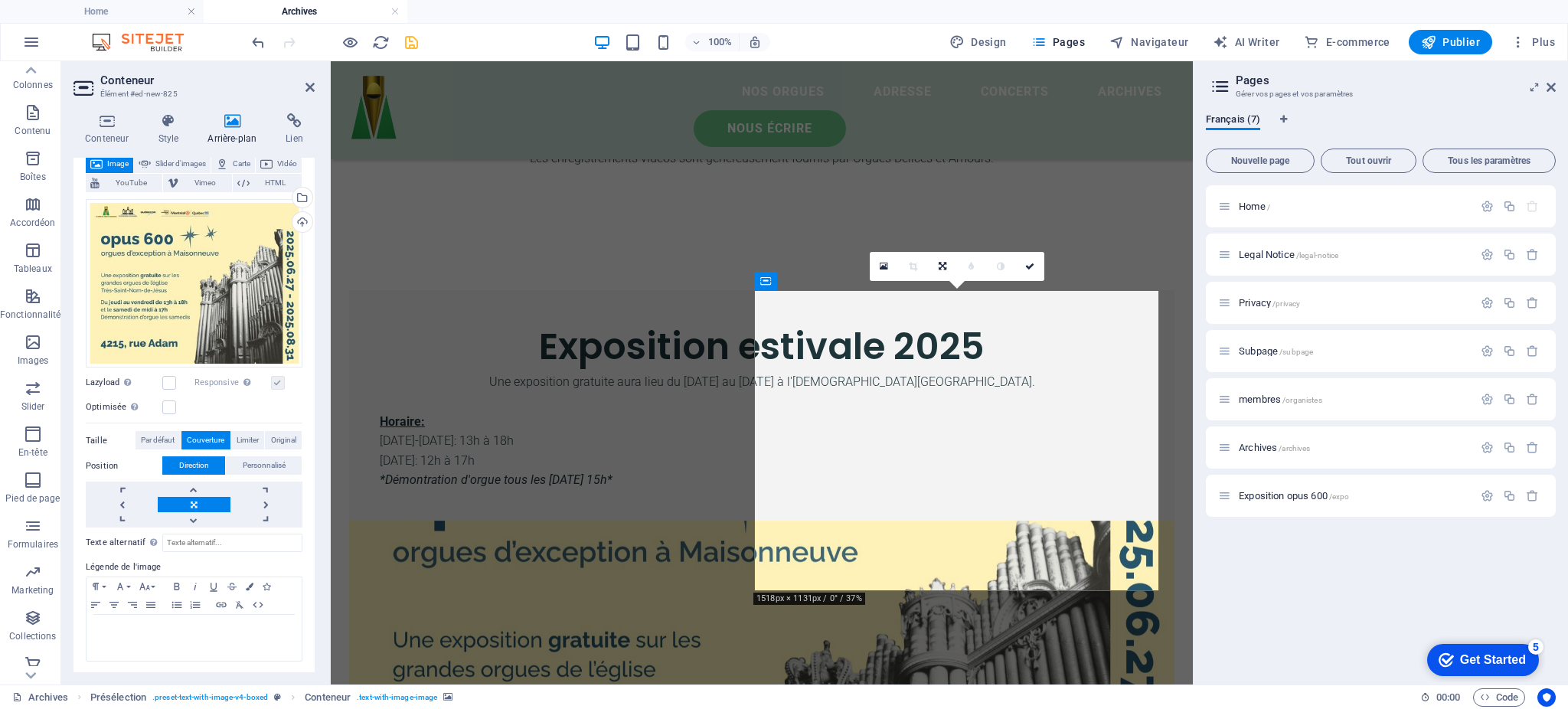
click at [140, 449] on div "Glissez les fichiers ici, cliquez pour choisir les fichiers ou sélectionnez les…" at bounding box center [194, 361] width 217 height 336
click at [158, 432] on span "Par défaut" at bounding box center [157, 440] width 34 height 18
click at [103, 119] on icon at bounding box center [107, 121] width 67 height 16
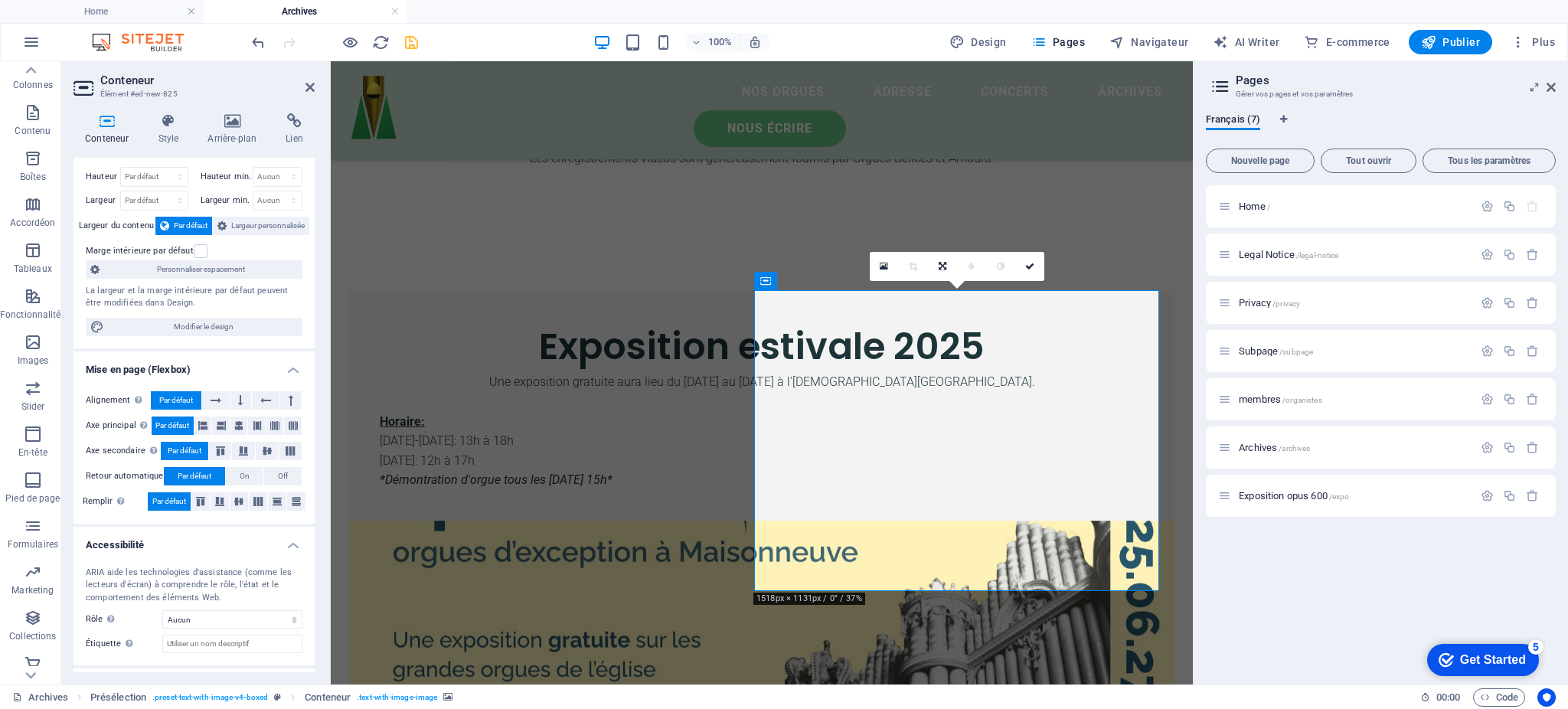
scroll to position [0, 0]
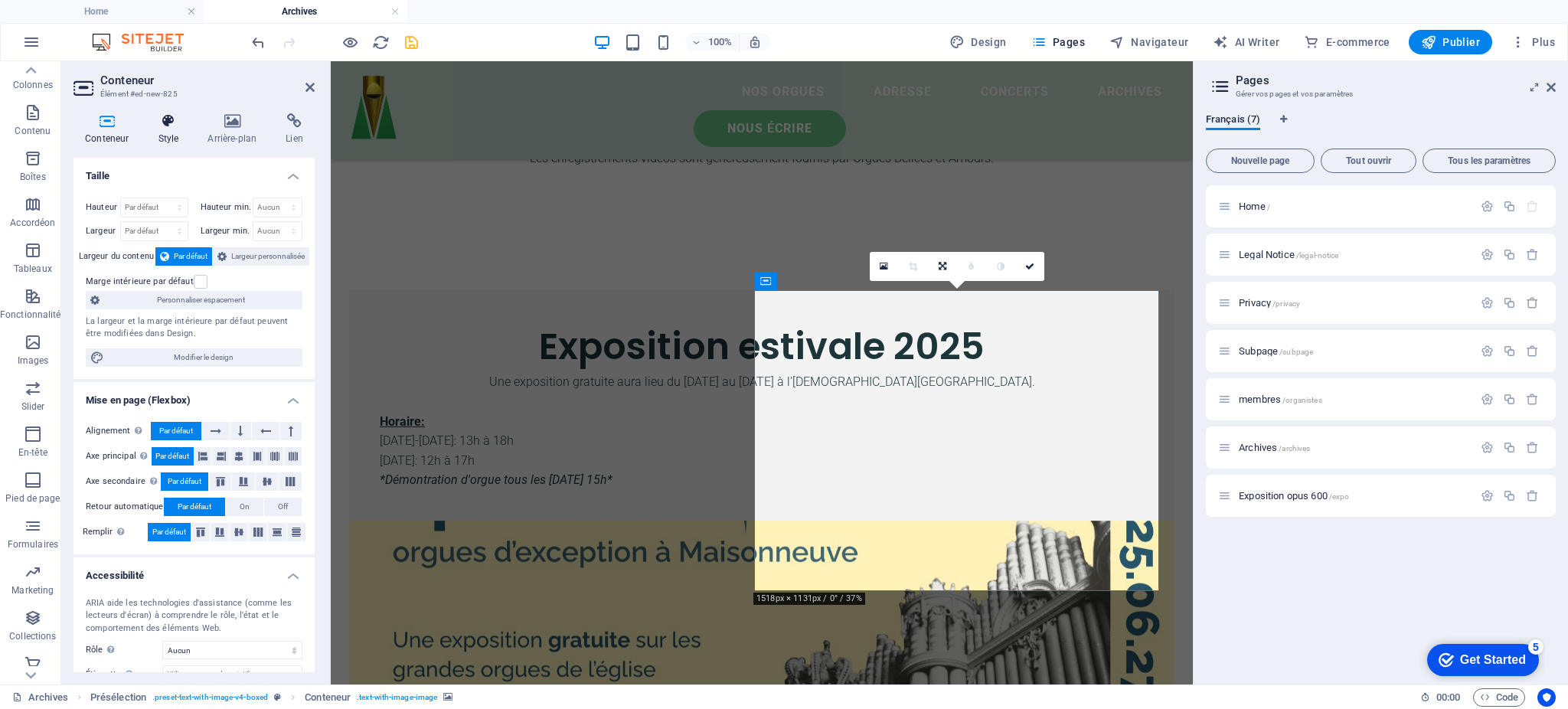
click at [168, 122] on icon at bounding box center [168, 121] width 44 height 16
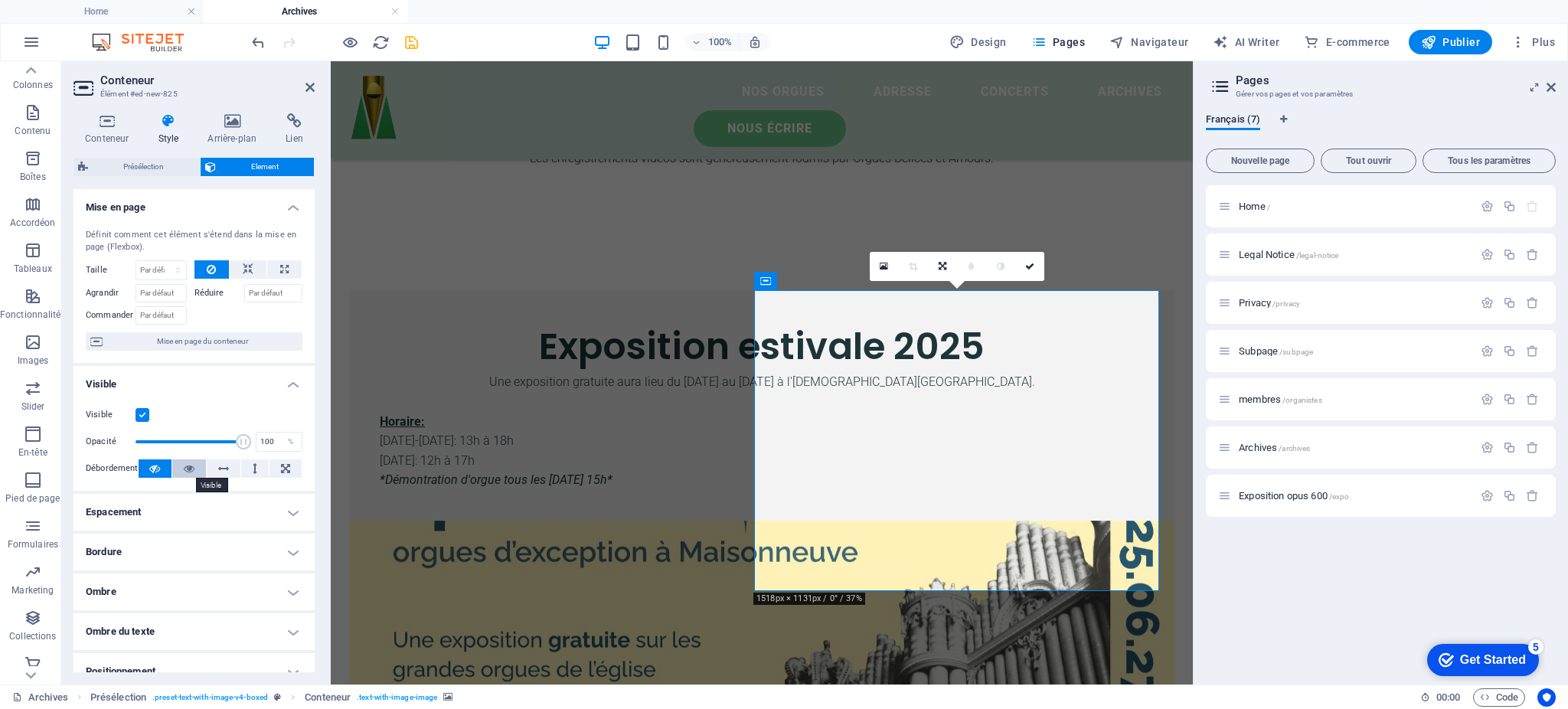
click at [194, 474] on button at bounding box center [189, 469] width 34 height 18
click at [160, 467] on button at bounding box center [155, 469] width 34 height 18
click at [248, 266] on icon at bounding box center [248, 270] width 11 height 18
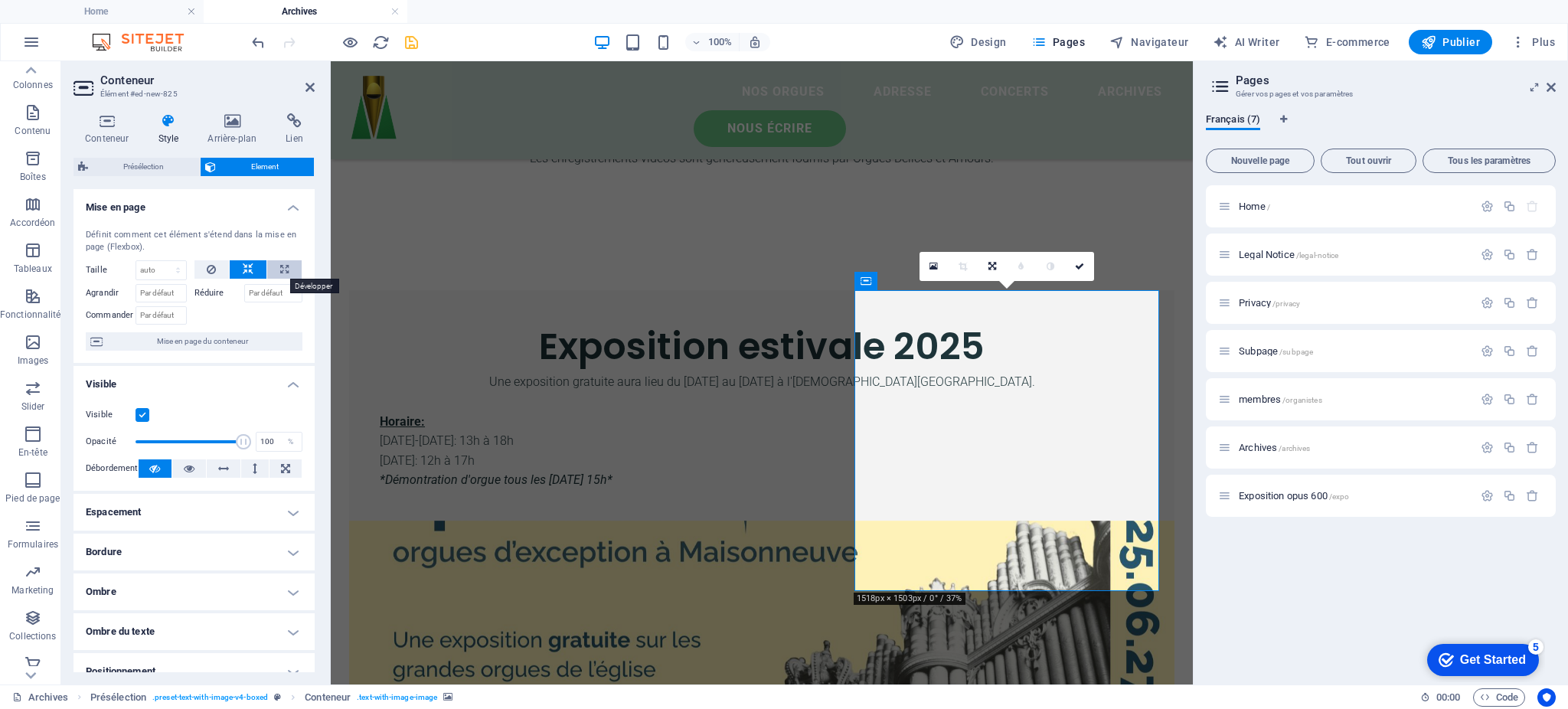
click at [287, 268] on button at bounding box center [284, 270] width 35 height 18
type input "100"
select select "%"
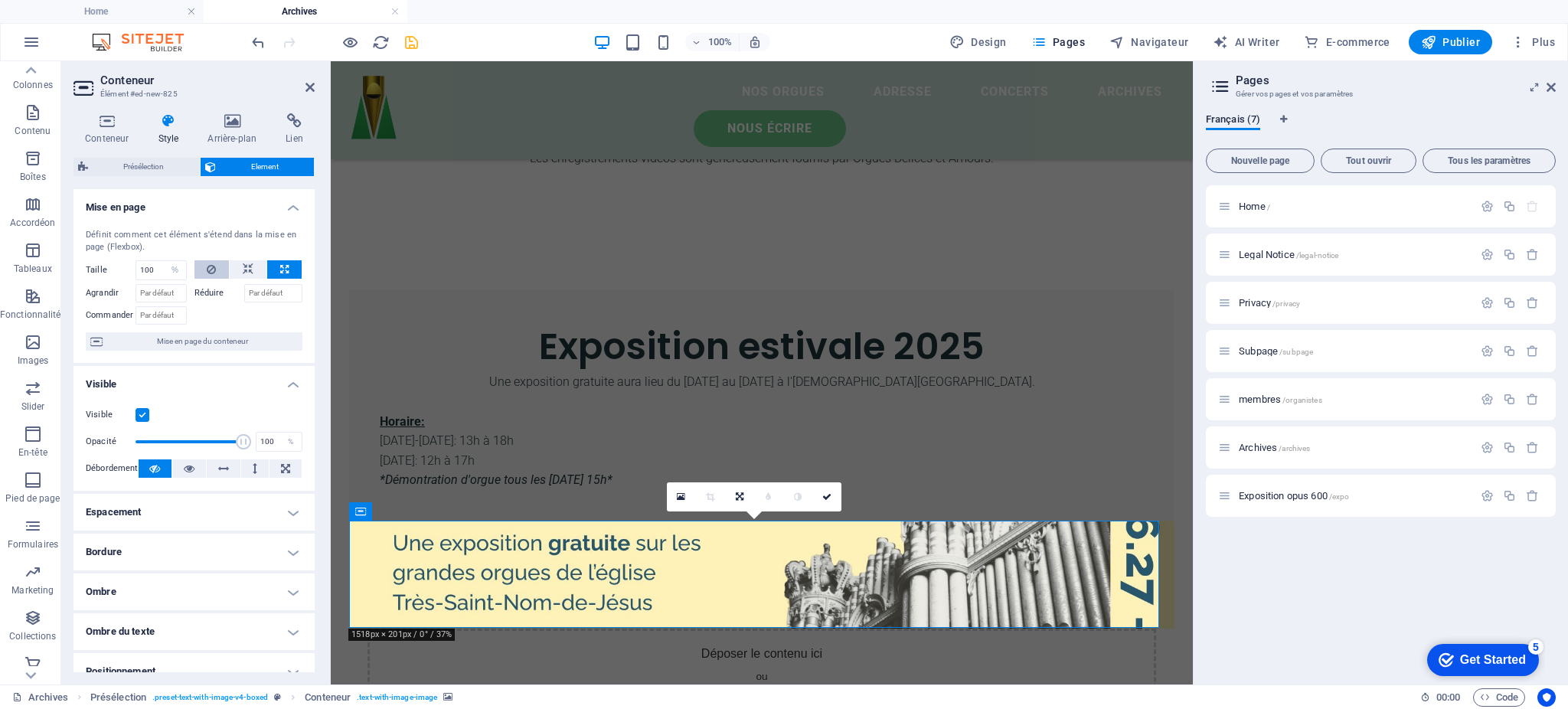
click at [213, 271] on icon at bounding box center [211, 270] width 9 height 18
select select "DISABLED_OPTION_VALUE"
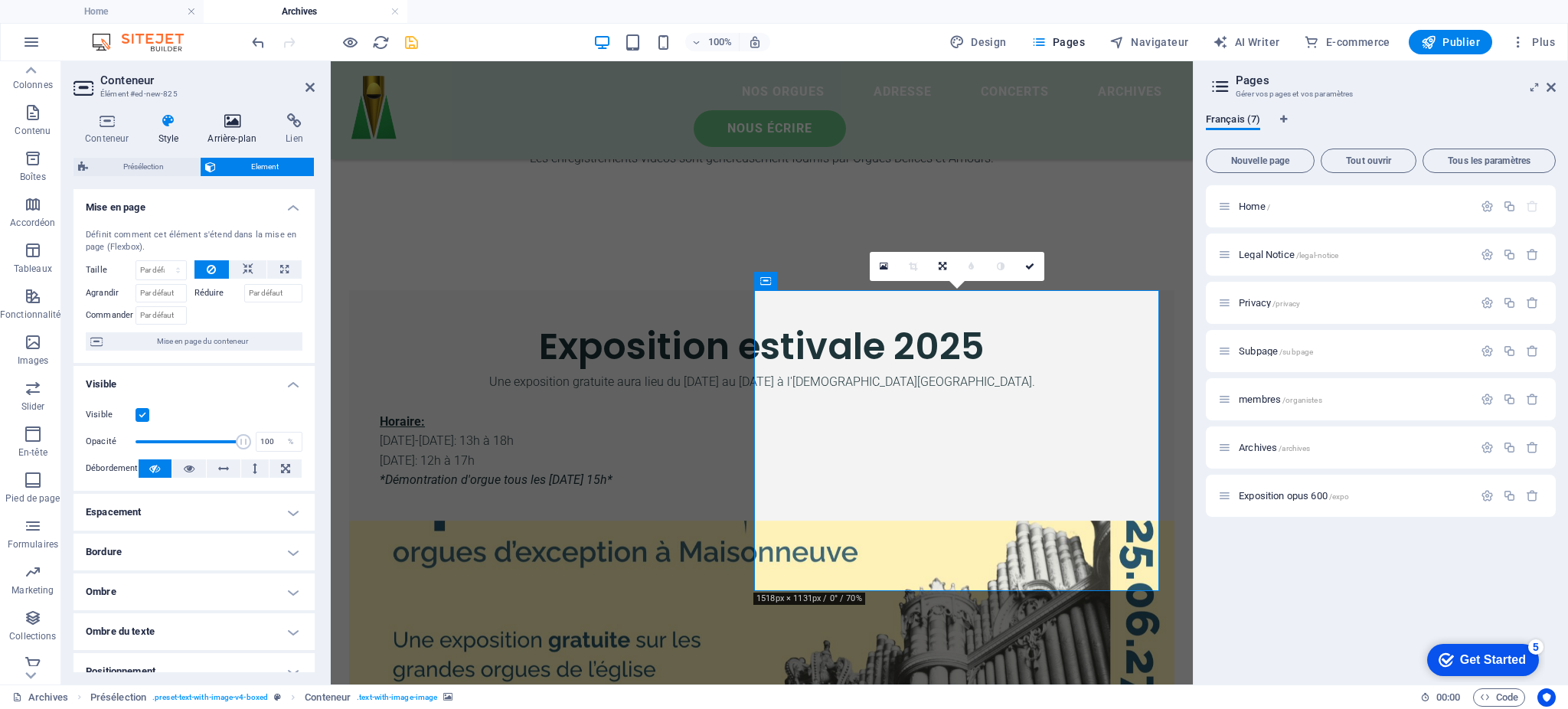
click at [248, 114] on icon at bounding box center [232, 121] width 72 height 16
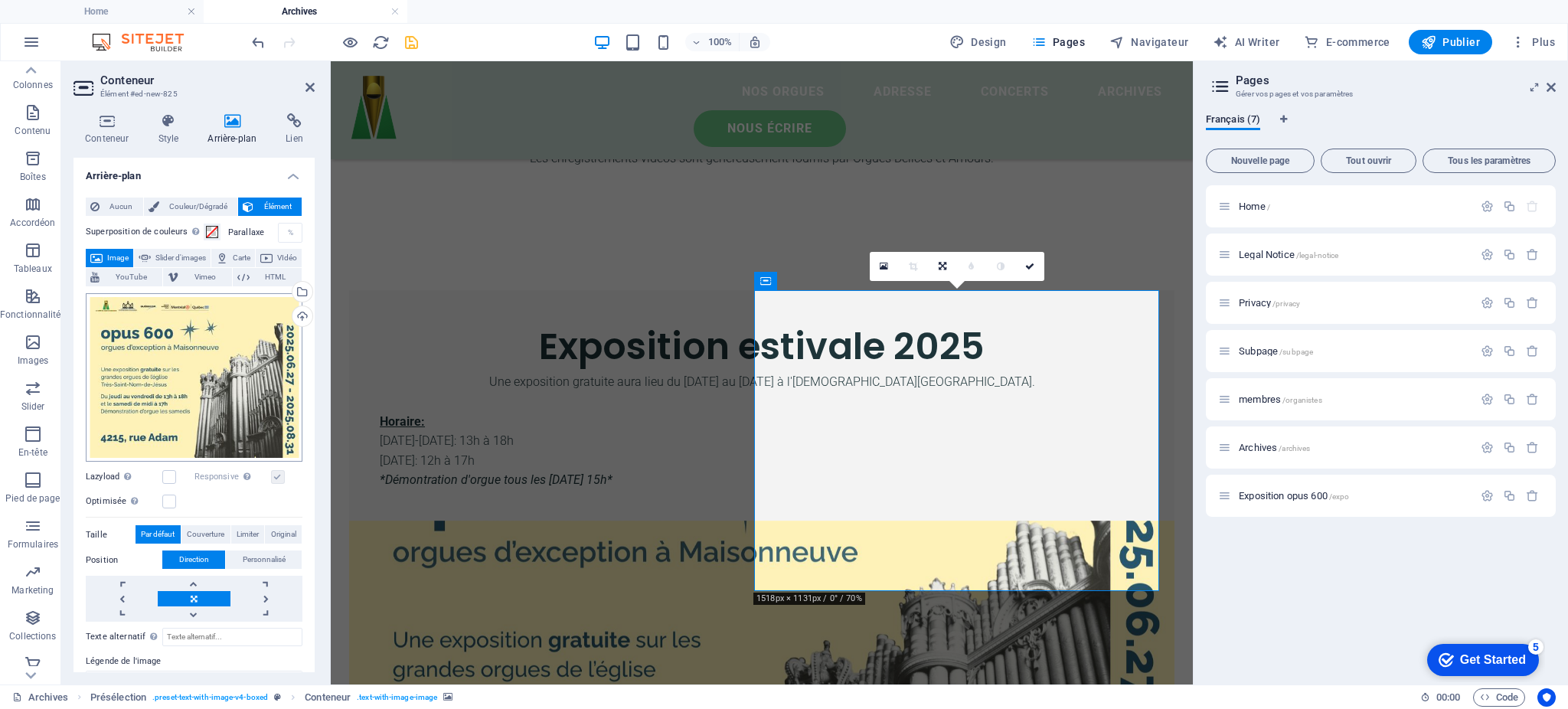
scroll to position [94, 0]
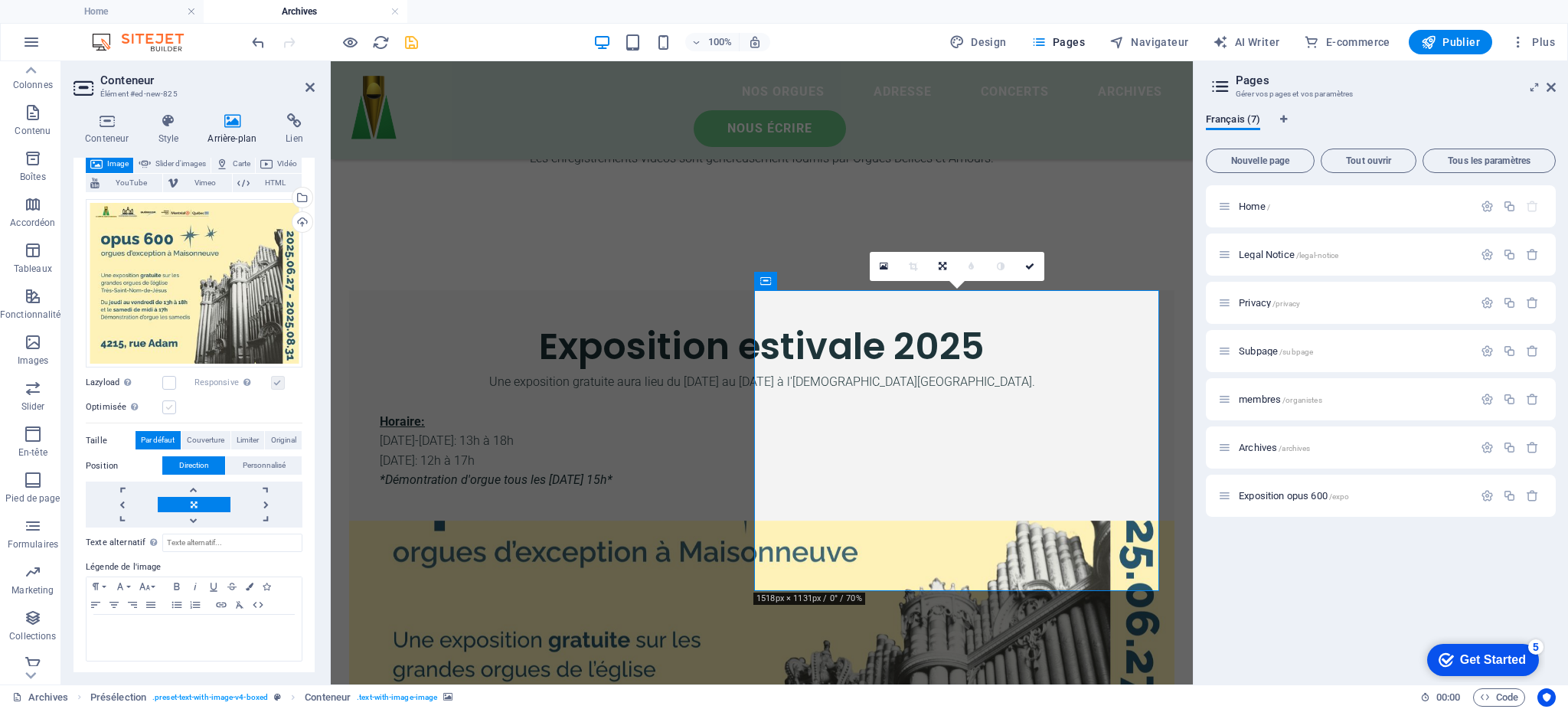
click at [167, 405] on label at bounding box center [169, 407] width 14 height 14
click at [0, 0] on input "Optimisée Les images sont compressées pour améliorer la vitesse de la page." at bounding box center [0, 0] width 0 height 0
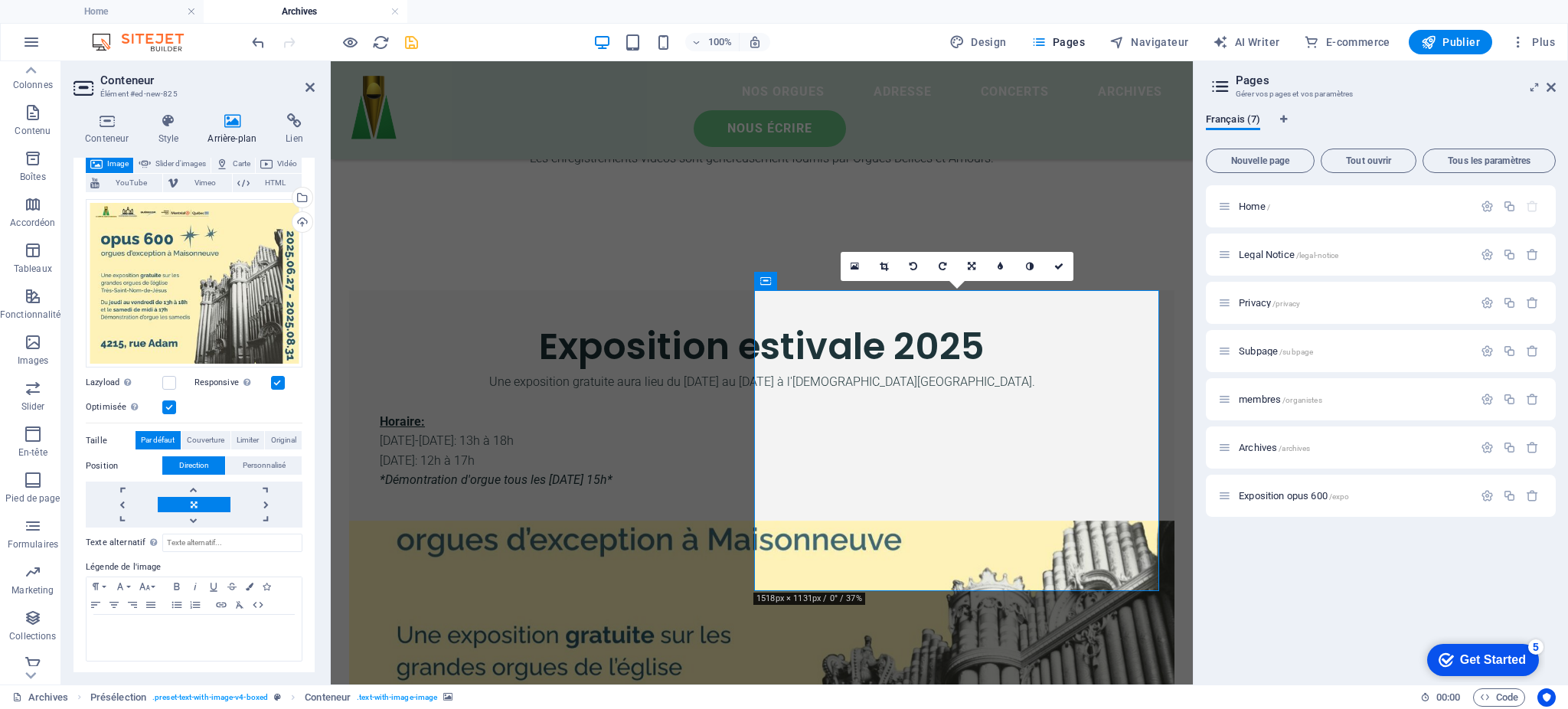
click at [167, 405] on label at bounding box center [169, 407] width 14 height 14
click at [0, 0] on input "Optimisée Les images sont compressées pour améliorer la vitesse de la page." at bounding box center [0, 0] width 0 height 0
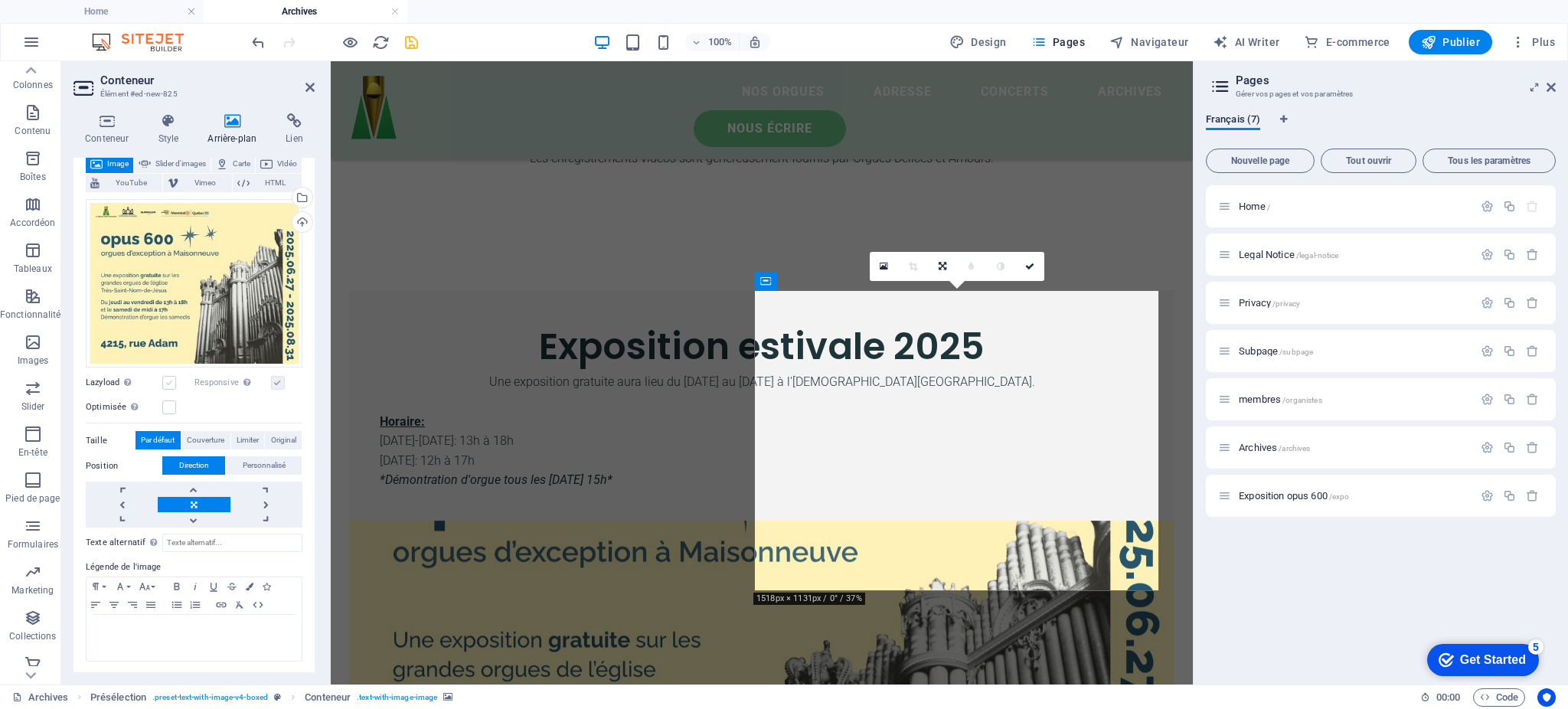
click at [168, 378] on label at bounding box center [169, 383] width 14 height 14
click at [0, 0] on input "Lazyload Charger les images après la page améliore le temps de chargement (vite…" at bounding box center [0, 0] width 0 height 0
click at [168, 378] on label at bounding box center [169, 383] width 14 height 14
click at [0, 0] on input "Lazyload Charger les images après la page améliore le temps de chargement (vite…" at bounding box center [0, 0] width 0 height 0
click at [238, 462] on button "Personnalisé" at bounding box center [264, 466] width 76 height 18
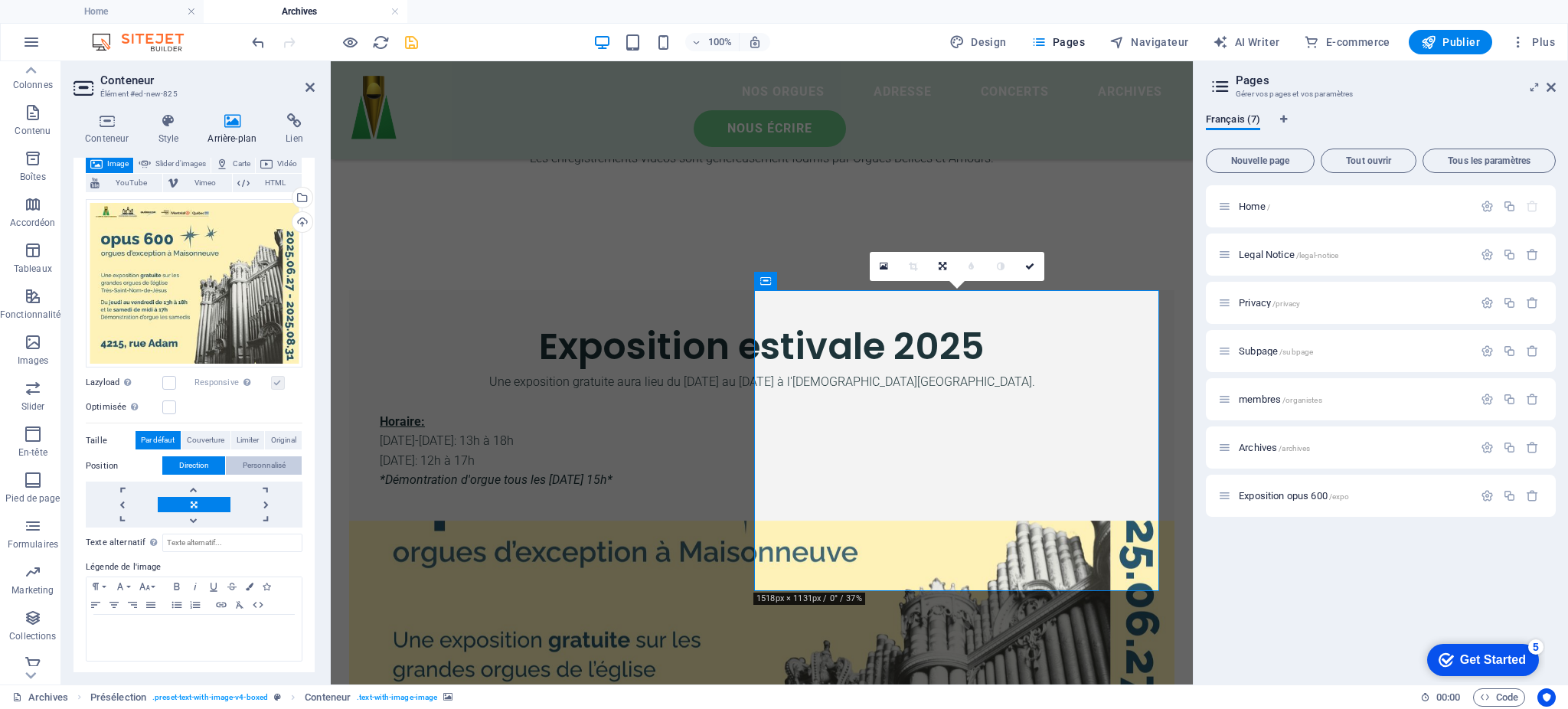
scroll to position [76, 0]
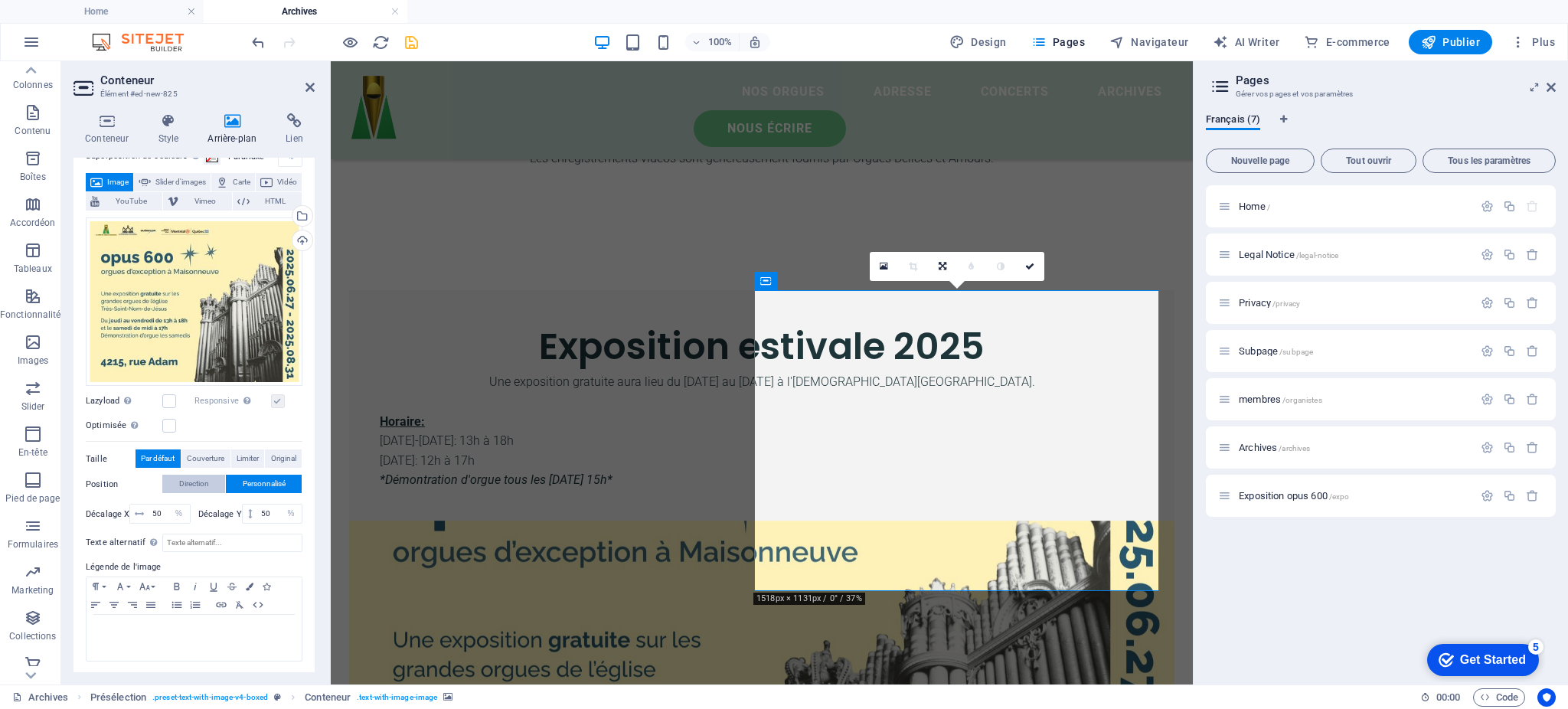
click at [196, 486] on span "Direction" at bounding box center [194, 484] width 30 height 18
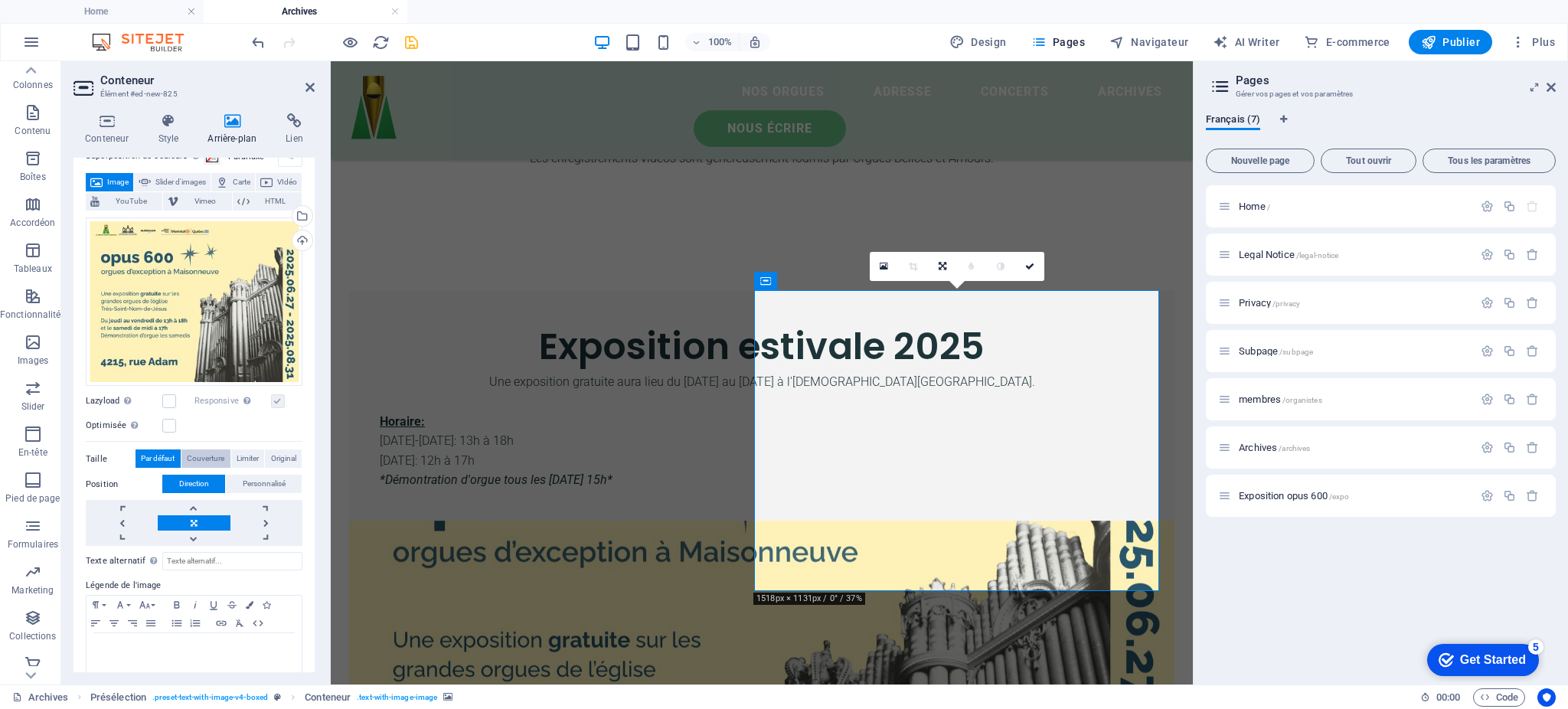
click at [190, 457] on span "Couverture" at bounding box center [205, 459] width 37 height 18
drag, startPoint x: 239, startPoint y: 448, endPoint x: 247, endPoint y: 453, distance: 9.4
click at [243, 453] on div "Glissez les fichiers ici, cliquez pour choisir les fichiers ou sélectionnez les…" at bounding box center [194, 380] width 217 height 336
click at [248, 453] on span "Limiter" at bounding box center [247, 459] width 22 height 18
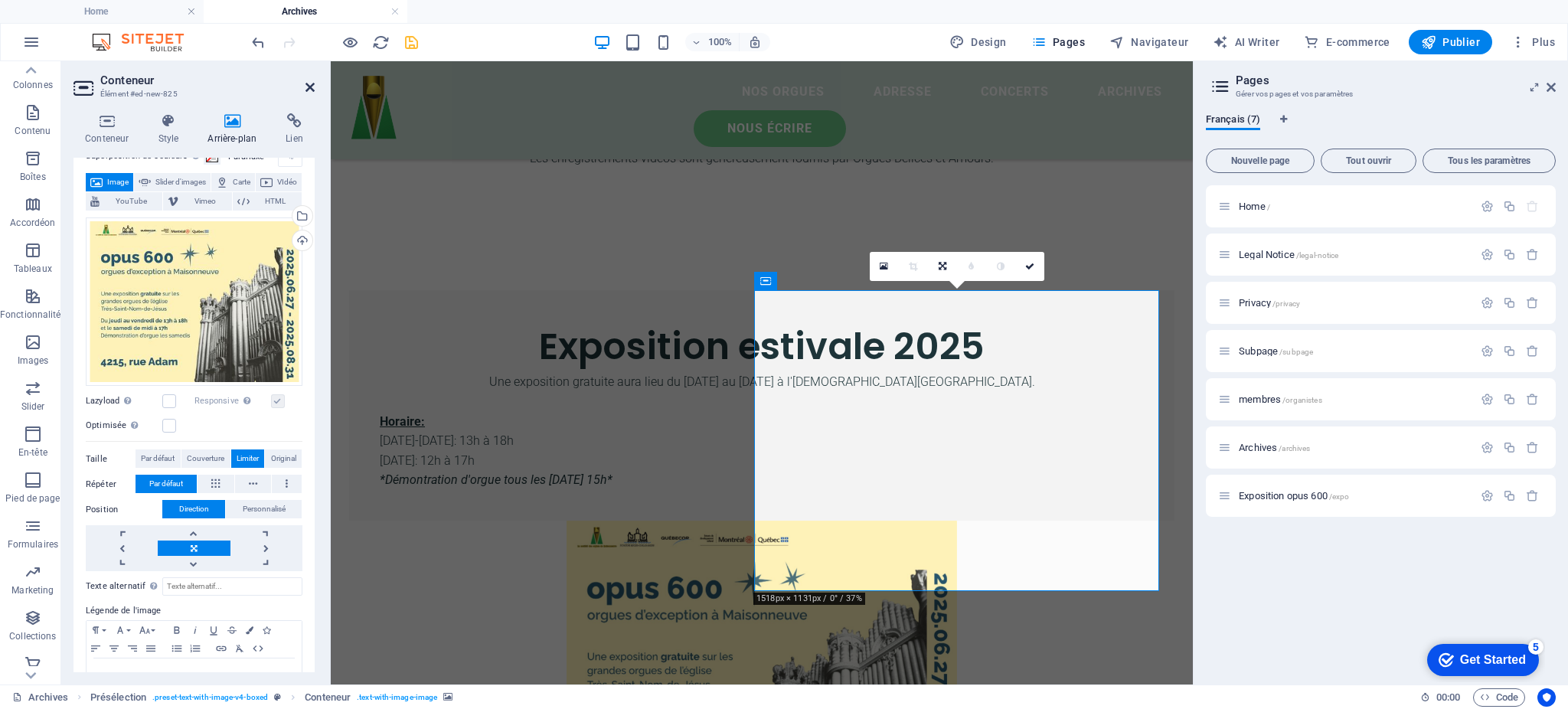
click at [309, 89] on icon at bounding box center [309, 87] width 9 height 12
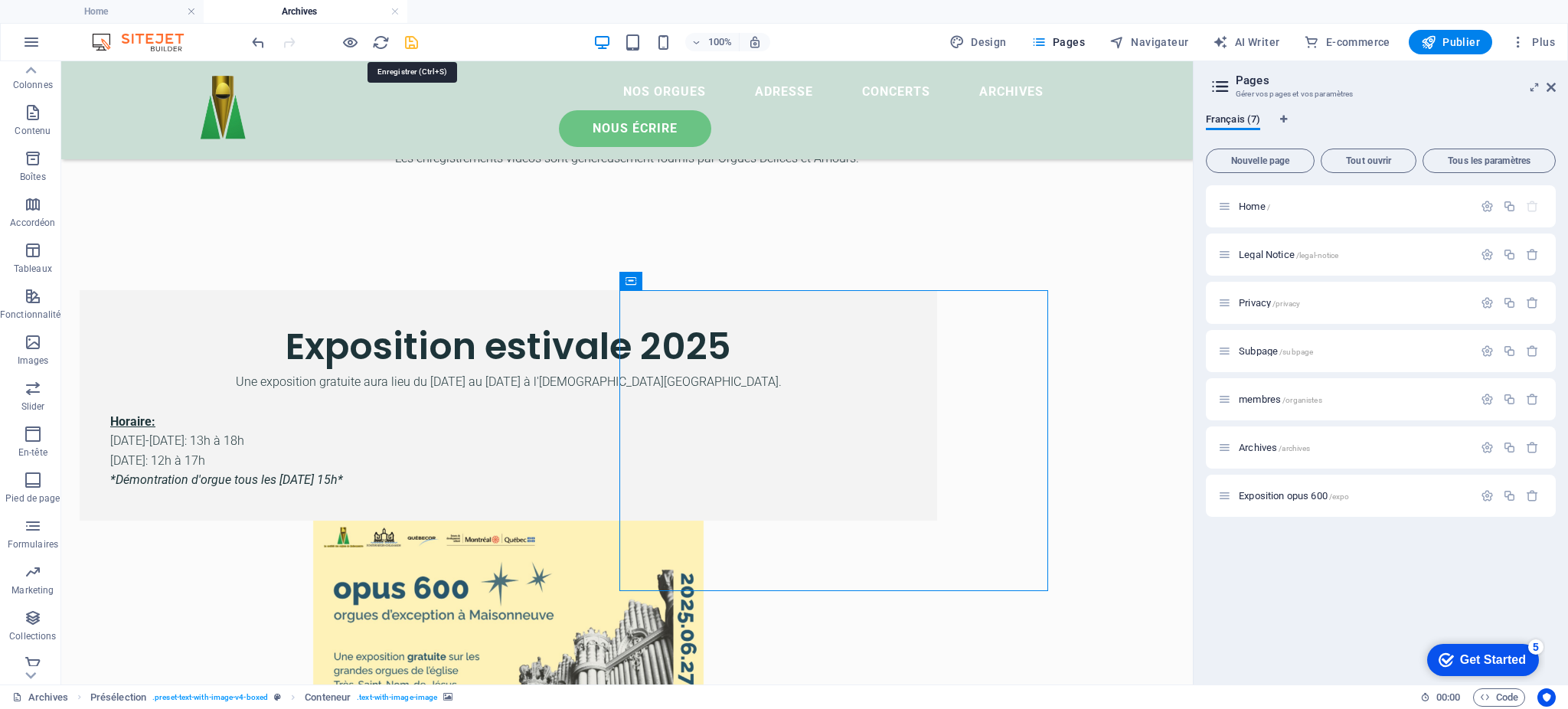
click at [409, 34] on icon "save" at bounding box center [411, 42] width 17 height 17
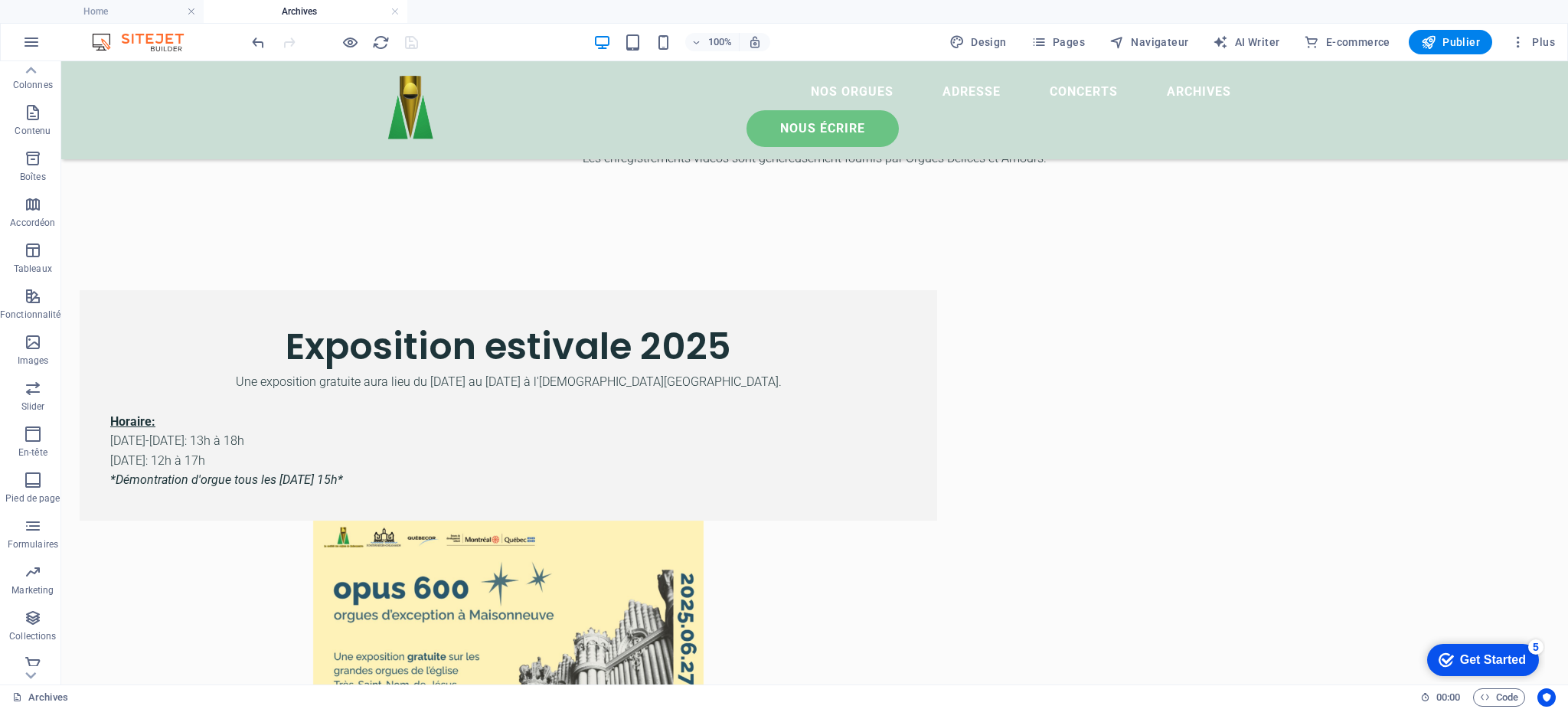
click at [1084, 57] on div "100% Design Pages Navigateur AI Writer E-commerce Publier Plus" at bounding box center [784, 42] width 1567 height 36
click at [1075, 53] on button "Pages" at bounding box center [1059, 42] width 66 height 25
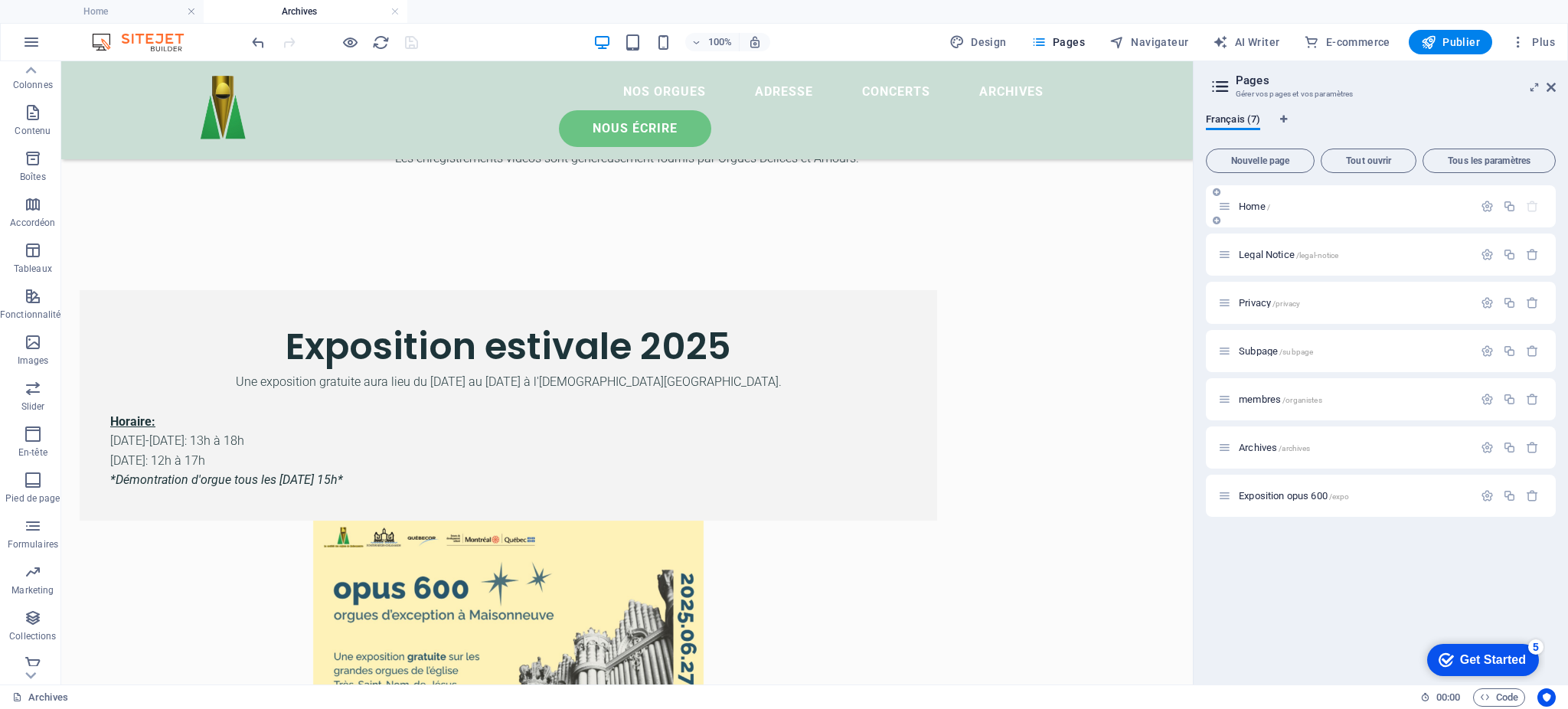
click at [1374, 210] on p "Home /" at bounding box center [1354, 207] width 230 height 10
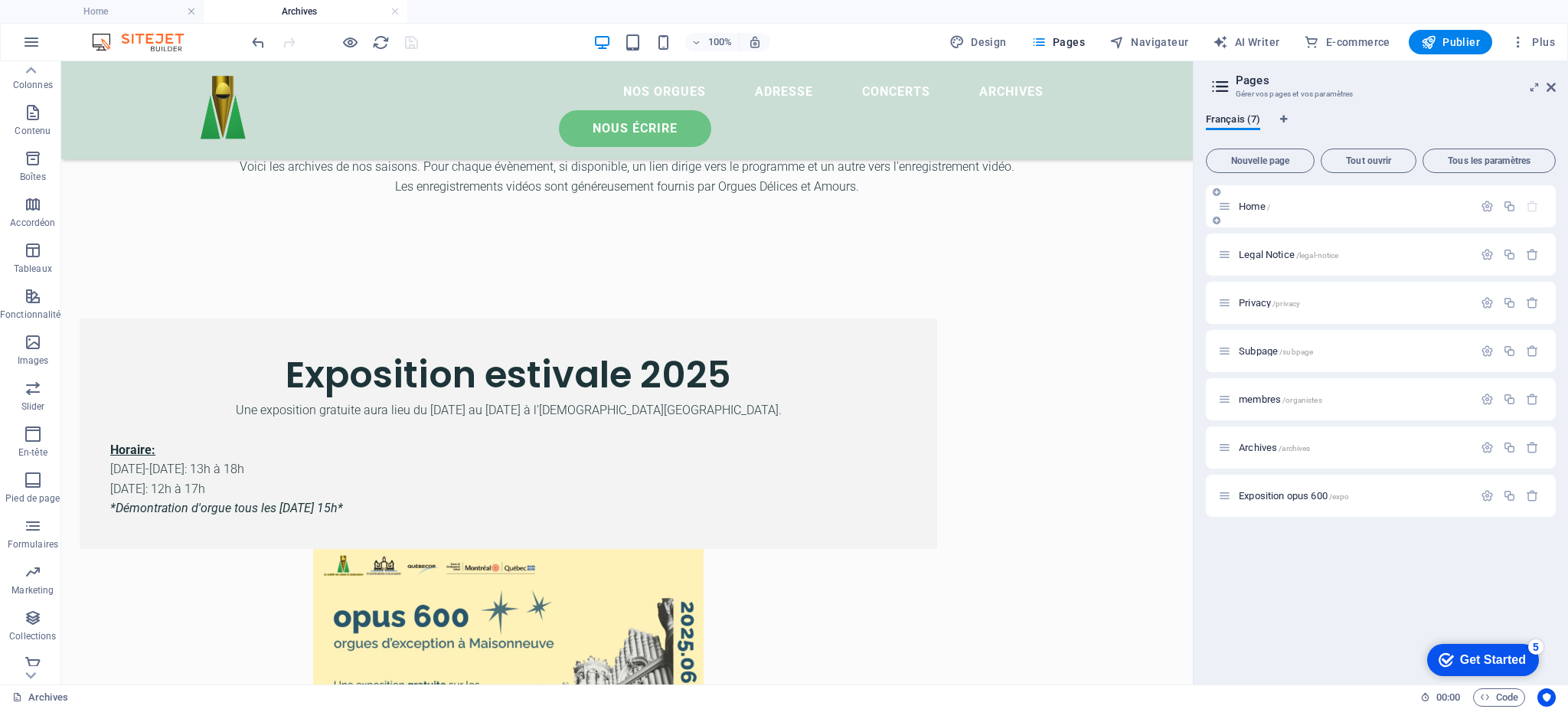
scroll to position [1246, 0]
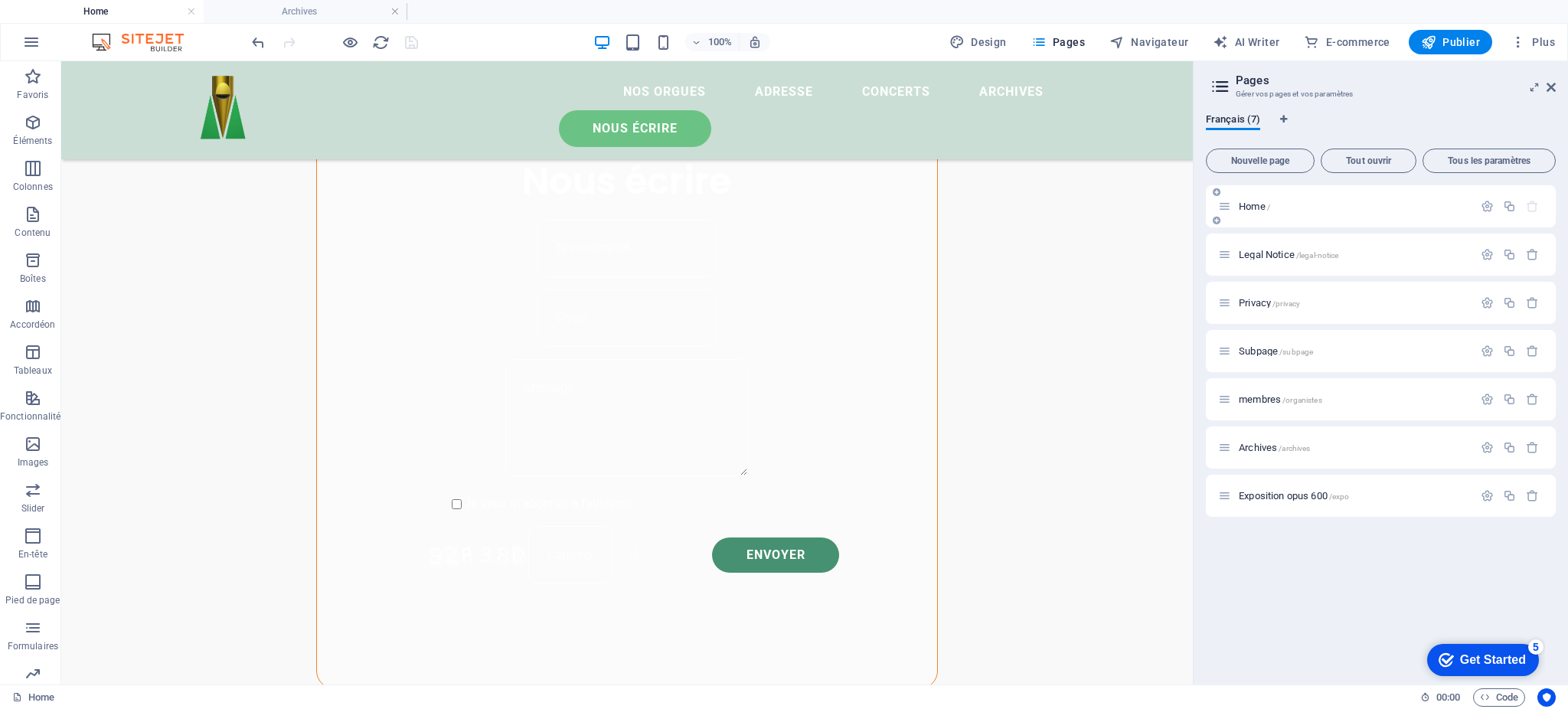
click at [1257, 206] on span "Home /" at bounding box center [1255, 207] width 31 height 12
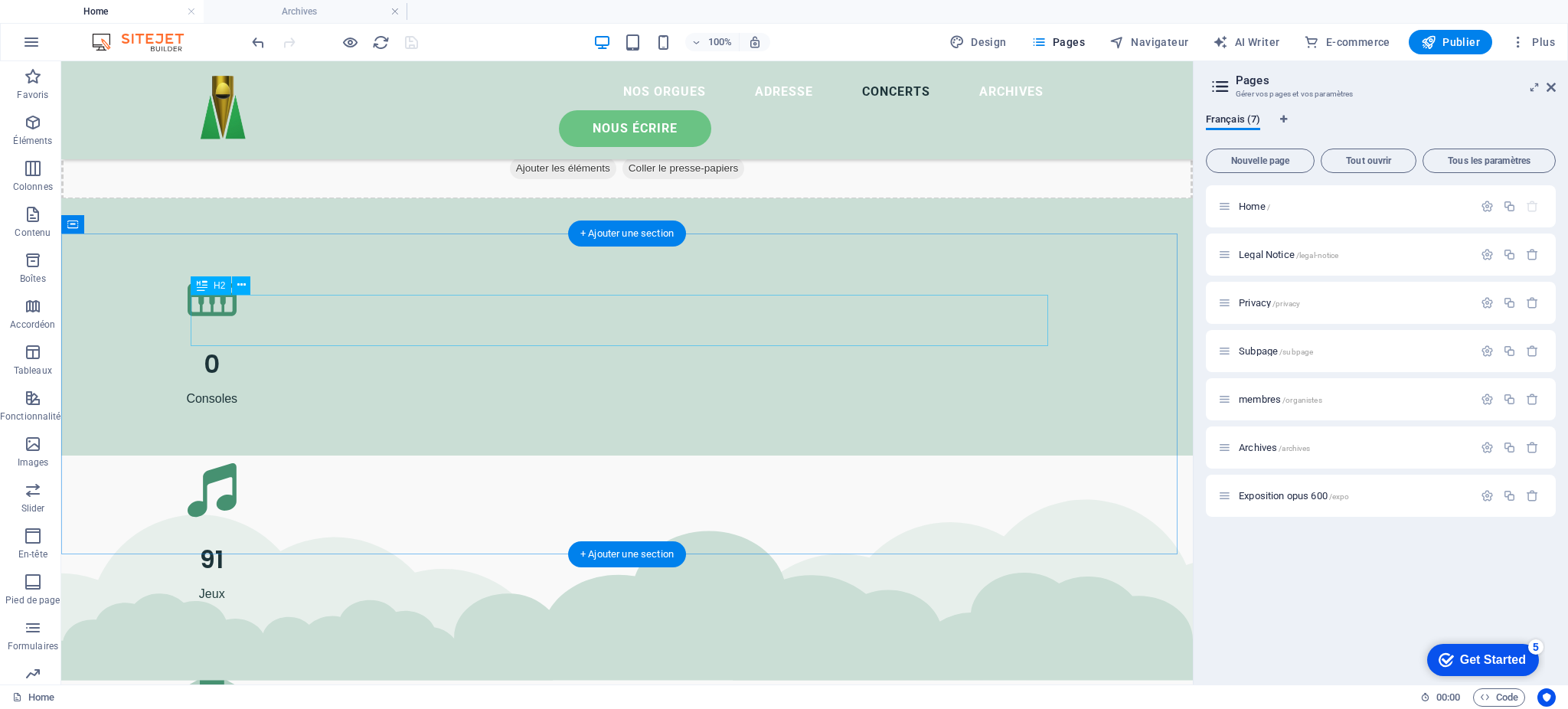
scroll to position [3187, 0]
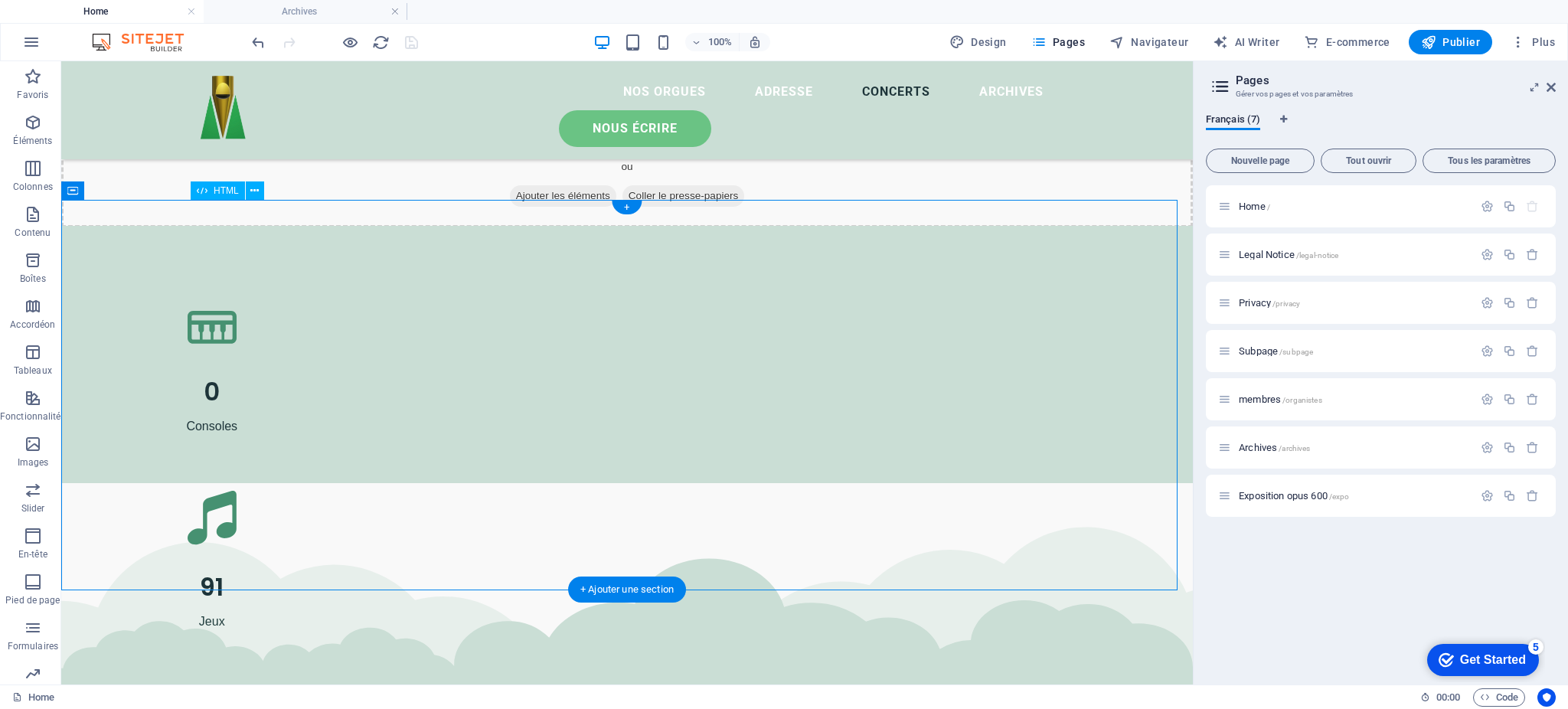
drag, startPoint x: 575, startPoint y: 249, endPoint x: 305, endPoint y: 248, distance: 270.0
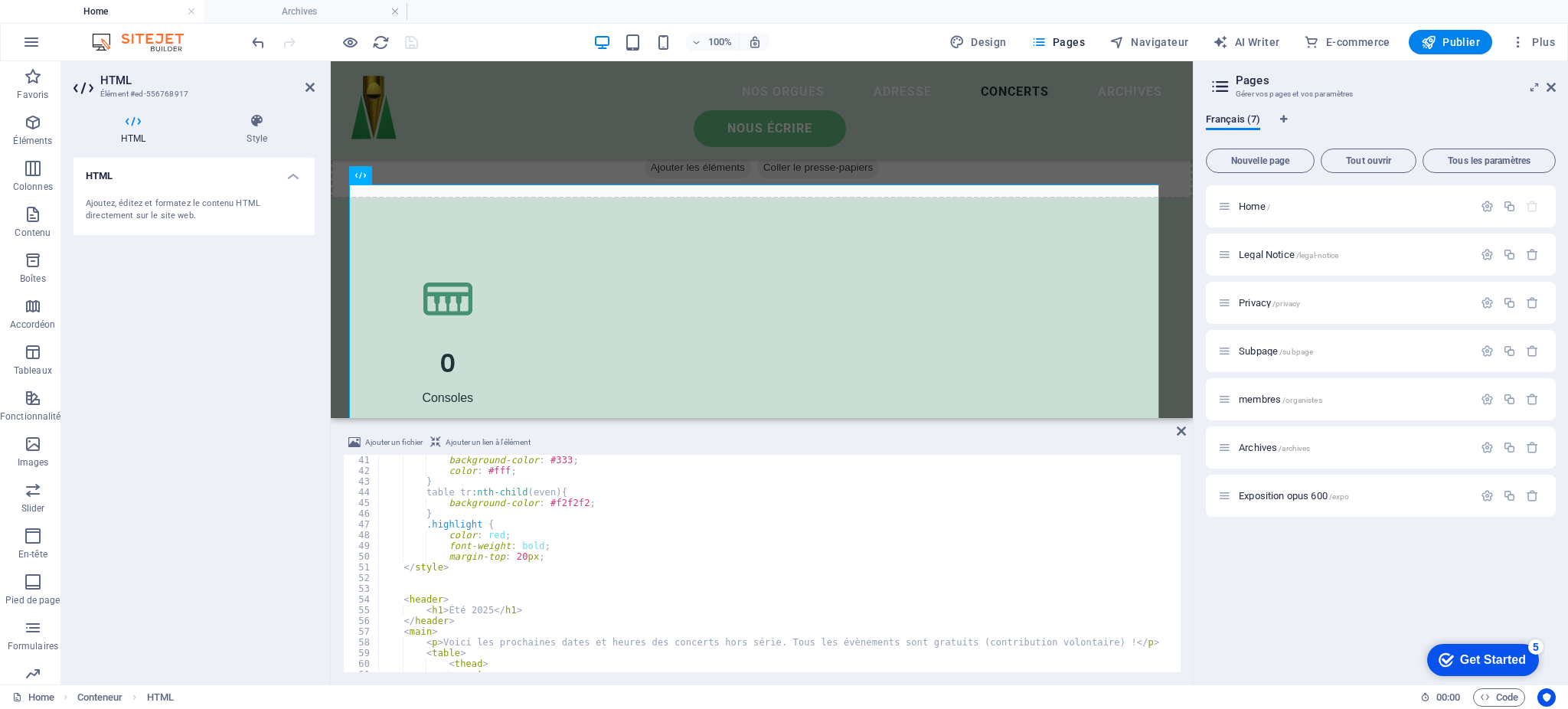
scroll to position [429, 0]
drag, startPoint x: 485, startPoint y: 612, endPoint x: 493, endPoint y: 611, distance: 8.1
click at [485, 611] on div "background-color : #333 ; color : #fff ; } table tr :nth-child ( even ) { backg…" at bounding box center [778, 574] width 801 height 239
drag, startPoint x: 694, startPoint y: 642, endPoint x: 751, endPoint y: 642, distance: 57.0
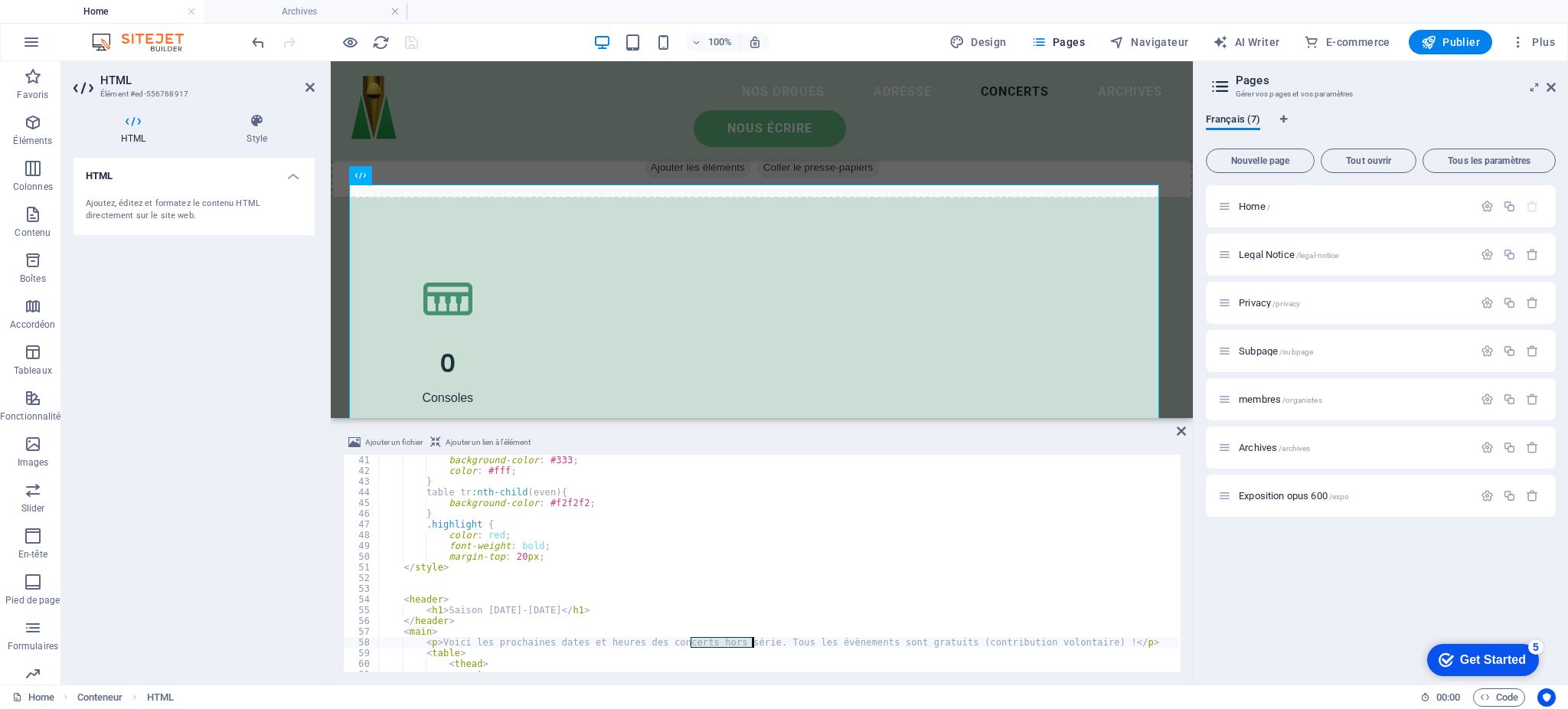
click at [751, 644] on div "background-color : #333 ; color : #fff ; } table tr :nth-child ( even ) { backg…" at bounding box center [778, 574] width 801 height 239
click at [693, 645] on div "background-color : #333 ; color : #fff ; } table tr :nth-child ( even ) { backg…" at bounding box center [778, 574] width 801 height 239
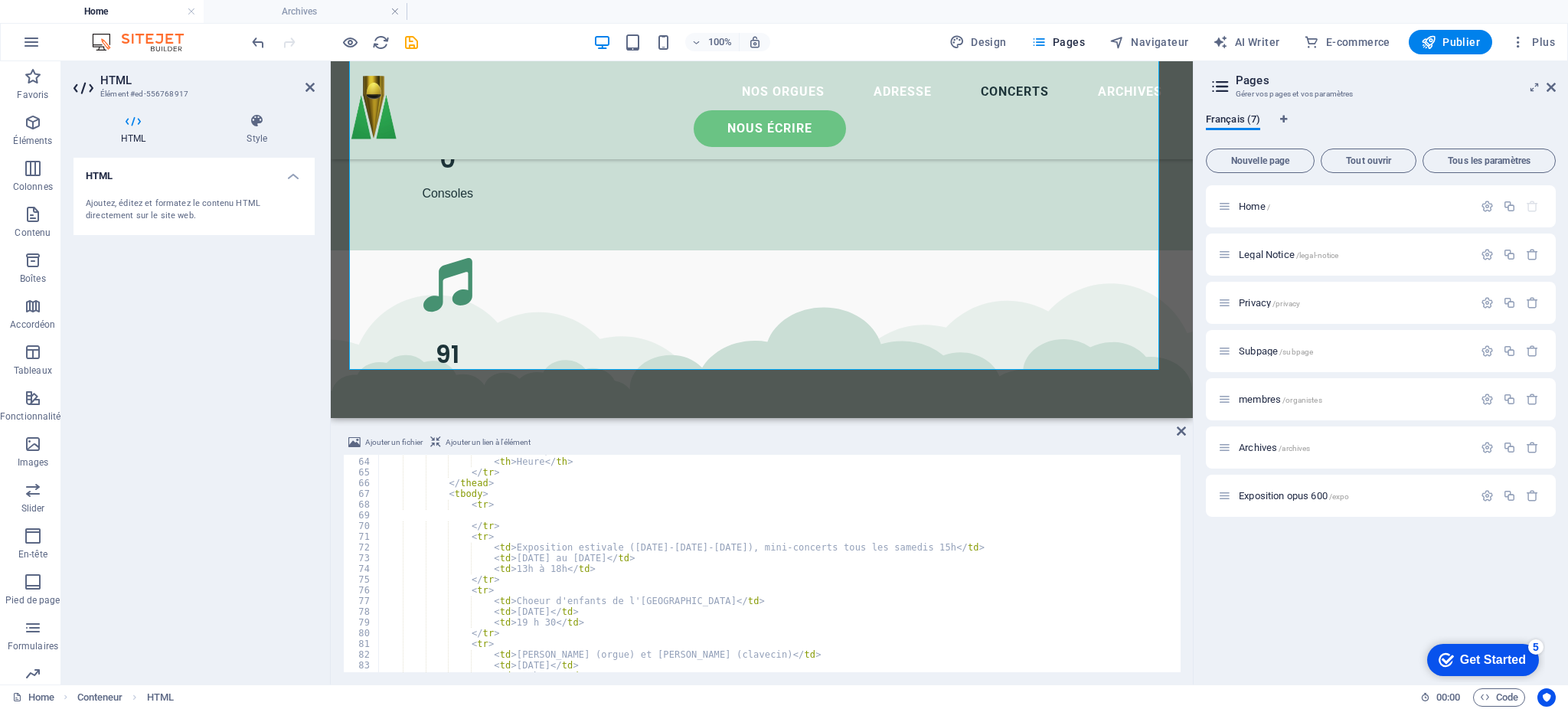
scroll to position [674, 0]
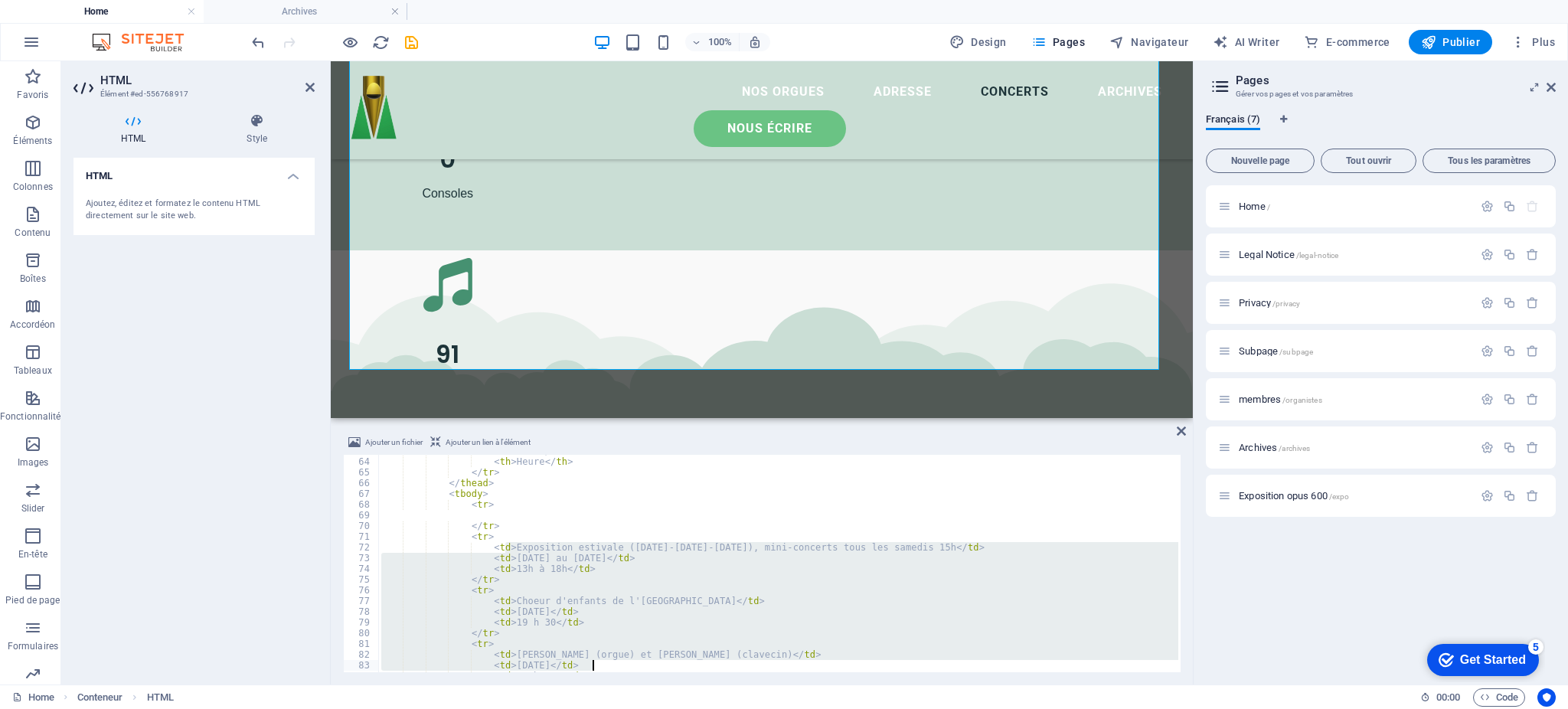
drag, startPoint x: 506, startPoint y: 549, endPoint x: 639, endPoint y: 669, distance: 179.1
click at [639, 669] on div "< th > Date </ th > < th > Heure </ th > </ tr > </ thead > < tbody > < tr > </…" at bounding box center [778, 565] width 801 height 239
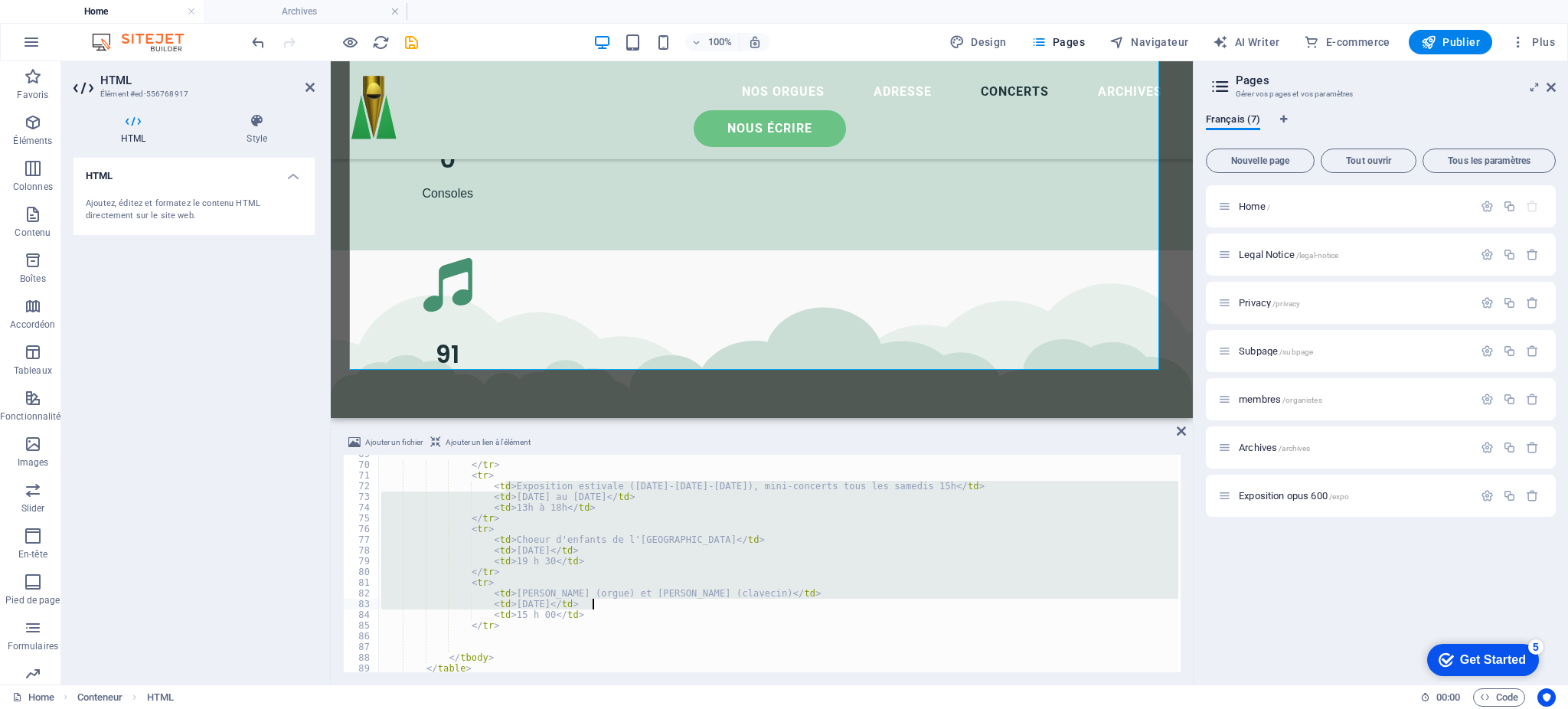
click at [543, 485] on div "</ tr > < tr > < td > Exposition estivale ([DATE]-[DATE]-[DATE]), mini-concerts…" at bounding box center [778, 563] width 801 height 218
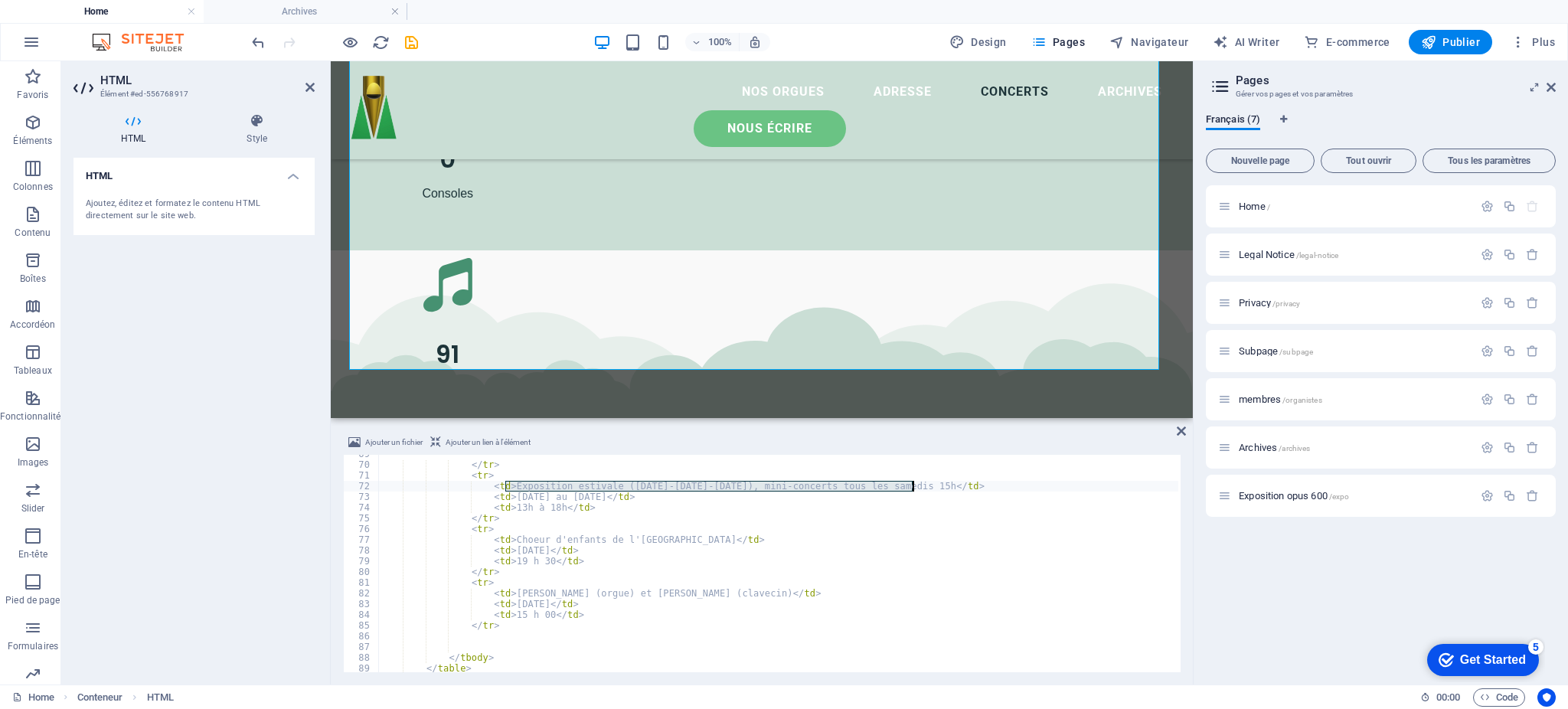
drag, startPoint x: 505, startPoint y: 488, endPoint x: 915, endPoint y: 481, distance: 410.1
click at [915, 481] on div "</ tr > < tr > < td > Exposition estivale ([DATE]-[DATE]-[DATE]), mini-concerts…" at bounding box center [778, 568] width 801 height 239
drag, startPoint x: 911, startPoint y: 490, endPoint x: 505, endPoint y: 485, distance: 406.0
click at [505, 485] on div "</ tr > < tr > < td > Exposition estivale ([DATE]-[DATE]-[DATE]), mini-concerts…" at bounding box center [778, 568] width 801 height 239
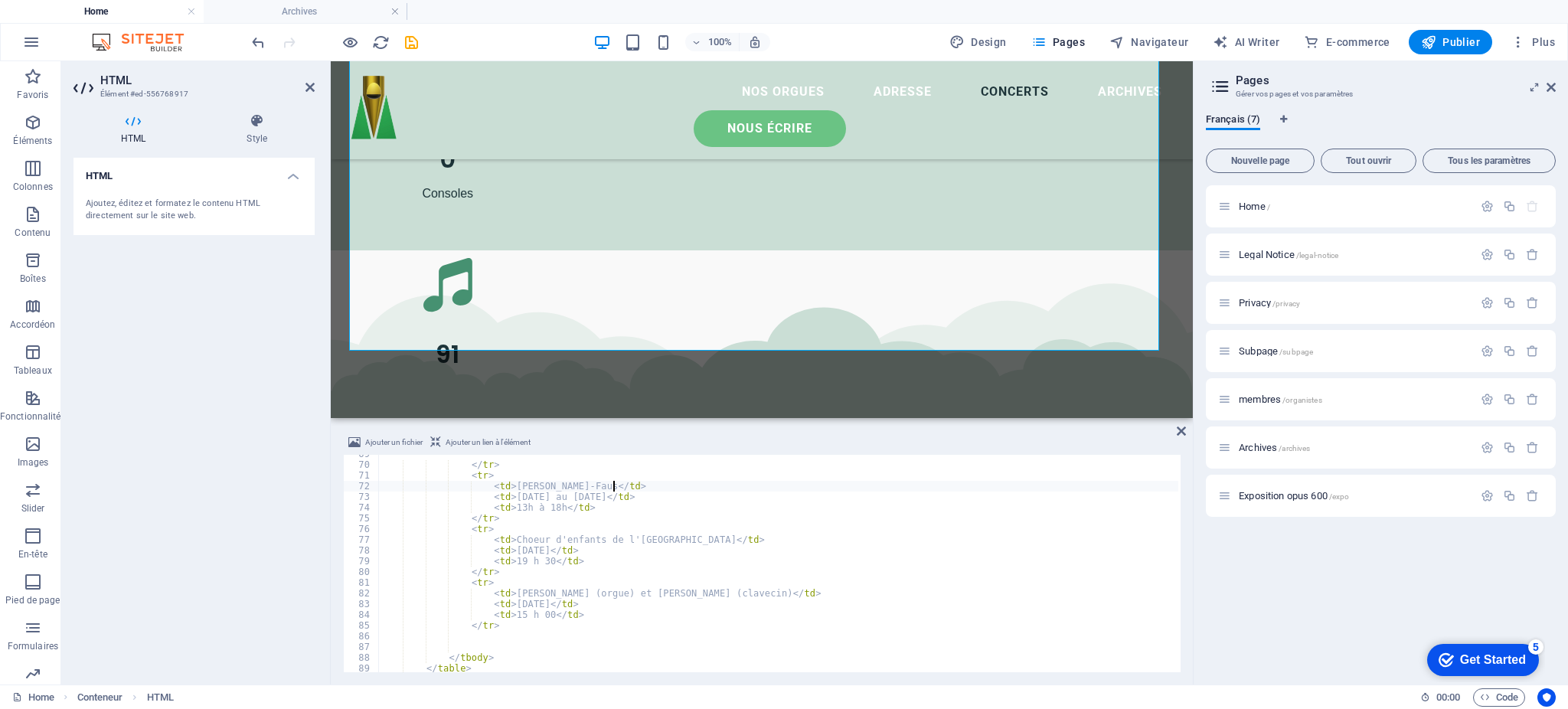
scroll to position [0, 18]
click at [625, 499] on div "</ tr > < tr > < td > [PERSON_NAME] </ td > < td > [DATE] au [DATE] </ td > < t…" at bounding box center [778, 568] width 801 height 239
click at [550, 508] on div "</ tr > < tr > < td > [PERSON_NAME] </ td > < td > [DATE] </ td > < td > 13h à …" at bounding box center [778, 568] width 801 height 239
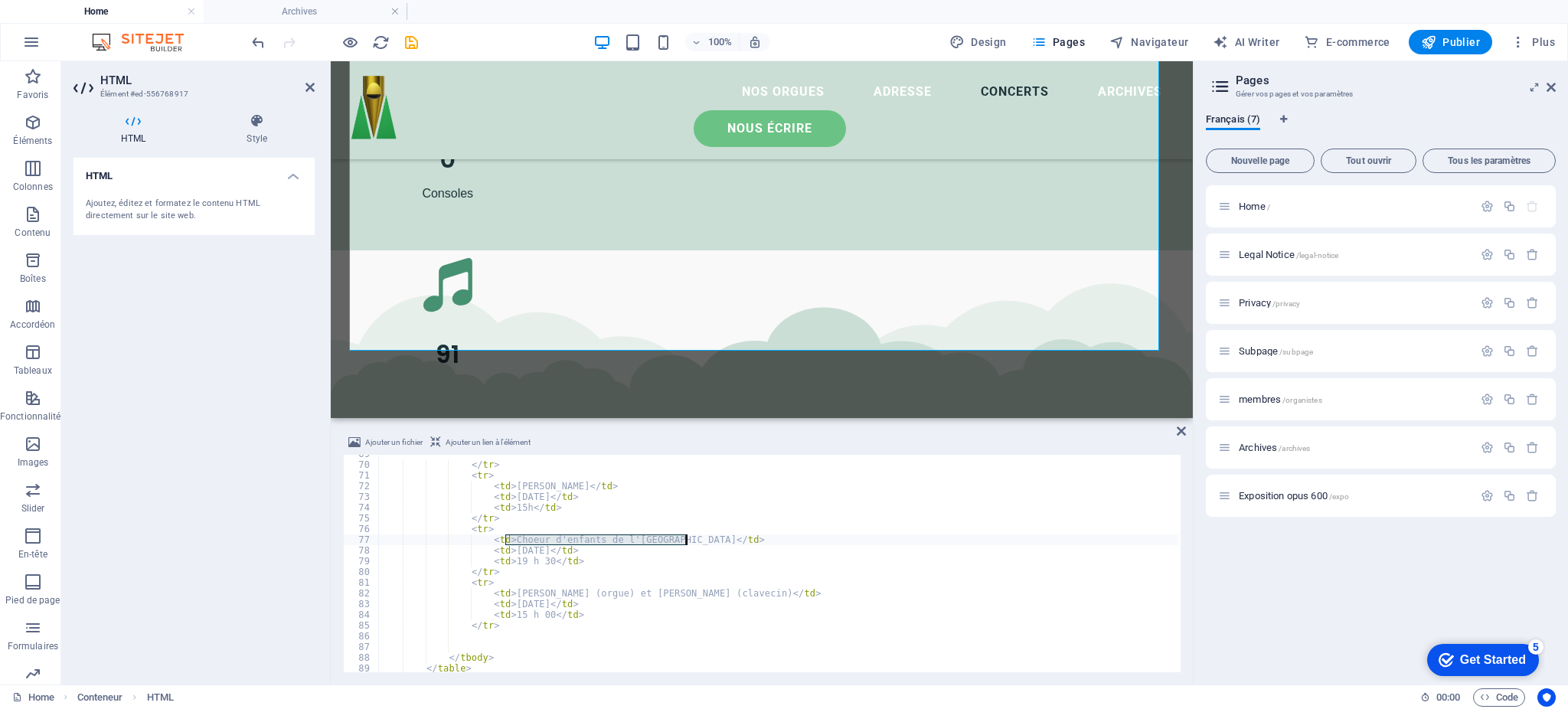
drag, startPoint x: 507, startPoint y: 537, endPoint x: 687, endPoint y: 539, distance: 180.0
click at [687, 539] on div "</ tr > < tr > < td > [PERSON_NAME] </ td > < td > [DATE] </ td > < td > 15h </…" at bounding box center [778, 568] width 801 height 239
type textarea "<td>[PERSON_NAME]</td>"
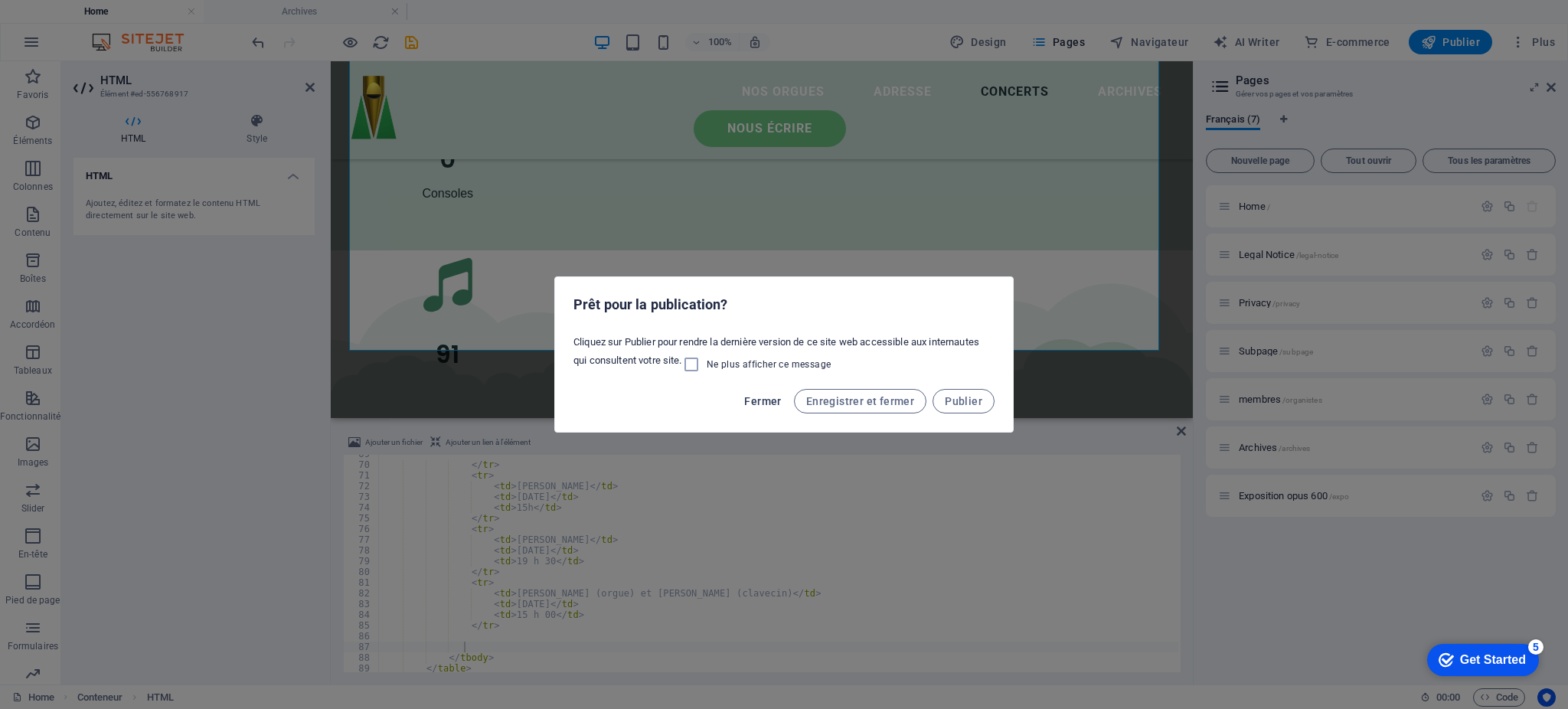
click at [761, 409] on button "Fermer" at bounding box center [762, 401] width 49 height 25
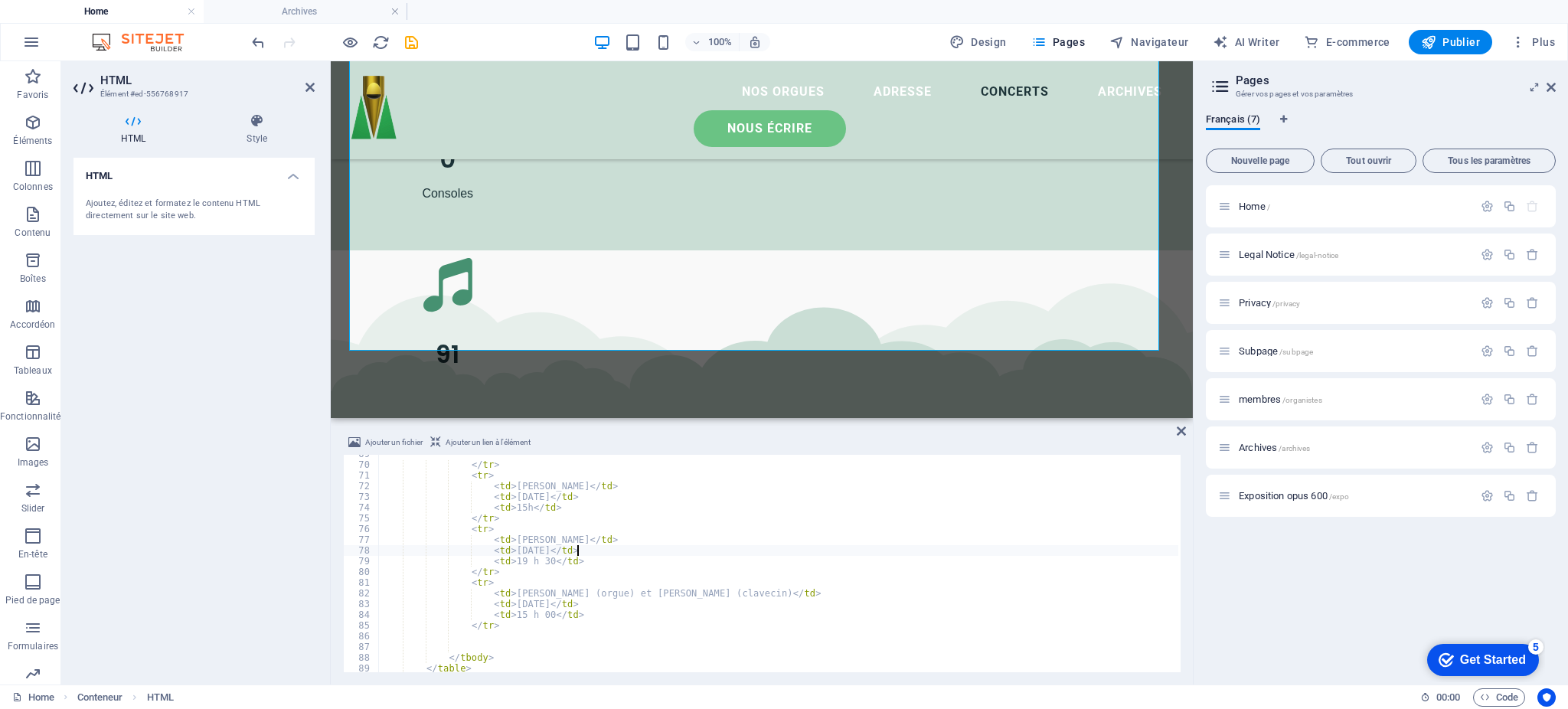
click at [578, 546] on div "</ tr > < tr > < td > [PERSON_NAME] </ td > < td > [DATE] </ td > < td > 15h </…" at bounding box center [778, 568] width 801 height 239
drag, startPoint x: 553, startPoint y: 550, endPoint x: 504, endPoint y: 551, distance: 49.0
click at [504, 551] on div "</ tr > < tr > < td > [PERSON_NAME] </ td > < td > [DATE] </ td > < td > 15h </…" at bounding box center [778, 568] width 801 height 239
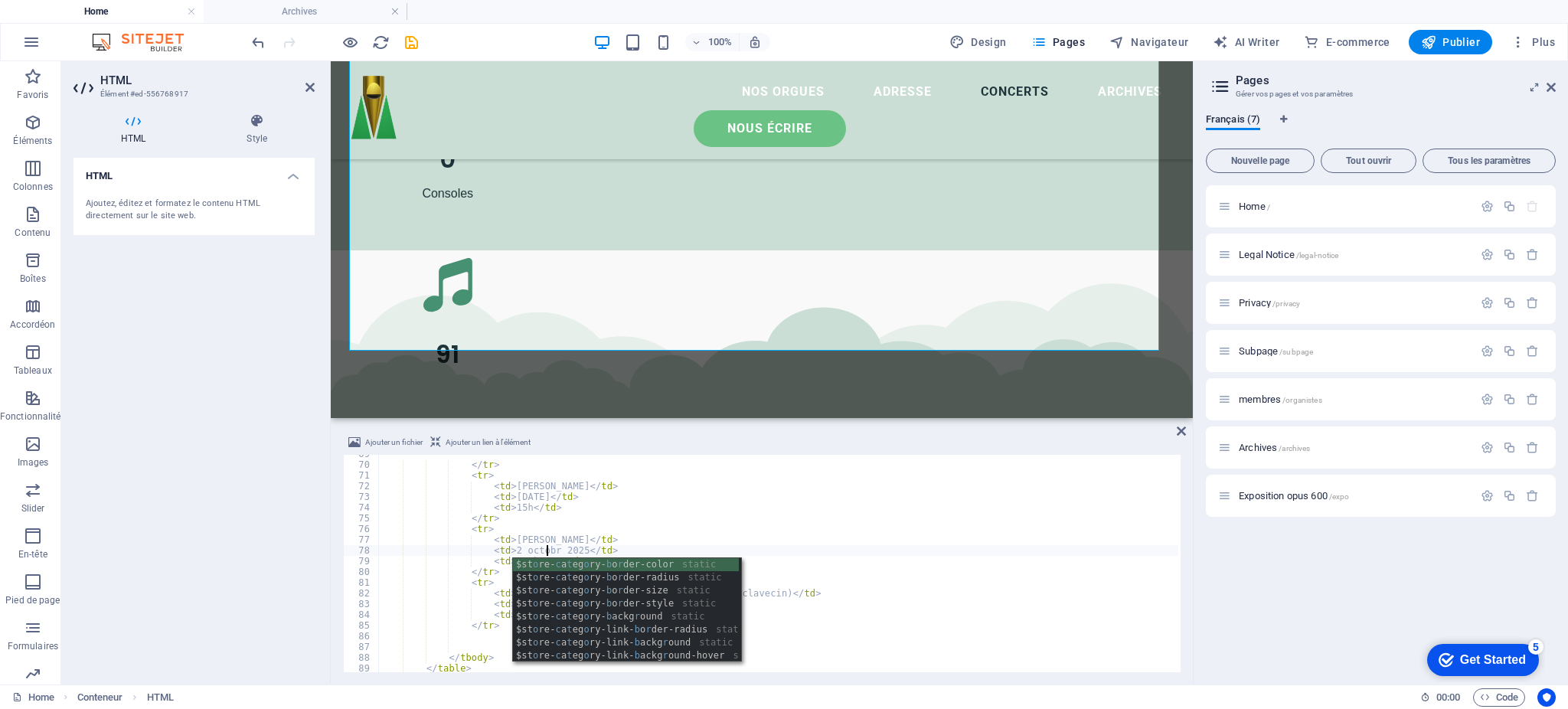
scroll to position [0, 14]
click at [814, 475] on div "</ tr > < tr > < td > [PERSON_NAME] </ td > < td > [DATE] </ td > < td > 15h </…" at bounding box center [778, 568] width 801 height 239
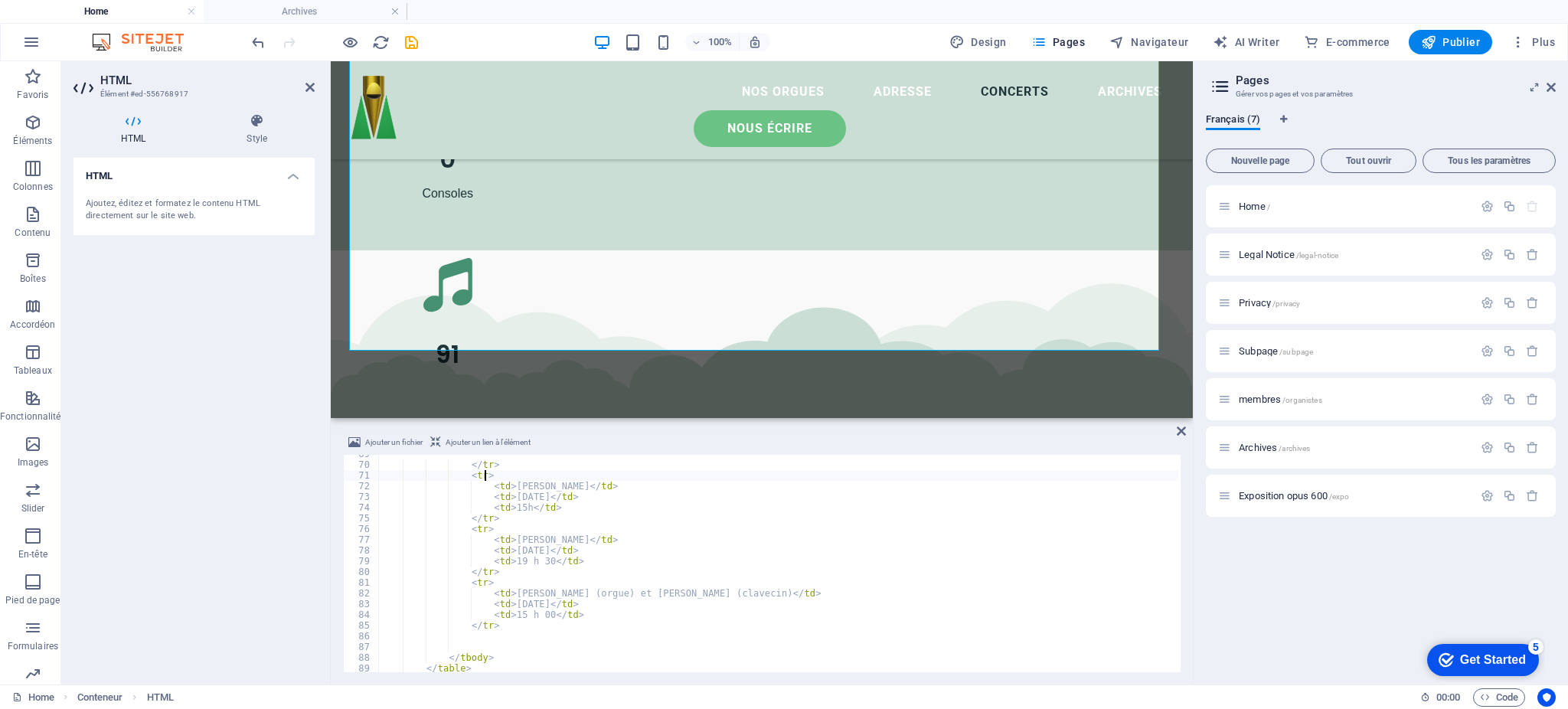
scroll to position [0, 7]
drag, startPoint x: 504, startPoint y: 596, endPoint x: 807, endPoint y: 596, distance: 303.0
click at [807, 596] on div "</ tr > < tr > < td > [PERSON_NAME] </ td > < td > [DATE] </ td > < td > 15h </…" at bounding box center [778, 568] width 801 height 239
click at [538, 547] on div "< td > 15h </ td > </ tr > < tr > < td > [PERSON_NAME] </ td > < td > [DATE] </…" at bounding box center [778, 567] width 801 height 239
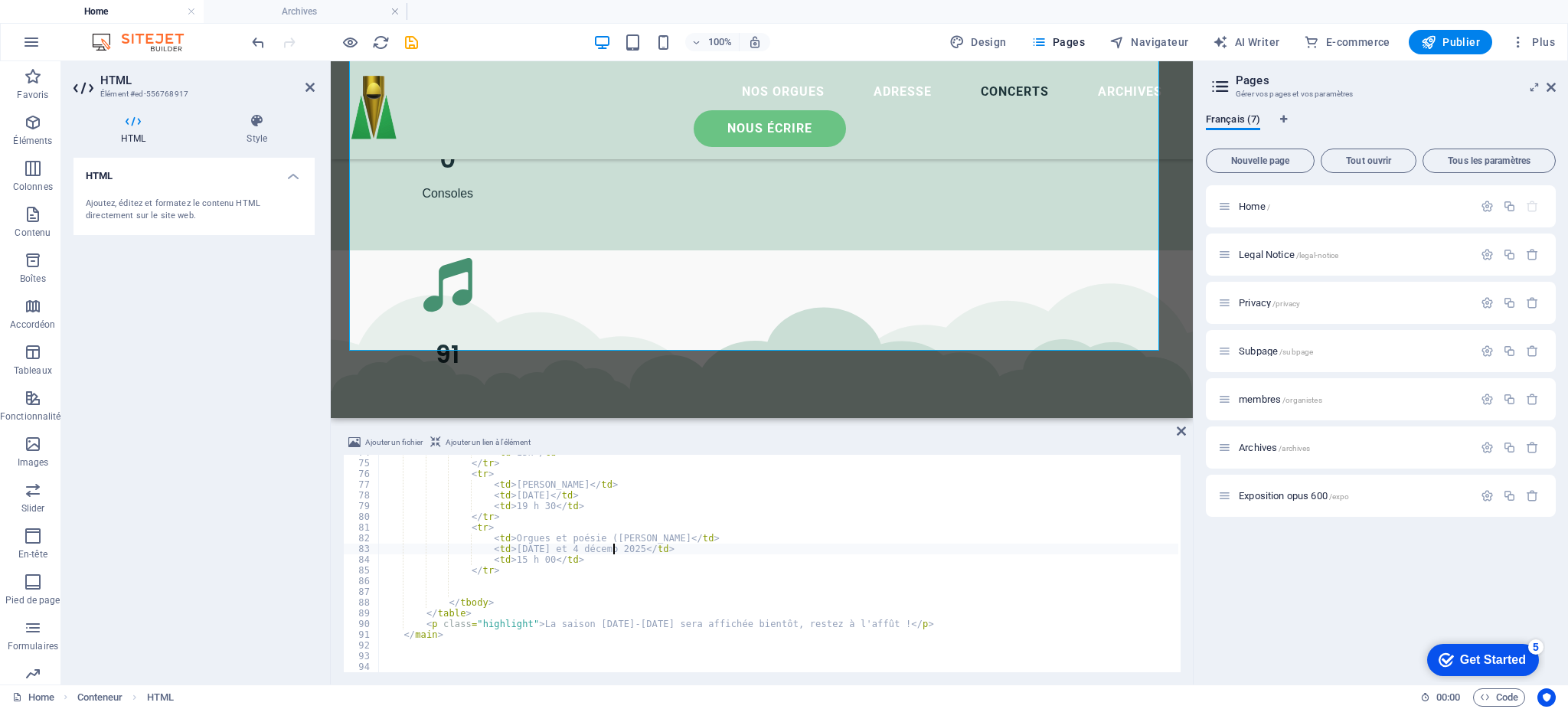
scroll to position [0, 18]
drag, startPoint x: 543, startPoint y: 561, endPoint x: 507, endPoint y: 564, distance: 36.1
click at [507, 564] on div "< td > 15h </ td > </ tr > < tr > < td > [PERSON_NAME] </ td > < td > [DATE] </…" at bounding box center [778, 567] width 801 height 239
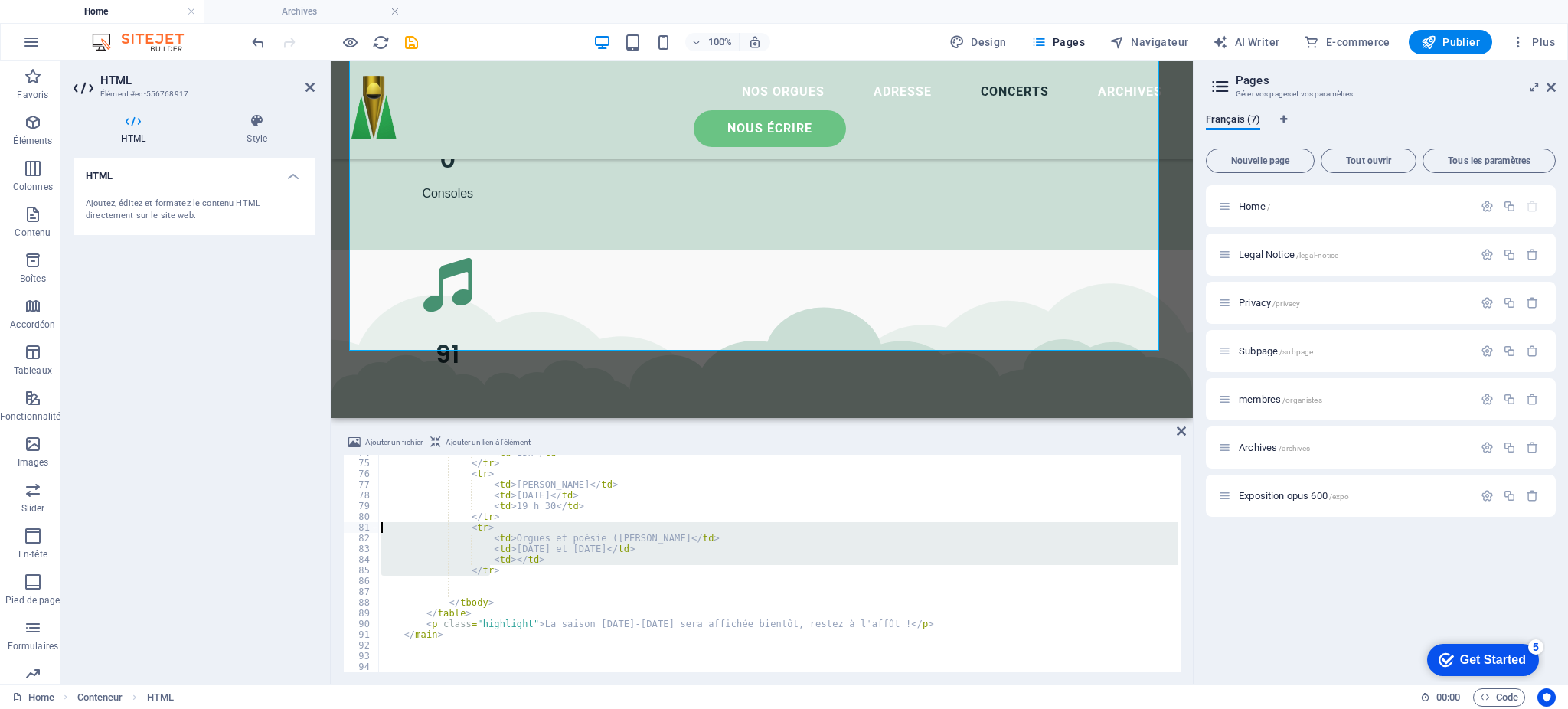
drag, startPoint x: 498, startPoint y: 573, endPoint x: 336, endPoint y: 532, distance: 167.1
click at [336, 532] on div "Ajouter un fichier Ajouter un lien à l'élément <td></td> 74 75 76 77 78 79 80 8…" at bounding box center [762, 553] width 863 height 264
click at [507, 572] on div "< td > 15h </ td > </ tr > < tr > < td > [PERSON_NAME] </ td > < td > [DATE] </…" at bounding box center [778, 563] width 801 height 218
type textarea "</tr>"
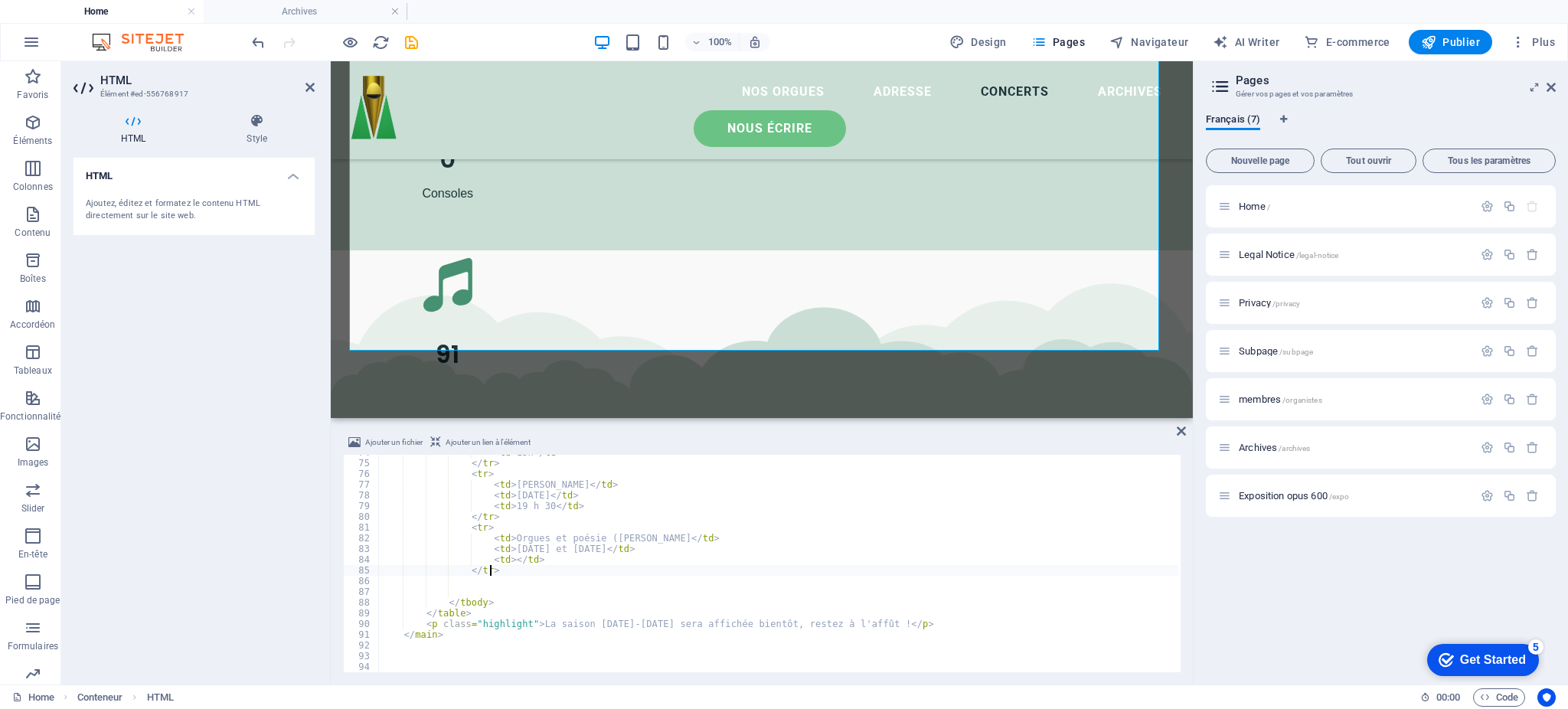
scroll to position [0, 5]
paste textarea "</tr>"
type textarea "</tr>"
paste textarea "</tr>"
type textarea "</tr>"
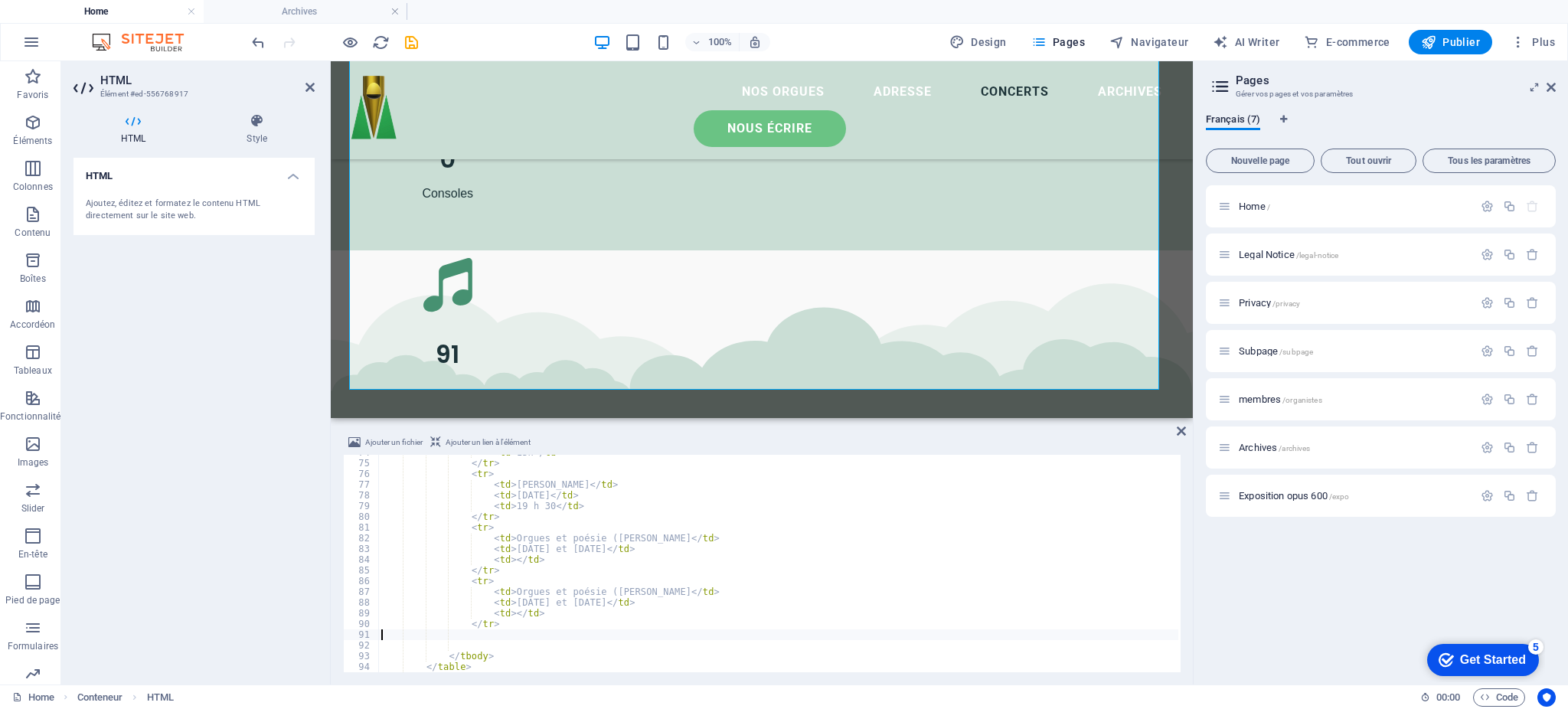
paste textarea "</tr>"
type textarea "</tr>"
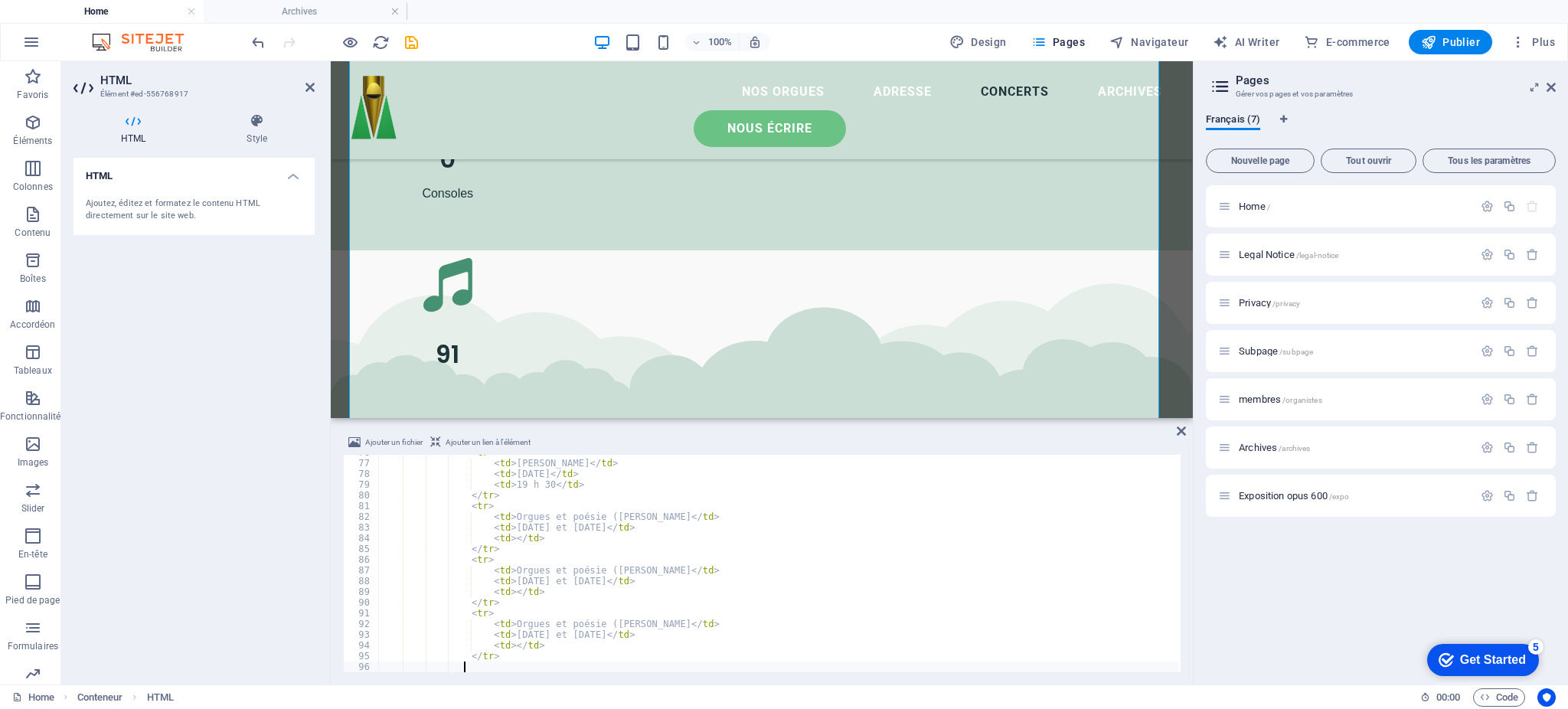
scroll to position [812, 0]
paste textarea "</tr>"
click at [554, 563] on div "< td > [PERSON_NAME] </ td > < td > [DATE] </ td > < td > 19 h 30 </ td > </ tr…" at bounding box center [778, 574] width 801 height 239
click at [658, 513] on div "< td > [PERSON_NAME] </ td > < td > [DATE] </ td > < td > 19 h 30 </ td > </ tr…" at bounding box center [778, 574] width 801 height 239
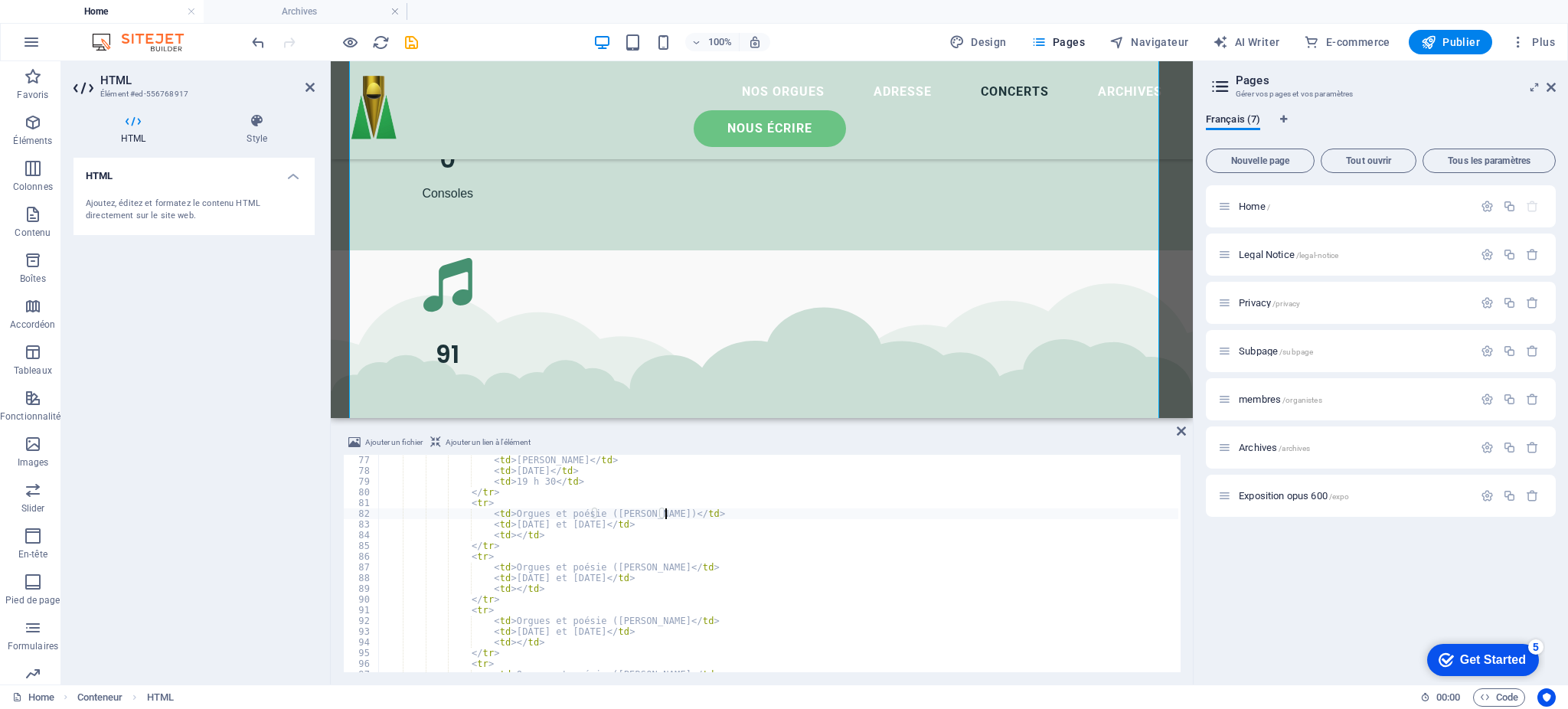
scroll to position [0, 23]
drag, startPoint x: 660, startPoint y: 568, endPoint x: 504, endPoint y: 572, distance: 156.1
click at [504, 572] on div "< td > [PERSON_NAME] </ td > < td > [DATE] </ td > < td > 19 h 30 </ td > </ tr…" at bounding box center [778, 574] width 801 height 239
click at [519, 567] on div "< td > [PERSON_NAME] </ td > < td > [DATE] </ td > < td > 19 h 30 </ td > </ tr…" at bounding box center [778, 563] width 801 height 218
click at [523, 568] on div "< td > [PERSON_NAME] </ td > < td > [DATE] </ td > < td > 19 h 30 </ td > </ tr…" at bounding box center [778, 574] width 801 height 239
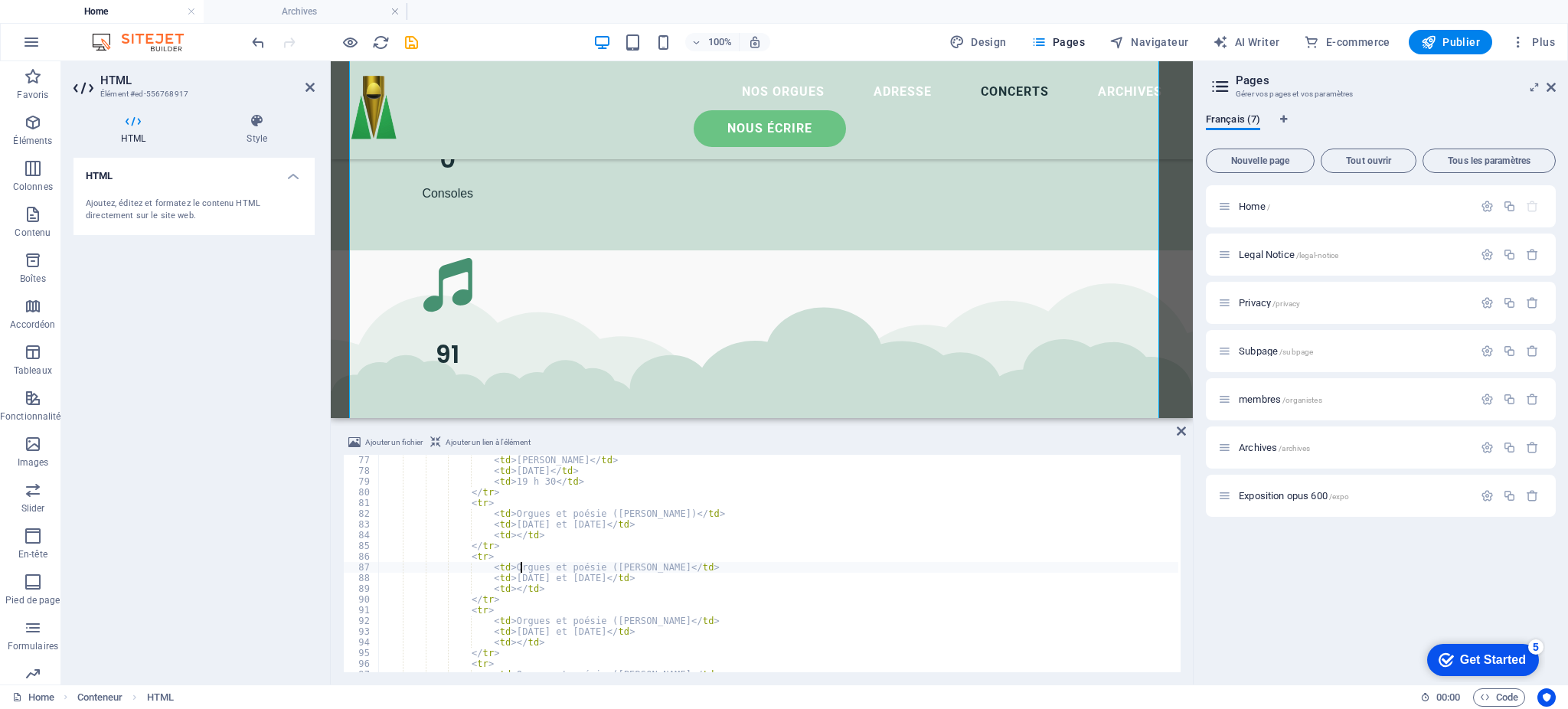
click at [523, 568] on div "< td > [PERSON_NAME] </ td > < td > [DATE] </ td > < td > 19 h 30 </ td > </ tr…" at bounding box center [778, 574] width 801 height 239
drag, startPoint x: 511, startPoint y: 564, endPoint x: 629, endPoint y: 569, distance: 118.1
click at [629, 569] on div "< td > [PERSON_NAME] </ td > < td > [DATE] </ td > < td > 19 h 30 </ td > </ tr…" at bounding box center [778, 574] width 801 height 239
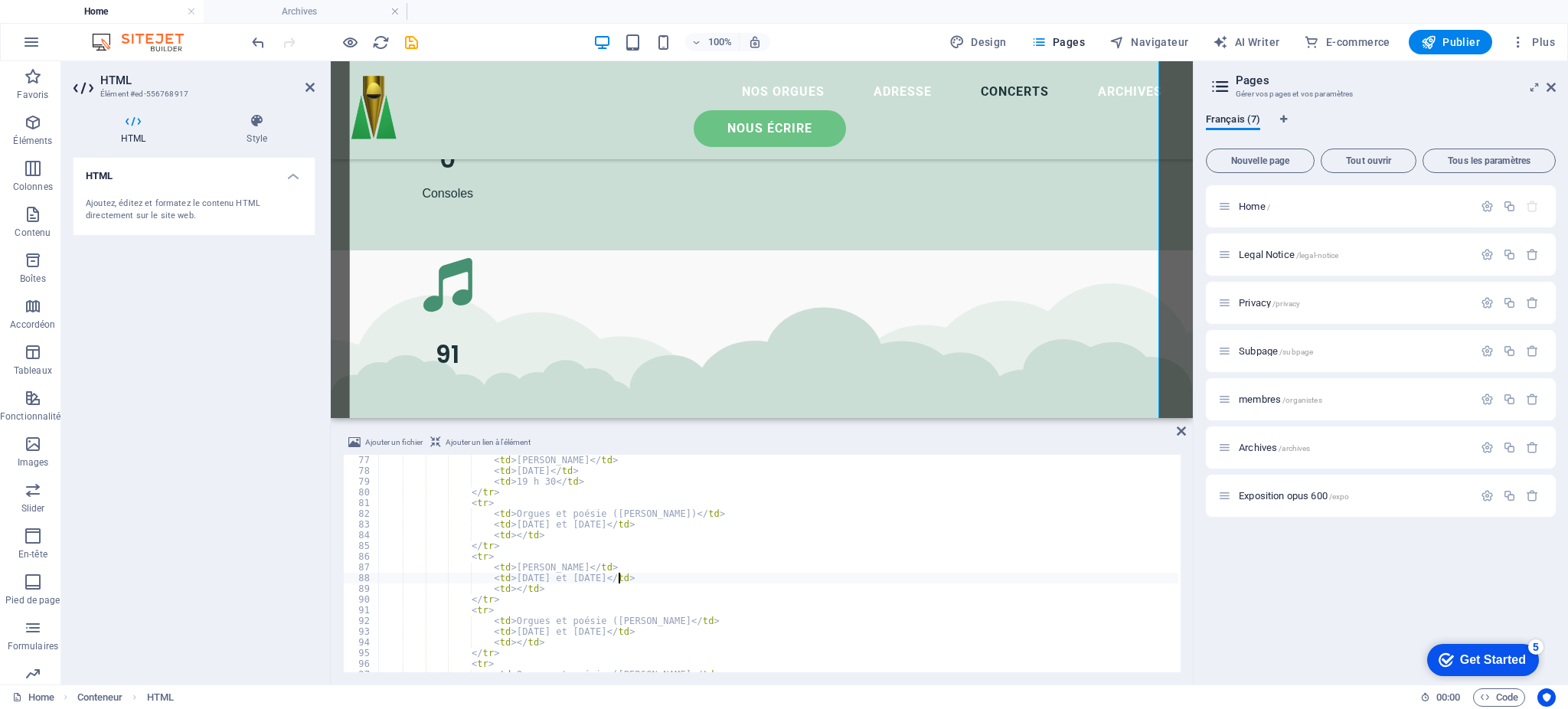
click at [619, 580] on div "< td > [PERSON_NAME] </ td > < td > [DATE] </ td > < td > 19 h 30 </ td > </ tr…" at bounding box center [778, 574] width 801 height 239
drag, startPoint x: 623, startPoint y: 580, endPoint x: 508, endPoint y: 582, distance: 115.0
click at [508, 582] on div "< td > [PERSON_NAME] </ td > < td > [DATE] </ td > < td > 19 h 30 </ td > </ tr…" at bounding box center [778, 574] width 801 height 239
click at [506, 589] on div "< td > [PERSON_NAME] </ td > < td > [DATE] </ td > < td > 19 h 30 </ td > </ tr…" at bounding box center [778, 574] width 801 height 239
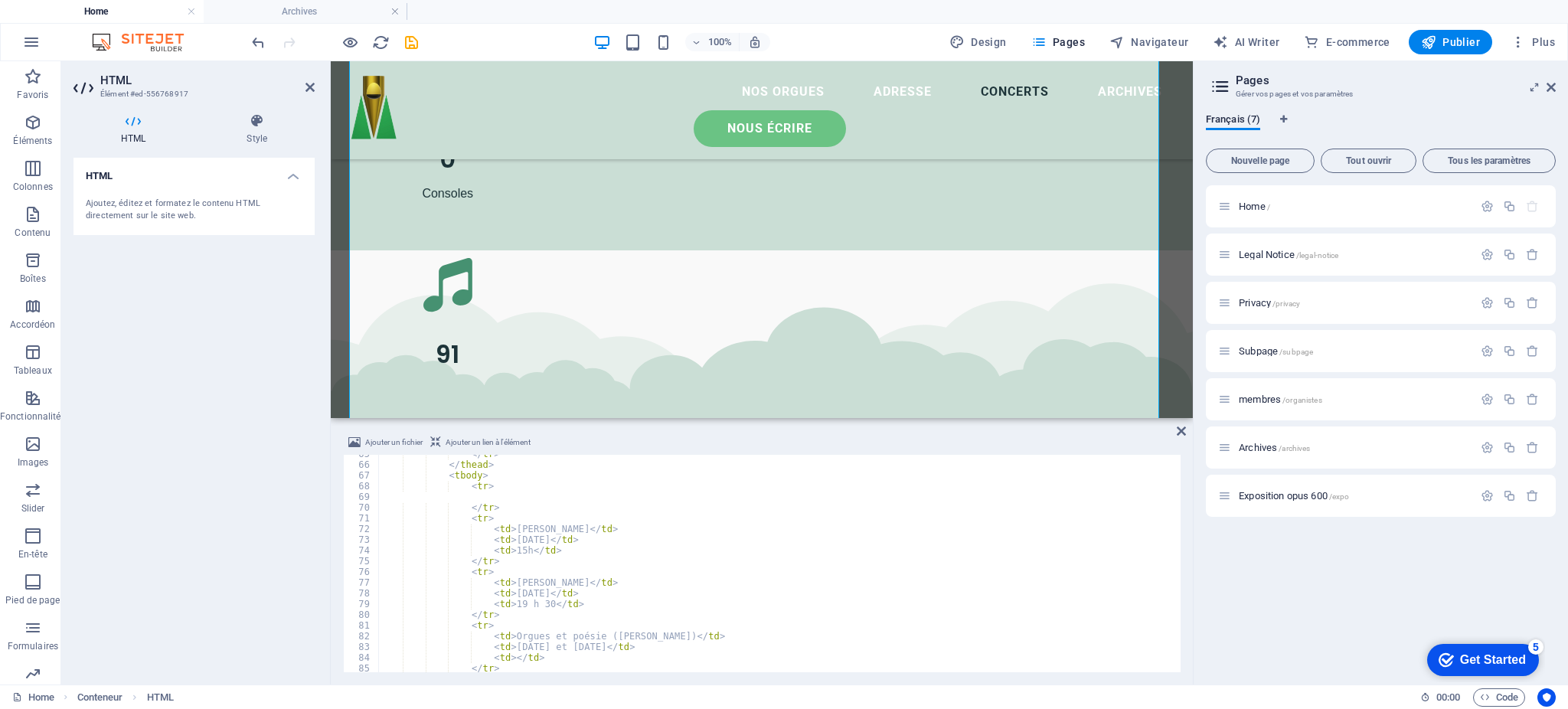
scroll to position [692, 0]
click at [513, 554] on div "</ tr > </ thead > < tbody > < tr > </ tr > < tr > < td > [PERSON_NAME] </ td >…" at bounding box center [778, 568] width 801 height 239
click at [514, 549] on div "</ tr > </ thead > < tbody > < tr > </ tr > < tr > < td > [PERSON_NAME] </ td >…" at bounding box center [778, 568] width 801 height 239
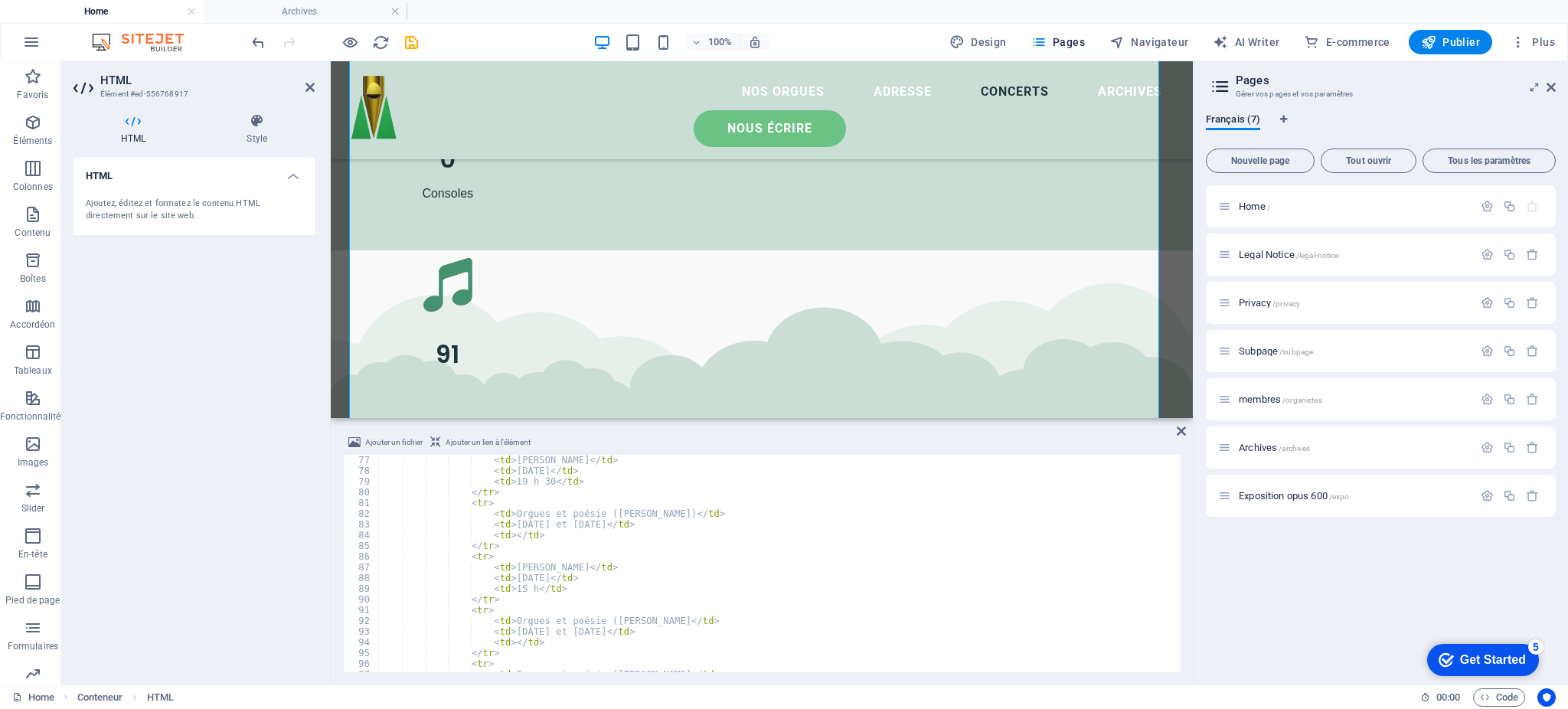
scroll to position [876, 0]
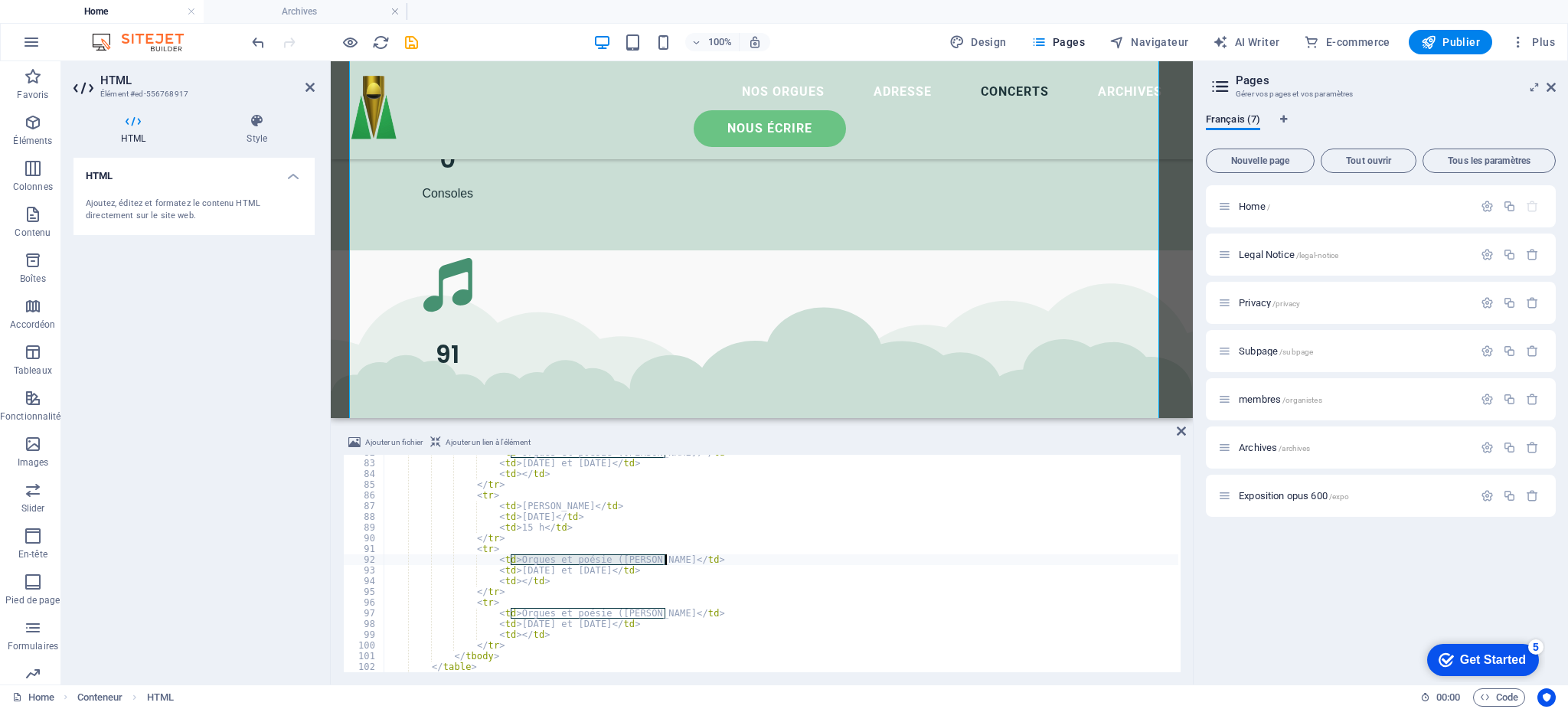
drag, startPoint x: 509, startPoint y: 558, endPoint x: 666, endPoint y: 562, distance: 157.1
click at [666, 562] on div "< td > Orgues et poésie ([PERSON_NAME]) </ td > < td > [DATE] et [DATE] </ td >…" at bounding box center [781, 567] width 795 height 239
drag, startPoint x: 581, startPoint y: 573, endPoint x: 509, endPoint y: 575, distance: 72.0
click at [509, 575] on div "< td > Orgues et poésie ([PERSON_NAME]) </ td > < td > [DATE] et [DATE] </ td >…" at bounding box center [781, 567] width 795 height 239
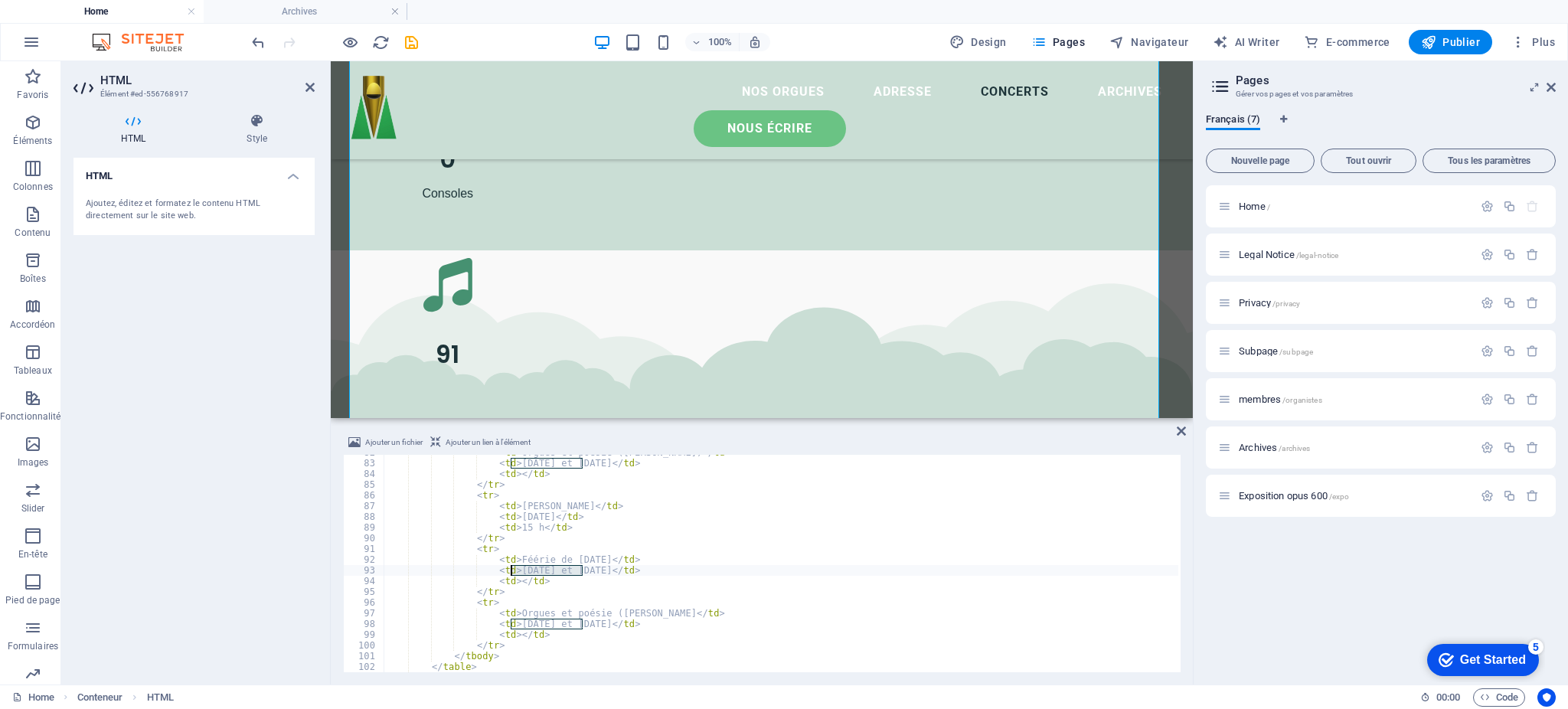
scroll to position [0, 10]
drag, startPoint x: 511, startPoint y: 618, endPoint x: 665, endPoint y: 613, distance: 154.1
click at [665, 613] on div "< td > Orgues et poésie ([PERSON_NAME]) </ td > < td > [DATE] et [DATE] </ td >…" at bounding box center [781, 567] width 795 height 239
drag, startPoint x: 655, startPoint y: 620, endPoint x: 511, endPoint y: 620, distance: 144.0
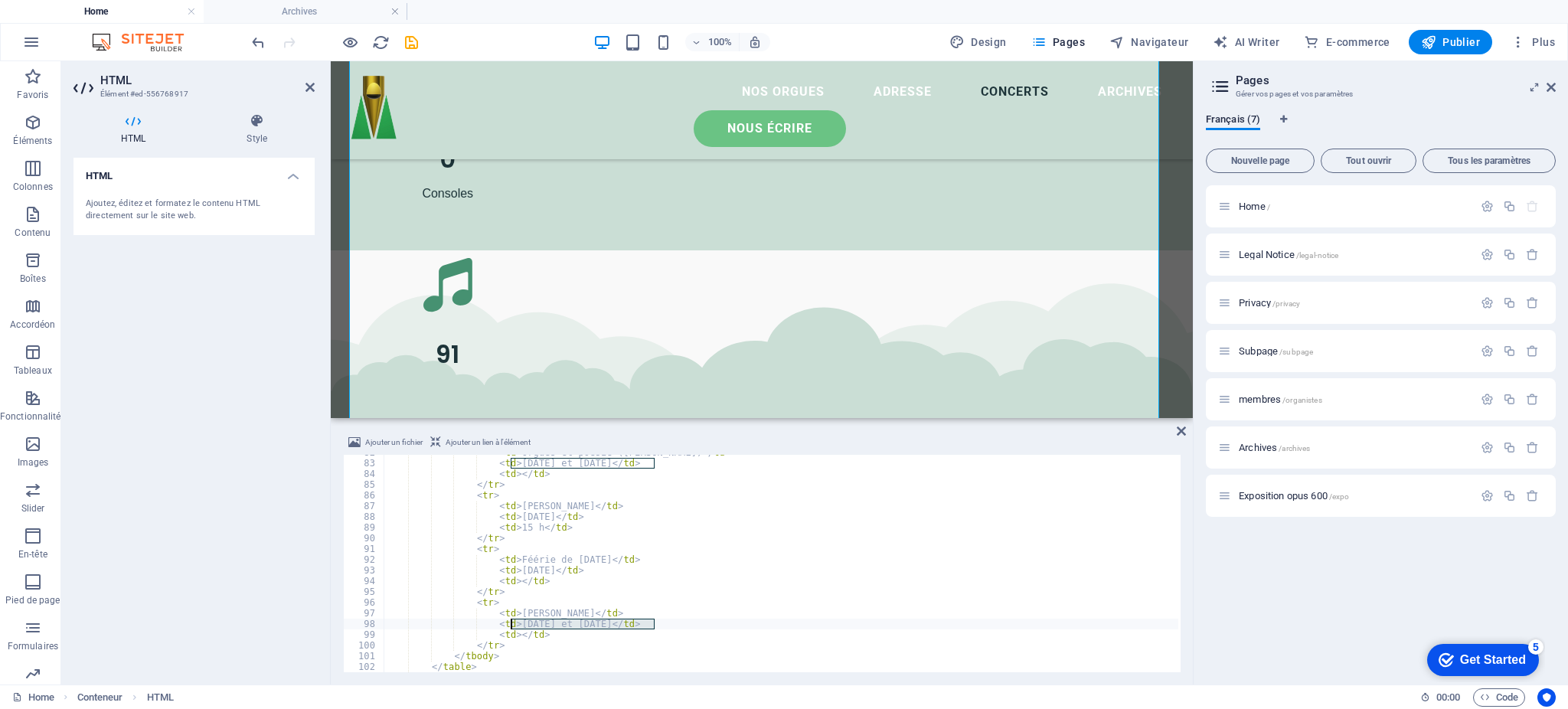
click at [511, 620] on div "< td > Orgues et poésie ([PERSON_NAME]) </ td > < td > [DATE] et [DATE] </ td >…" at bounding box center [781, 567] width 795 height 239
click at [640, 553] on div "< td > Orgues et poésie ([PERSON_NAME]) </ td > < td > [DATE] et [DATE] </ td >…" at bounding box center [781, 567] width 795 height 239
click at [509, 637] on div "< td > Orgues et poésie ([PERSON_NAME]) </ td > < td > [DATE] et [DATE] </ td >…" at bounding box center [781, 567] width 795 height 239
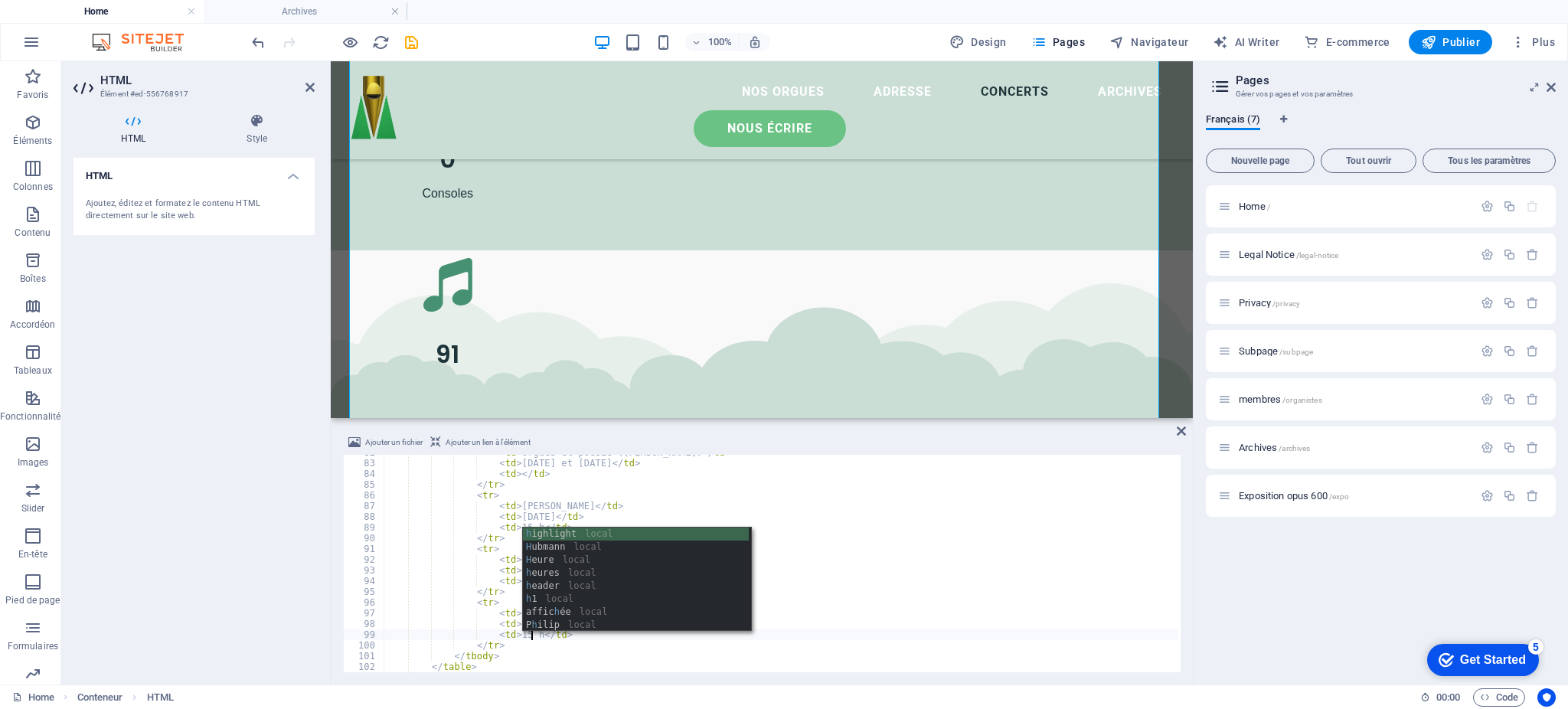
scroll to position [0, 12]
click at [483, 545] on div "< td > Orgues et poésie ([PERSON_NAME]) </ td > < td > [DATE] et [DATE] </ td >…" at bounding box center [781, 567] width 795 height 239
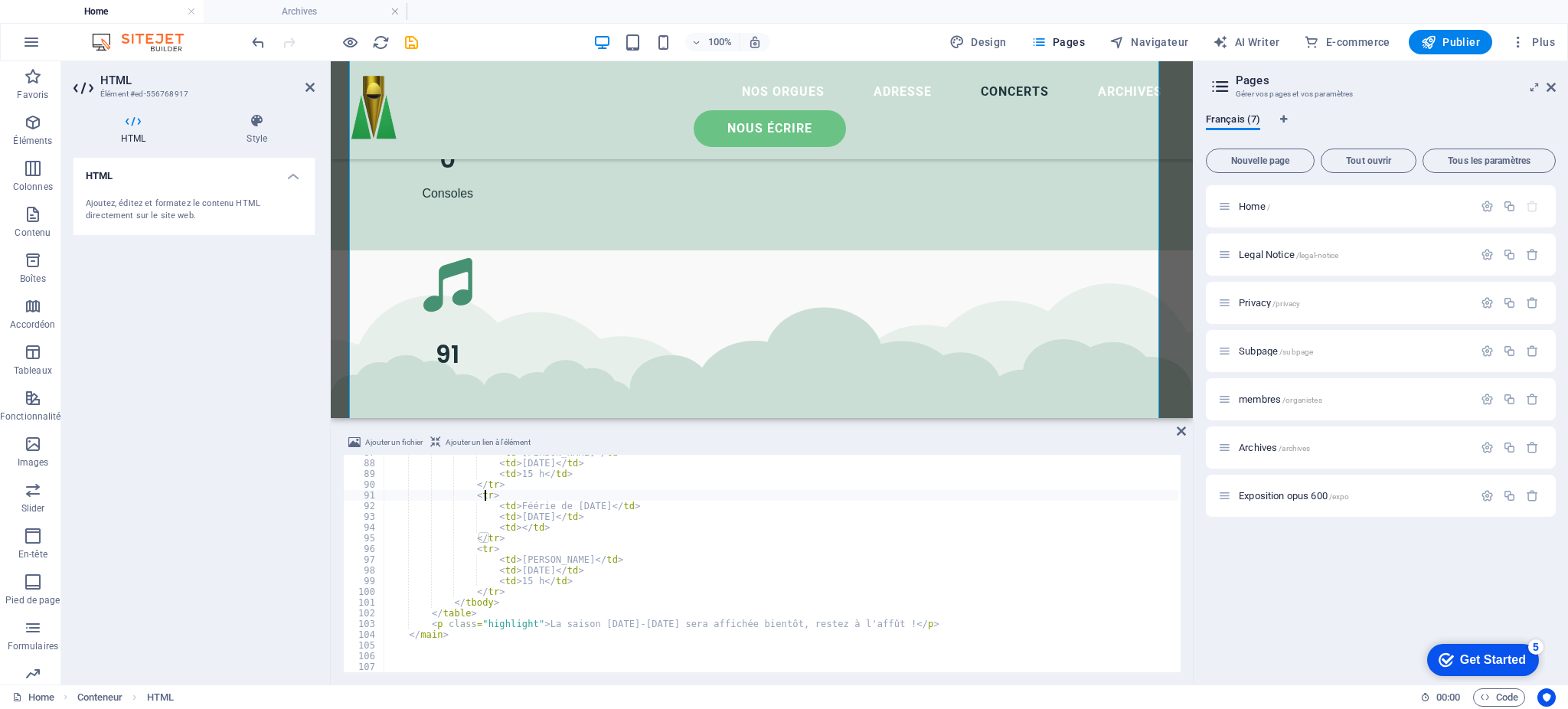
scroll to position [929, 0]
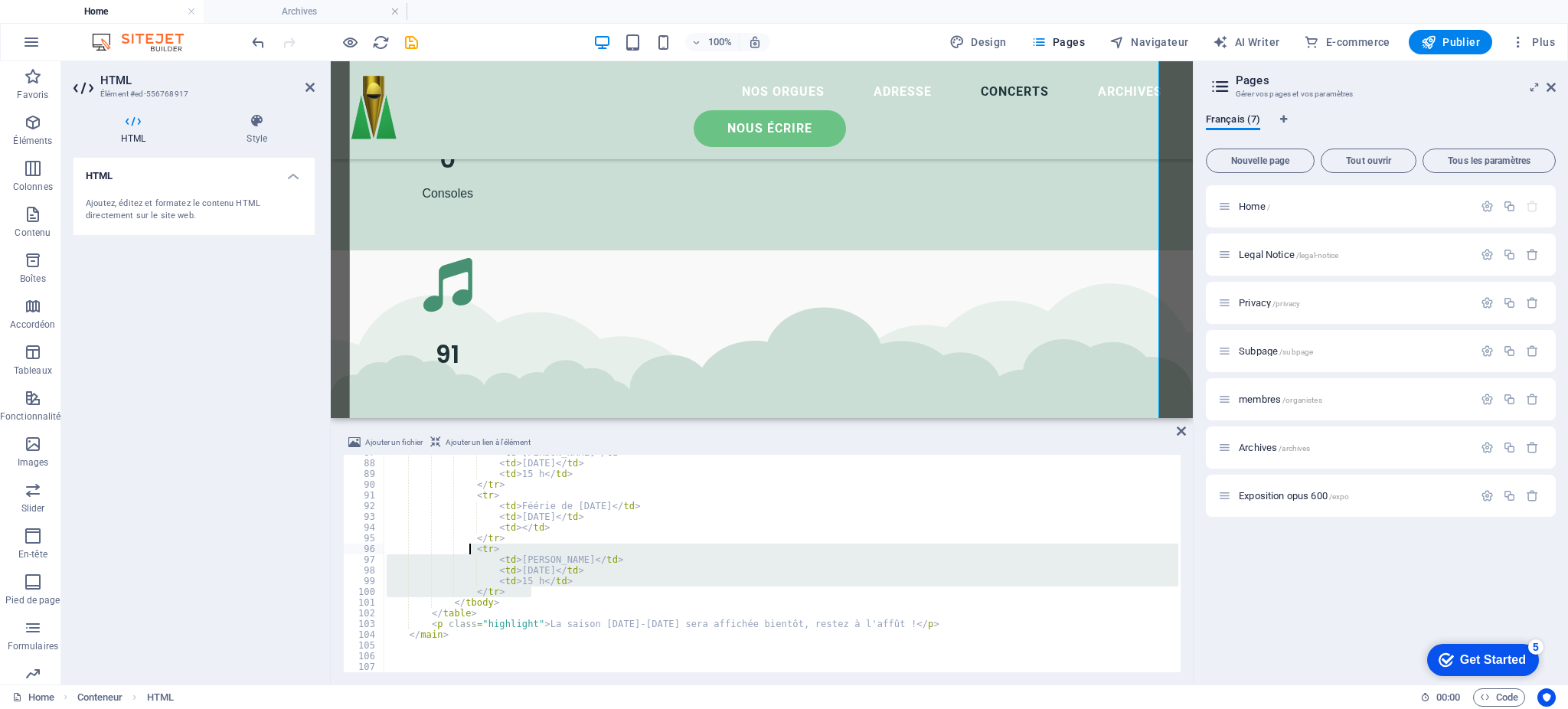
drag, startPoint x: 522, startPoint y: 596, endPoint x: 469, endPoint y: 549, distance: 70.8
click at [469, 549] on div "< td > [PERSON_NAME] </ td > < td > [DATE] </ td > < td > 15 h </ td > </ tr > …" at bounding box center [781, 567] width 795 height 239
click at [557, 599] on div "< td > [PERSON_NAME] </ td > < td > [DATE] </ td > < td > 15 h </ td > </ tr > …" at bounding box center [781, 567] width 795 height 239
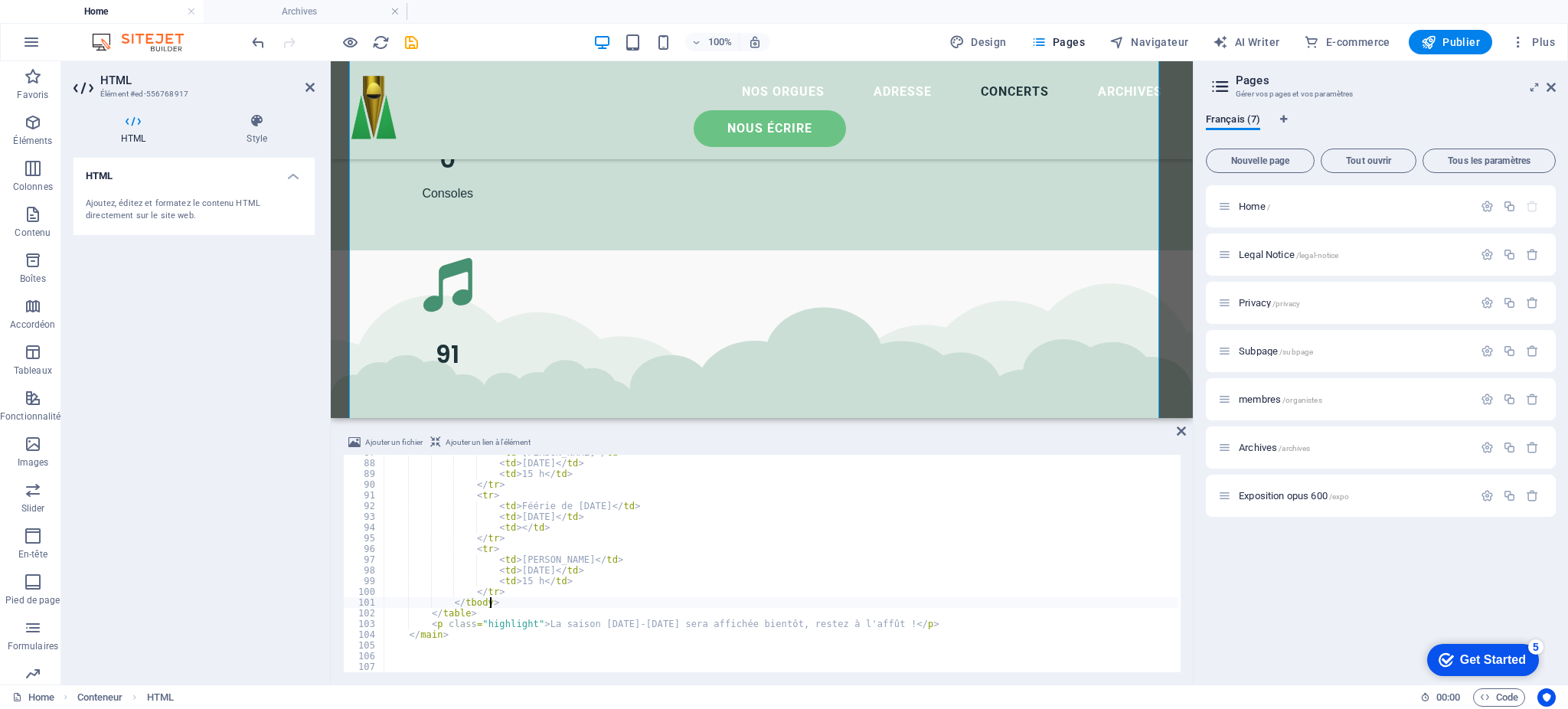
click at [552, 594] on div "< td > [PERSON_NAME] </ td > < td > [DATE] </ td > < td > 15 h </ td > </ tr > …" at bounding box center [781, 567] width 795 height 239
type textarea "</tr>"
paste textarea "</tr>"
type textarea "</tr>"
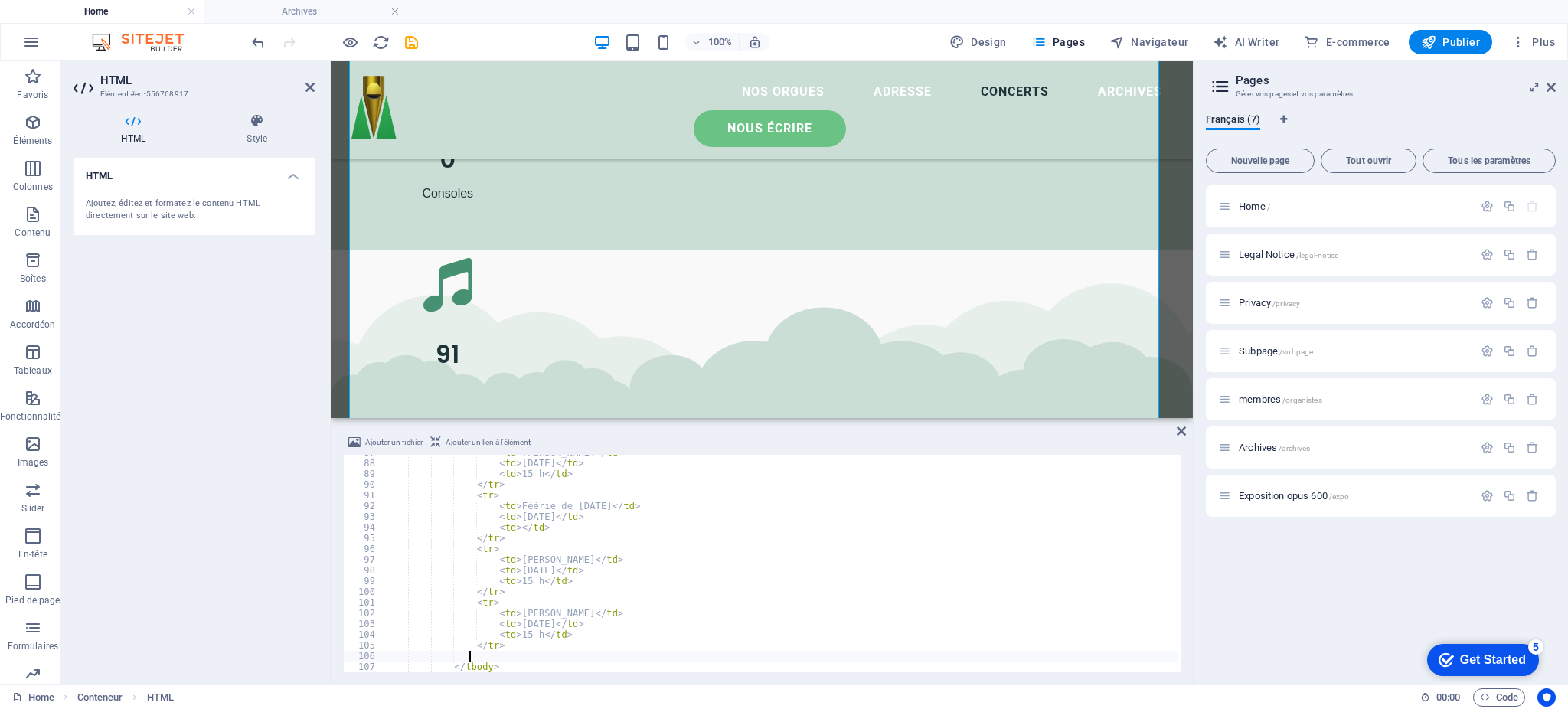
scroll to position [0, 5]
paste textarea "</tr>"
type textarea "</tr>"
paste textarea "</tr>"
type textarea "</tr>"
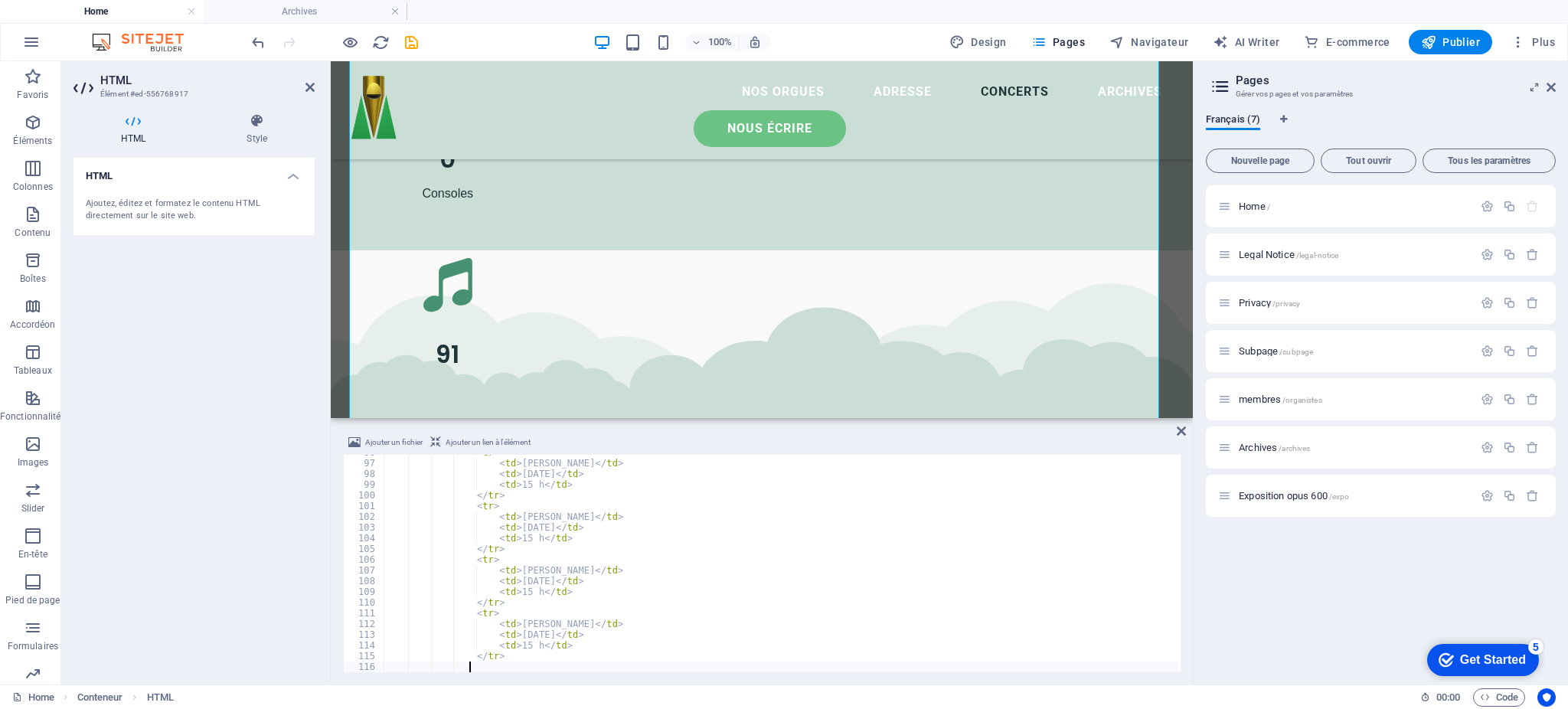
paste textarea "</tr>"
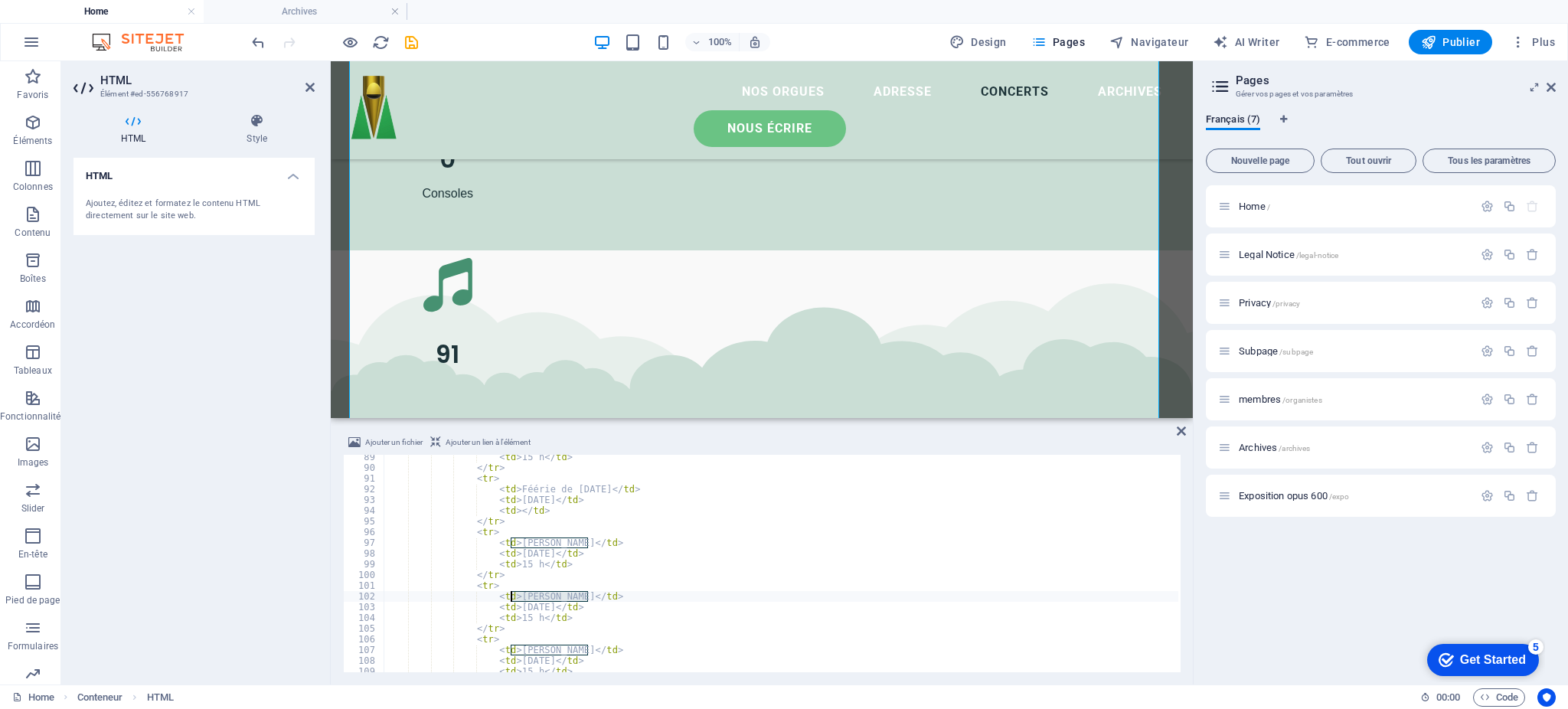
drag, startPoint x: 589, startPoint y: 592, endPoint x: 510, endPoint y: 596, distance: 79.1
click at [510, 596] on div "< td > 15 h </ td > </ tr > < tr > < td > Féérie de [DATE] </ td > < td > [DATE…" at bounding box center [781, 571] width 795 height 239
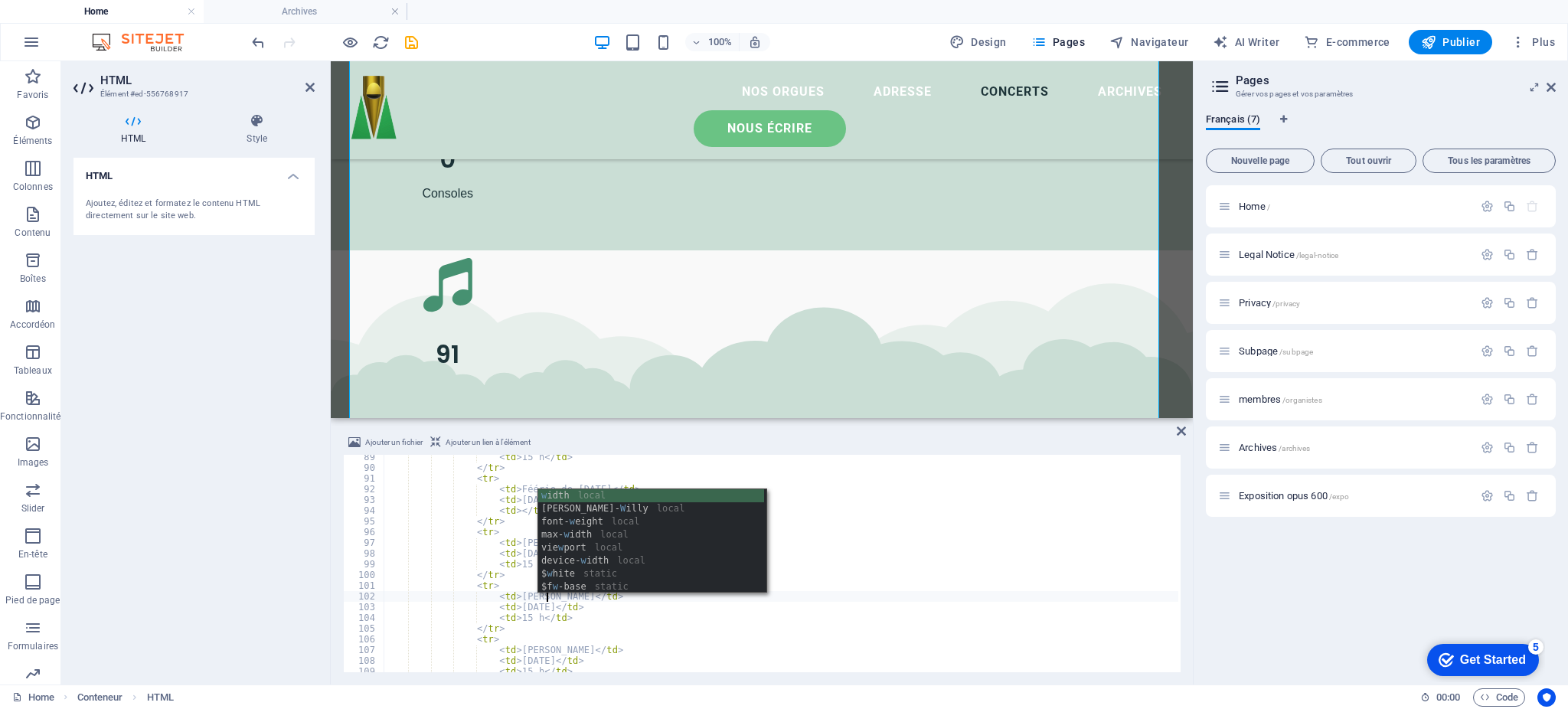
scroll to position [0, 14]
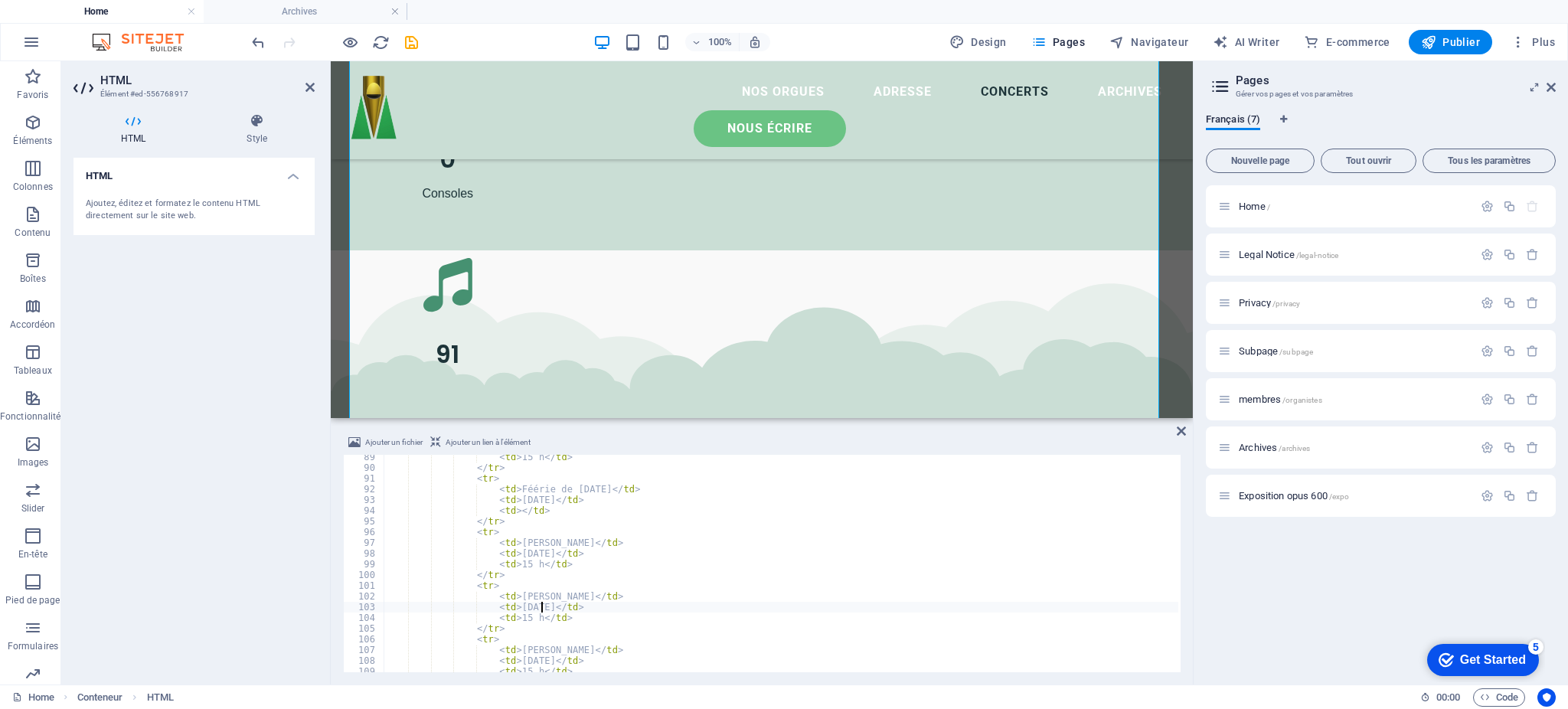
click at [540, 608] on div "< td > 15 h </ td > </ tr > < tr > < td > Féérie de [DATE] </ td > < td > [DATE…" at bounding box center [781, 571] width 795 height 239
drag, startPoint x: 585, startPoint y: 589, endPoint x: 511, endPoint y: 586, distance: 74.1
click at [511, 586] on div "</ tr > < tr > < td > [PERSON_NAME] </ td > < td > [DATE] </ td > < td > 15 h <…" at bounding box center [781, 574] width 795 height 239
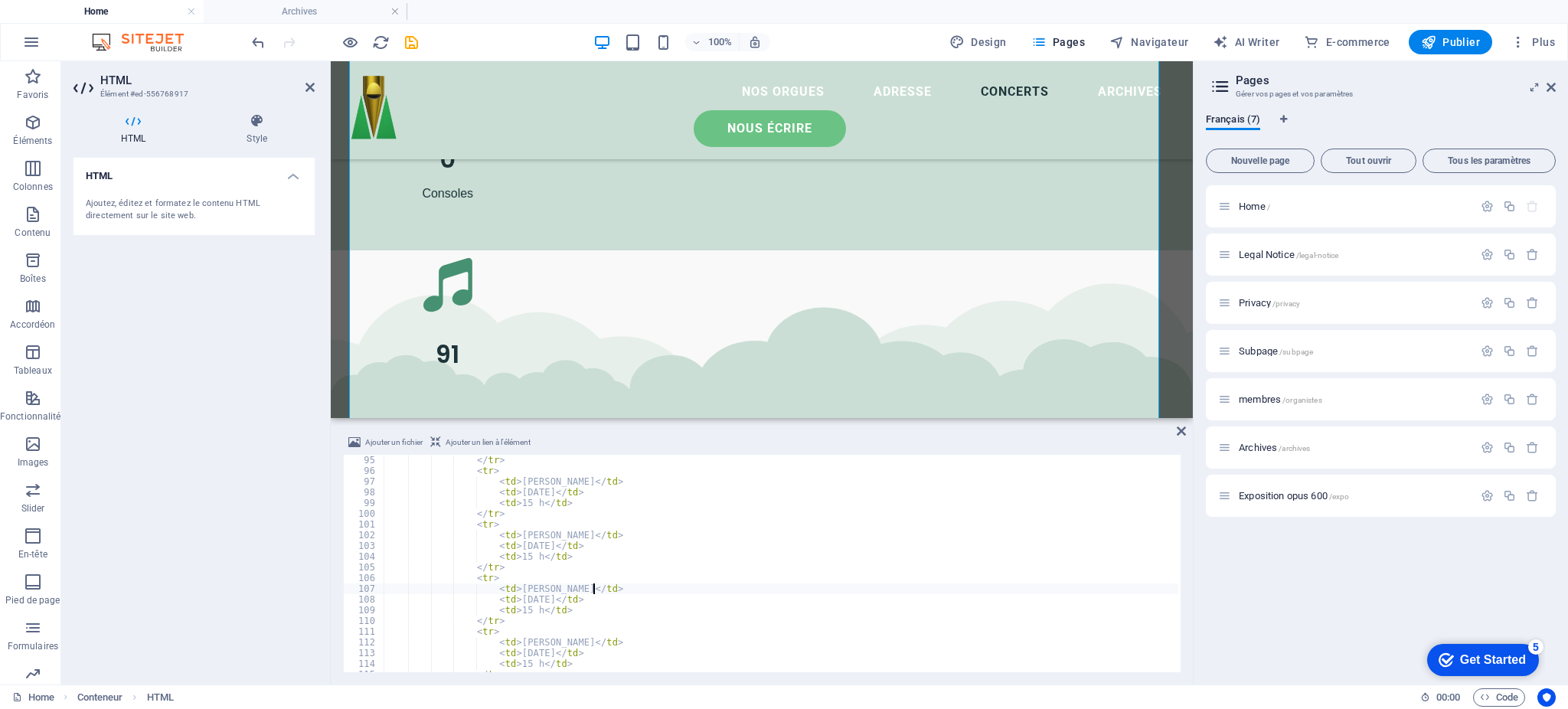
scroll to position [0, 17]
click at [548, 595] on div "</ tr > < tr > < td > [PERSON_NAME] </ td > < td > [DATE] </ td > < td > 15 h <…" at bounding box center [781, 574] width 795 height 239
click at [548, 594] on div "</ tr > < tr > < td > [PERSON_NAME] </ td > < td > [DATE] </ td > < td > 15 h <…" at bounding box center [781, 574] width 795 height 239
click at [549, 596] on div "</ tr > < tr > < td > [PERSON_NAME] </ td > < td > [DATE] </ td > < td > 15 h <…" at bounding box center [781, 574] width 795 height 239
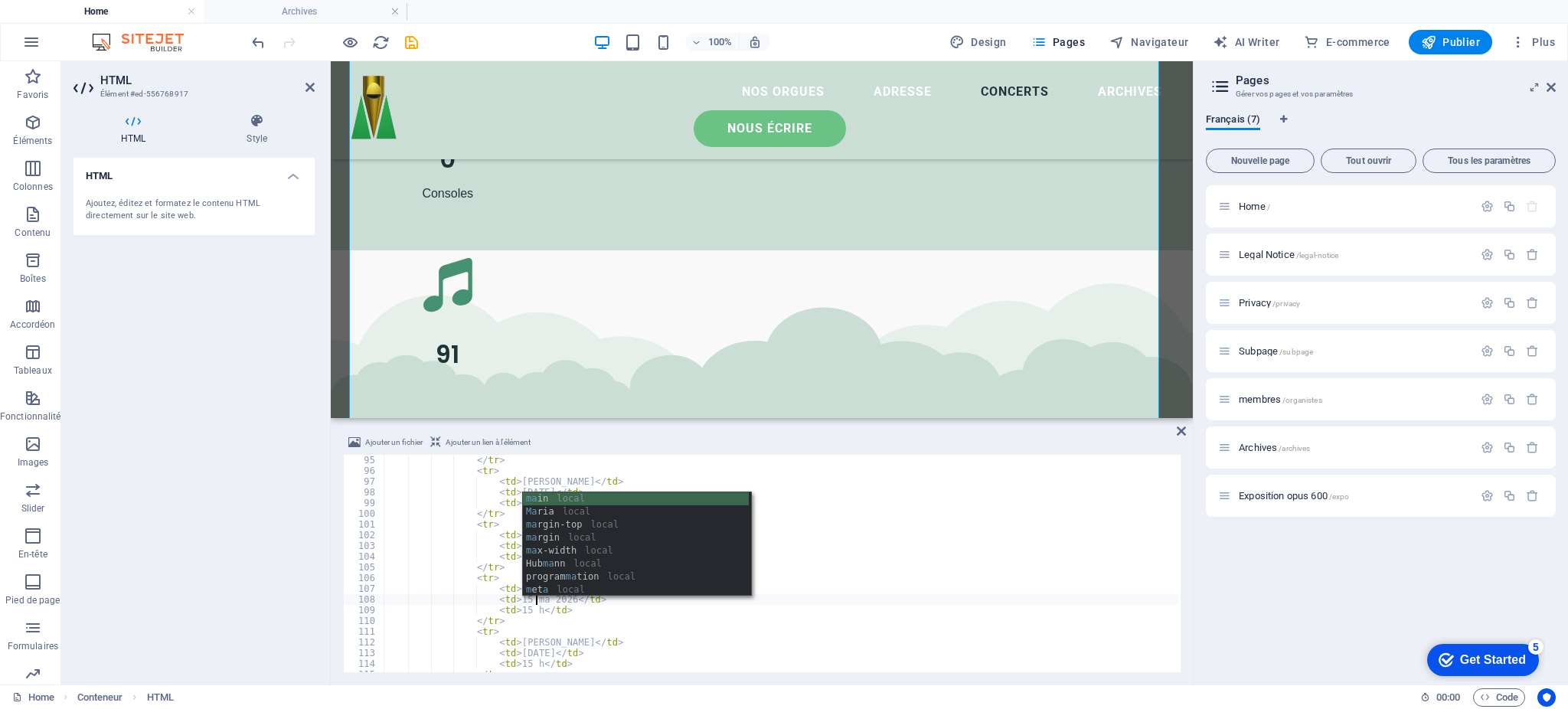
scroll to position [0, 13]
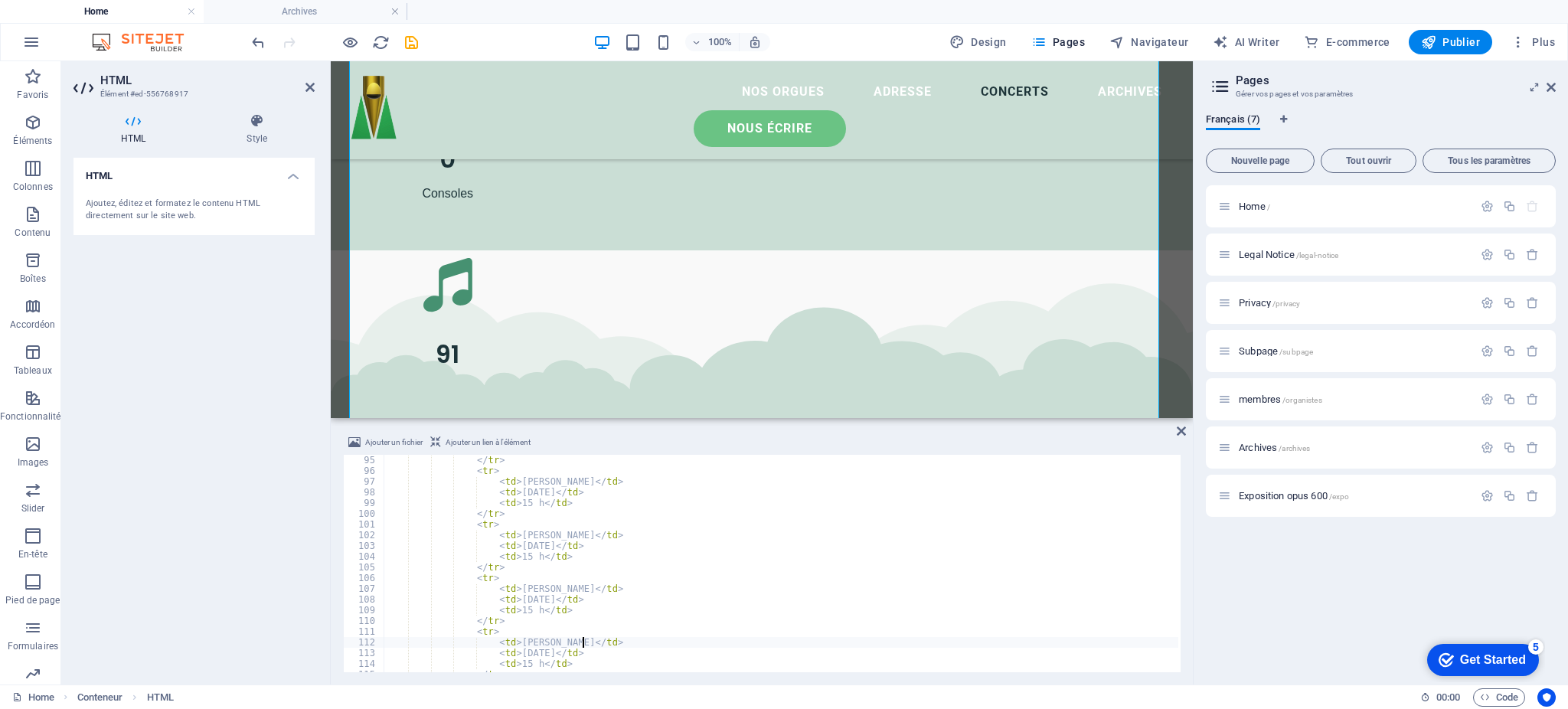
click at [583, 640] on div "</ tr > < tr > < td > [PERSON_NAME] </ td > < td > [DATE] </ td > < td > 15 h <…" at bounding box center [781, 574] width 795 height 239
click at [510, 614] on div "</ tr > < tr > < td > [PERSON_NAME] </ td > < td > [DATE] </ td > < td > 15 h <…" at bounding box center [781, 574] width 795 height 239
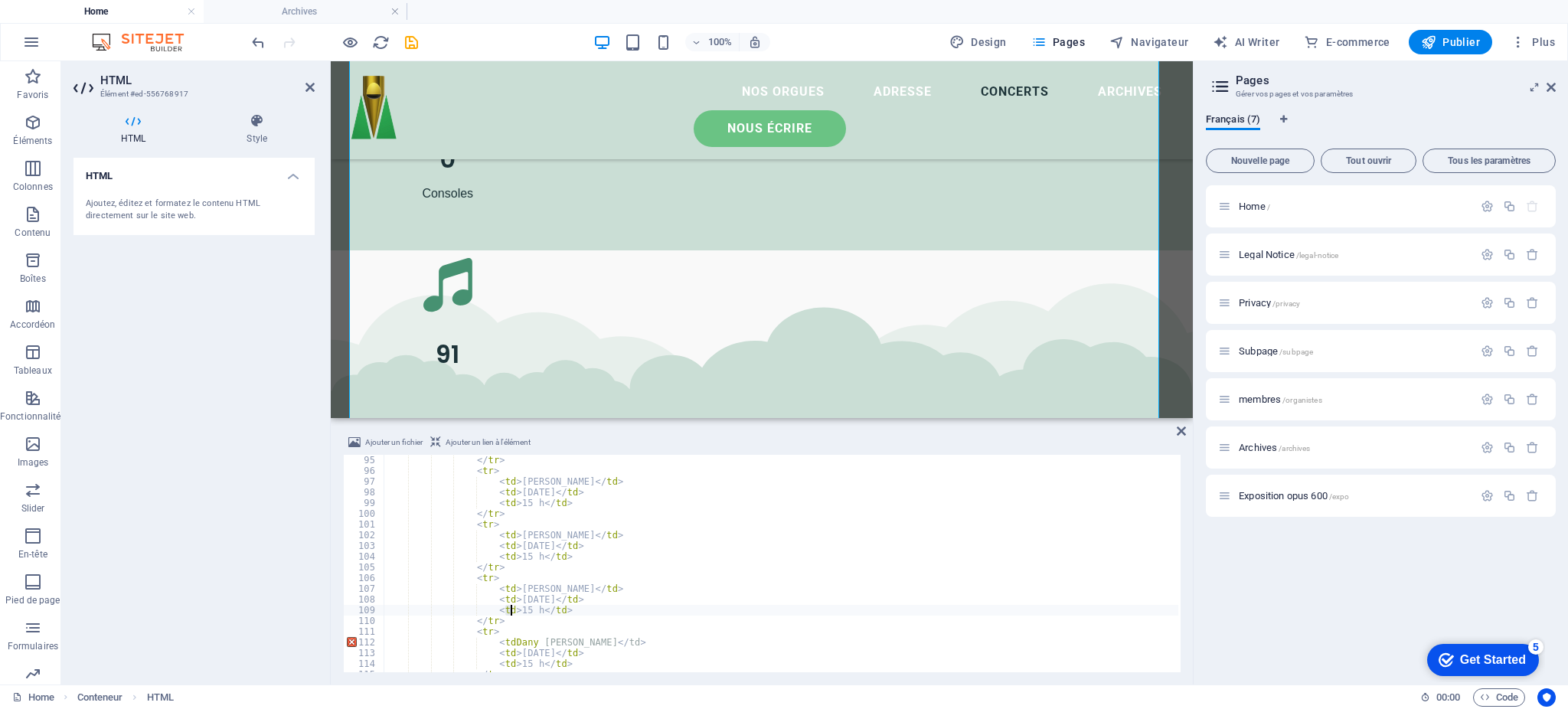
click at [503, 643] on div "</ tr > < tr > < td > [PERSON_NAME] </ td > < td > [DATE] </ td > < td > 15 h <…" at bounding box center [781, 574] width 795 height 239
paste textarea "></td>"
drag, startPoint x: 535, startPoint y: 644, endPoint x: 510, endPoint y: 647, distance: 25.2
click at [510, 647] on div "</ tr > < tr > < td > [PERSON_NAME] </ td > < td > [DATE] </ td > < td > 15 h <…" at bounding box center [781, 574] width 795 height 239
click at [549, 648] on div "</ tr > < tr > < td > [PERSON_NAME] </ td > < td > [DATE] </ td > < td > 15 h <…" at bounding box center [781, 574] width 795 height 239
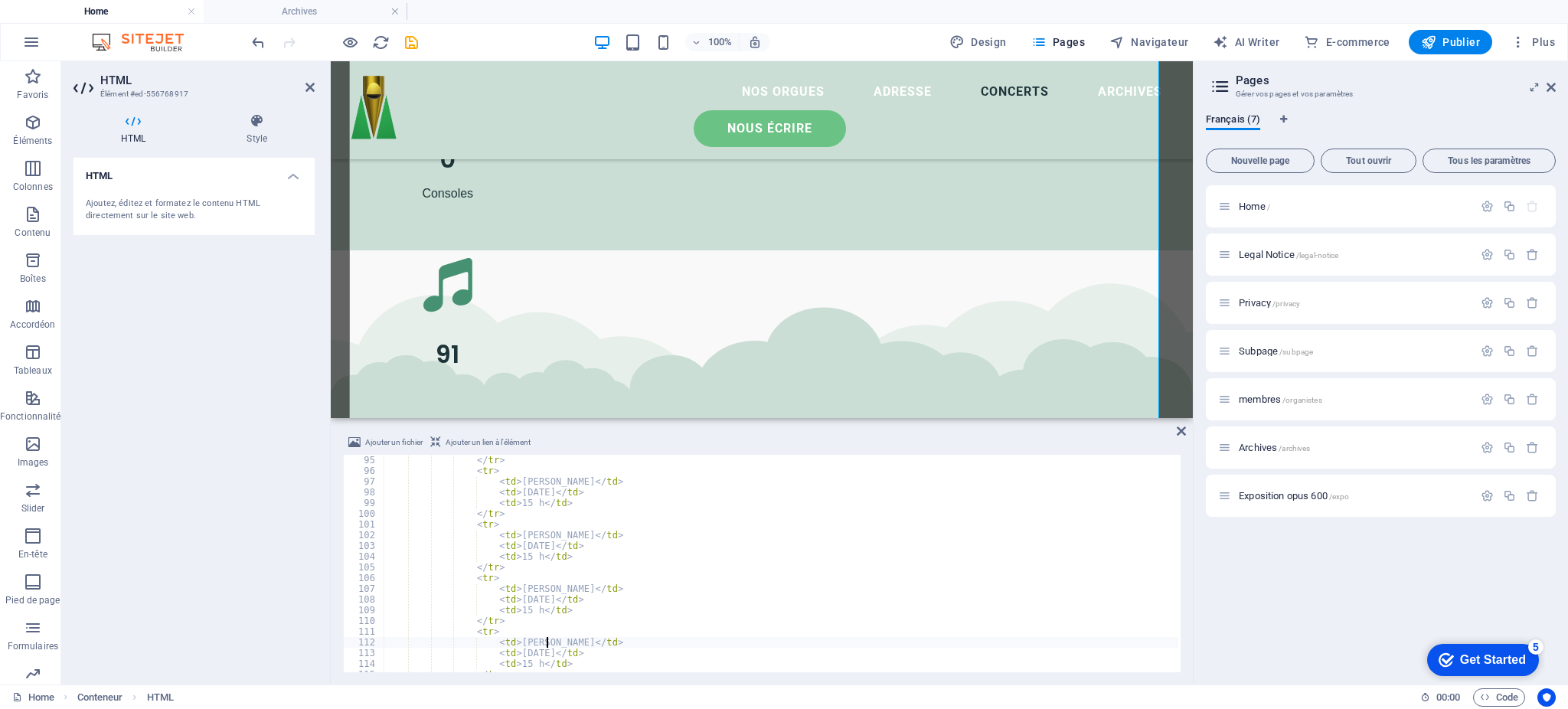
click at [549, 648] on div "</ tr > < tr > < td > [PERSON_NAME] </ td > < td > [DATE] </ td > < td > 15 h <…" at bounding box center [781, 574] width 795 height 239
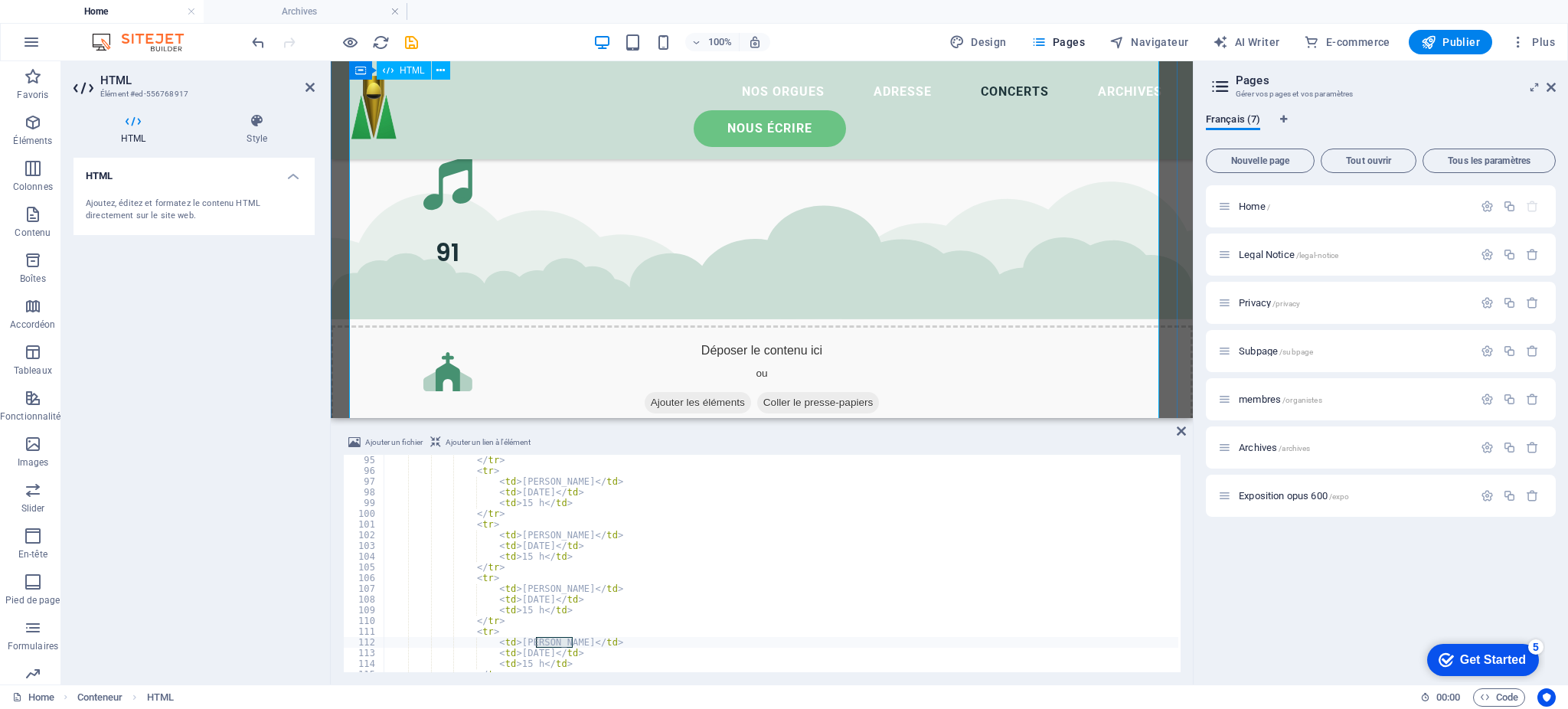
scroll to position [3345, 0]
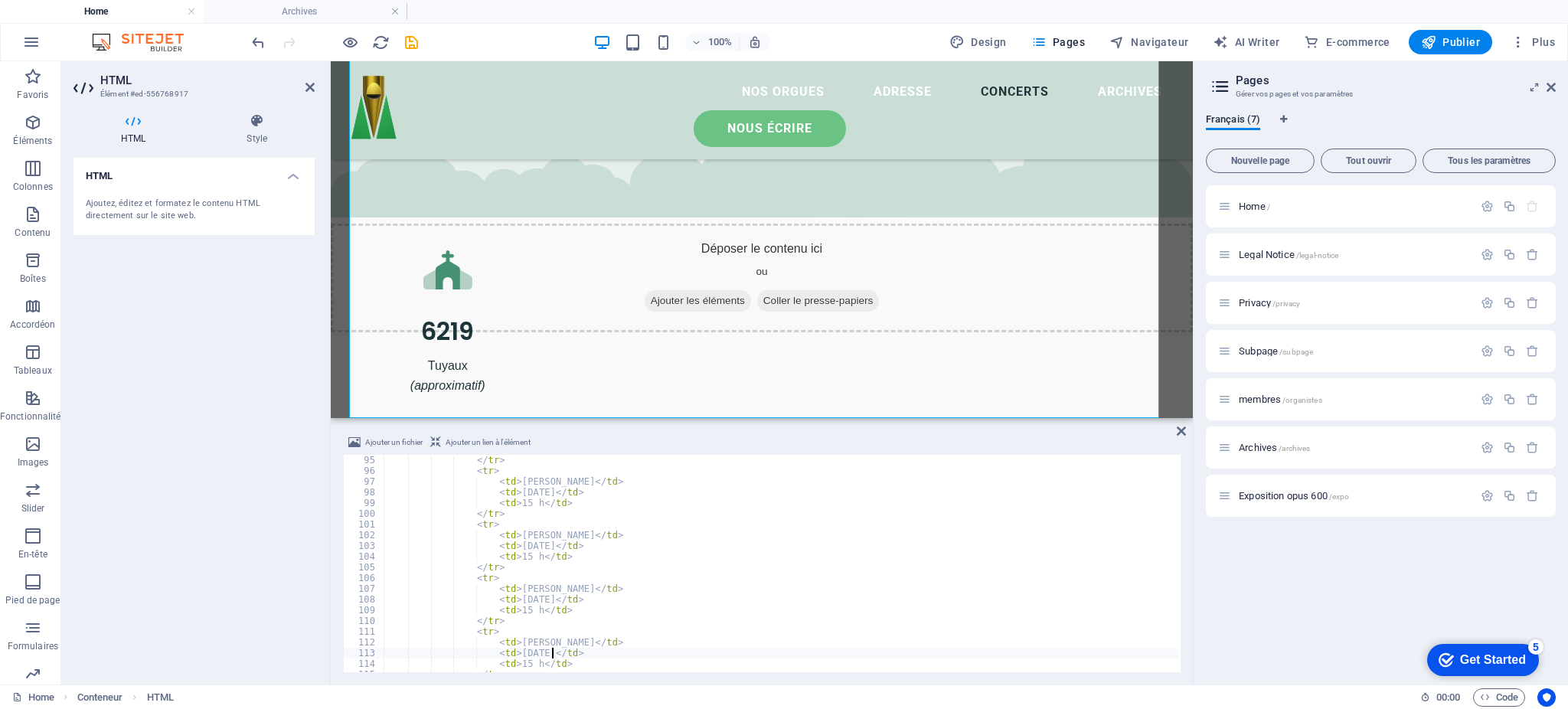
click at [554, 654] on div "</ tr > < tr > < td > [PERSON_NAME] </ td > < td > [DATE] </ td > < td > 15 h <…" at bounding box center [781, 574] width 795 height 239
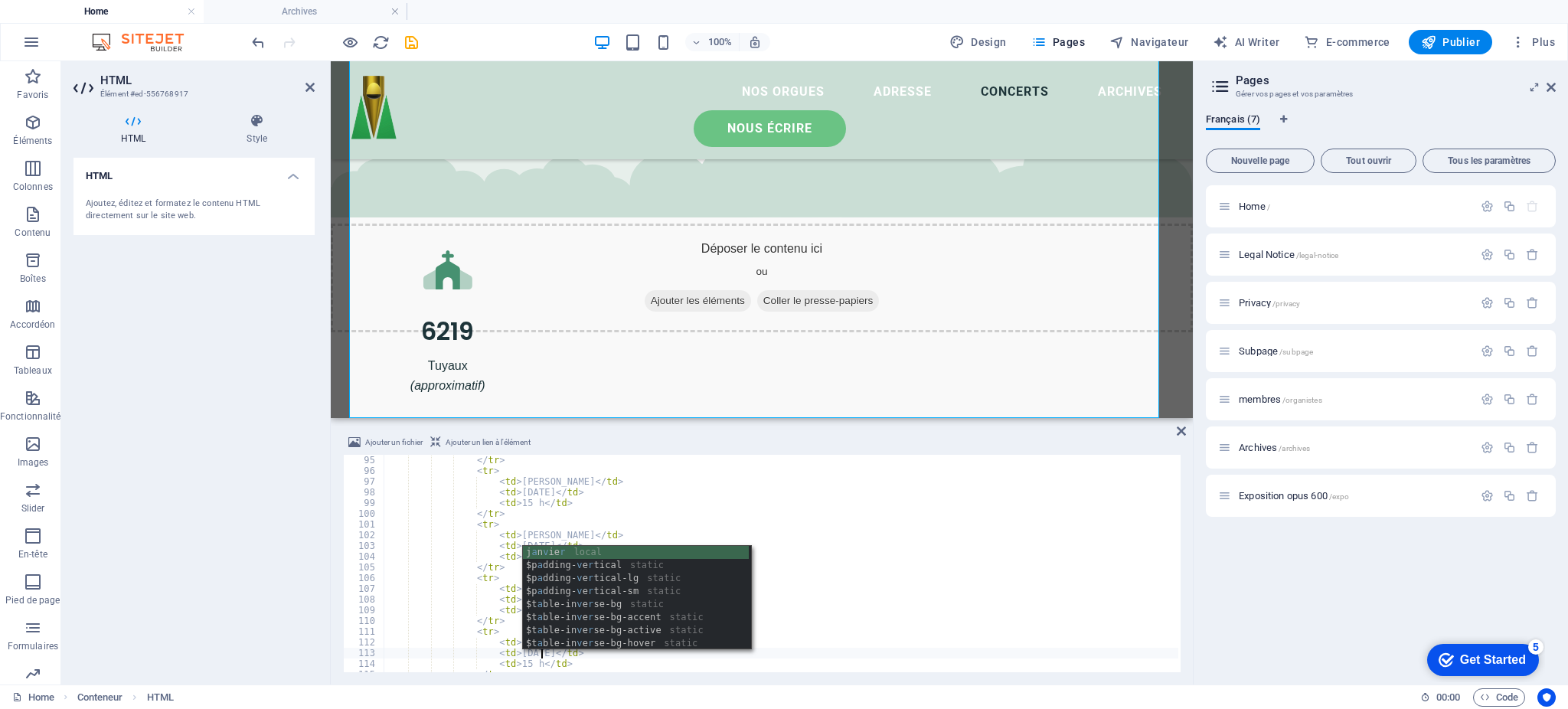
scroll to position [0, 14]
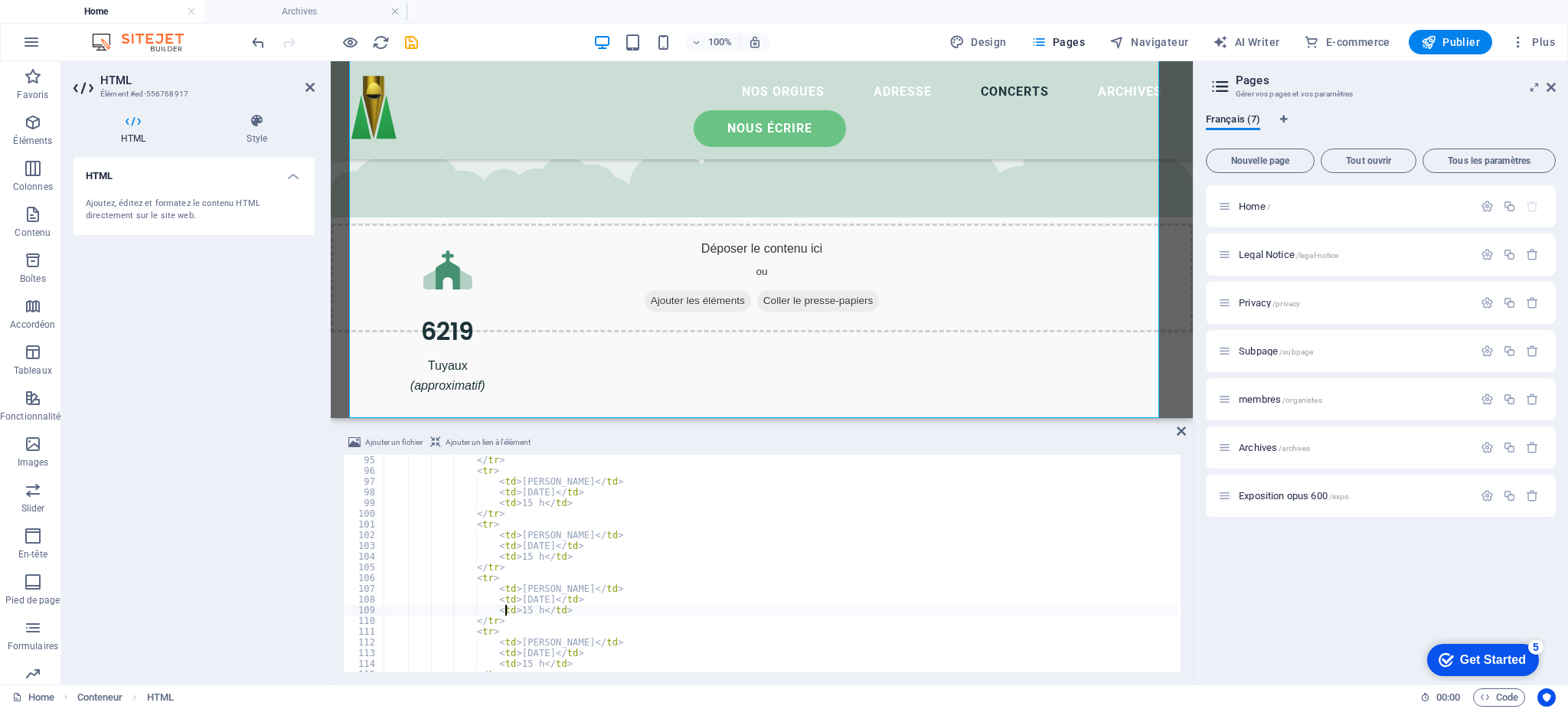
click at [508, 608] on div "</ tr > < tr > < td > [PERSON_NAME] </ td > < td > [DATE] </ td > < td > 15 h <…" at bounding box center [781, 574] width 795 height 239
click at [580, 633] on div "</ tr > < tr > < td > [PERSON_NAME] </ td > < td > [DATE] </ td > < td > 15 h <…" at bounding box center [781, 567] width 795 height 239
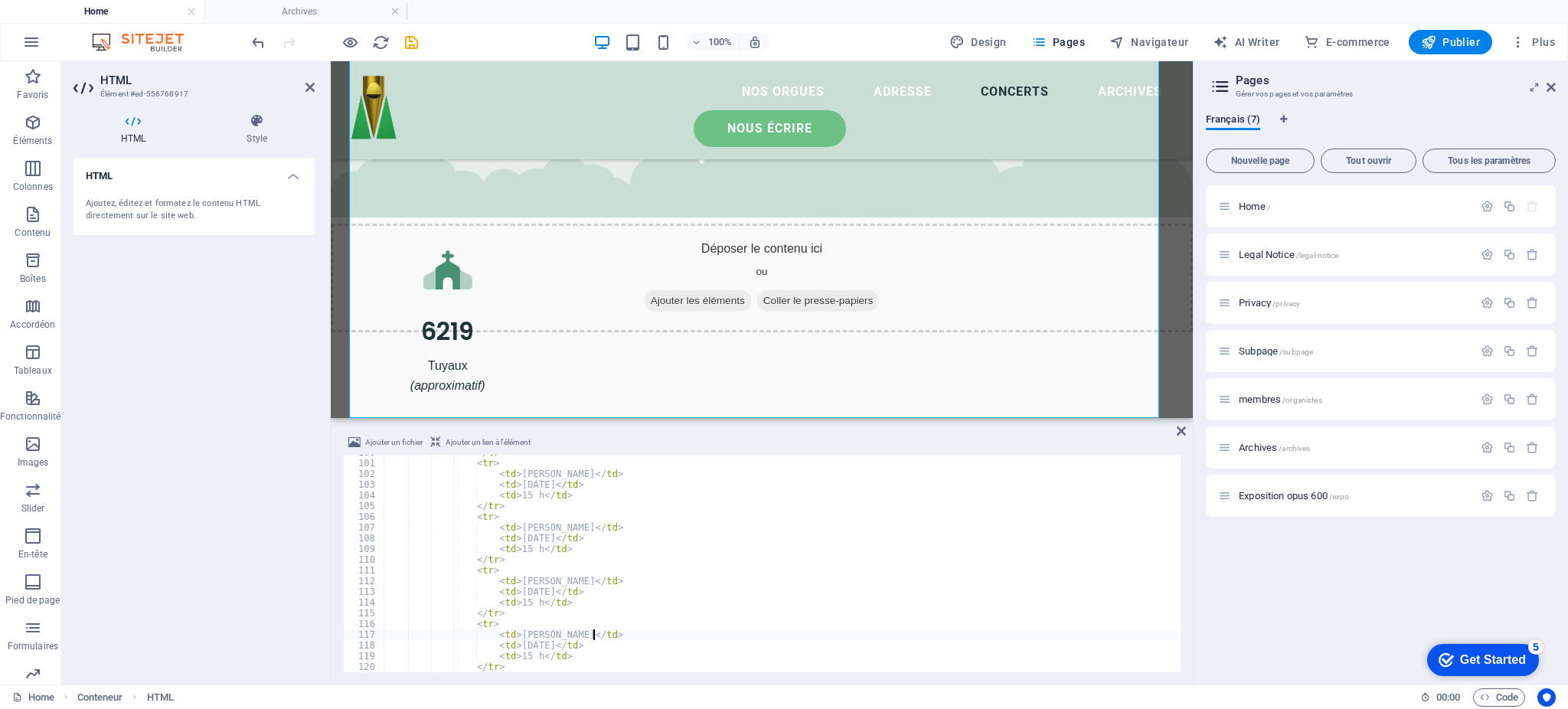
click at [547, 647] on div "</ tr > < tr > < td > [PERSON_NAME] </ td > < td > [DATE] </ td > < td > 15 h <…" at bounding box center [781, 567] width 795 height 239
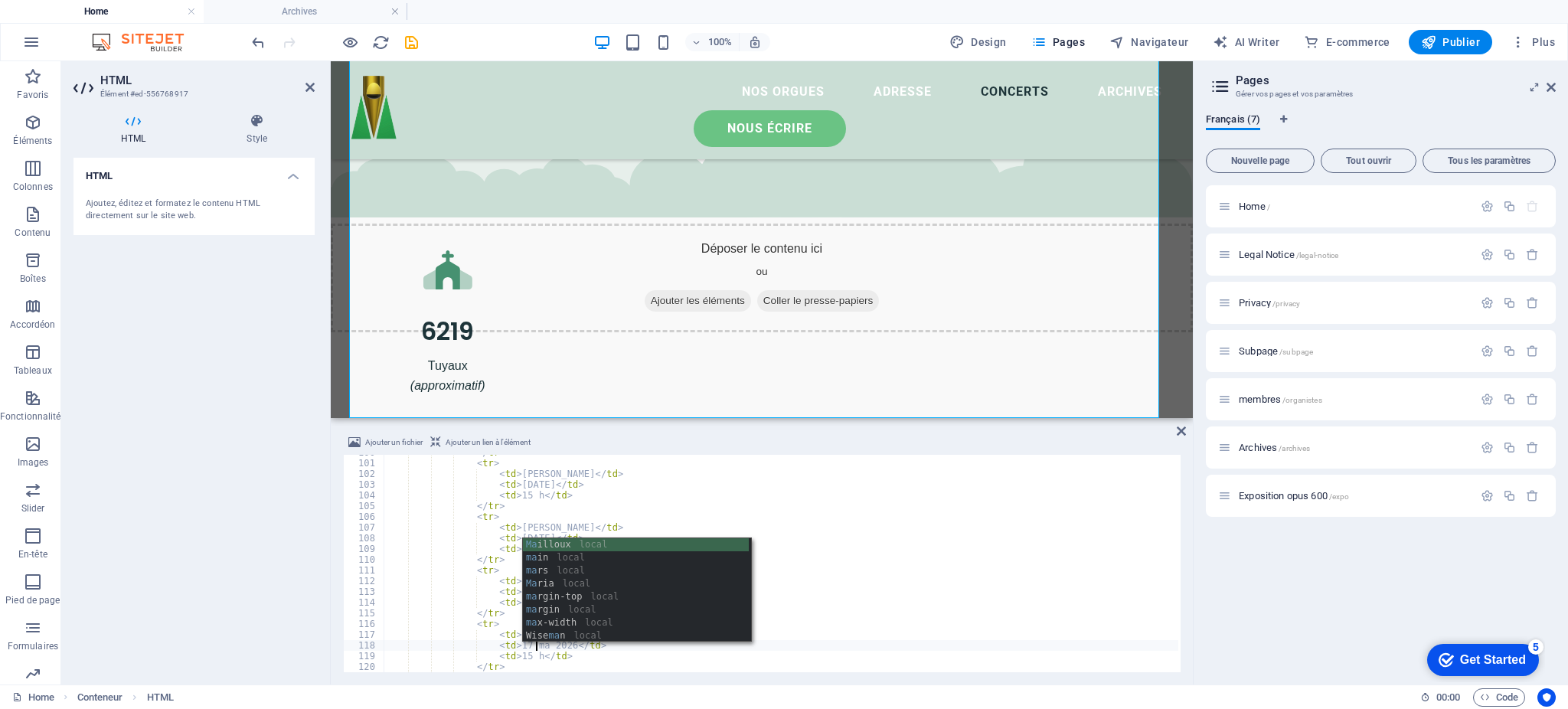
scroll to position [0, 13]
click at [672, 510] on div "</ tr > < tr > < td > [PERSON_NAME] </ td > < td > [DATE] </ td > < td > 15 h <…" at bounding box center [781, 567] width 795 height 239
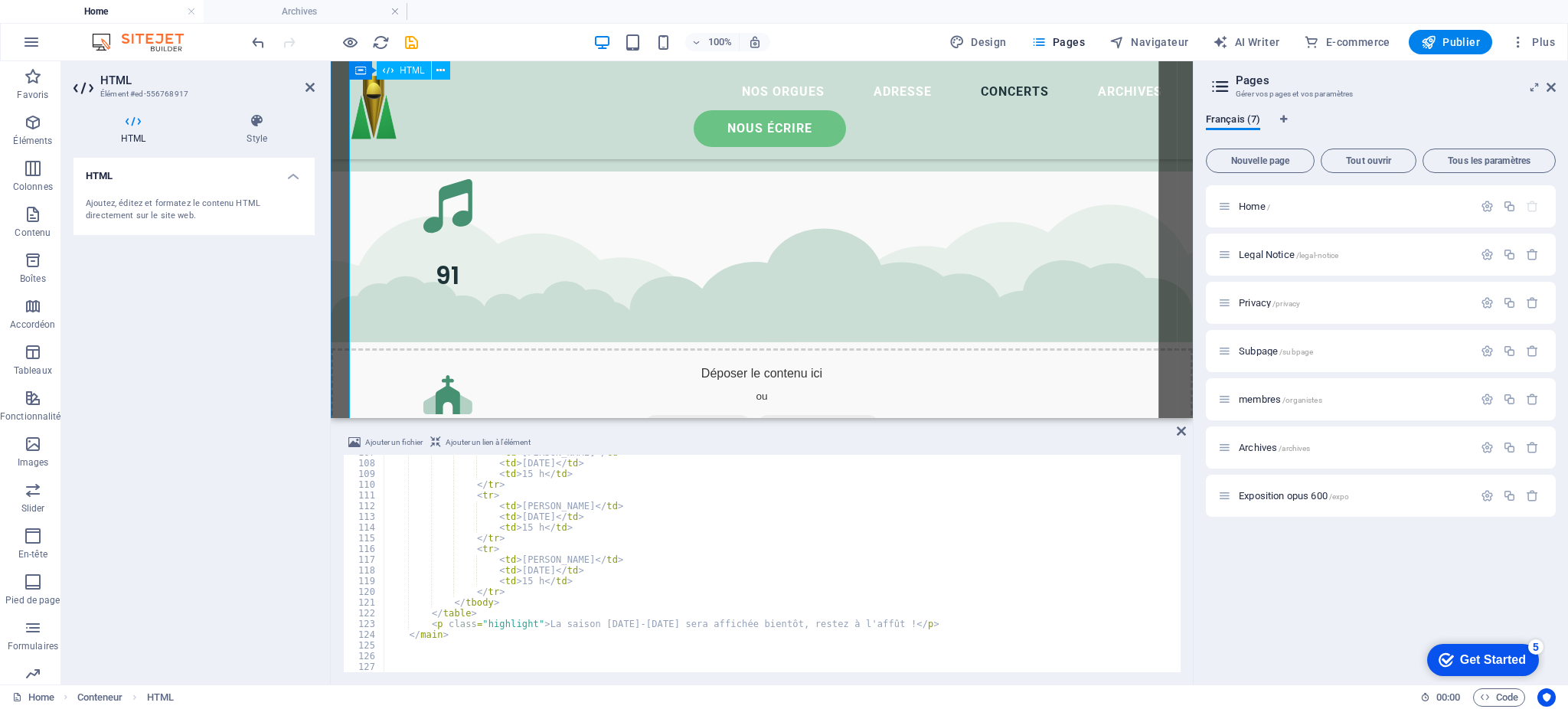
scroll to position [3243, 0]
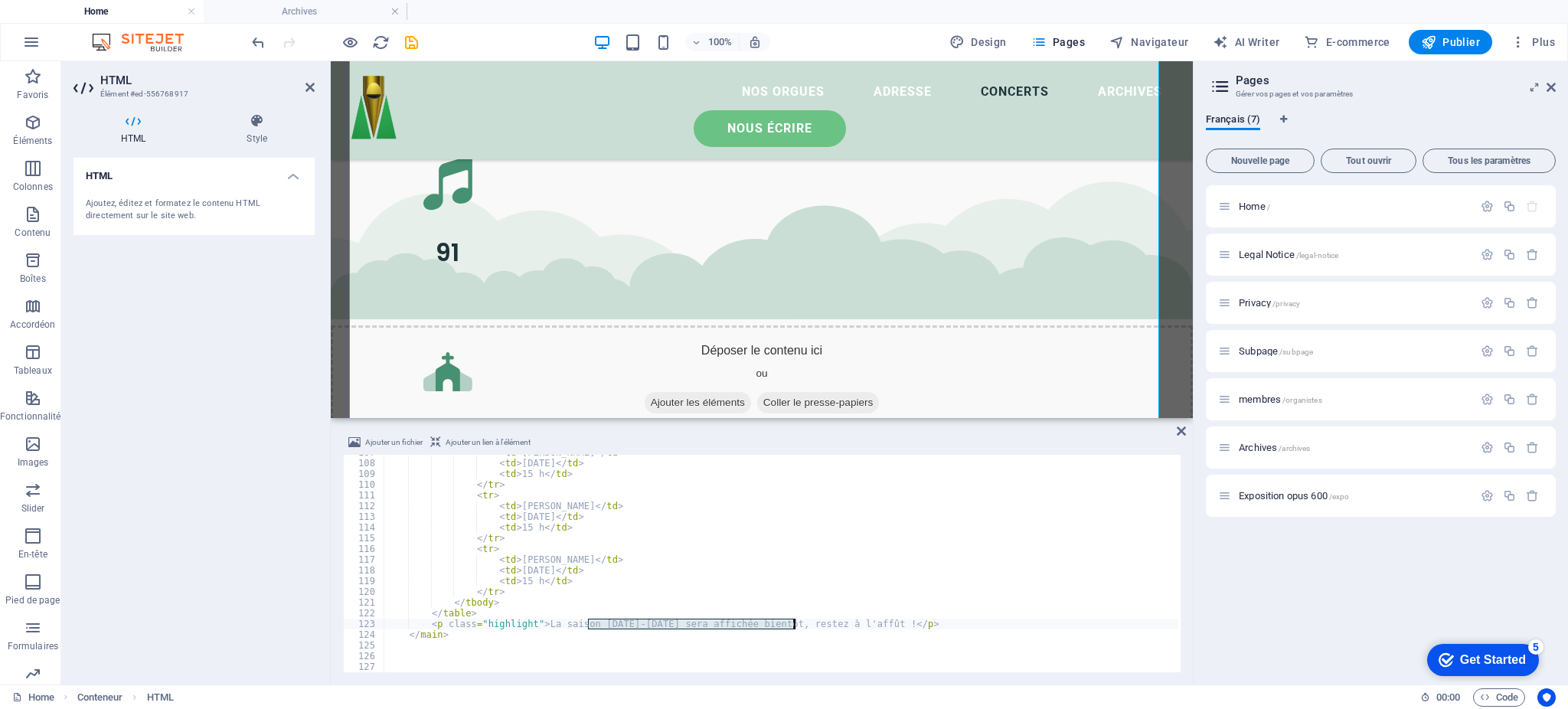
drag, startPoint x: 588, startPoint y: 629, endPoint x: 795, endPoint y: 624, distance: 207.1
click at [795, 624] on div "< td > [PERSON_NAME] </ td > < td > [DATE] </ td > < td > 15 h </ td > </ tr > …" at bounding box center [781, 567] width 795 height 239
click at [795, 624] on div "< td > [PERSON_NAME] </ td > < td > [DATE] </ td > < td > 15 h </ td > </ tr > …" at bounding box center [781, 563] width 795 height 218
drag, startPoint x: 746, startPoint y: 626, endPoint x: 541, endPoint y: 629, distance: 205.0
click at [542, 629] on div "< td > [PERSON_NAME] </ td > < td > [DATE] </ td > < td > 15 h </ td > </ tr > …" at bounding box center [781, 567] width 795 height 239
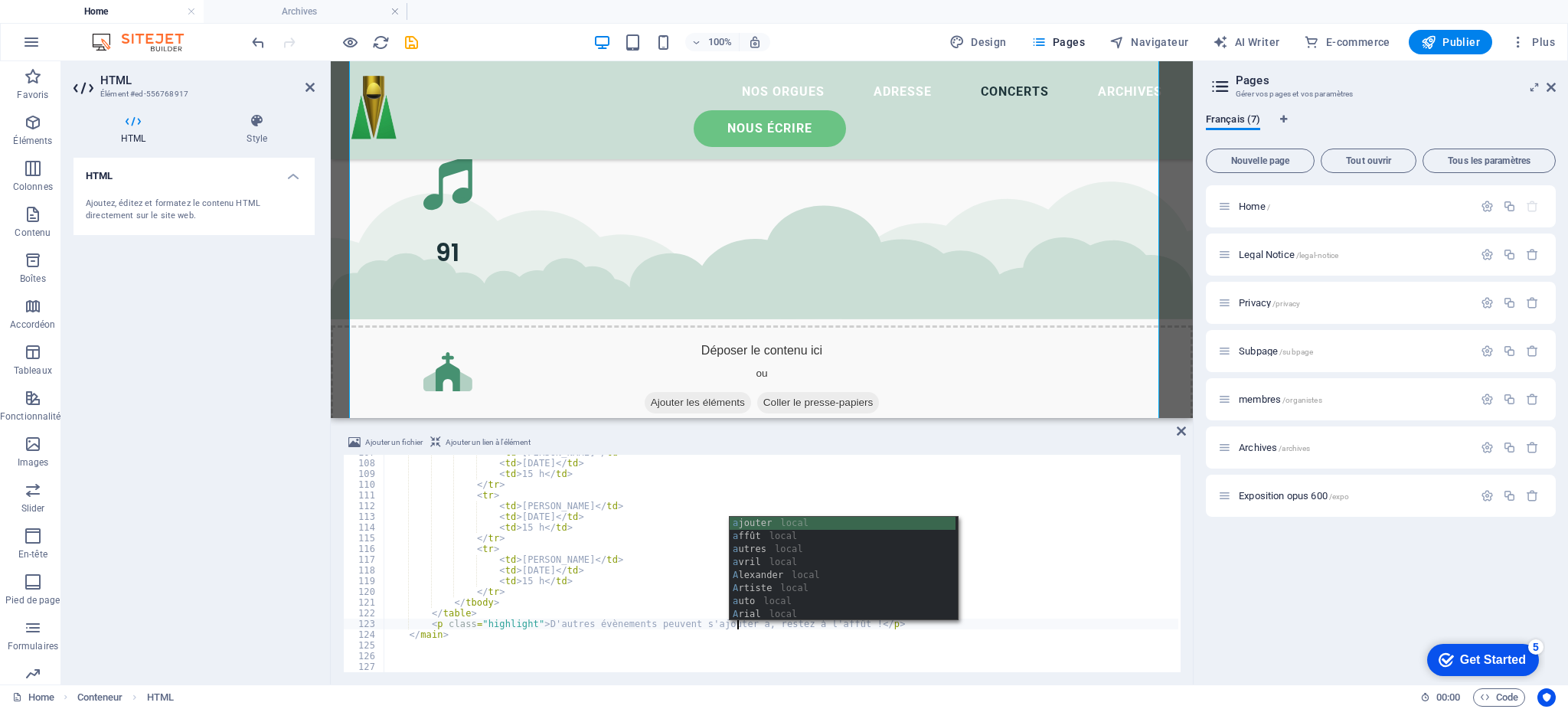
scroll to position [0, 28]
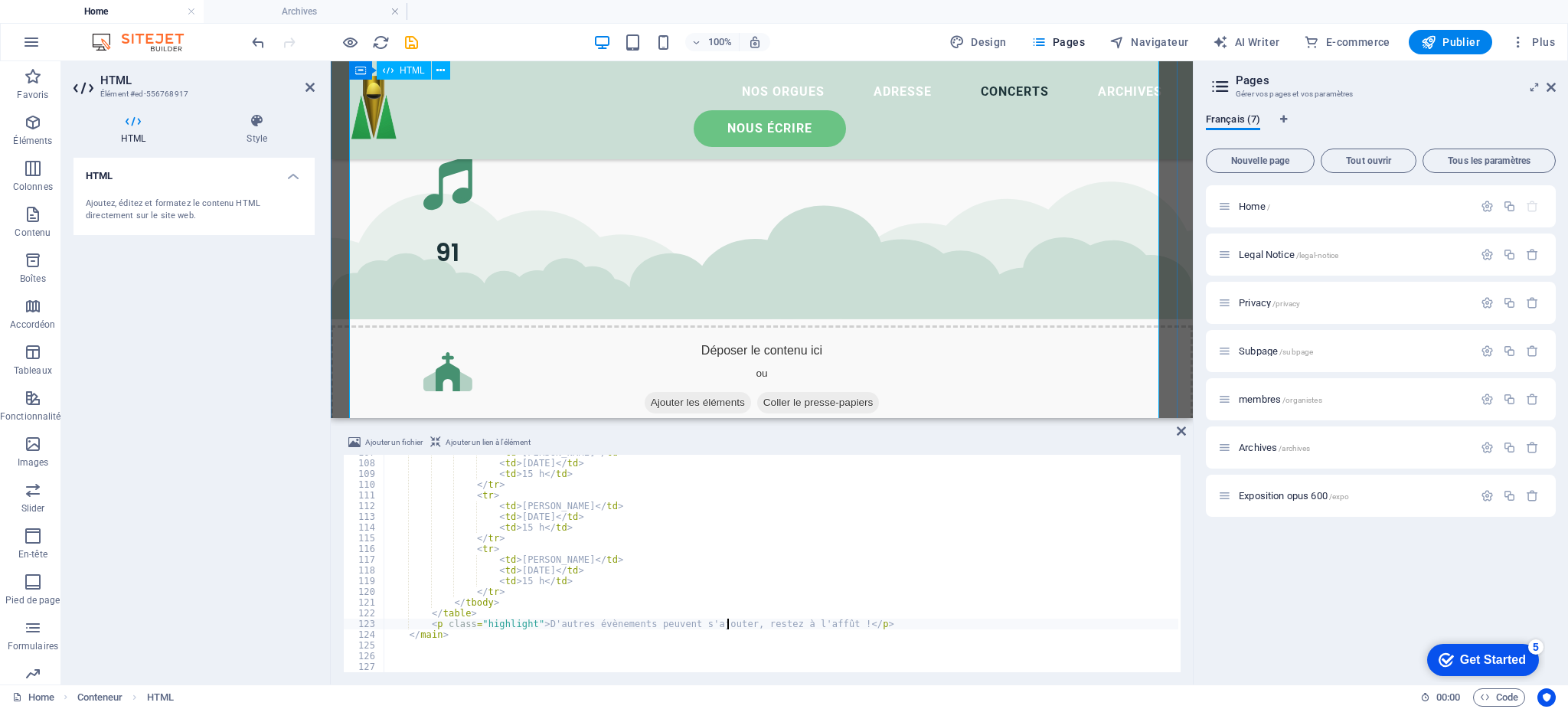
type textarea "<p class="highlight">D'autres évènements peuvent s'ajouter, restez à l'affût !<…"
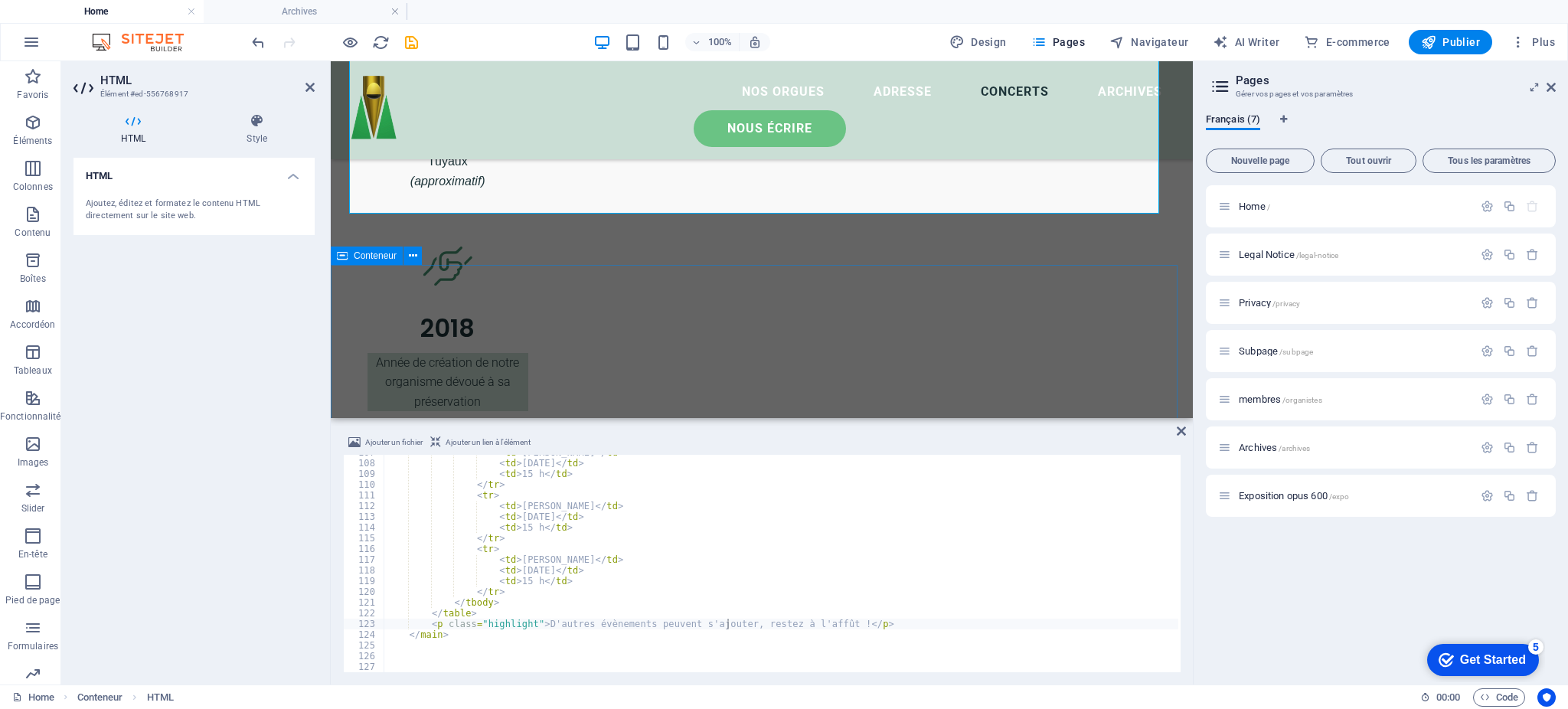
scroll to position [3447, 0]
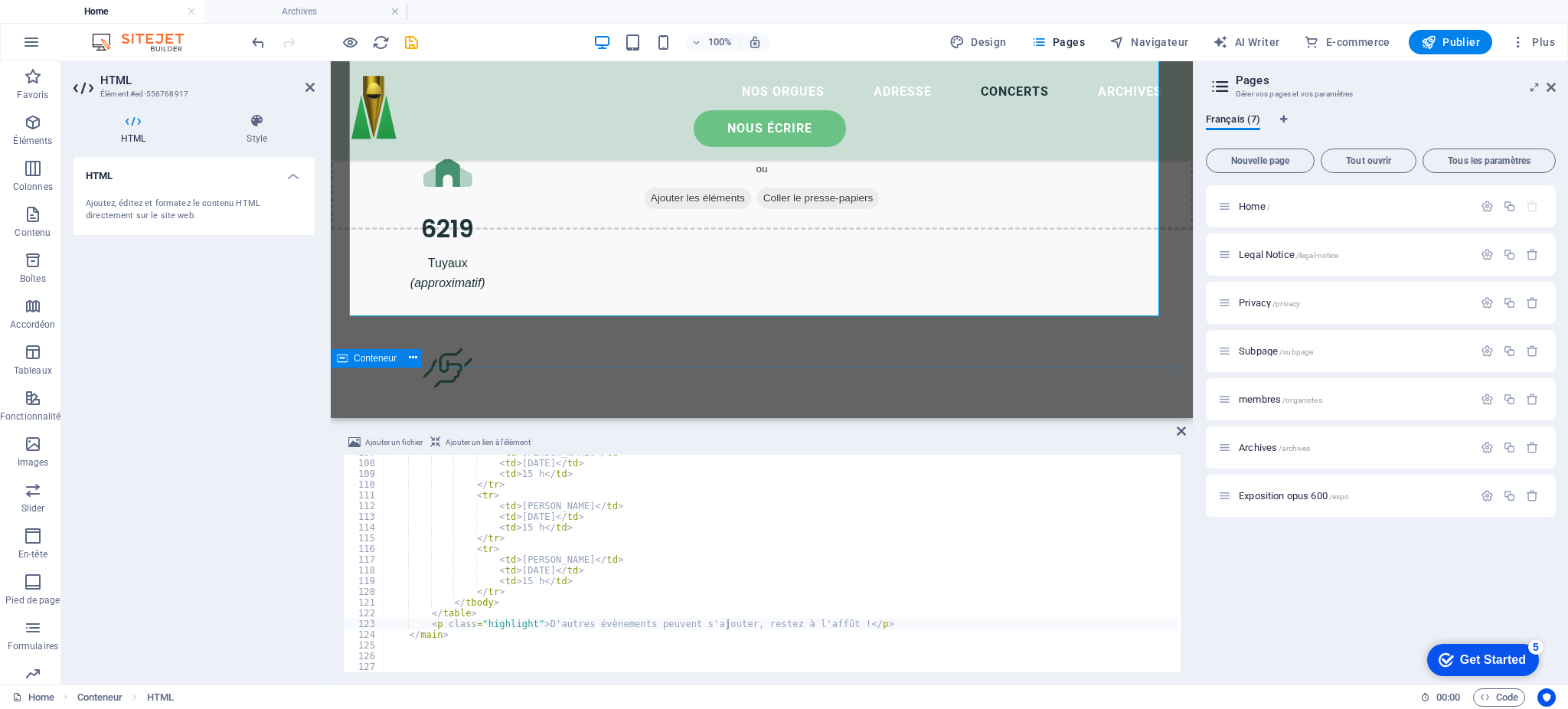
drag, startPoint x: 1092, startPoint y: 377, endPoint x: 1358, endPoint y: 377, distance: 266.0
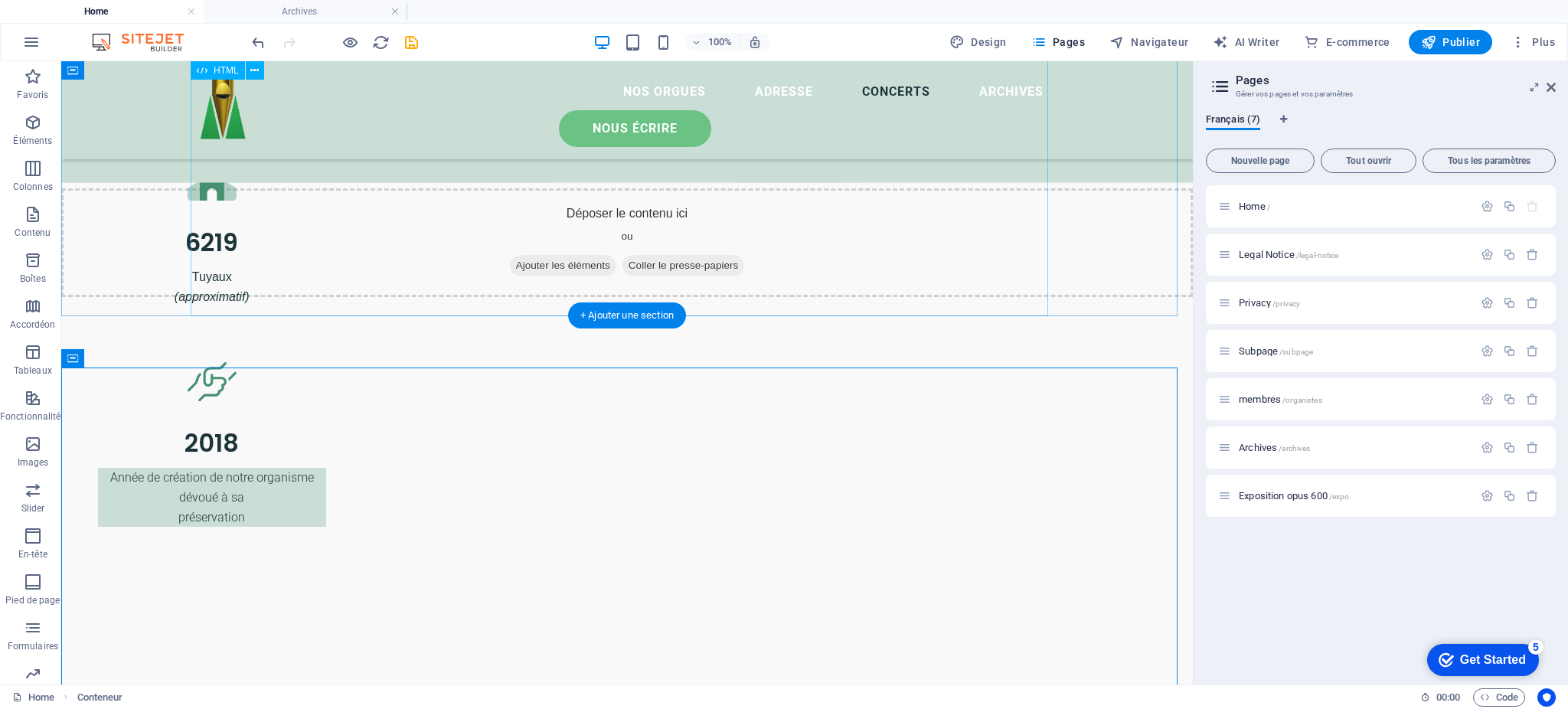
scroll to position [3509, 0]
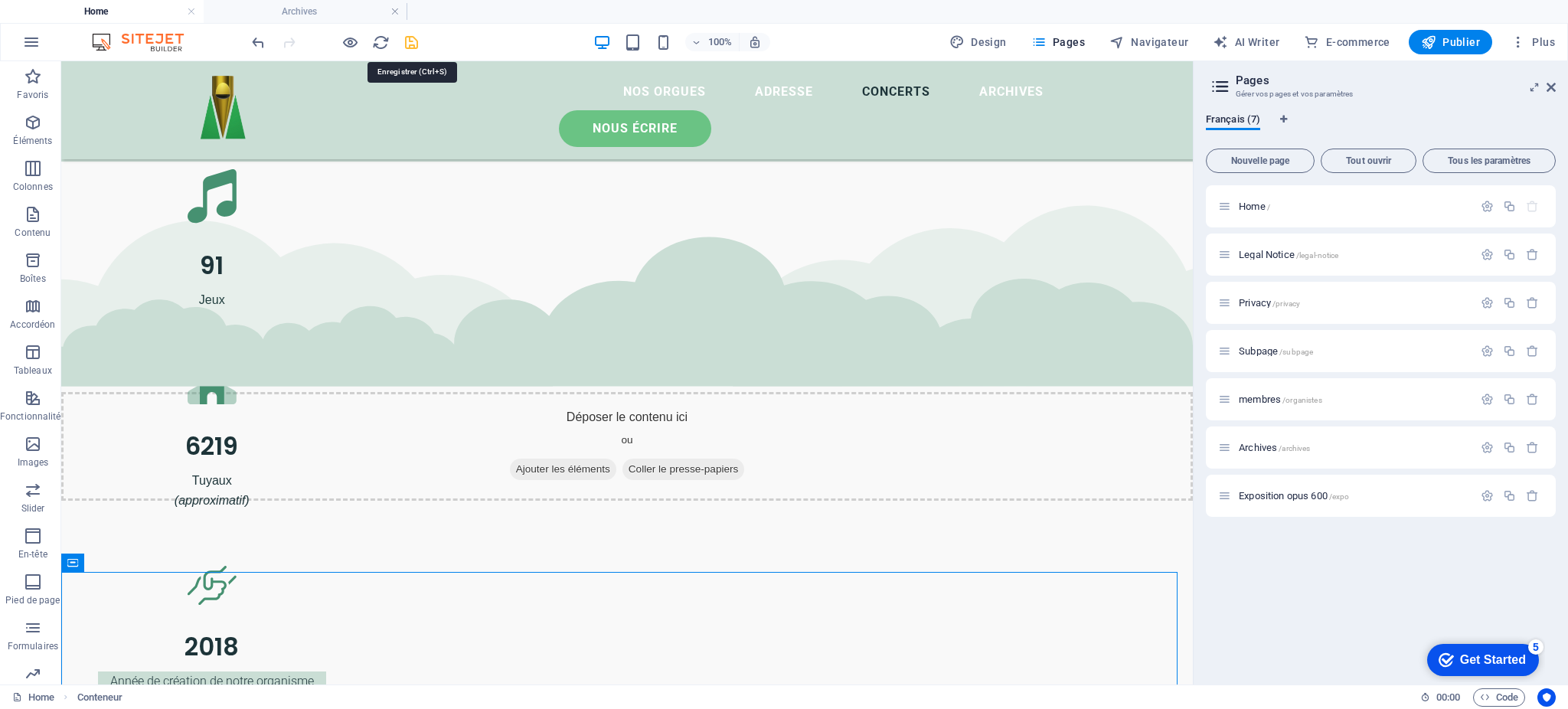
click at [410, 48] on icon "save" at bounding box center [411, 42] width 17 height 17
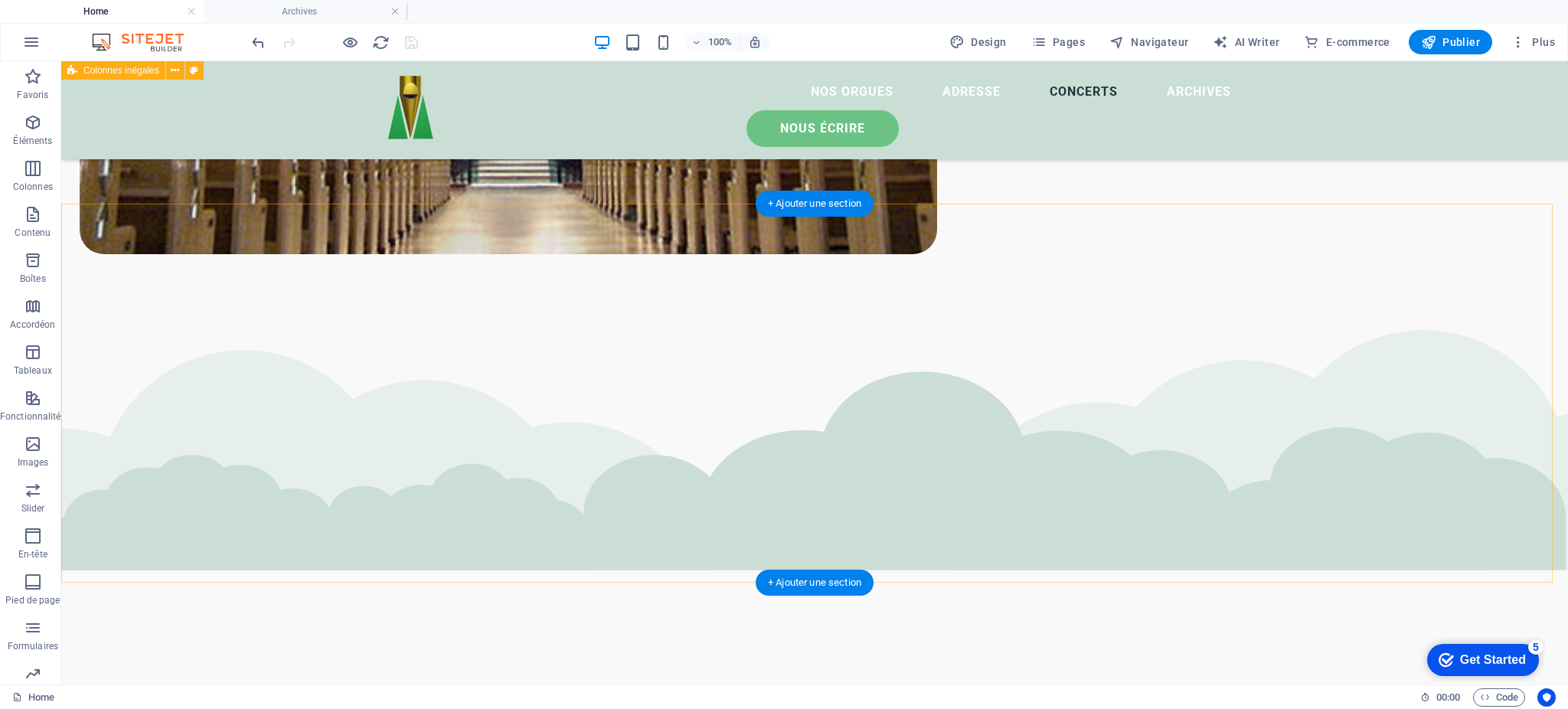
scroll to position [2589, 0]
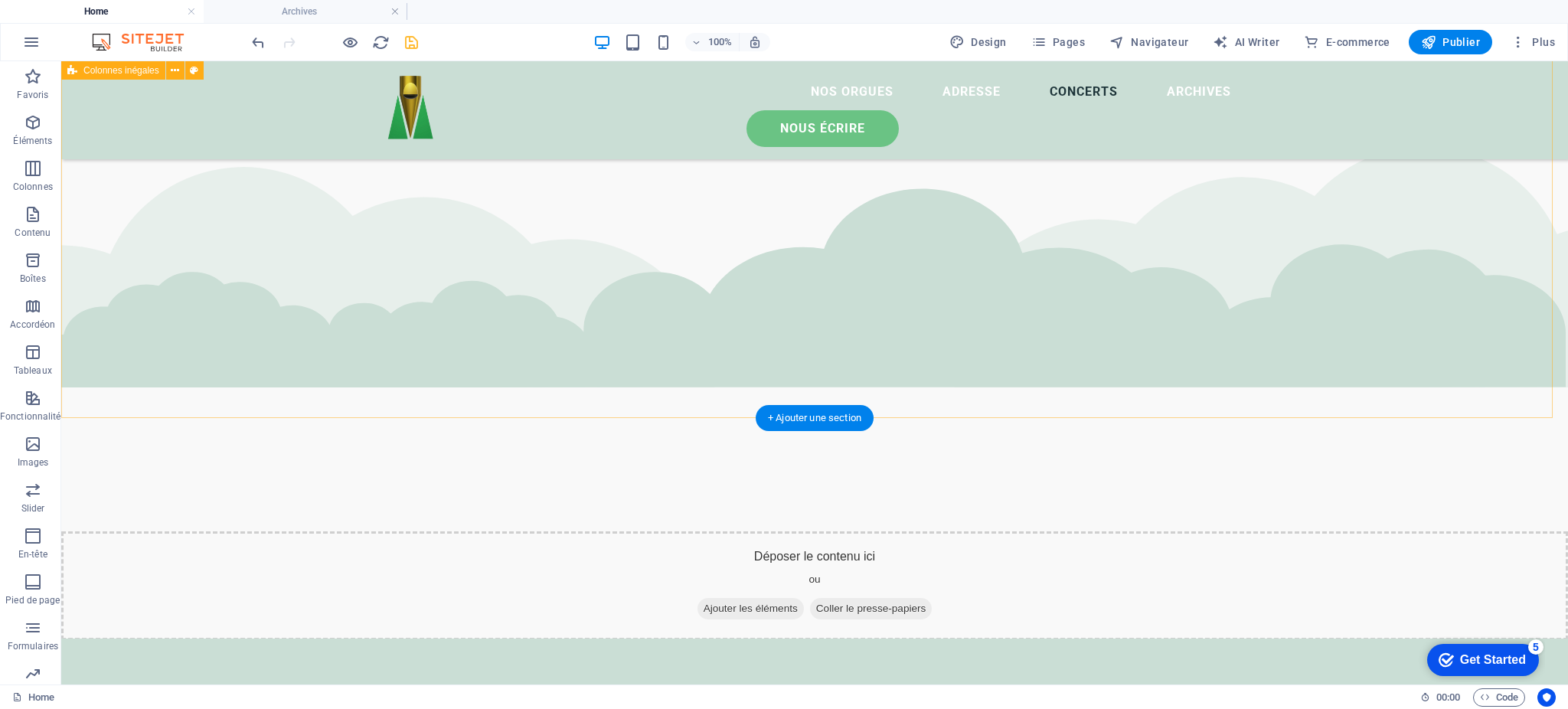
scroll to position [2848, 0]
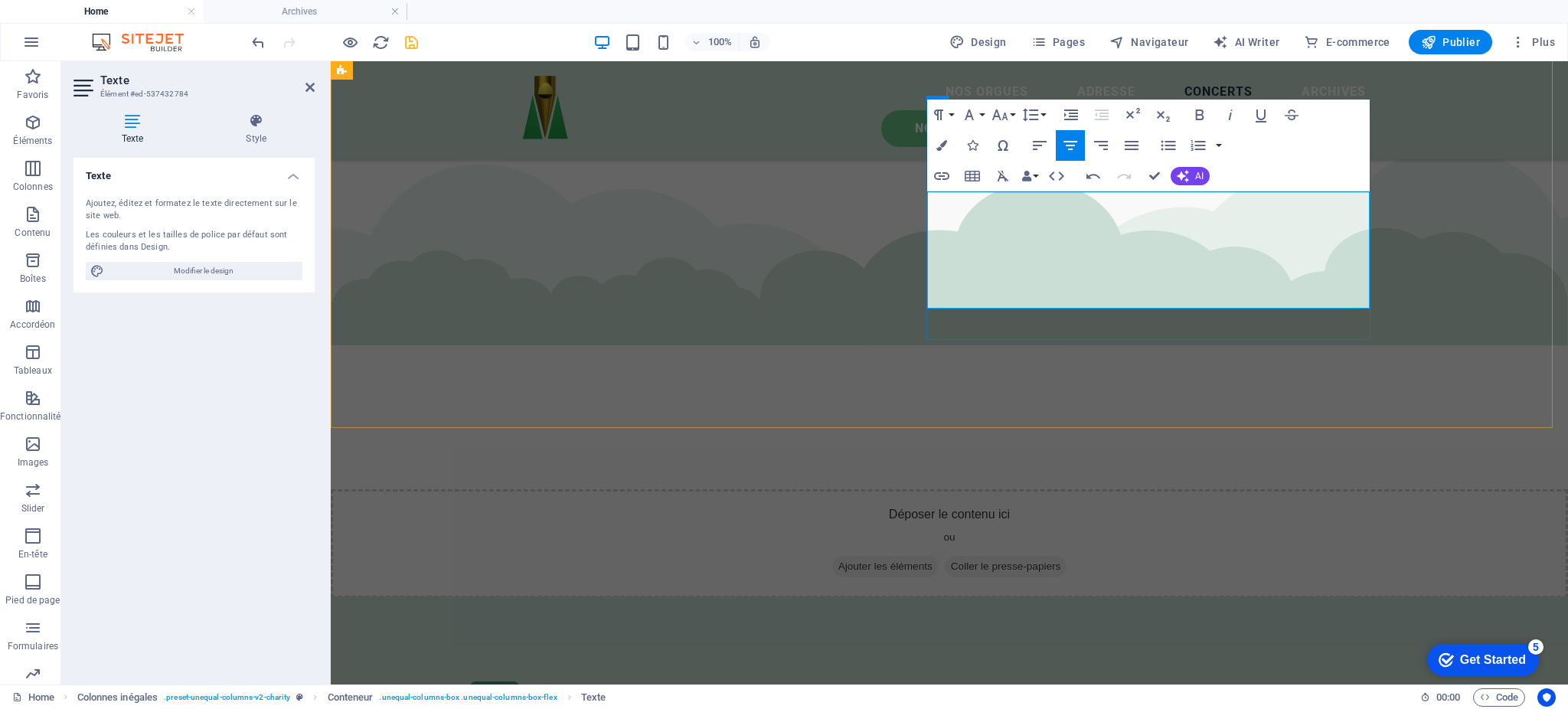
drag, startPoint x: 1284, startPoint y: 298, endPoint x: 1162, endPoint y: 299, distance: 122.0
click at [949, 175] on icon "button" at bounding box center [942, 176] width 18 height 18
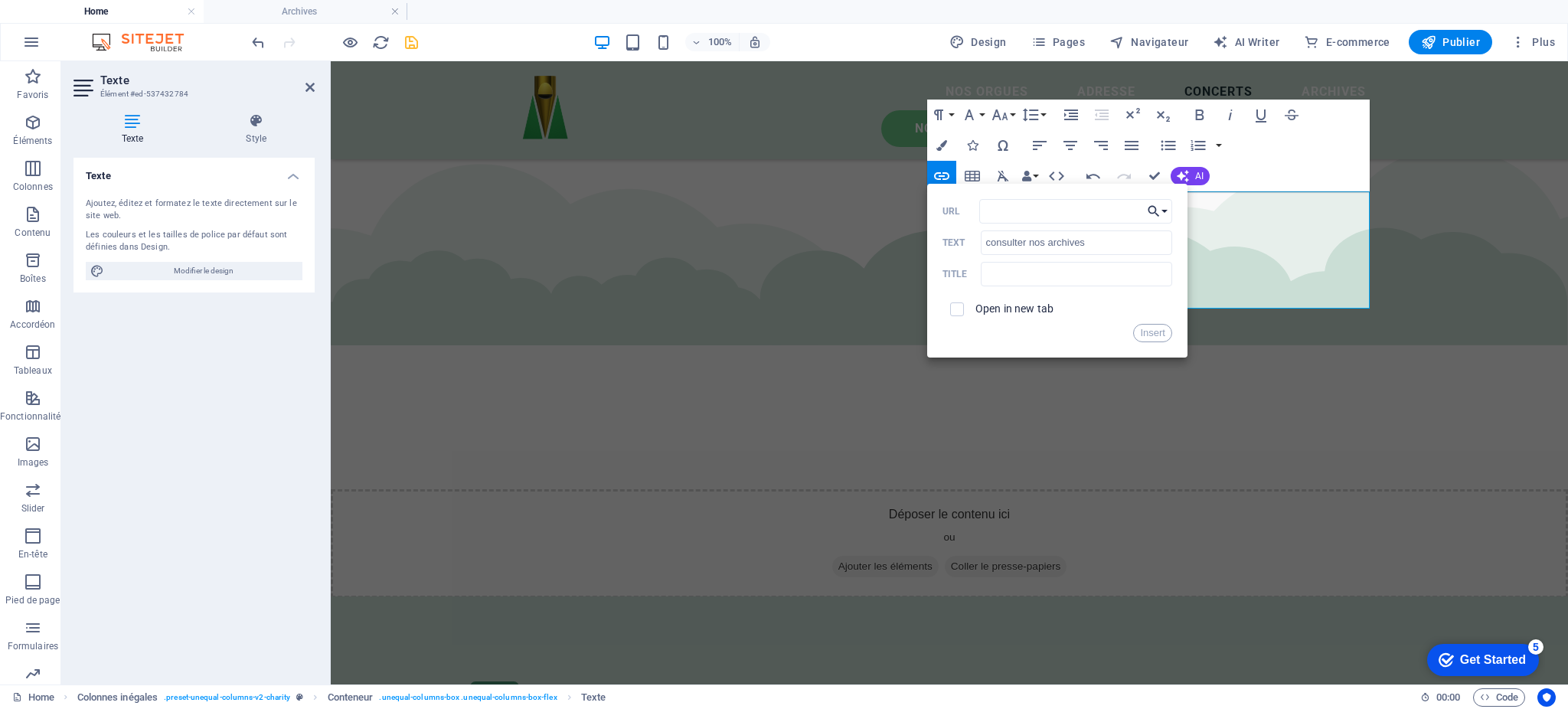
drag, startPoint x: 1164, startPoint y: 213, endPoint x: 1160, endPoint y: 205, distance: 8.9
click at [1164, 213] on button "Choose Link" at bounding box center [1158, 212] width 29 height 25
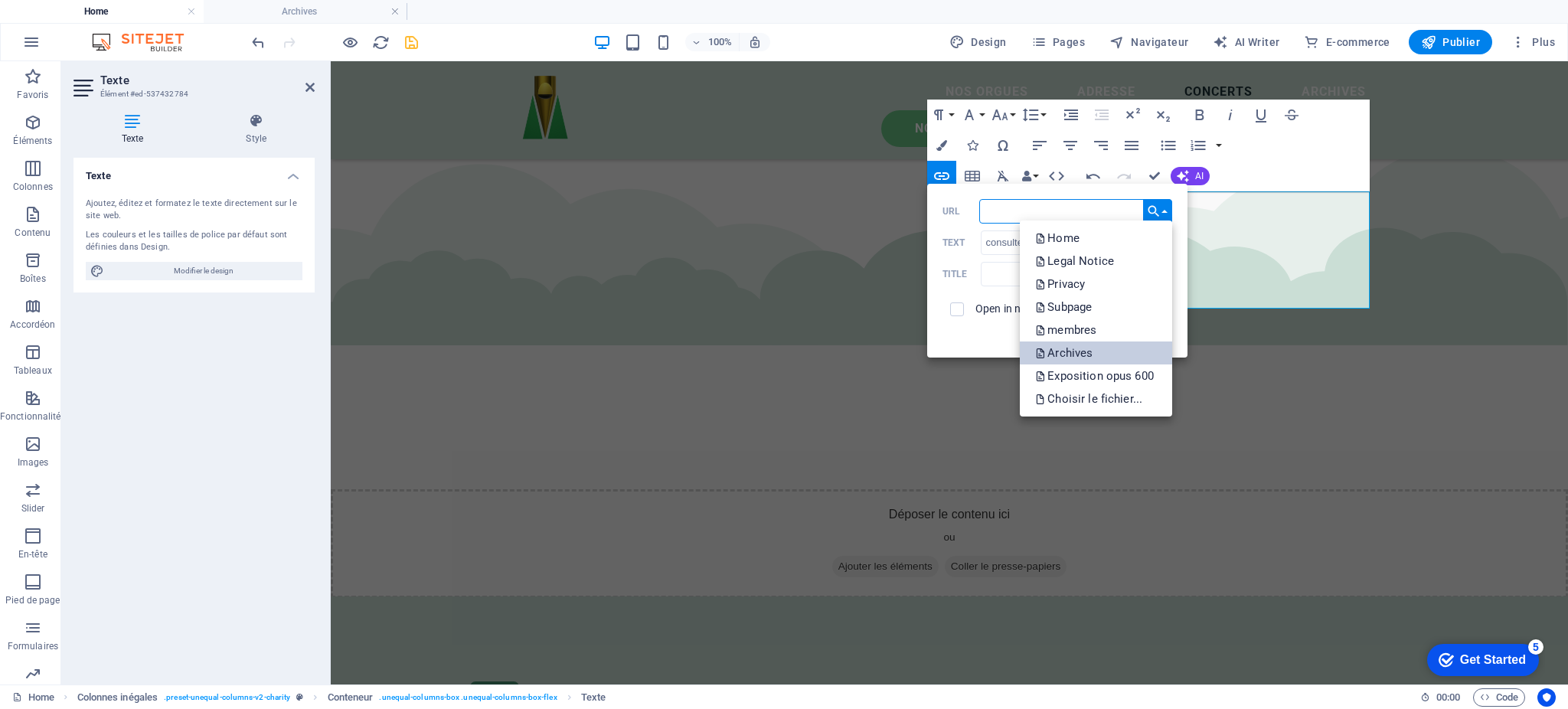
click at [1107, 348] on link "Archives" at bounding box center [1096, 353] width 152 height 23
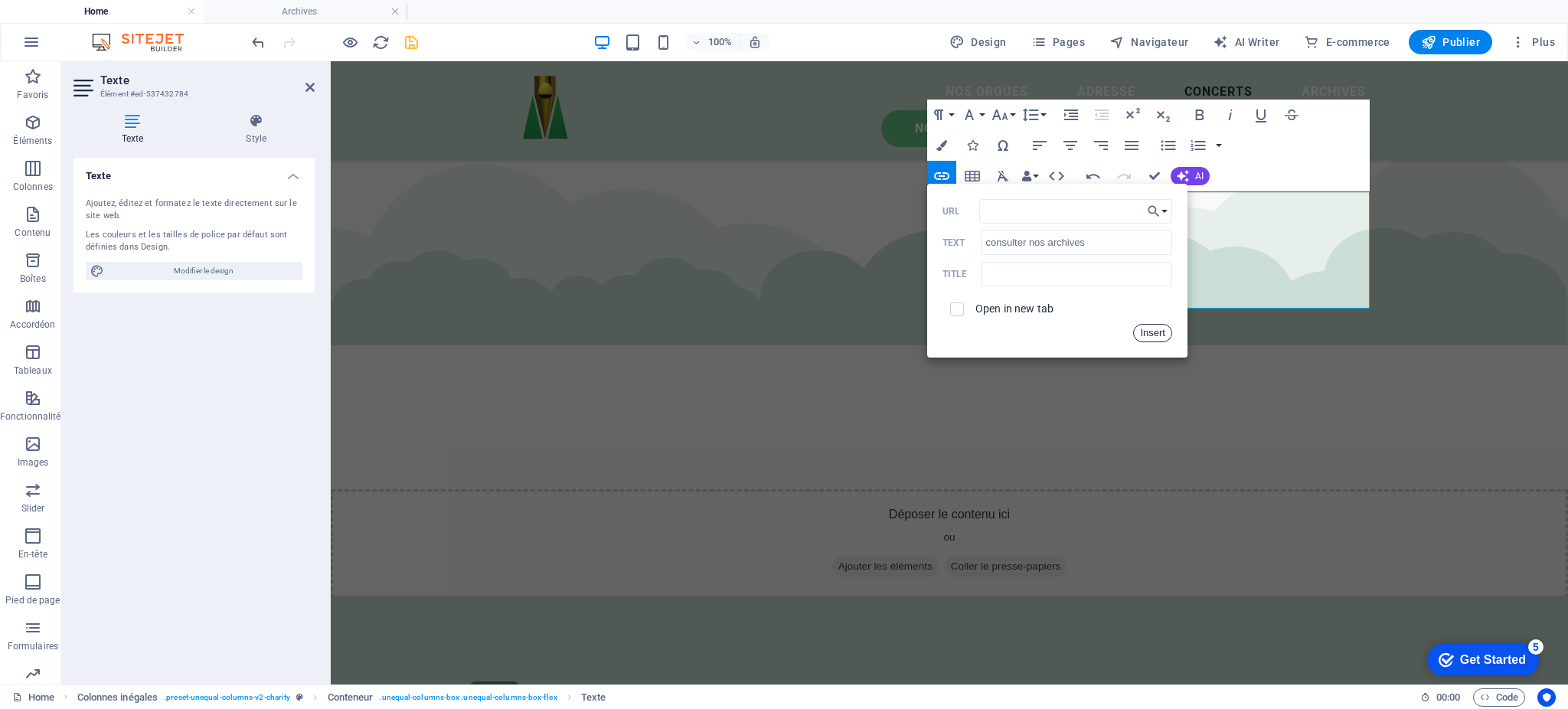
click at [1150, 330] on button "Insert" at bounding box center [1152, 333] width 39 height 18
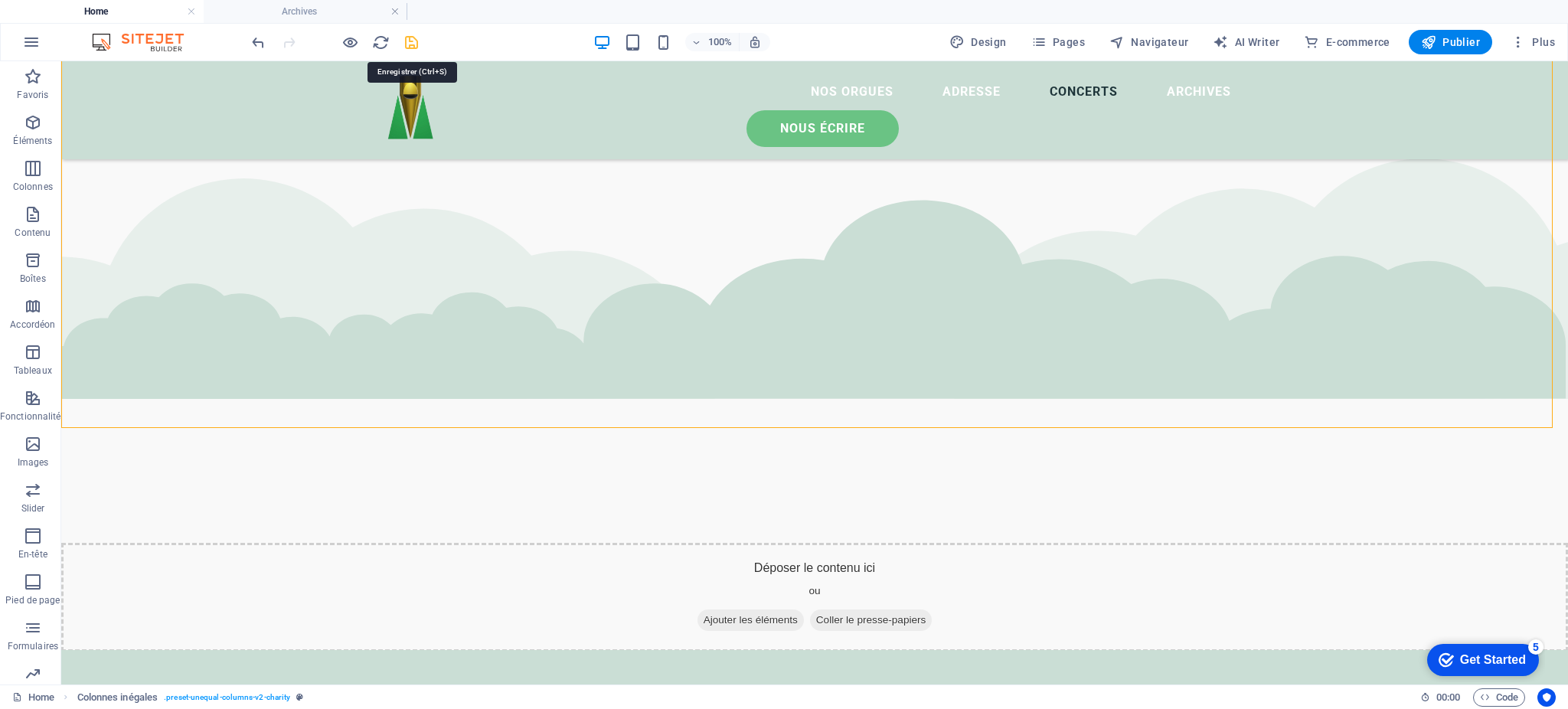
click at [407, 37] on icon "save" at bounding box center [411, 42] width 17 height 17
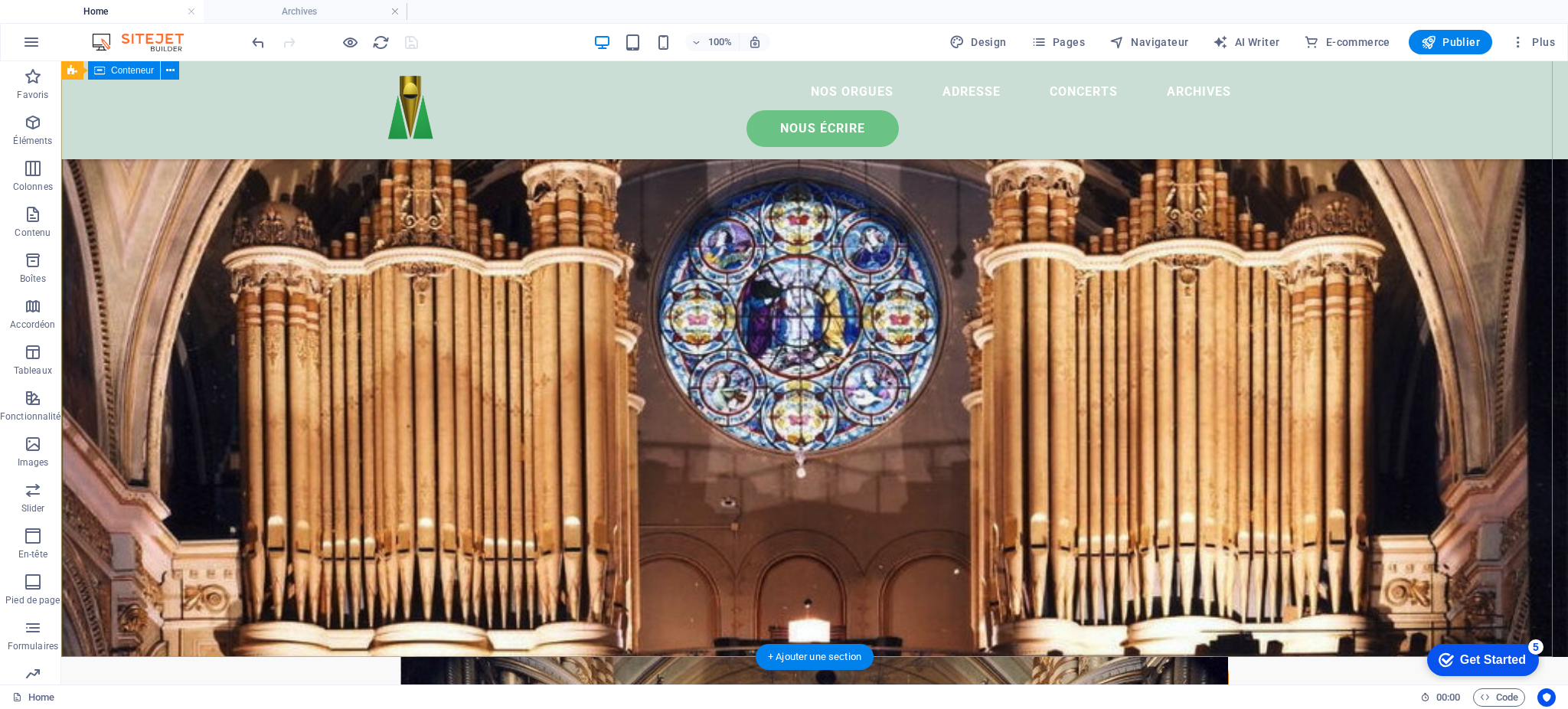
scroll to position [0, 0]
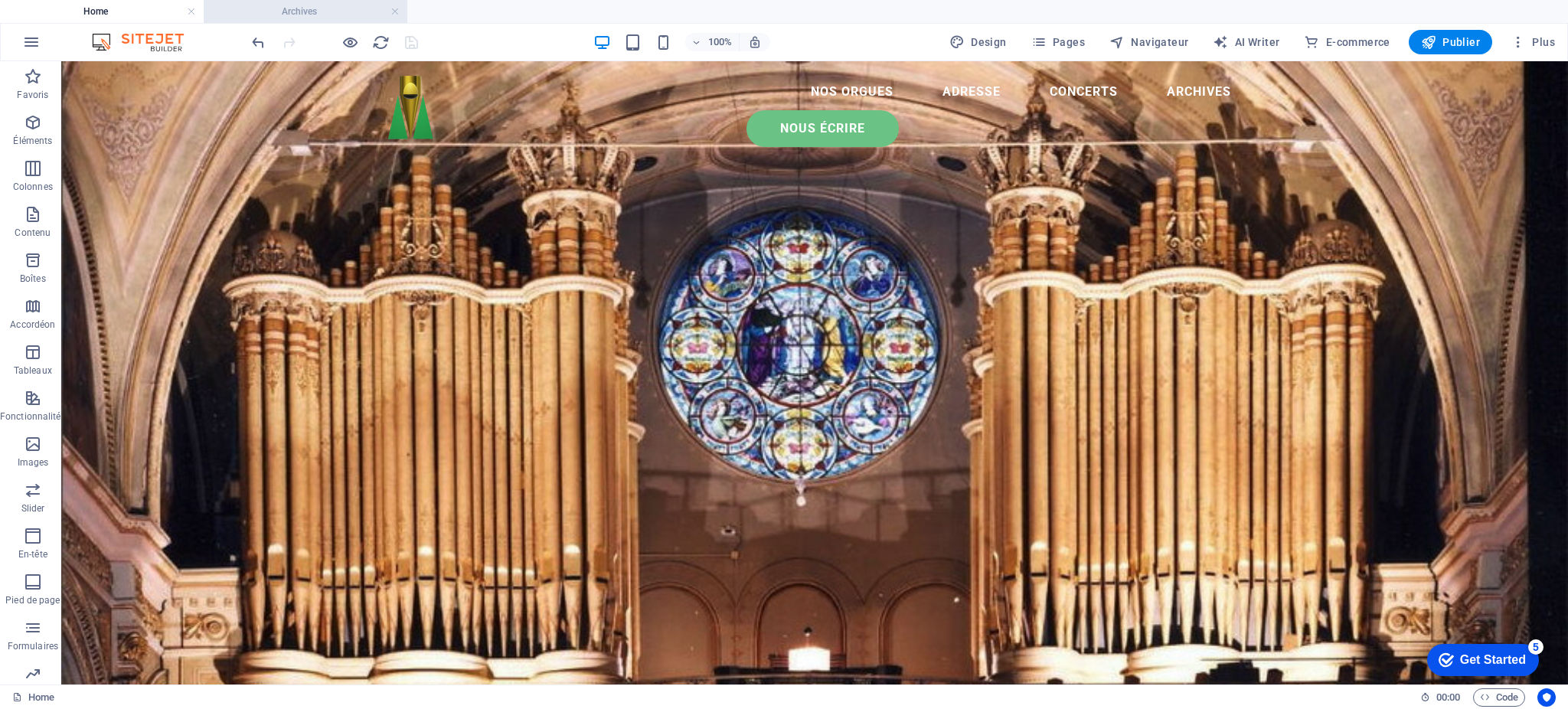
click at [296, 8] on h4 "Archives" at bounding box center [305, 12] width 203 height 17
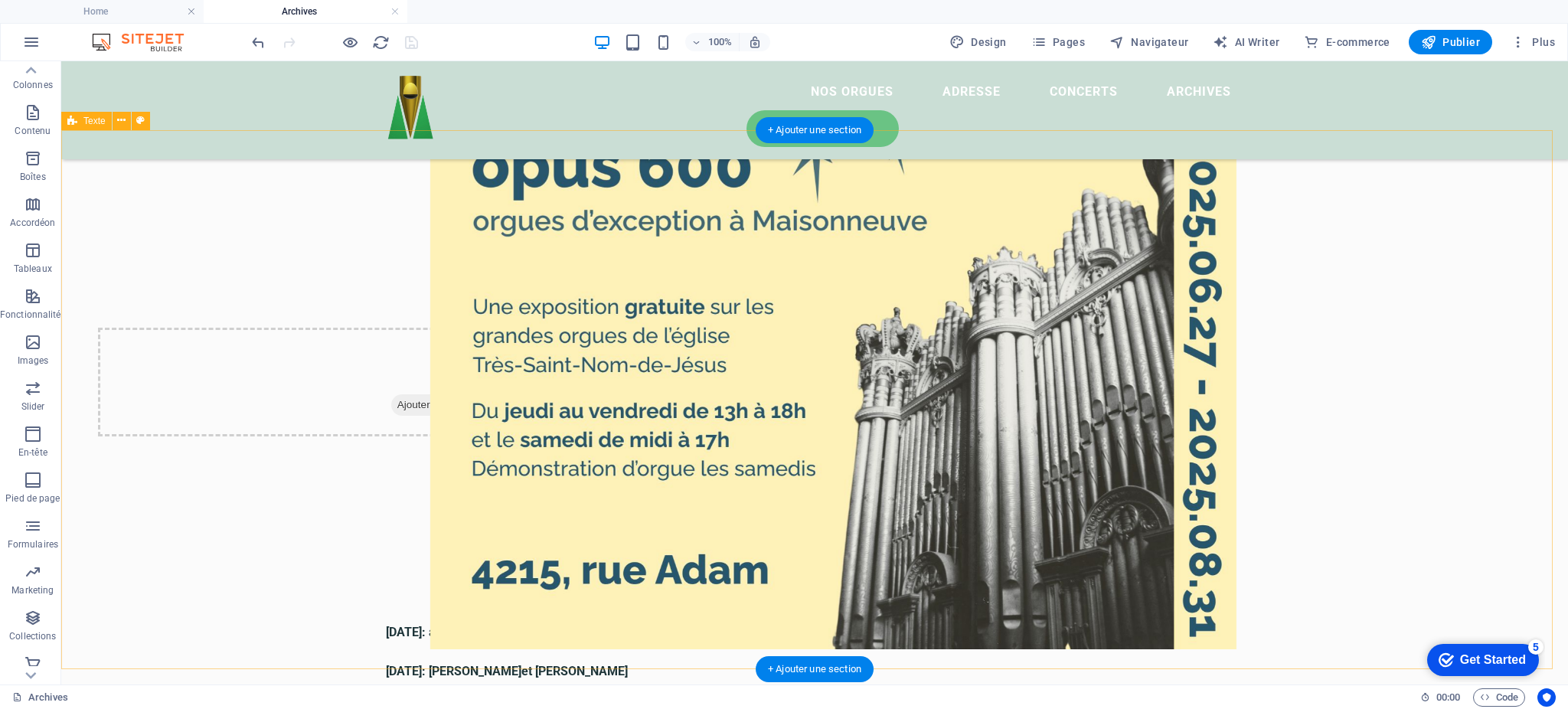
scroll to position [613, 0]
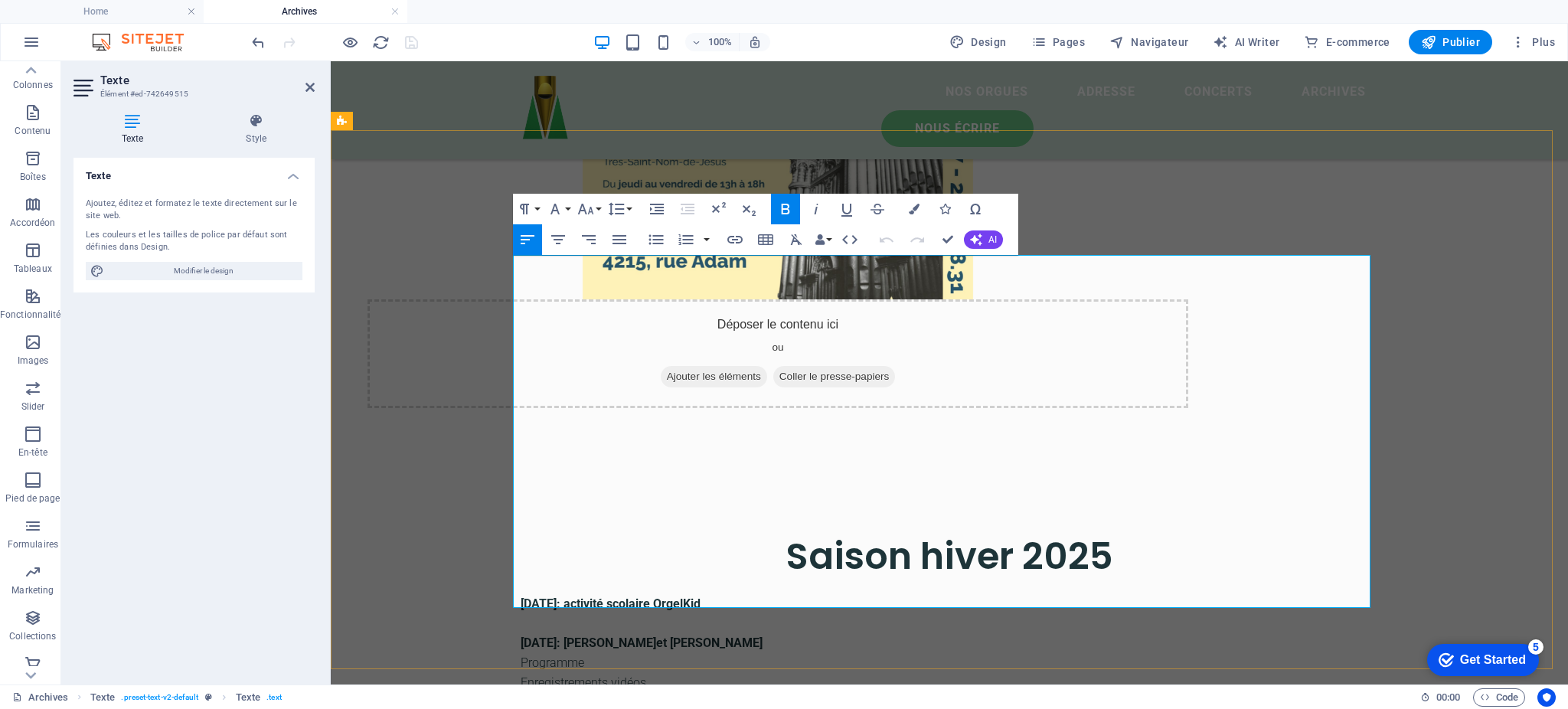
click at [559, 596] on strong "[DATE]: activité scolaire OrgelKid" at bounding box center [611, 604] width 180 height 15
click at [521, 596] on strong "[DATE]: activité scolaire OrgelKid" at bounding box center [611, 604] width 180 height 15
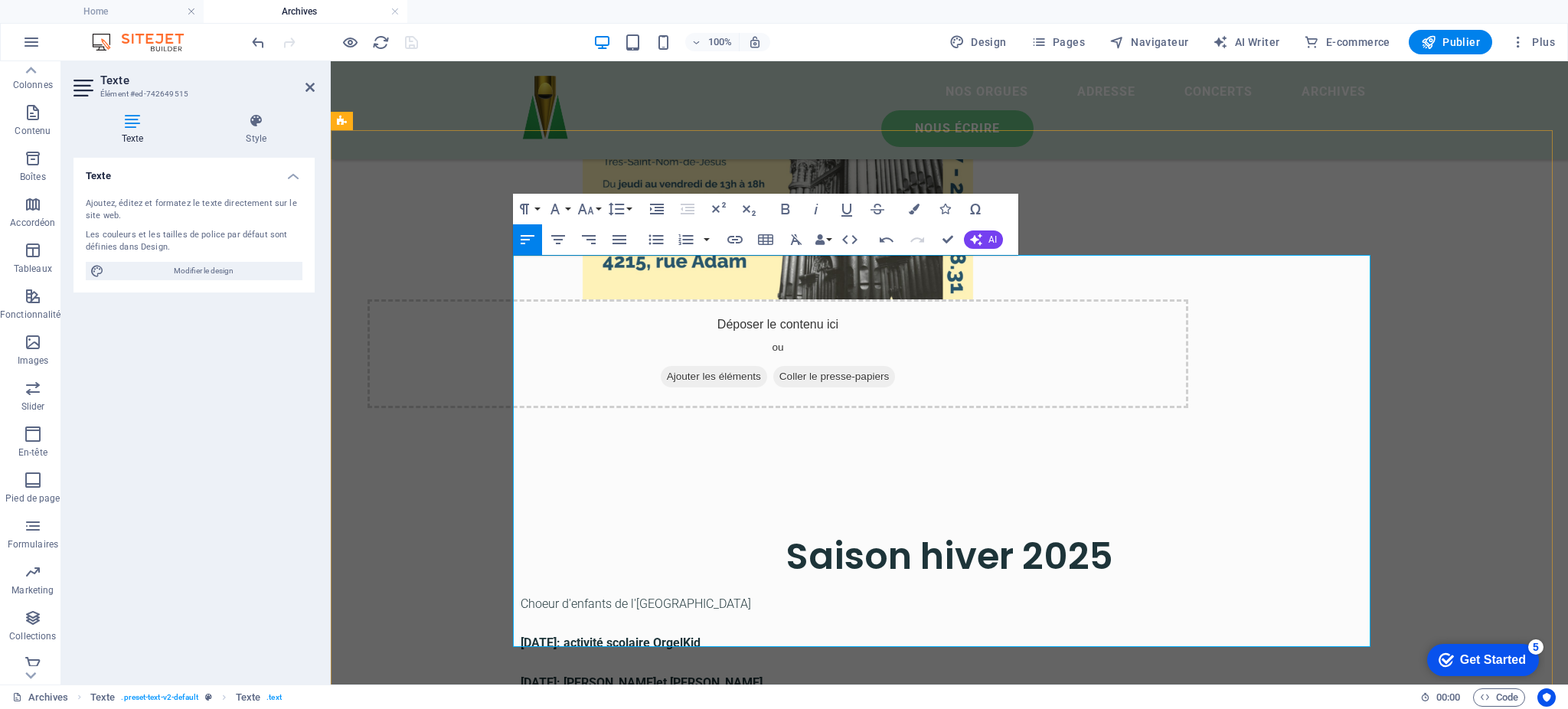
click at [521, 595] on p "Choeur d'enfants de l'[GEOGRAPHIC_DATA]" at bounding box center [949, 605] width 858 height 20
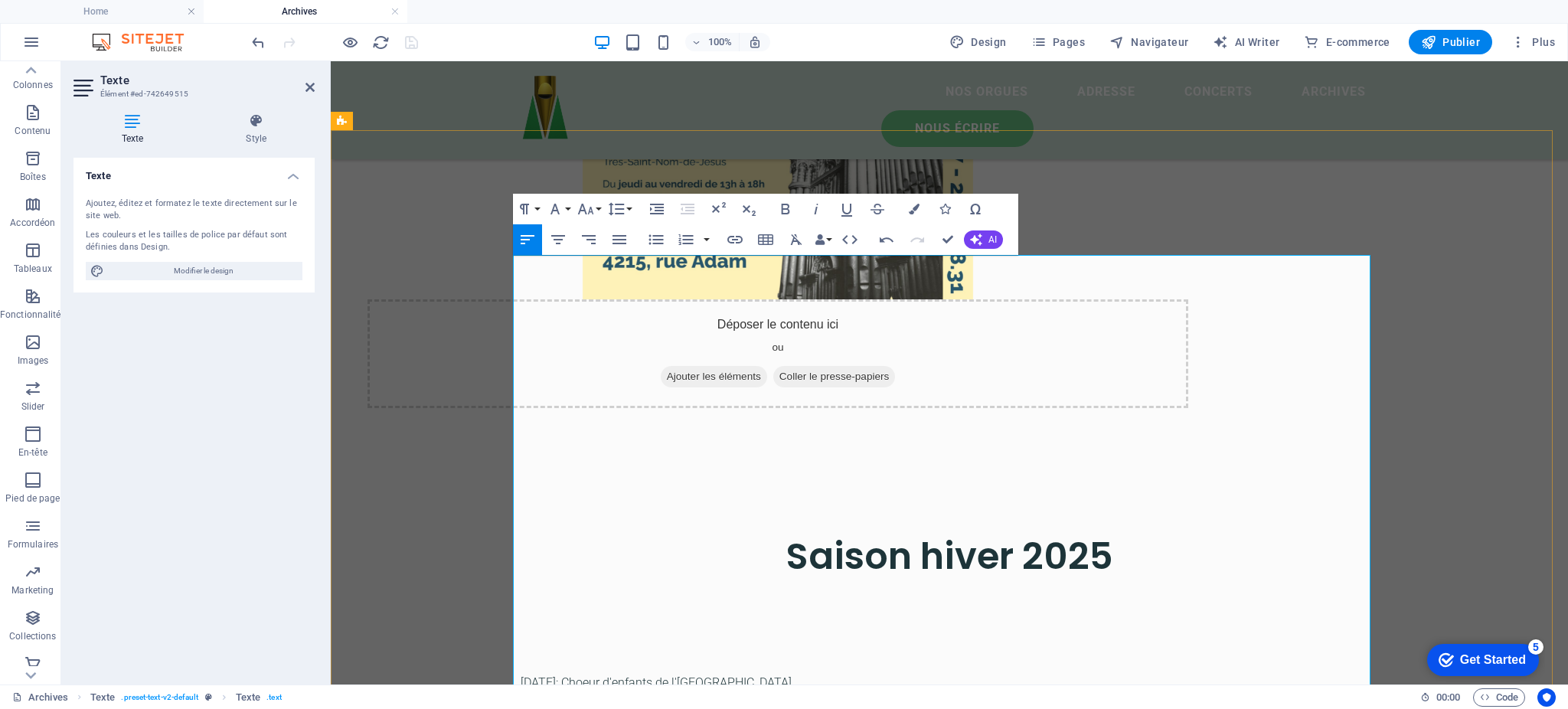
click at [542, 595] on p at bounding box center [949, 605] width 858 height 20
click at [571, 654] on p at bounding box center [949, 663] width 858 height 20
click at [546, 634] on p at bounding box center [949, 644] width 858 height 20
click at [534, 634] on p at bounding box center [949, 644] width 858 height 20
click at [521, 634] on p "[PERSON_NAME] (orgue) et [PERSON_NAME] (clavecin)" at bounding box center [949, 644] width 858 height 20
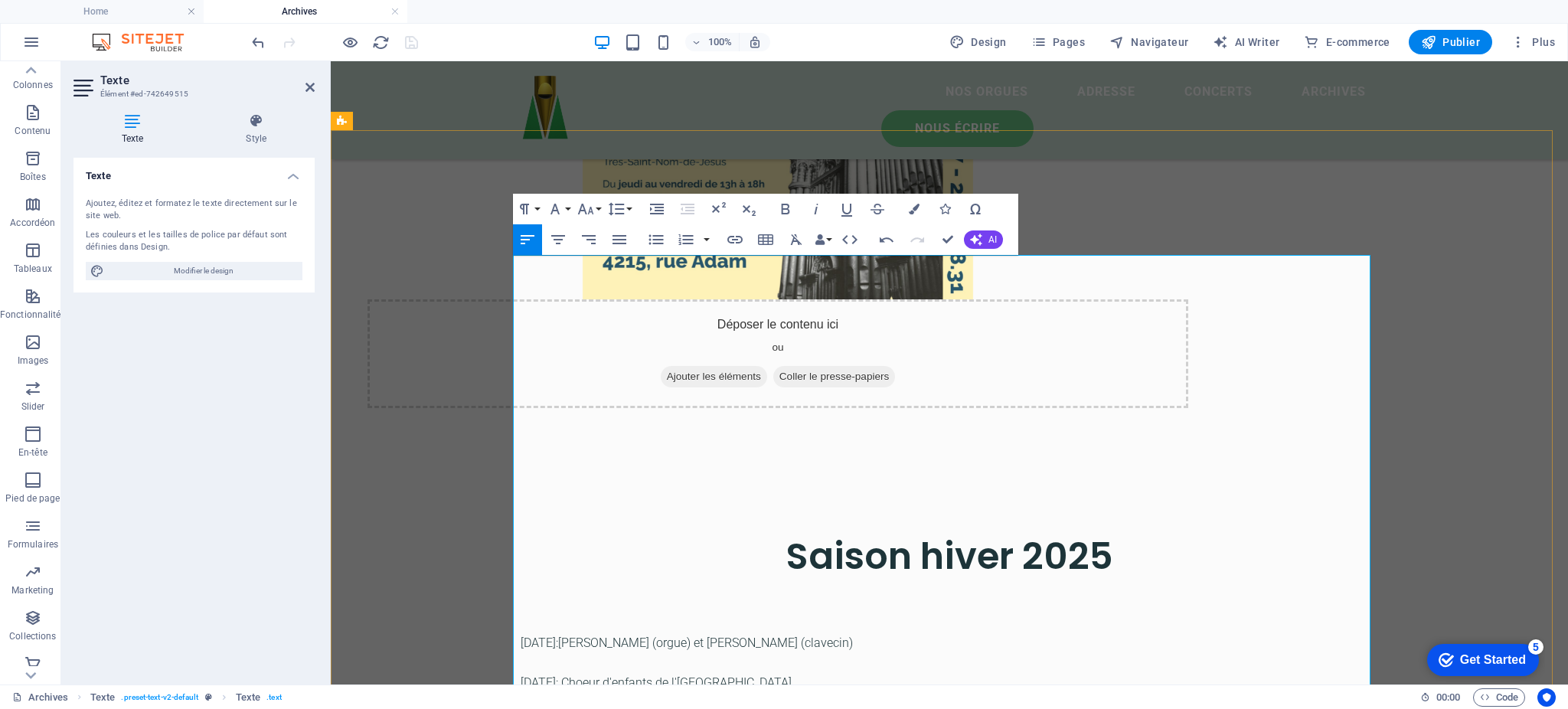
click at [791, 634] on p "[DATE]: [PERSON_NAME] (orgue) et [PERSON_NAME] (clavecin)" at bounding box center [949, 644] width 858 height 20
drag, startPoint x: 709, startPoint y: 307, endPoint x: 557, endPoint y: 312, distance: 152.1
click at [557, 634] on p "[DATE]: [PERSON_NAME] (orgue) et [PERSON_NAME] (clavecin)" at bounding box center [949, 644] width 858 height 20
click at [666, 634] on p "[DATE]: [PERSON_NAME] (clavecin)" at bounding box center [949, 644] width 858 height 20
click at [635, 595] on p at bounding box center [949, 605] width 858 height 20
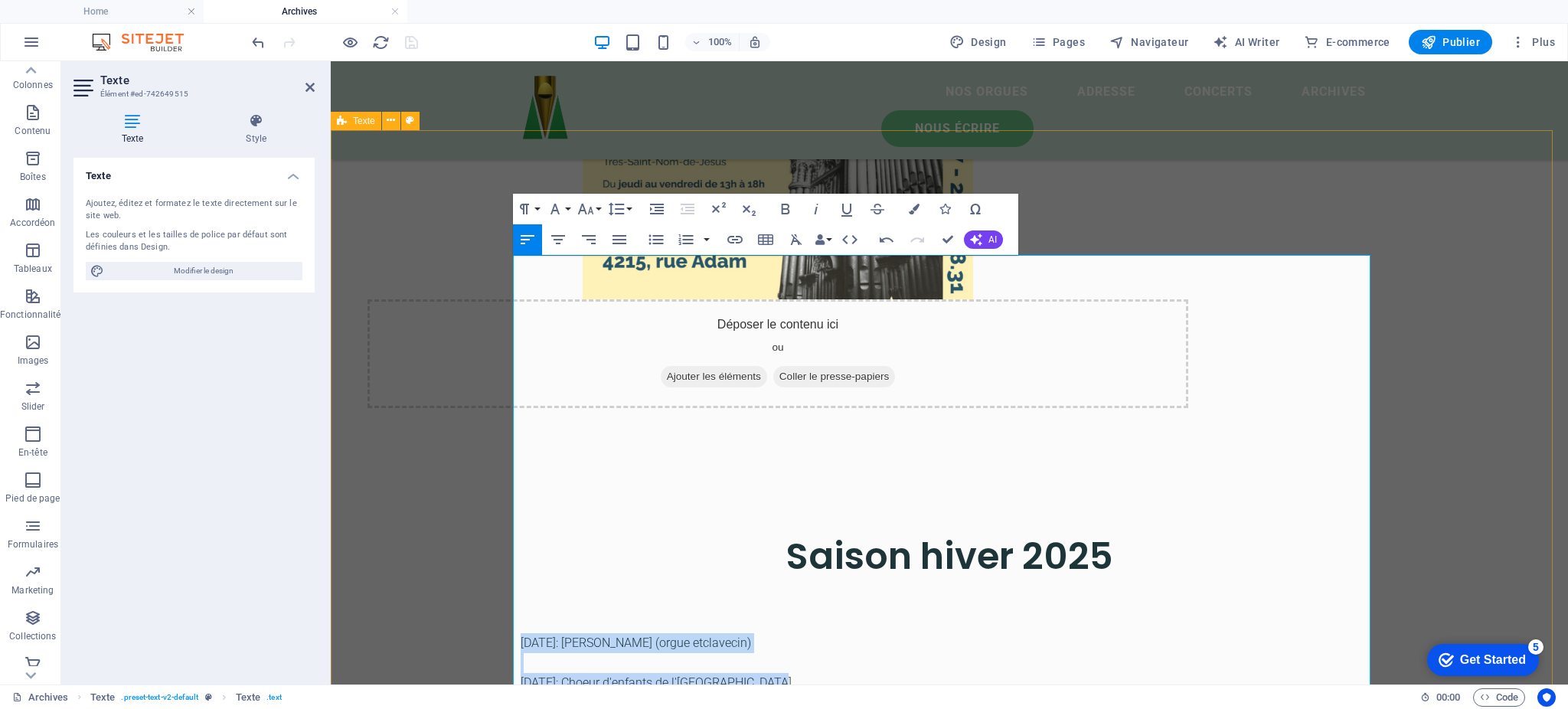
drag, startPoint x: 761, startPoint y: 343, endPoint x: 507, endPoint y: 298, distance: 258.0
click at [785, 206] on icon "button" at bounding box center [786, 209] width 18 height 18
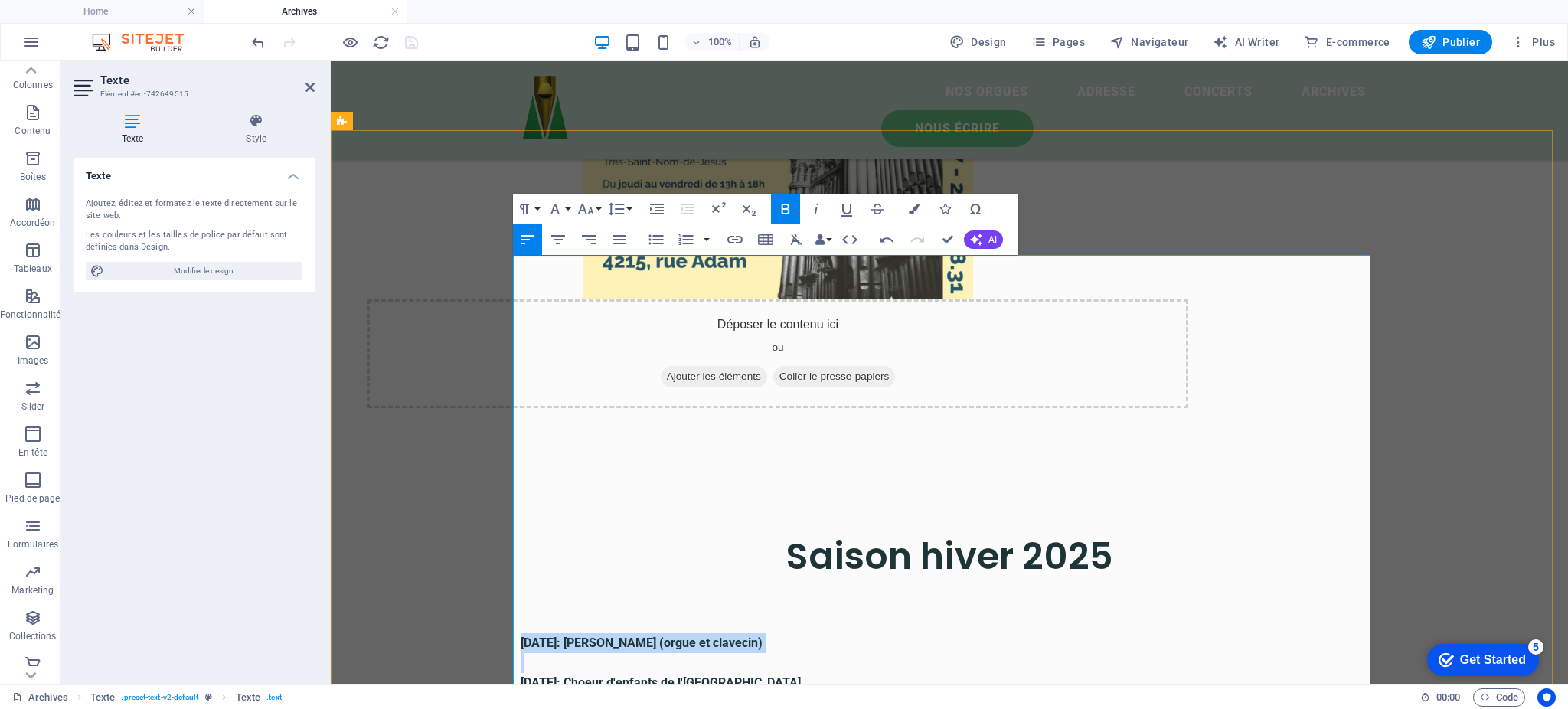
click at [937, 673] on p "[DATE]: Choeur d'enfants de l'[GEOGRAPHIC_DATA]" at bounding box center [949, 683] width 858 height 20
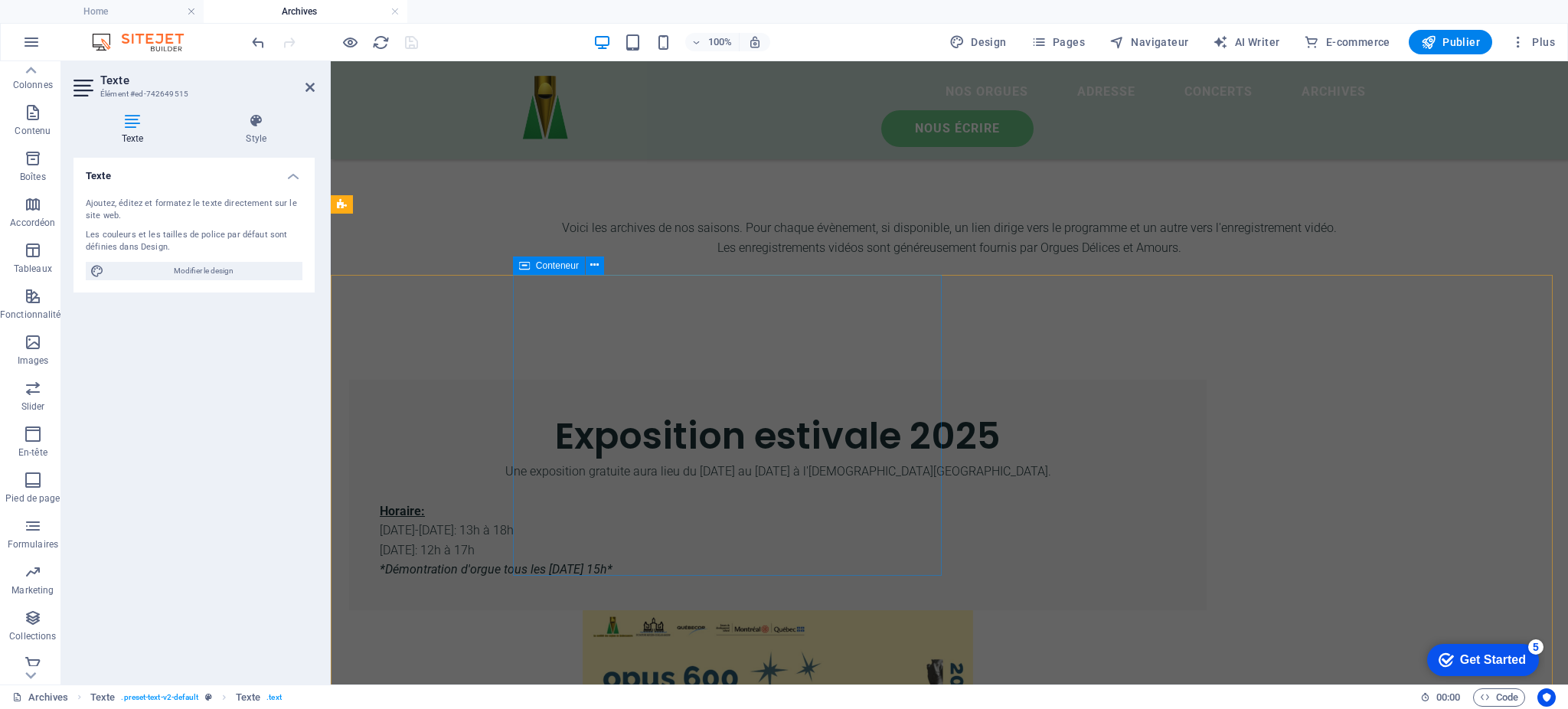
scroll to position [367, 0]
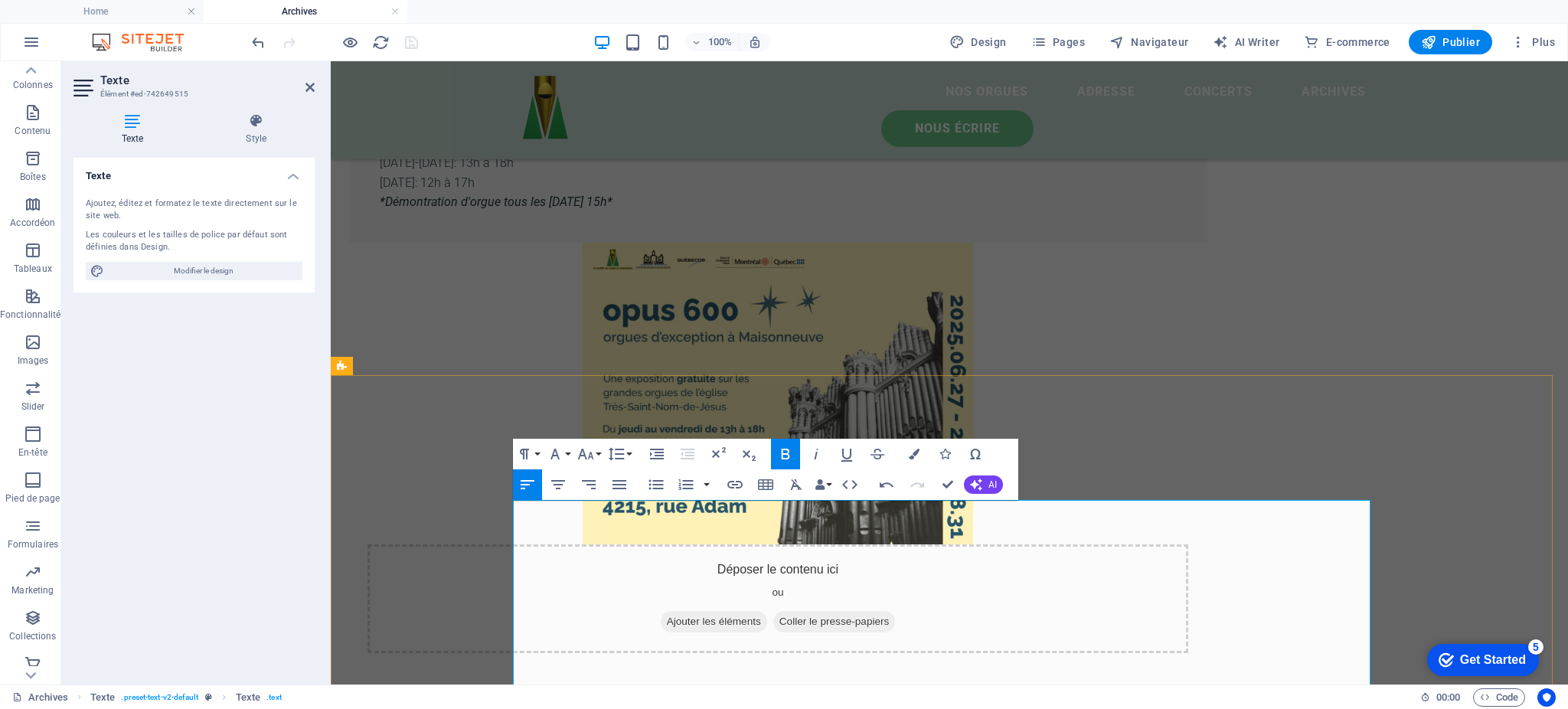
click at [486, 243] on div "Exposition estivale 2025 Une exposition gratuite aura lieu du [DATE] au [DATE] …" at bounding box center [949, 333] width 1237 height 764
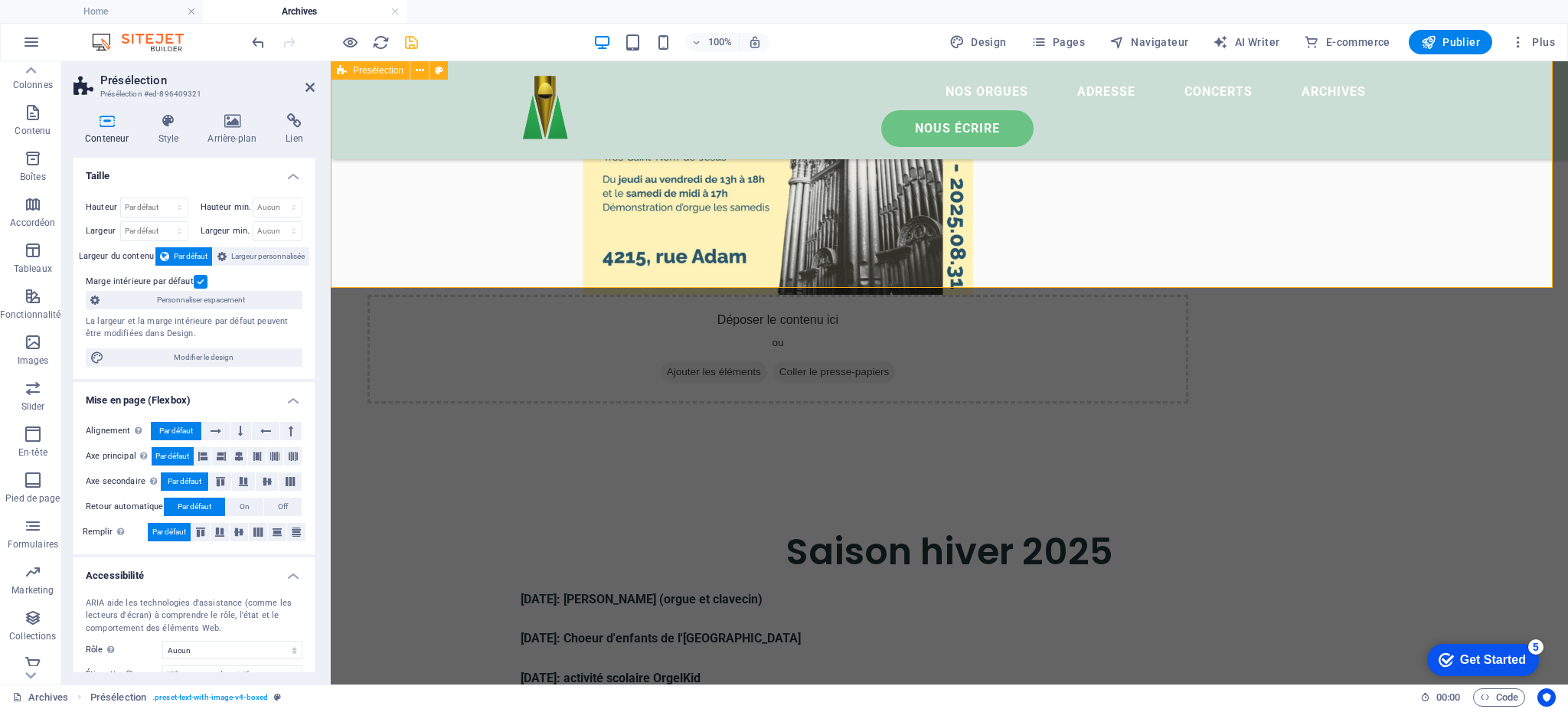
scroll to position [674, 0]
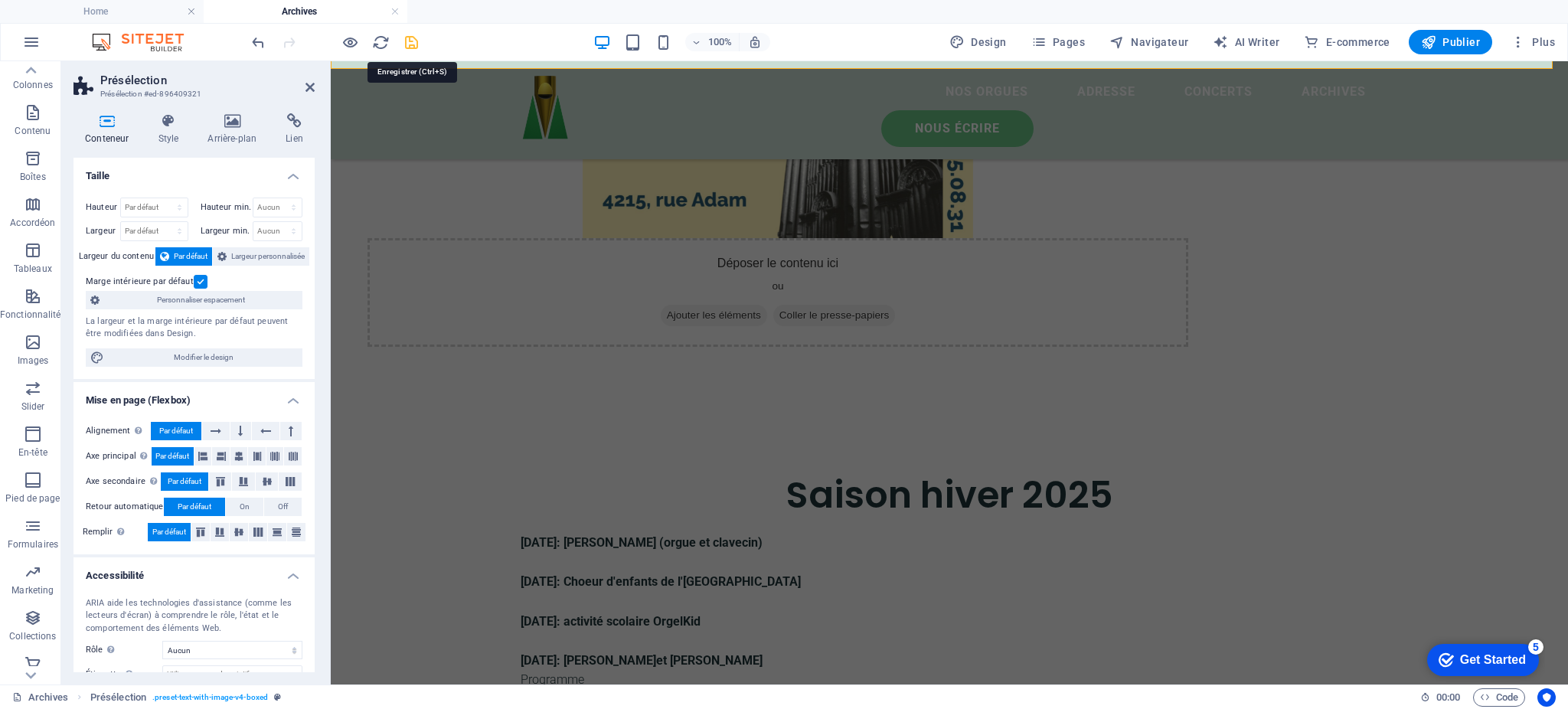
click at [409, 44] on icon "save" at bounding box center [411, 42] width 17 height 17
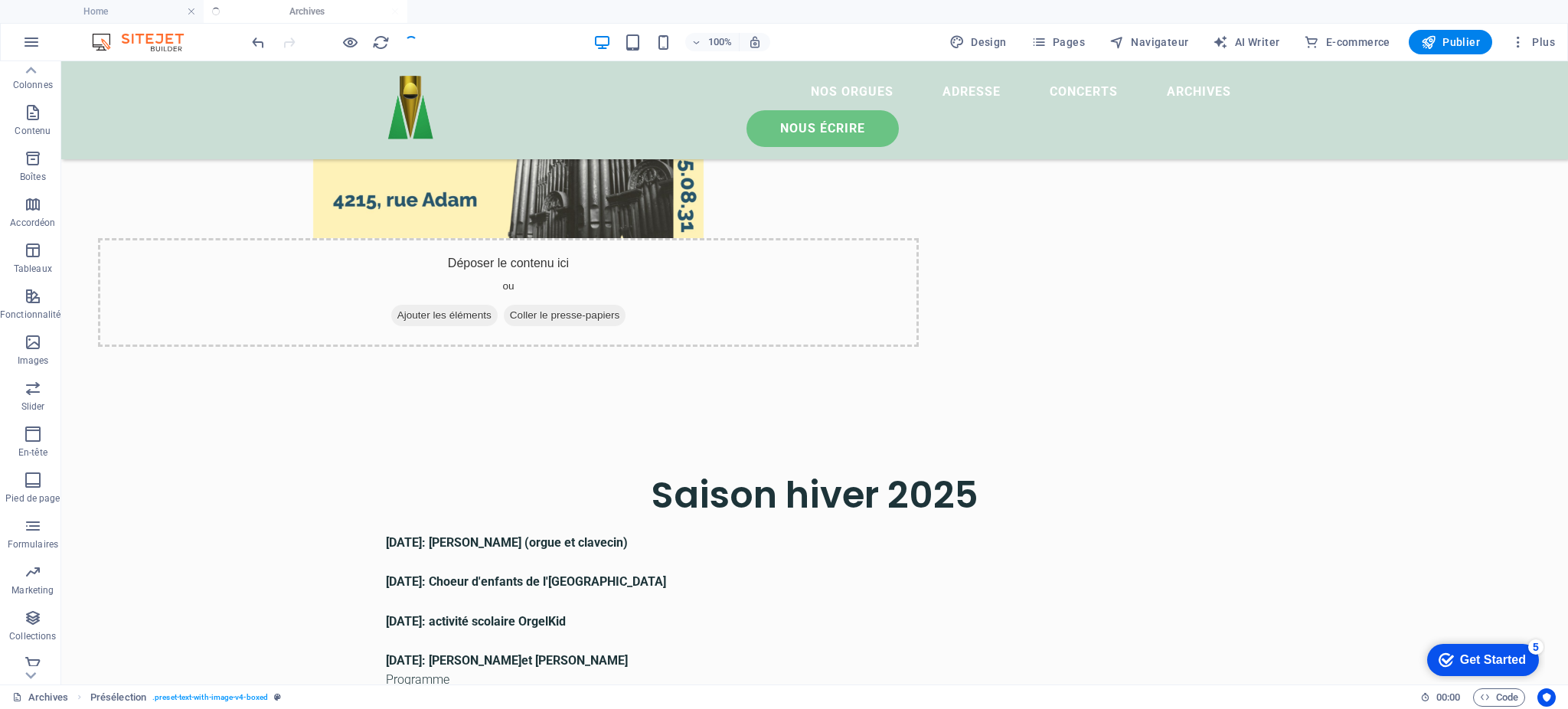
scroll to position [157, 0]
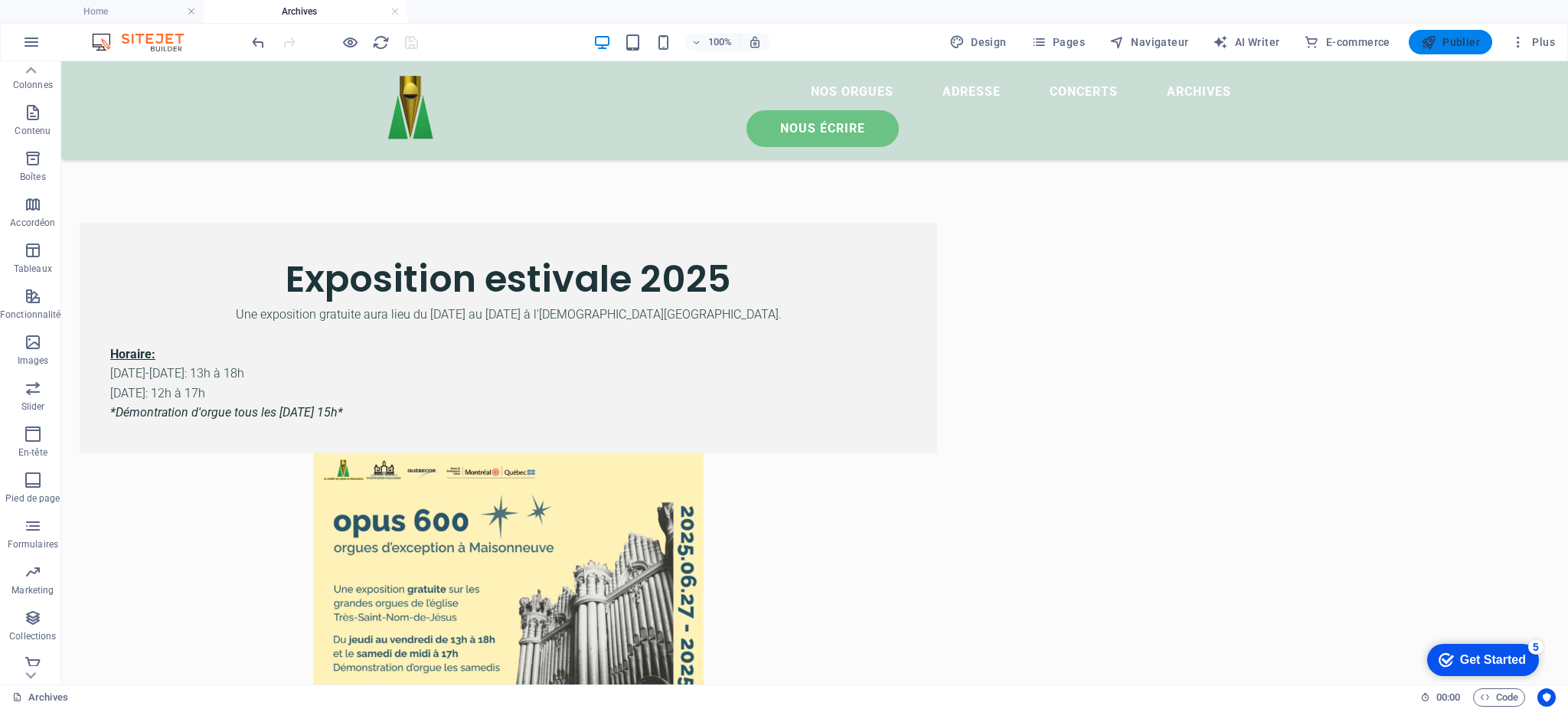
click at [1448, 50] on button "Publier" at bounding box center [1451, 42] width 84 height 25
